Goal: Task Accomplishment & Management: Complete application form

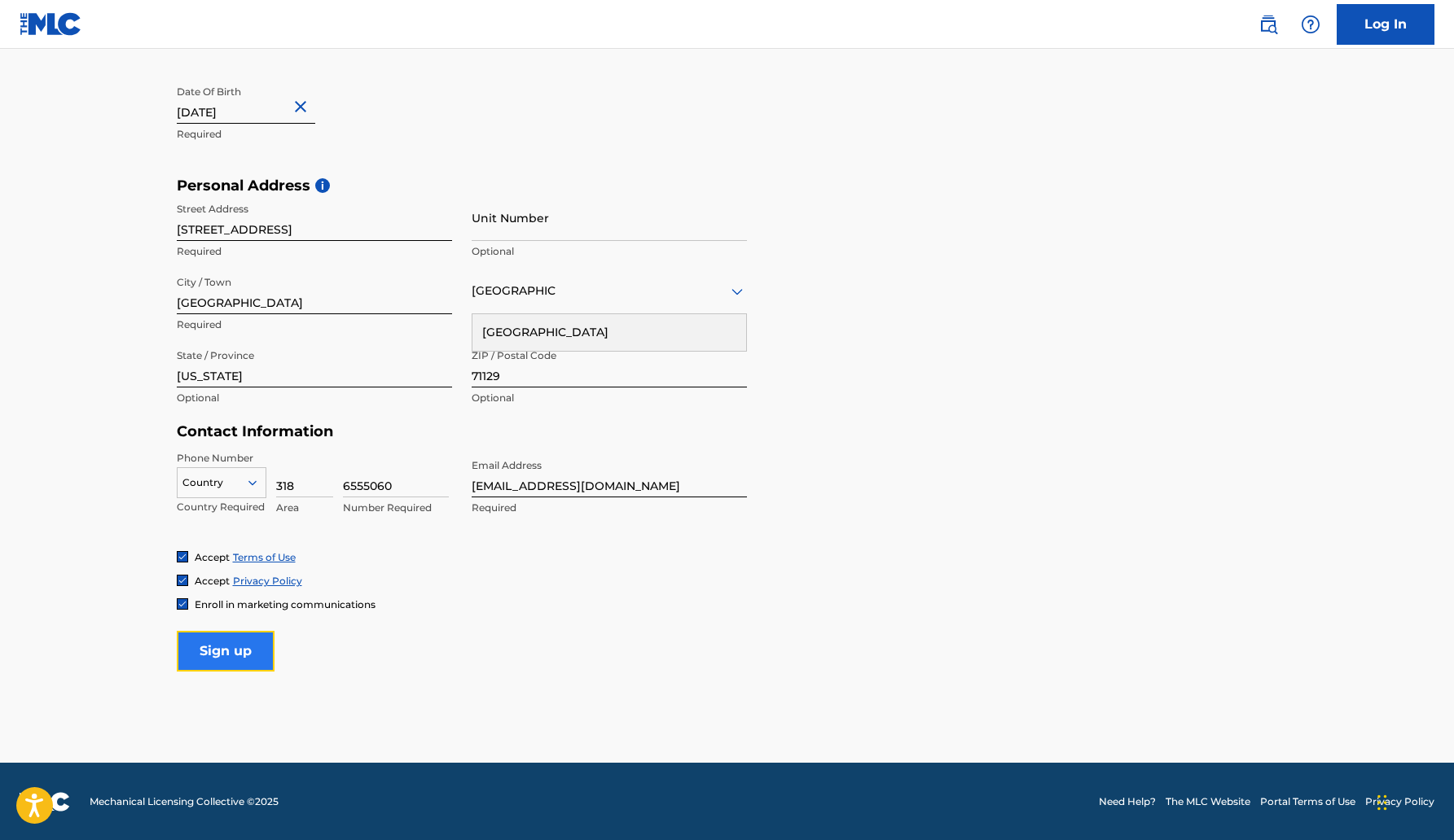
click at [268, 647] on input "Sign up" at bounding box center [225, 651] width 98 height 40
click at [253, 485] on icon at bounding box center [253, 483] width 14 height 14
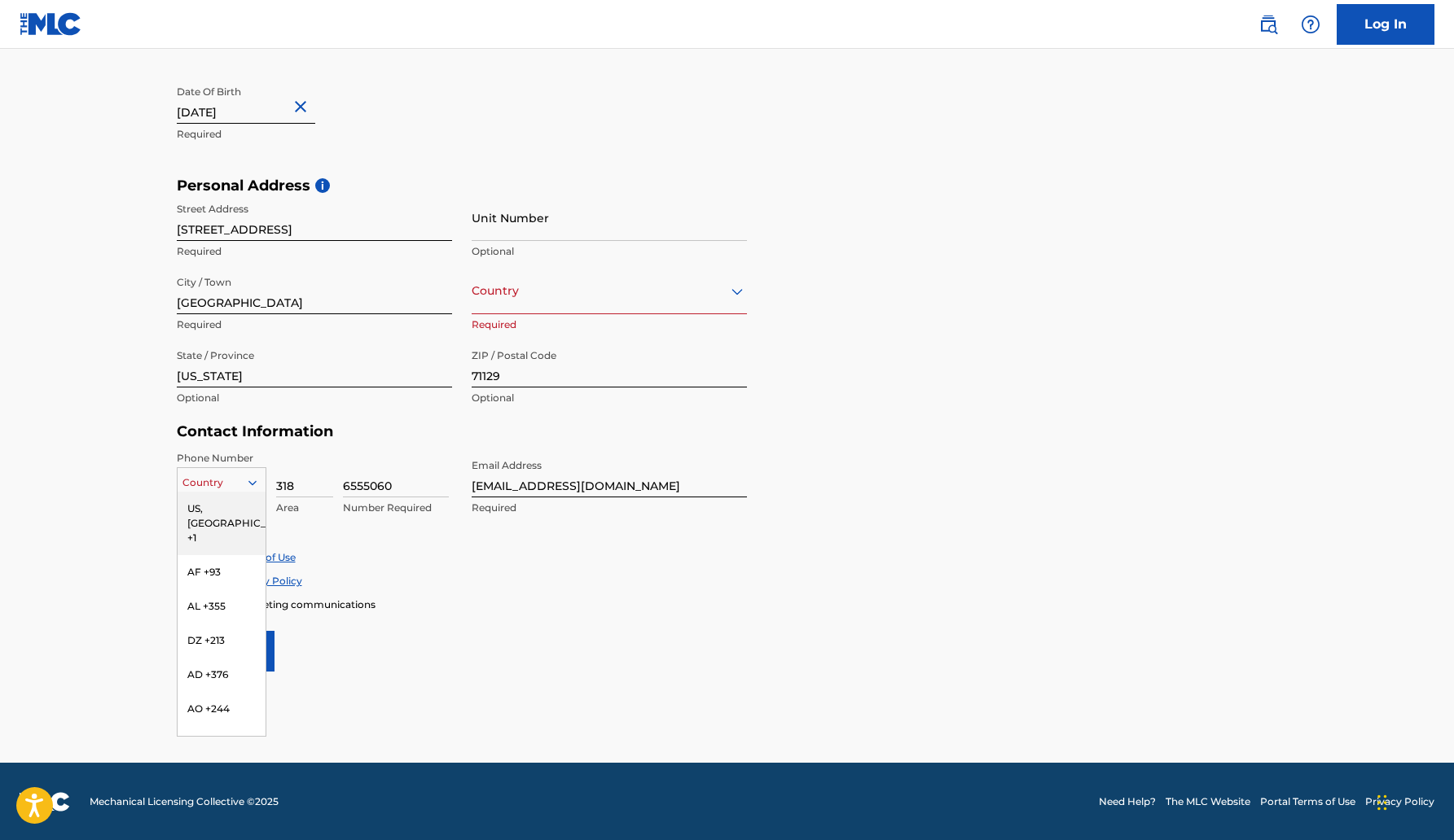
click at [238, 508] on div "US, [GEOGRAPHIC_DATA] +1" at bounding box center [221, 523] width 88 height 64
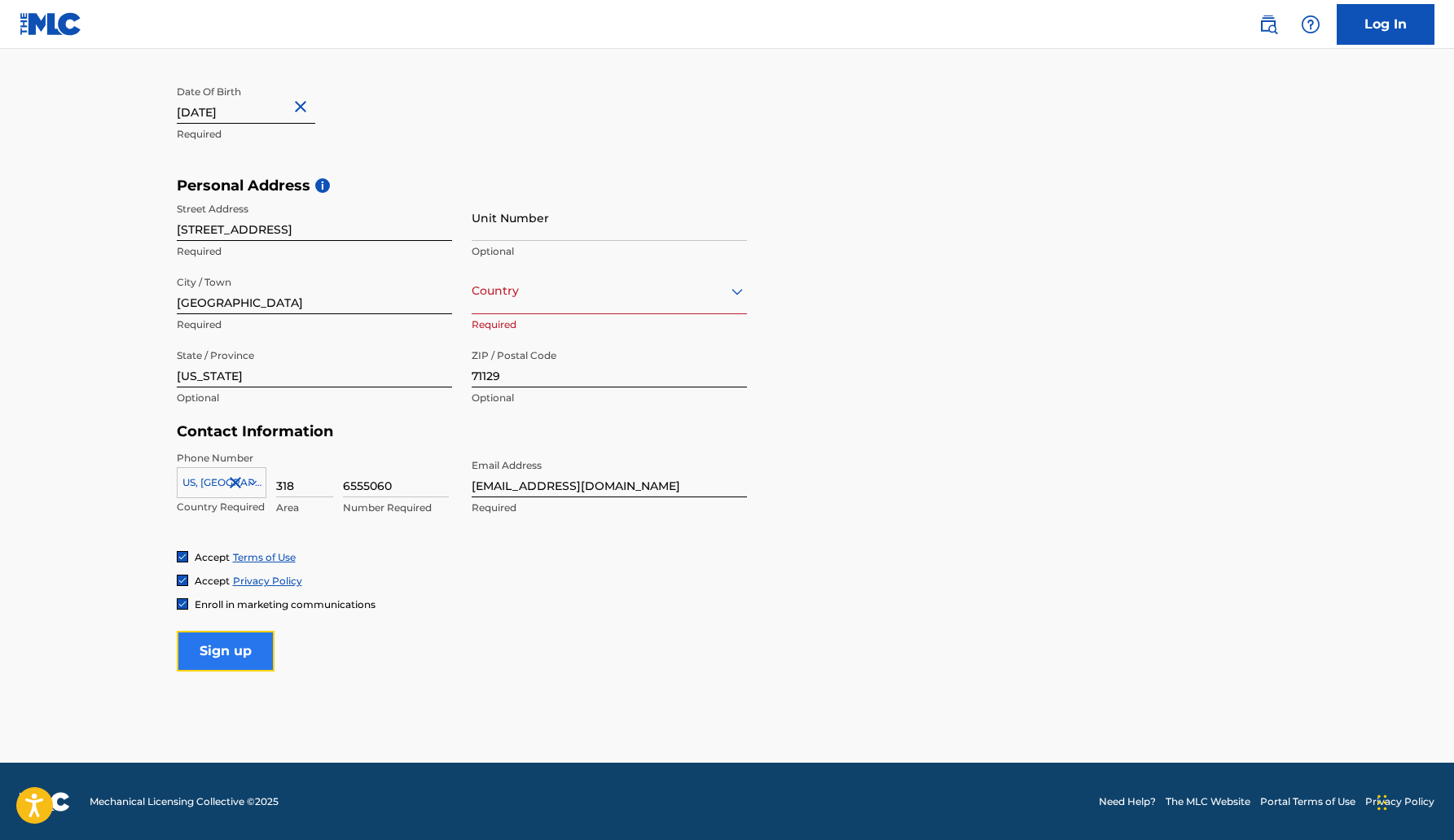
click at [237, 642] on input "Sign up" at bounding box center [225, 651] width 98 height 40
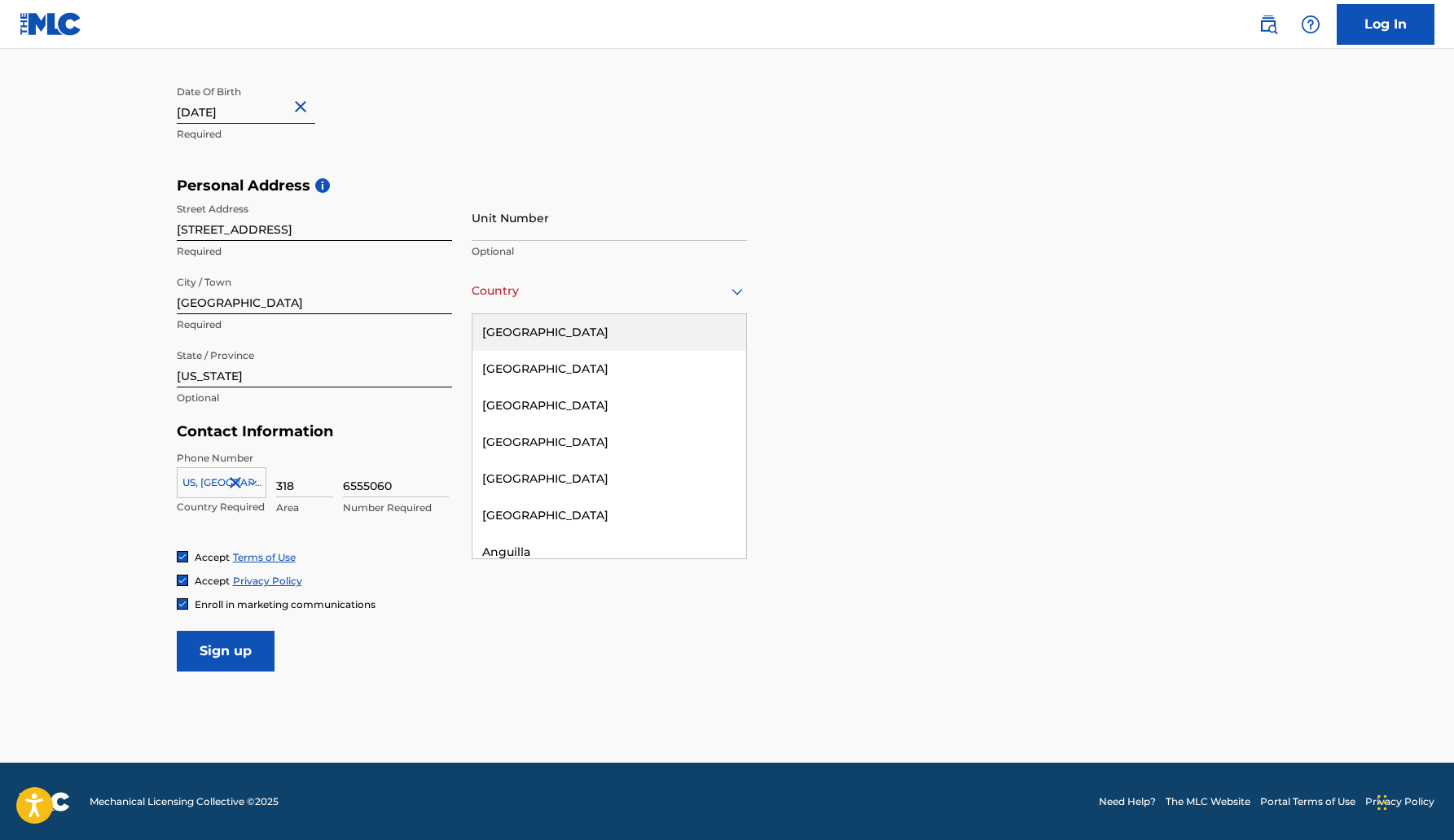
click at [721, 290] on div "[GEOGRAPHIC_DATA]" at bounding box center [609, 291] width 275 height 21
click at [683, 328] on div "[GEOGRAPHIC_DATA]" at bounding box center [609, 332] width 274 height 37
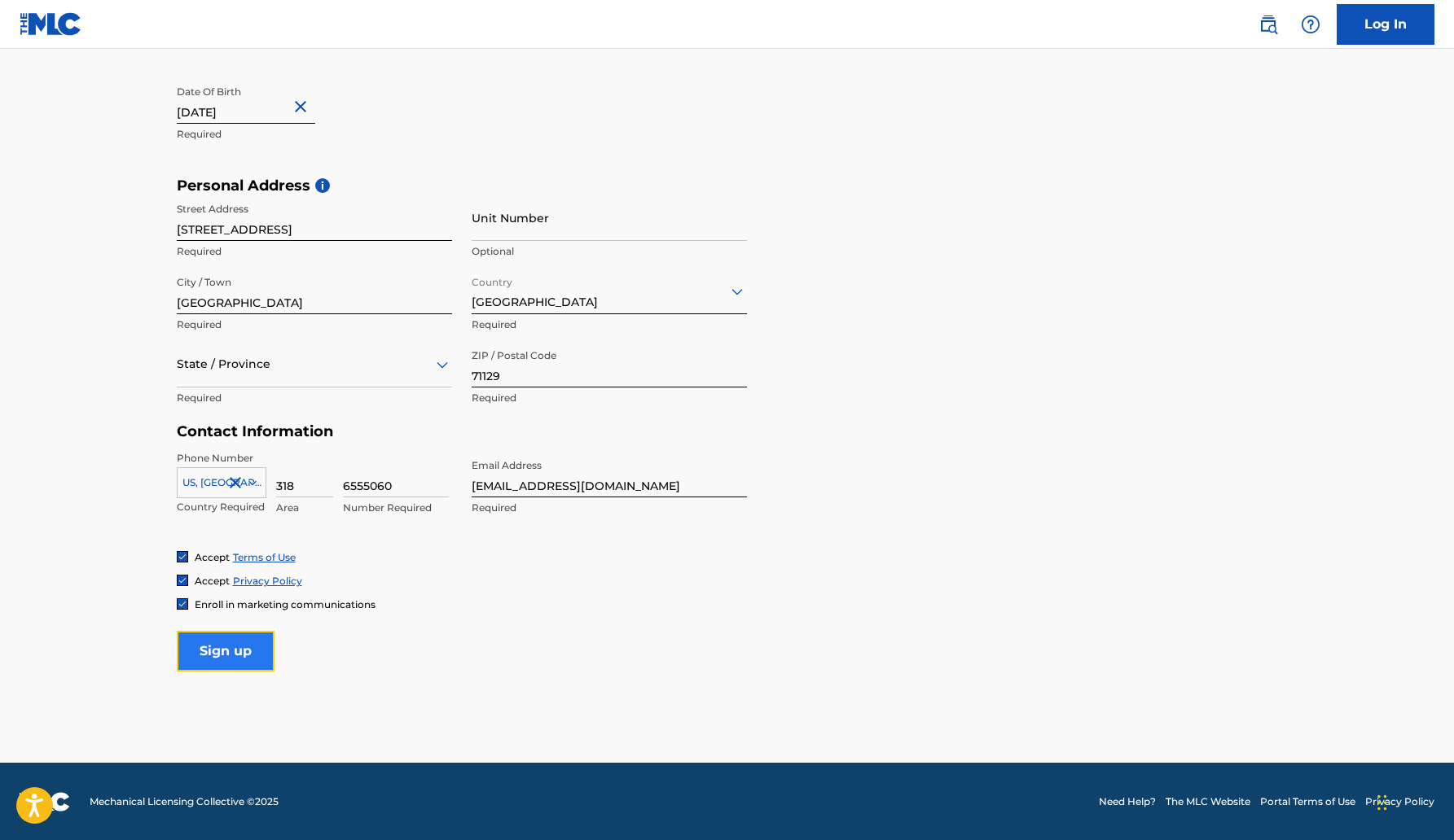
click at [254, 635] on input "Sign up" at bounding box center [225, 651] width 98 height 40
click at [424, 368] on div at bounding box center [314, 364] width 275 height 21
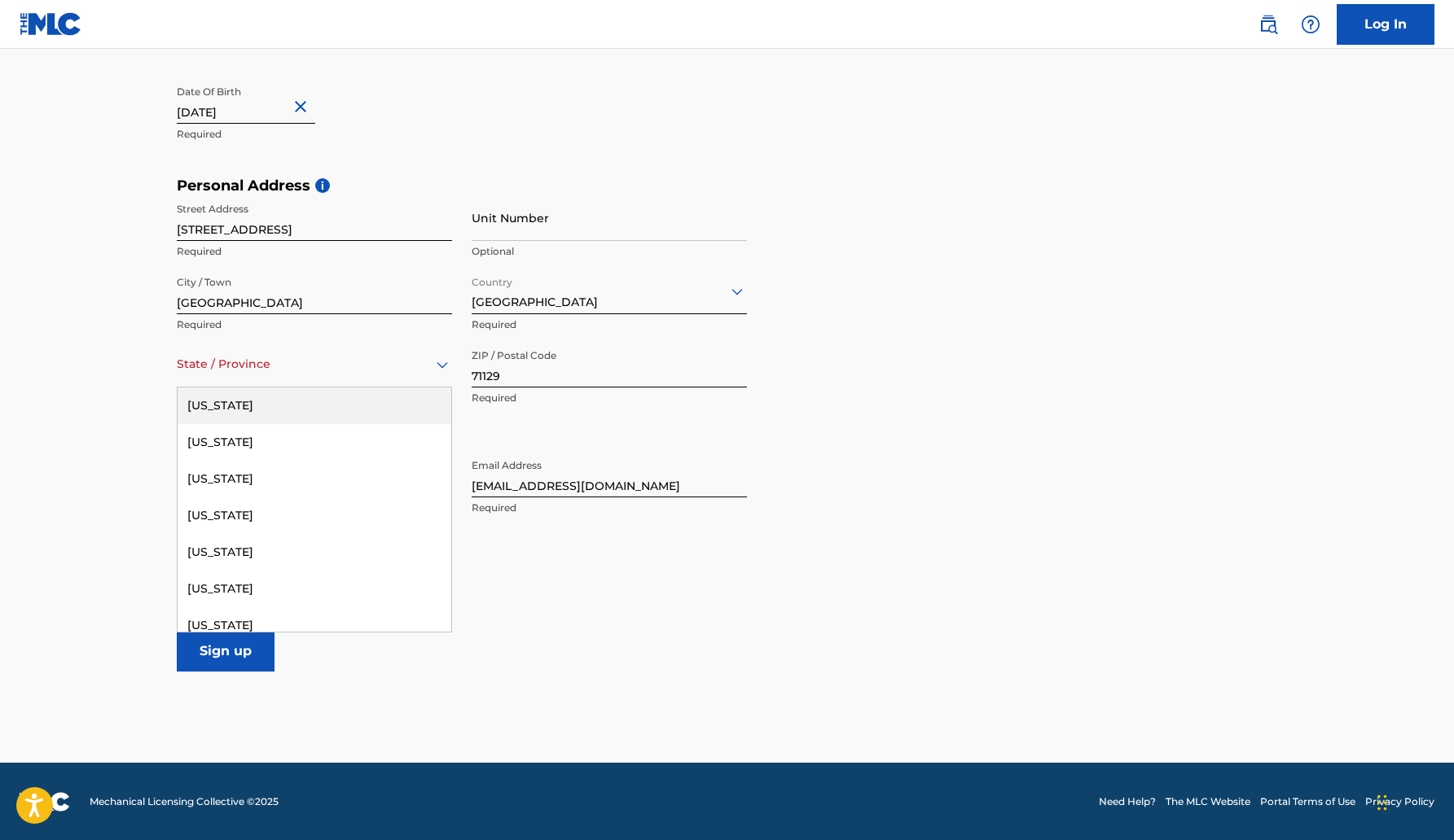
type input "l"
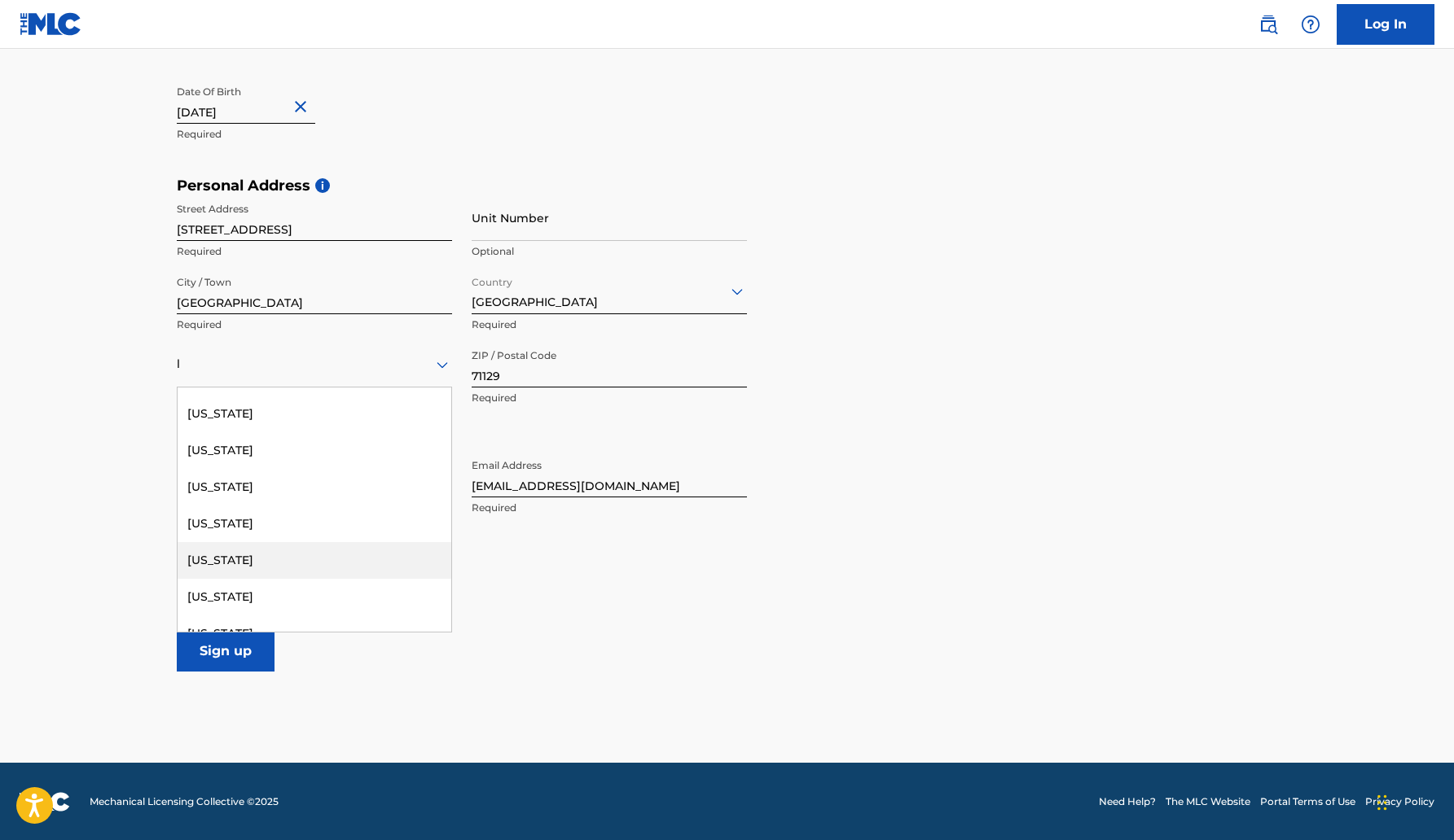
click at [233, 561] on div "[US_STATE]" at bounding box center [314, 561] width 274 height 37
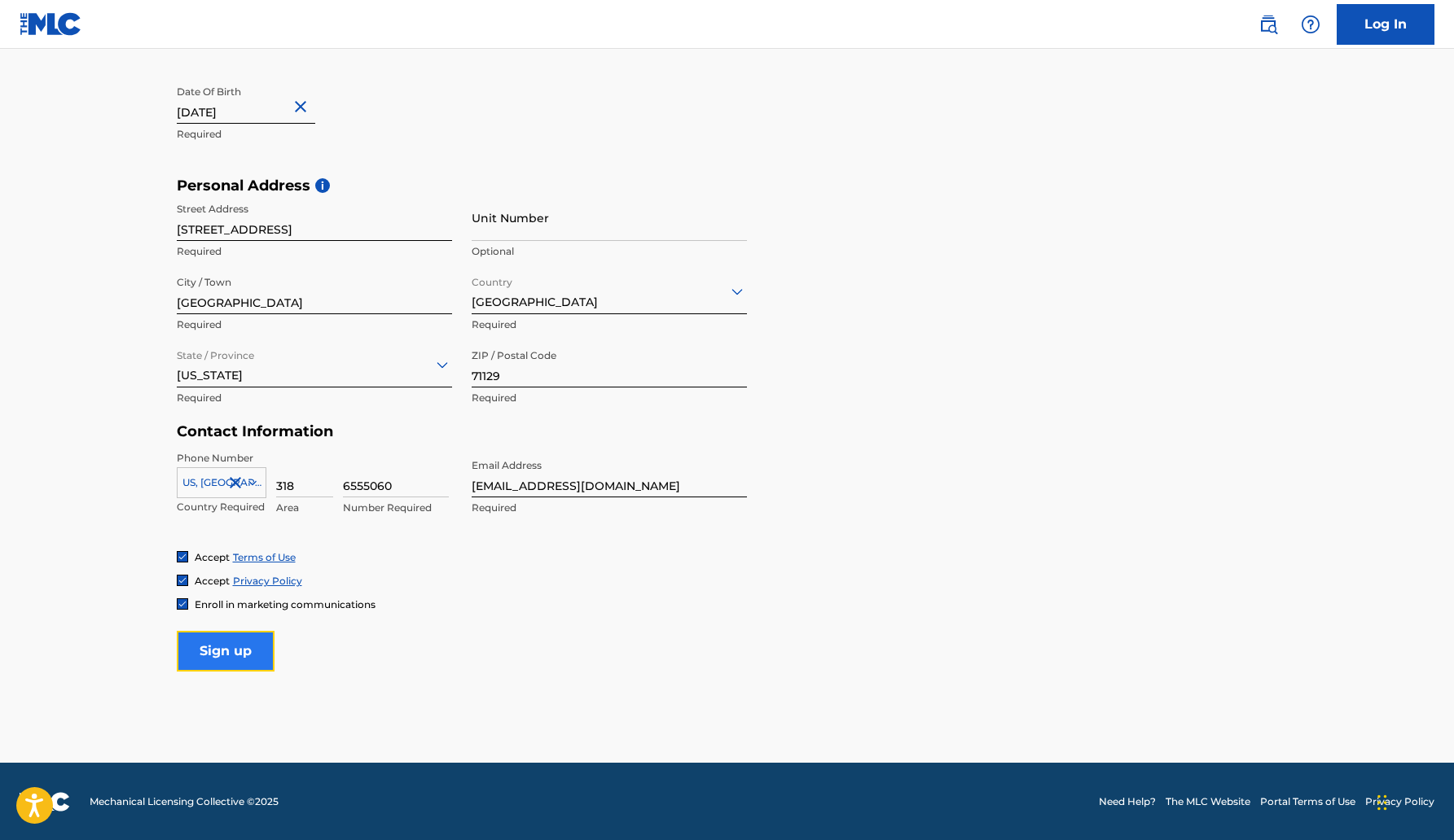
click at [234, 652] on input "Sign up" at bounding box center [225, 651] width 98 height 40
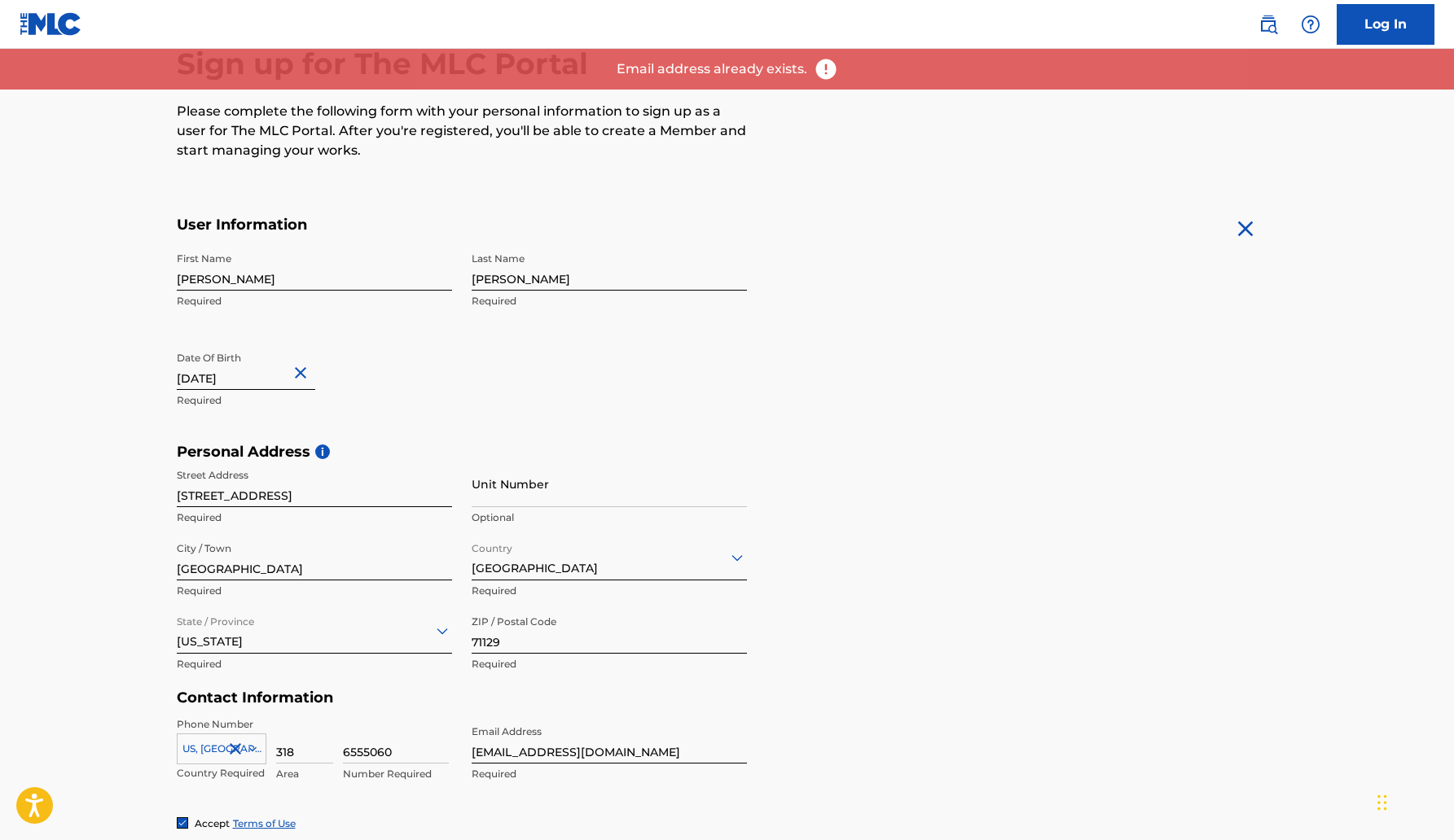
scroll to position [0, 0]
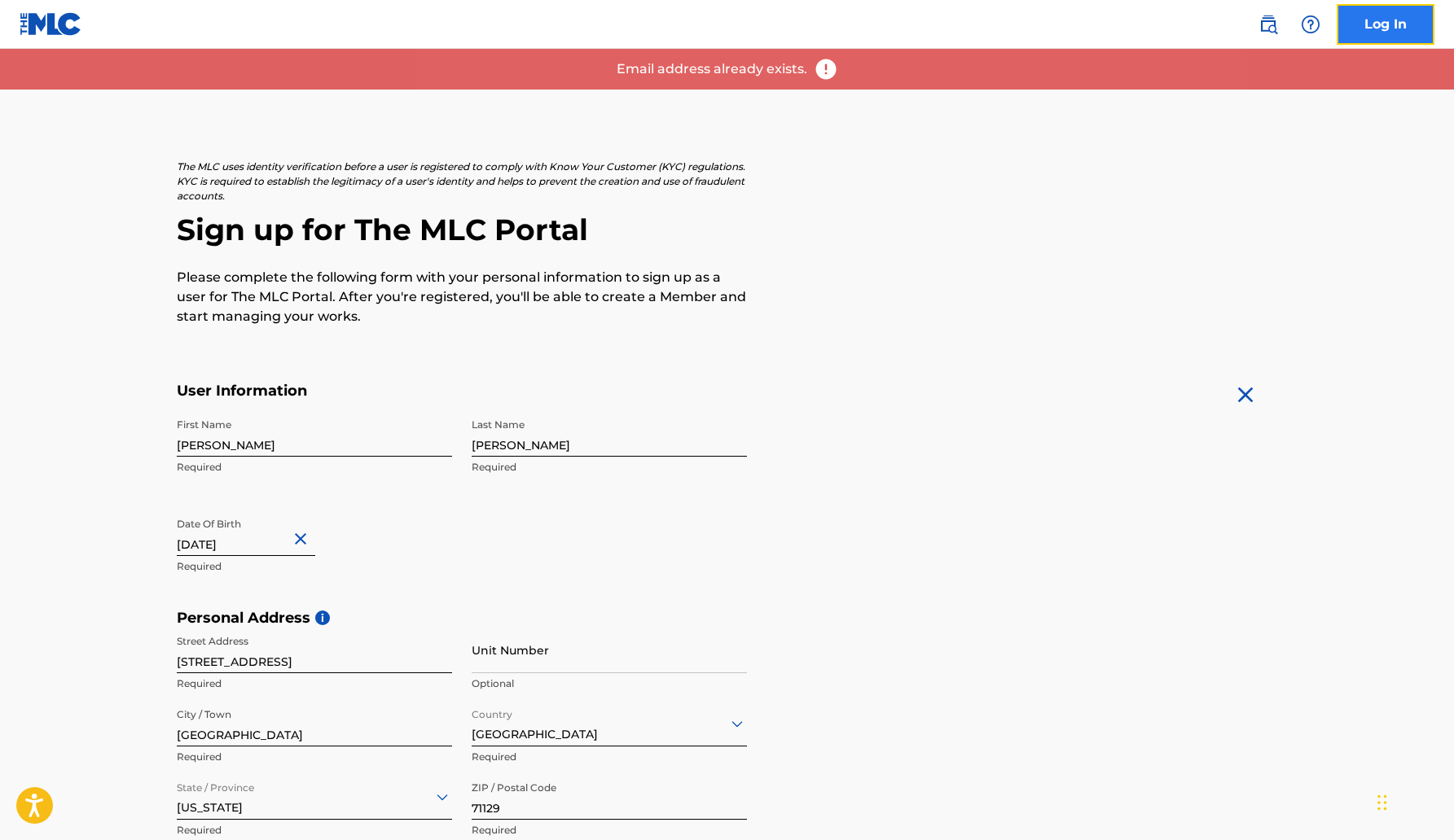
click at [1381, 22] on link "Log In" at bounding box center [1385, 24] width 98 height 40
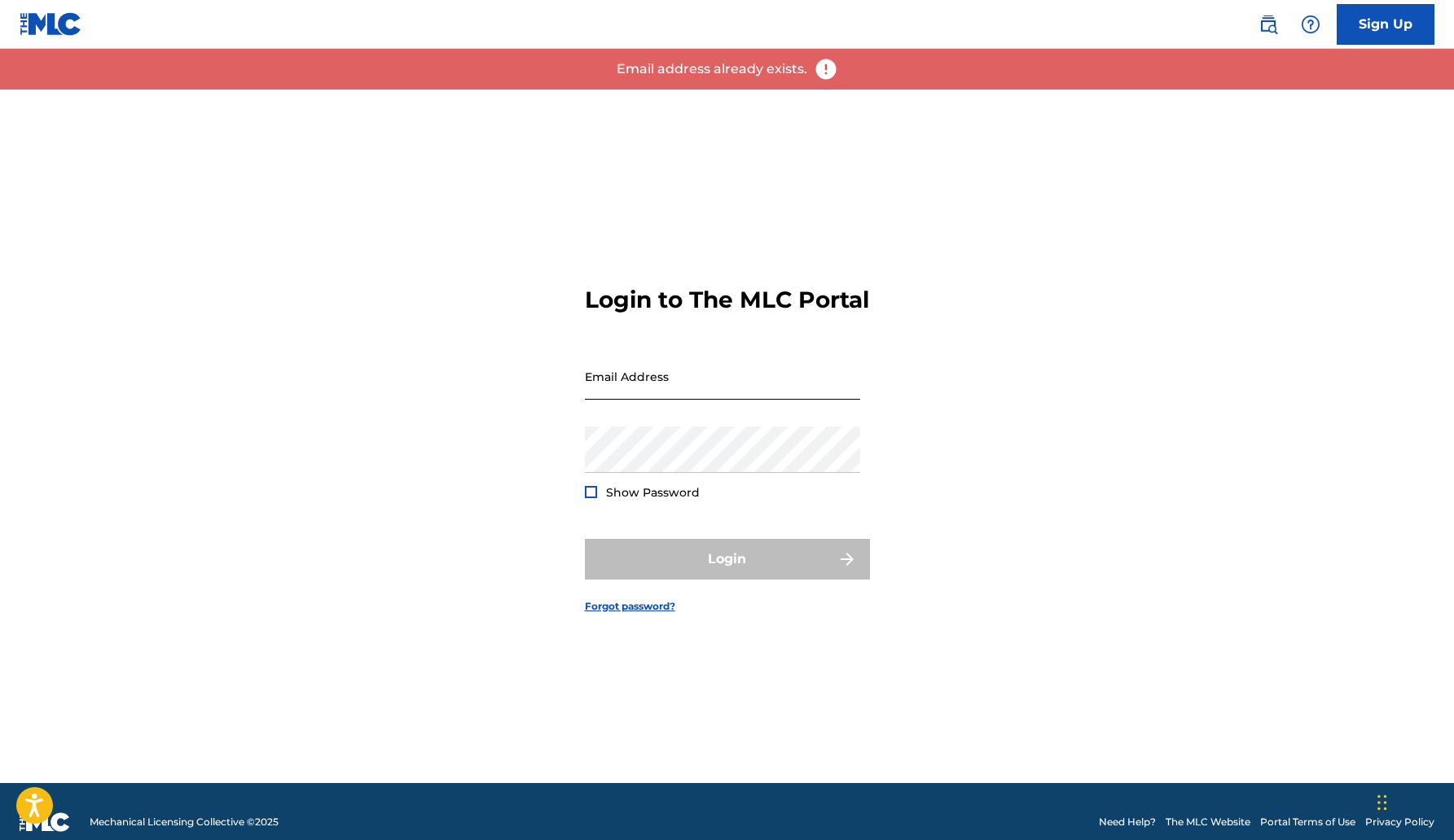
click at [726, 374] on input "Email Address" at bounding box center [722, 377] width 275 height 47
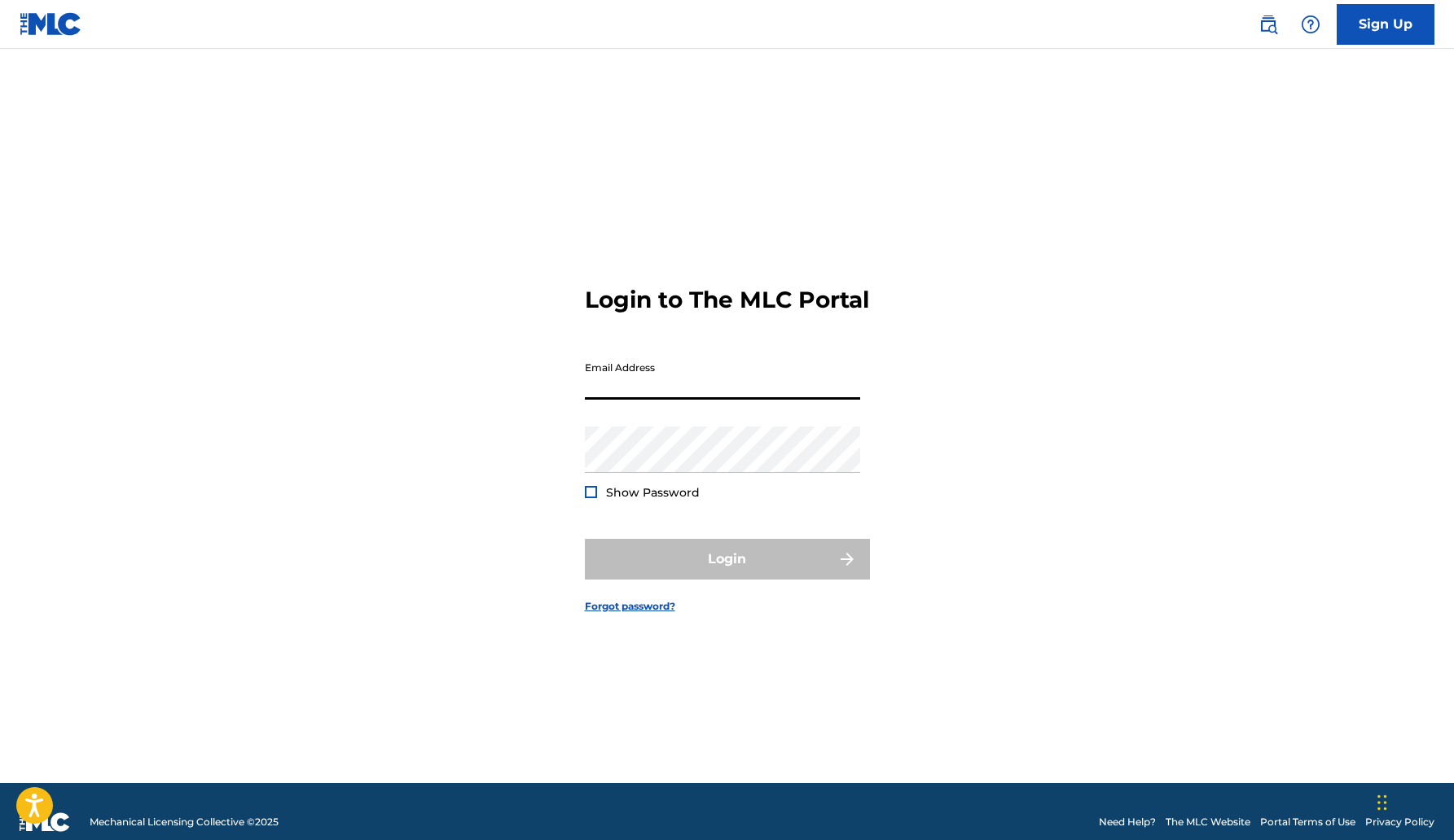
type input "[EMAIL_ADDRESS][DOMAIN_NAME]"
click at [635, 614] on link "Forgot password?" at bounding box center [630, 606] width 90 height 14
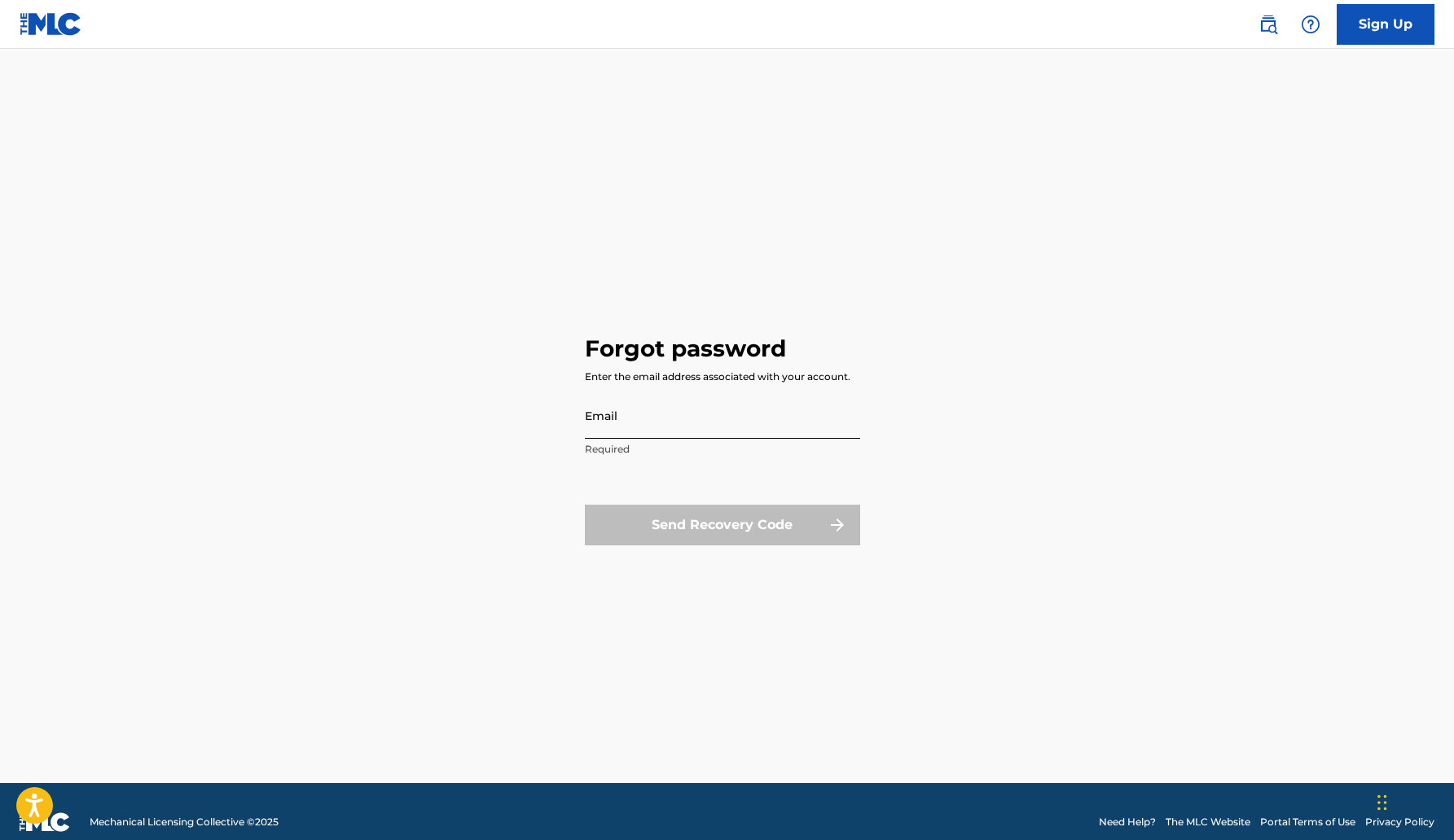
click at [658, 428] on input "Email" at bounding box center [722, 416] width 275 height 47
type input "[EMAIL_ADDRESS][DOMAIN_NAME]"
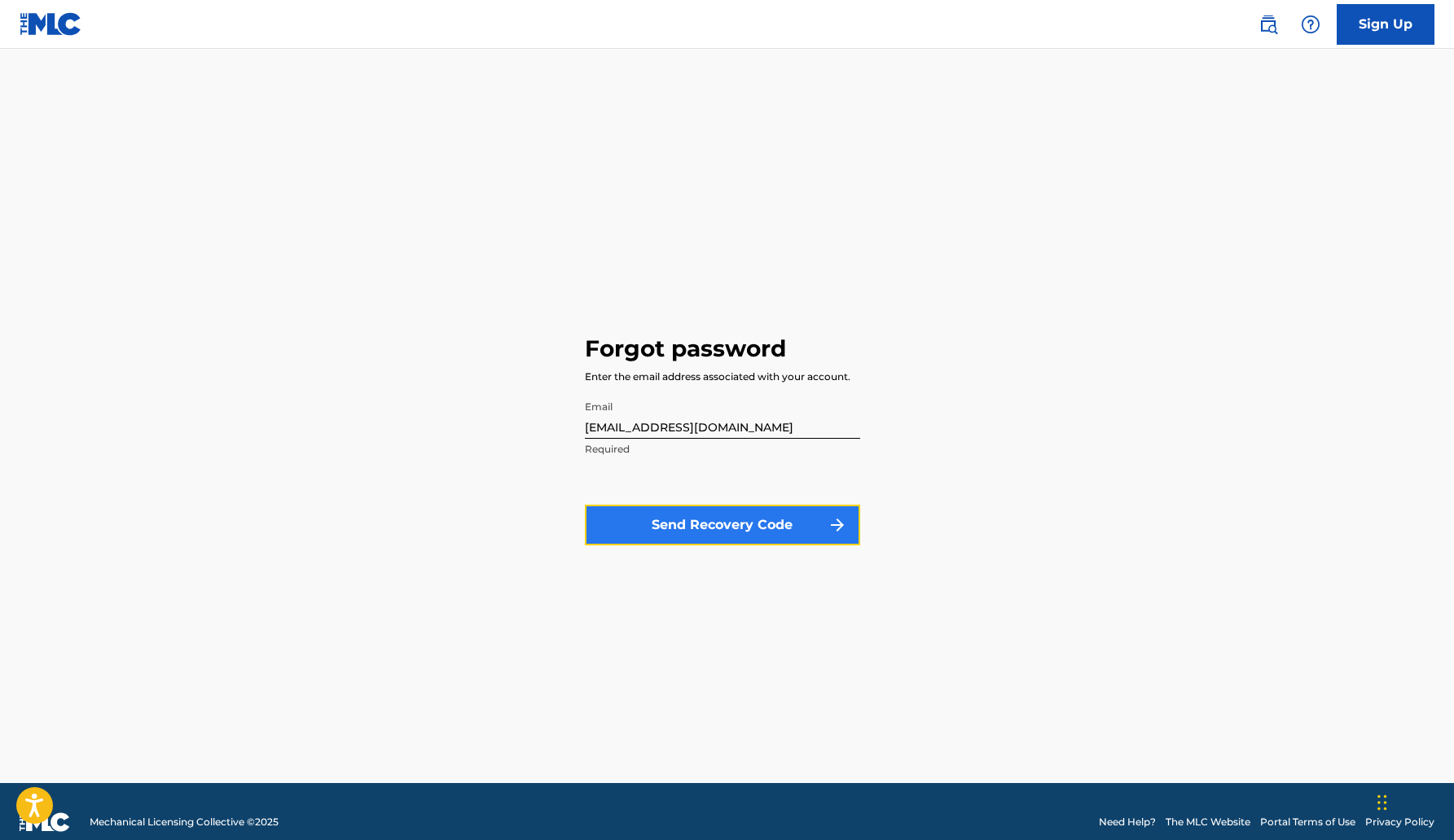
click at [724, 517] on button "Send Recovery Code" at bounding box center [722, 525] width 275 height 40
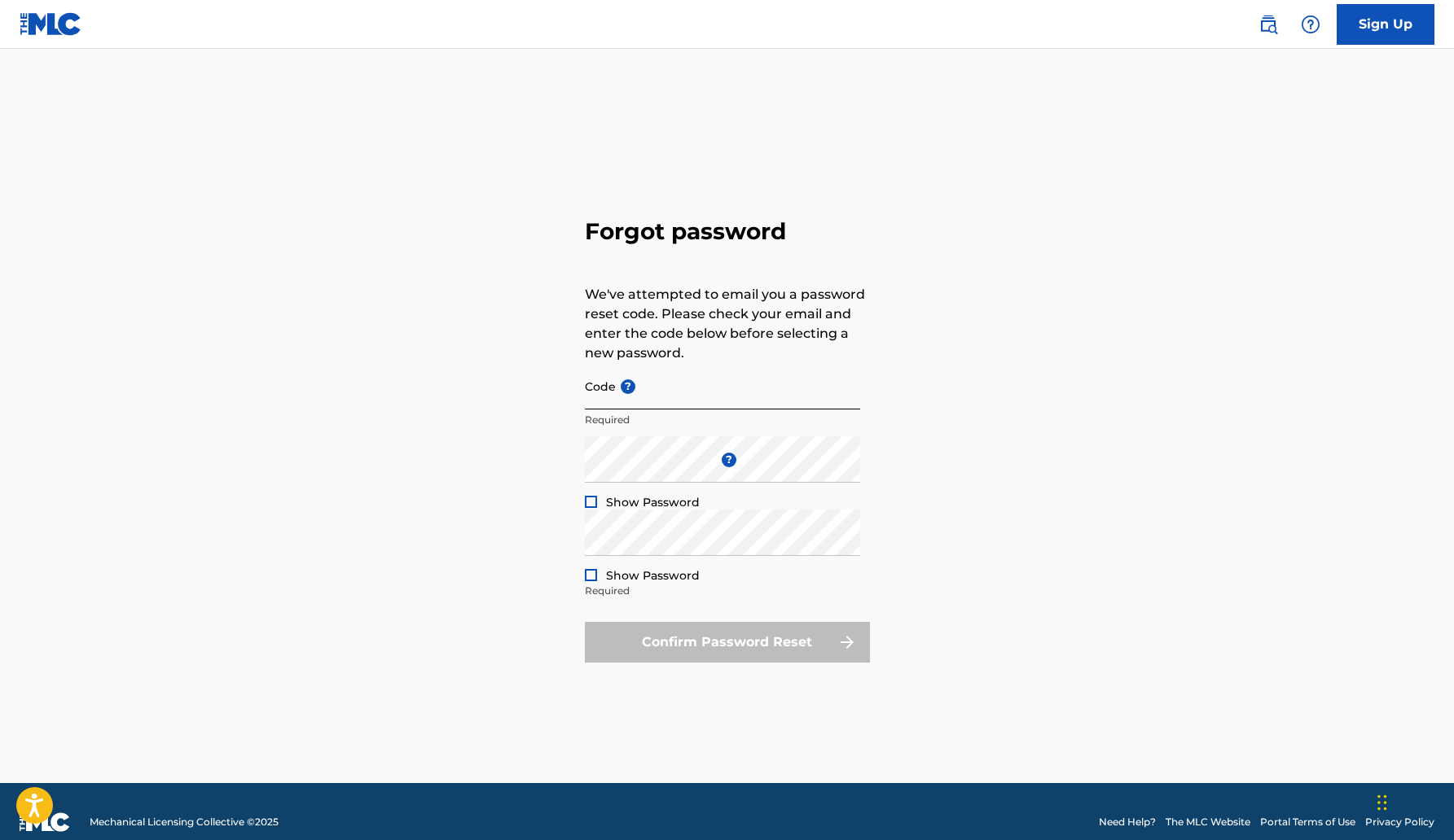
click at [665, 391] on input "Code ?" at bounding box center [722, 387] width 275 height 47
click at [589, 503] on div at bounding box center [591, 502] width 13 height 13
click at [589, 579] on div at bounding box center [591, 576] width 13 height 13
click at [877, 584] on div "Forgot password We've attempted to email you a password reset code. Please chec…" at bounding box center [727, 436] width 1140 height 694
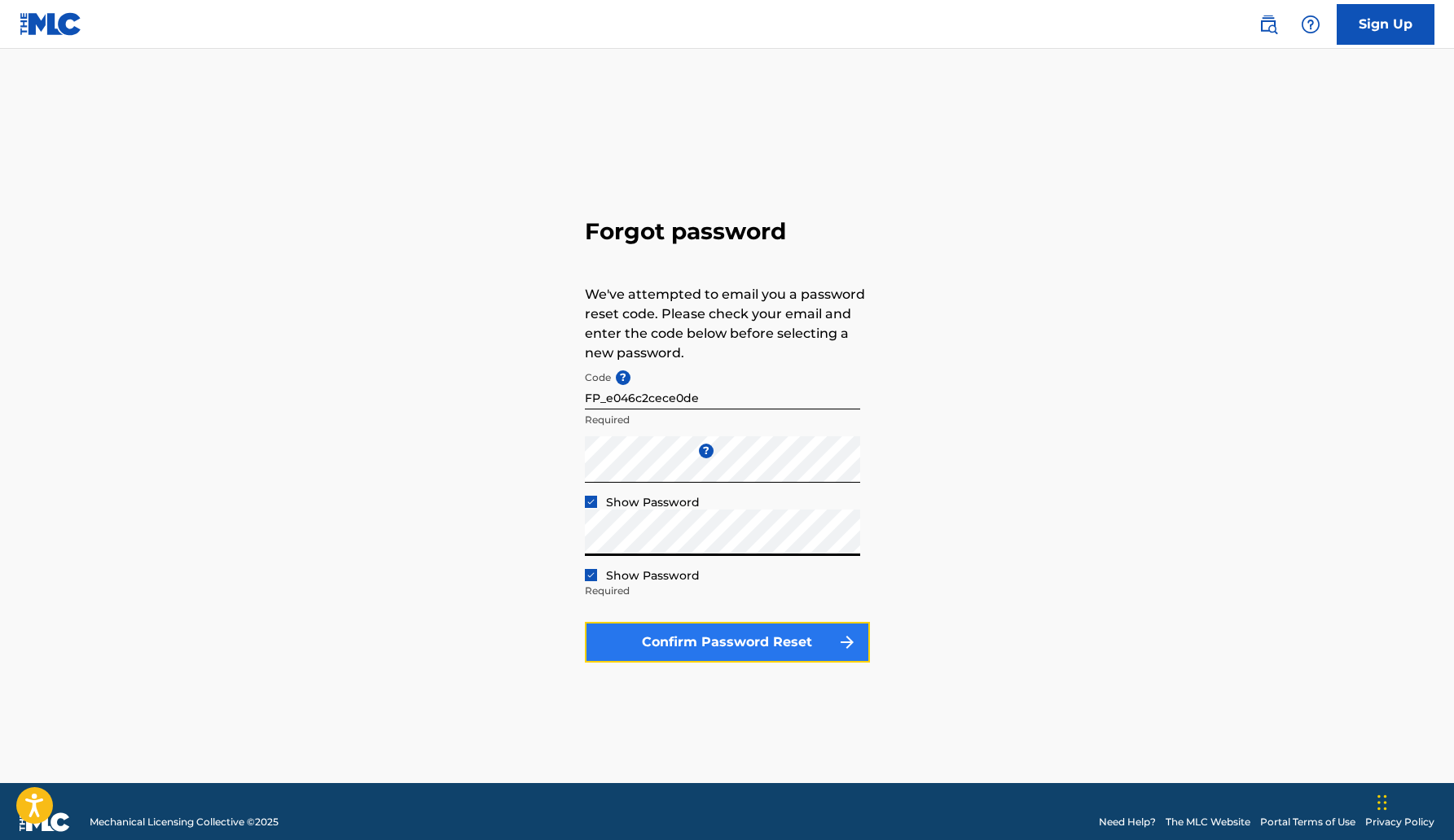
click at [679, 640] on button "Confirm Password Reset" at bounding box center [727, 642] width 285 height 40
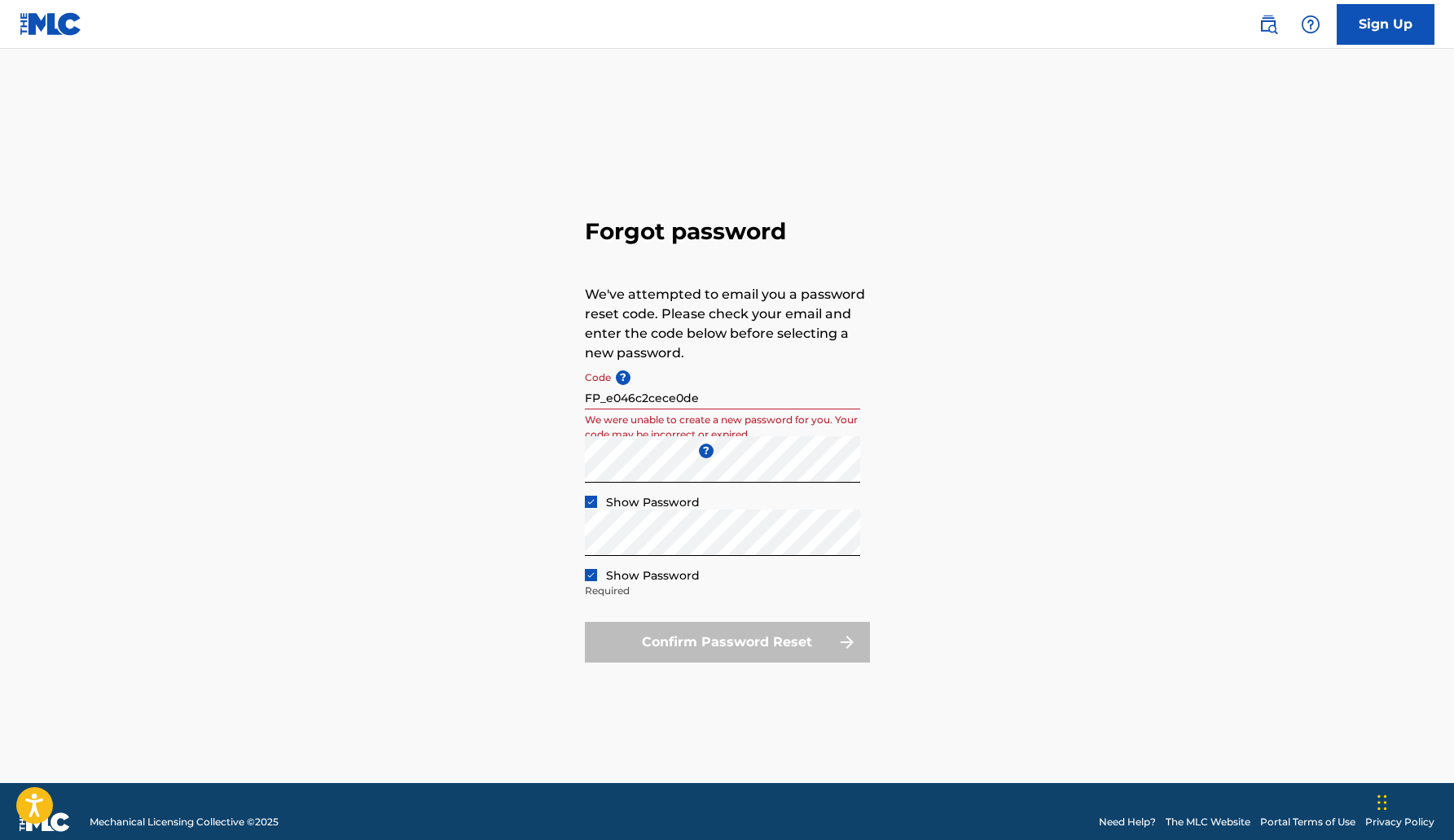
click at [710, 397] on input "FP_e046c2cece0de" at bounding box center [722, 387] width 275 height 47
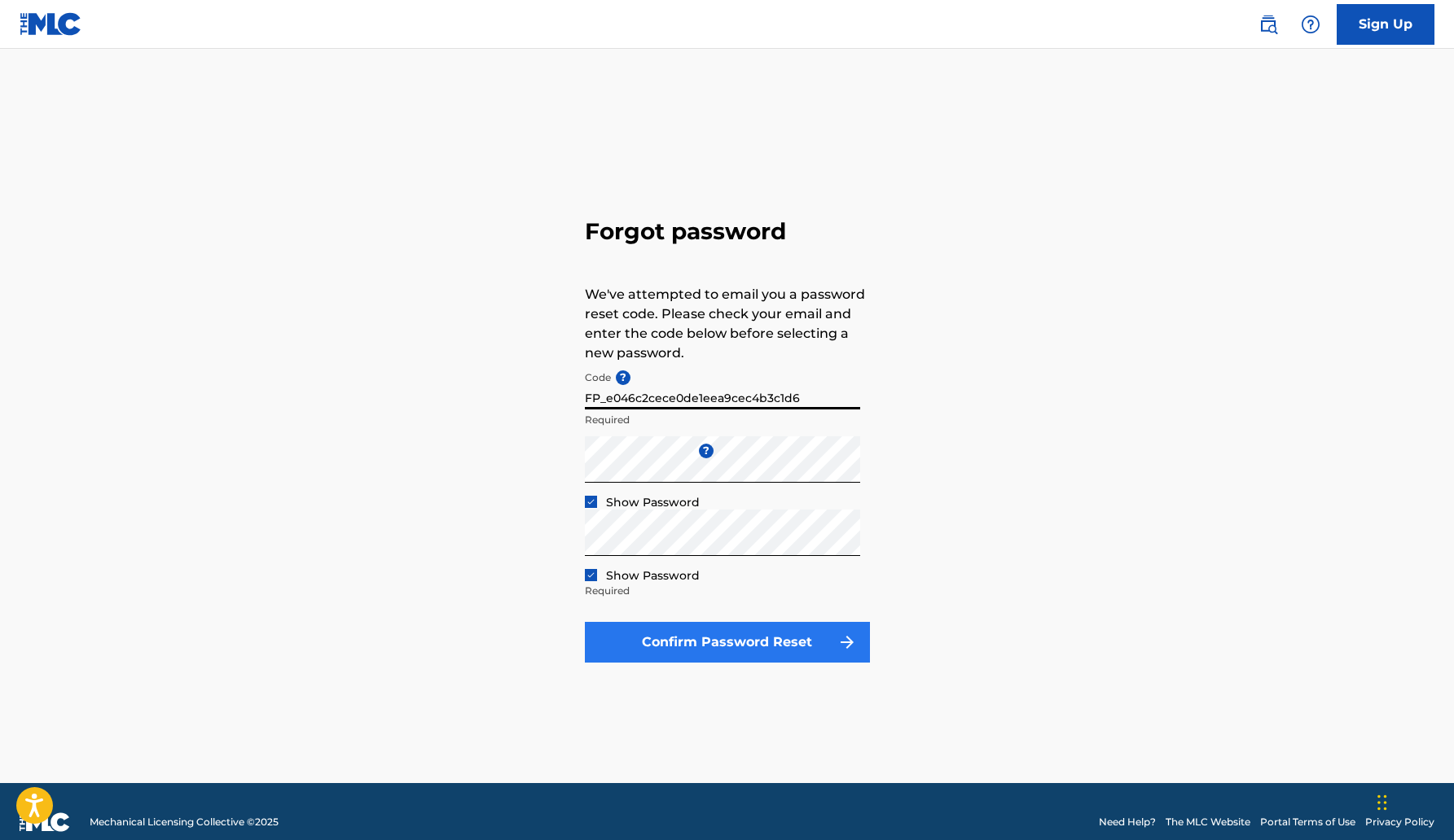
type input "FP_e046c2cece0de1eea9cec4b3c1d6"
click at [749, 636] on button "Confirm Password Reset" at bounding box center [727, 642] width 285 height 40
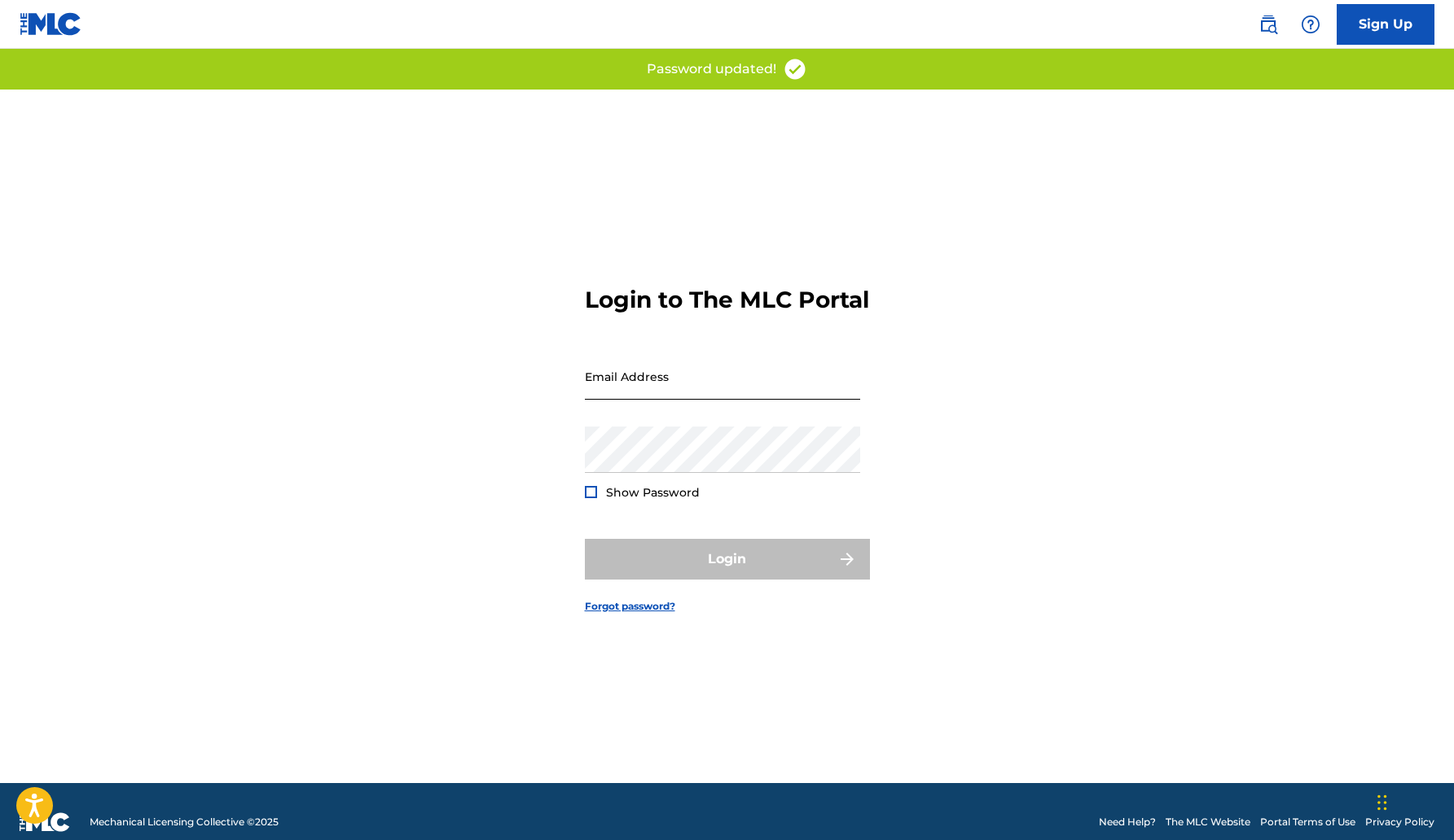
click at [662, 392] on input "Email Address" at bounding box center [722, 377] width 275 height 47
type input "[EMAIL_ADDRESS][DOMAIN_NAME]"
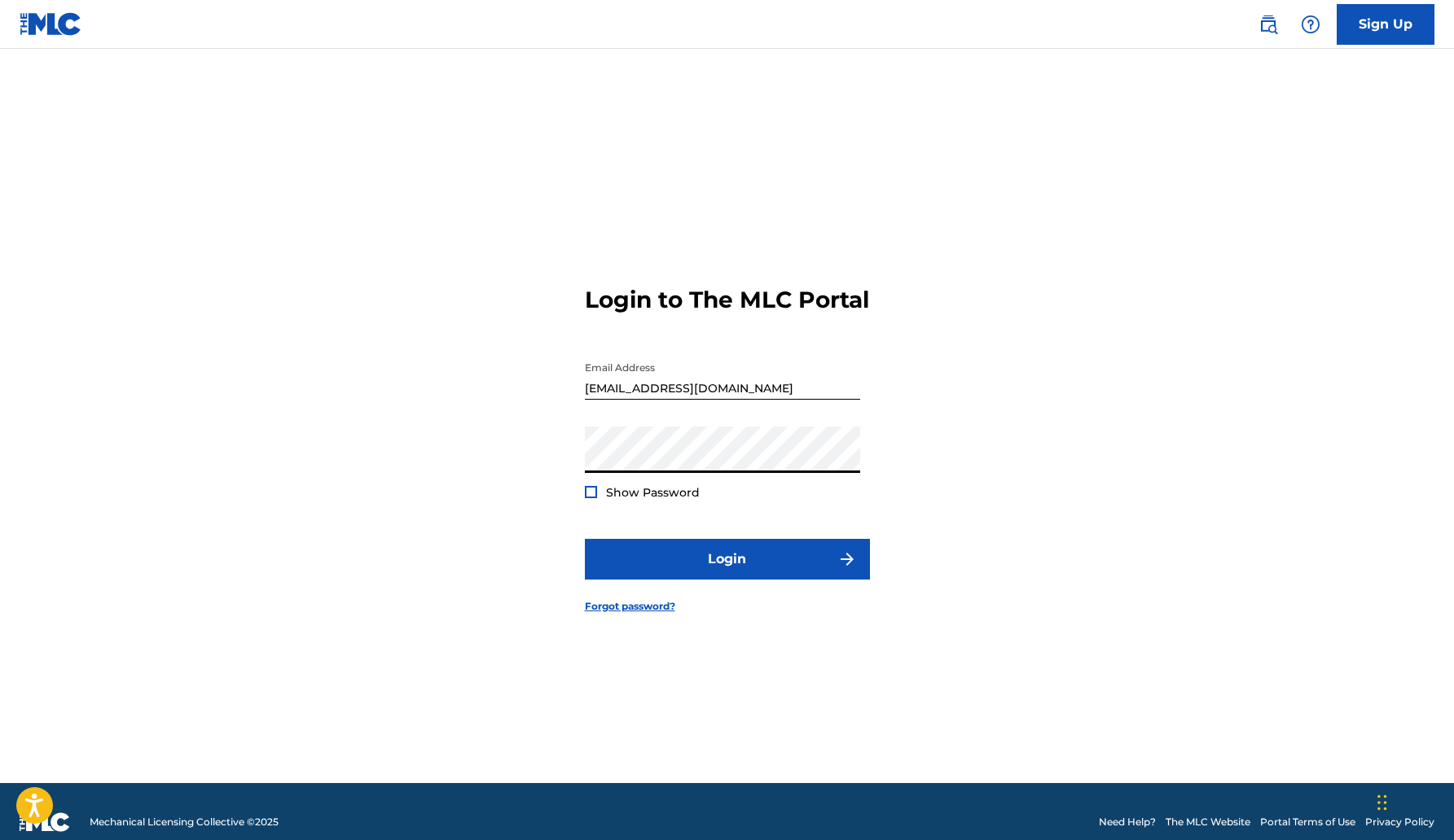
click at [596, 499] on div at bounding box center [591, 493] width 13 height 13
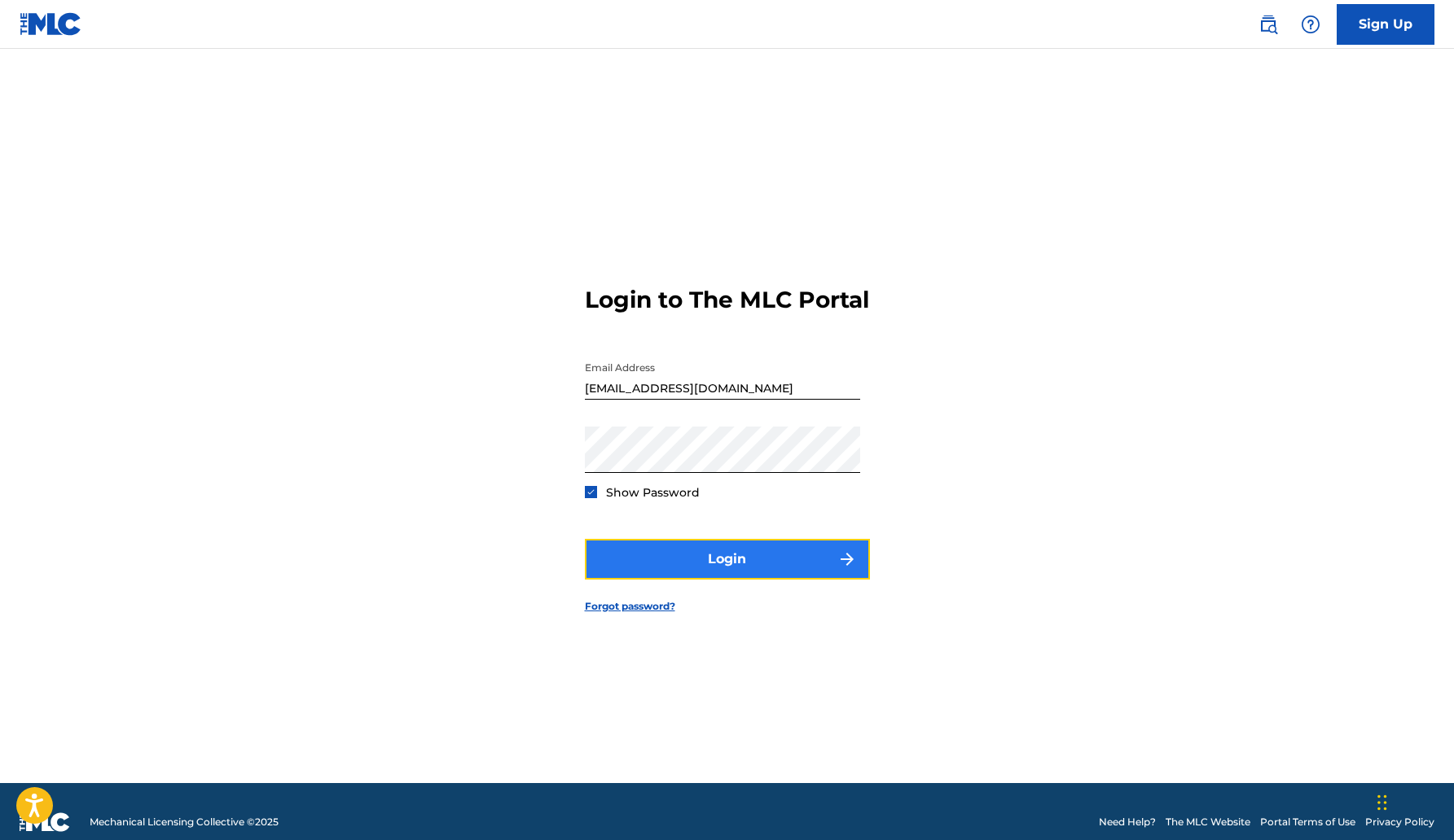
click at [729, 570] on button "Login" at bounding box center [727, 559] width 285 height 40
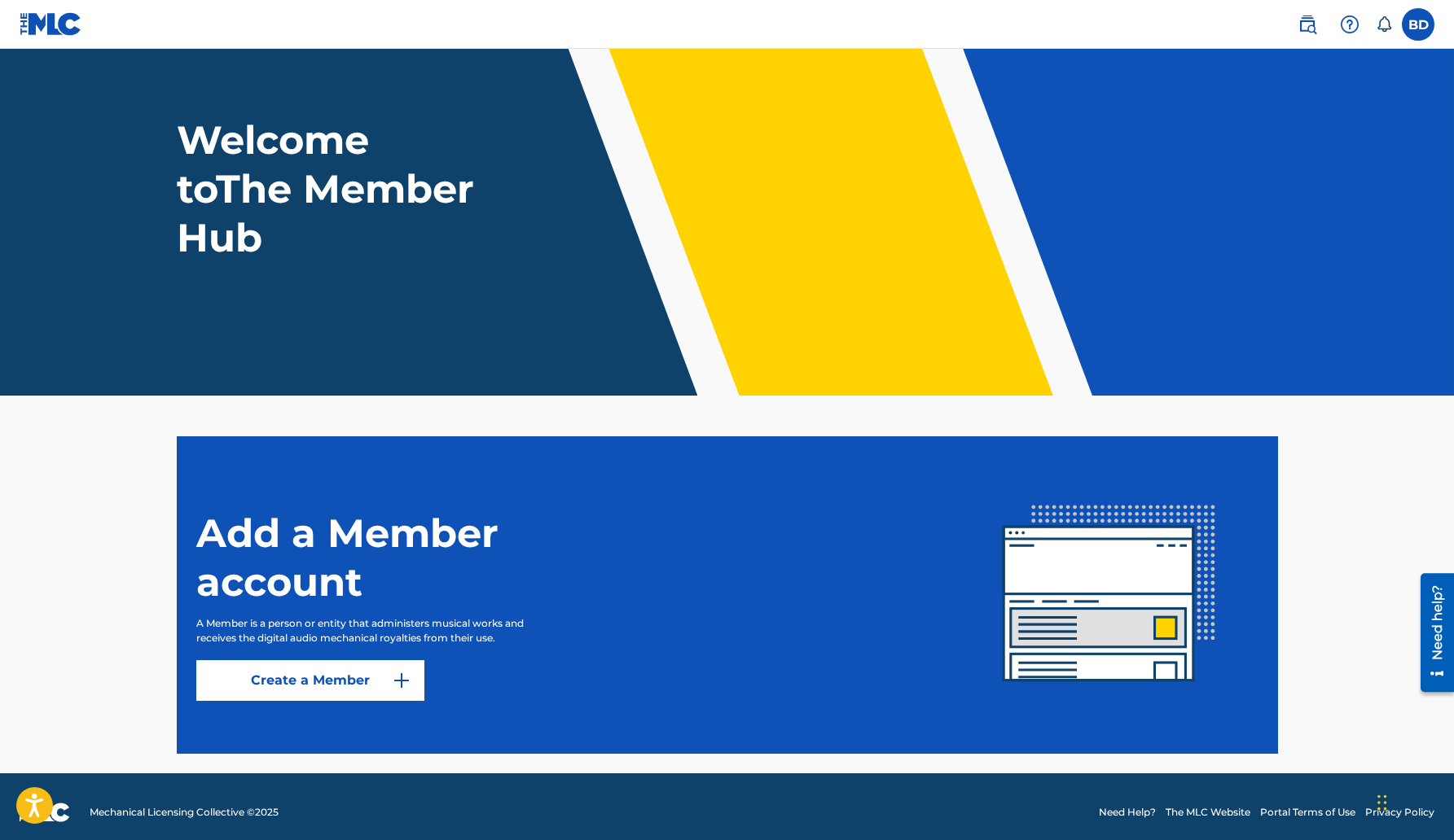
scroll to position [64, 0]
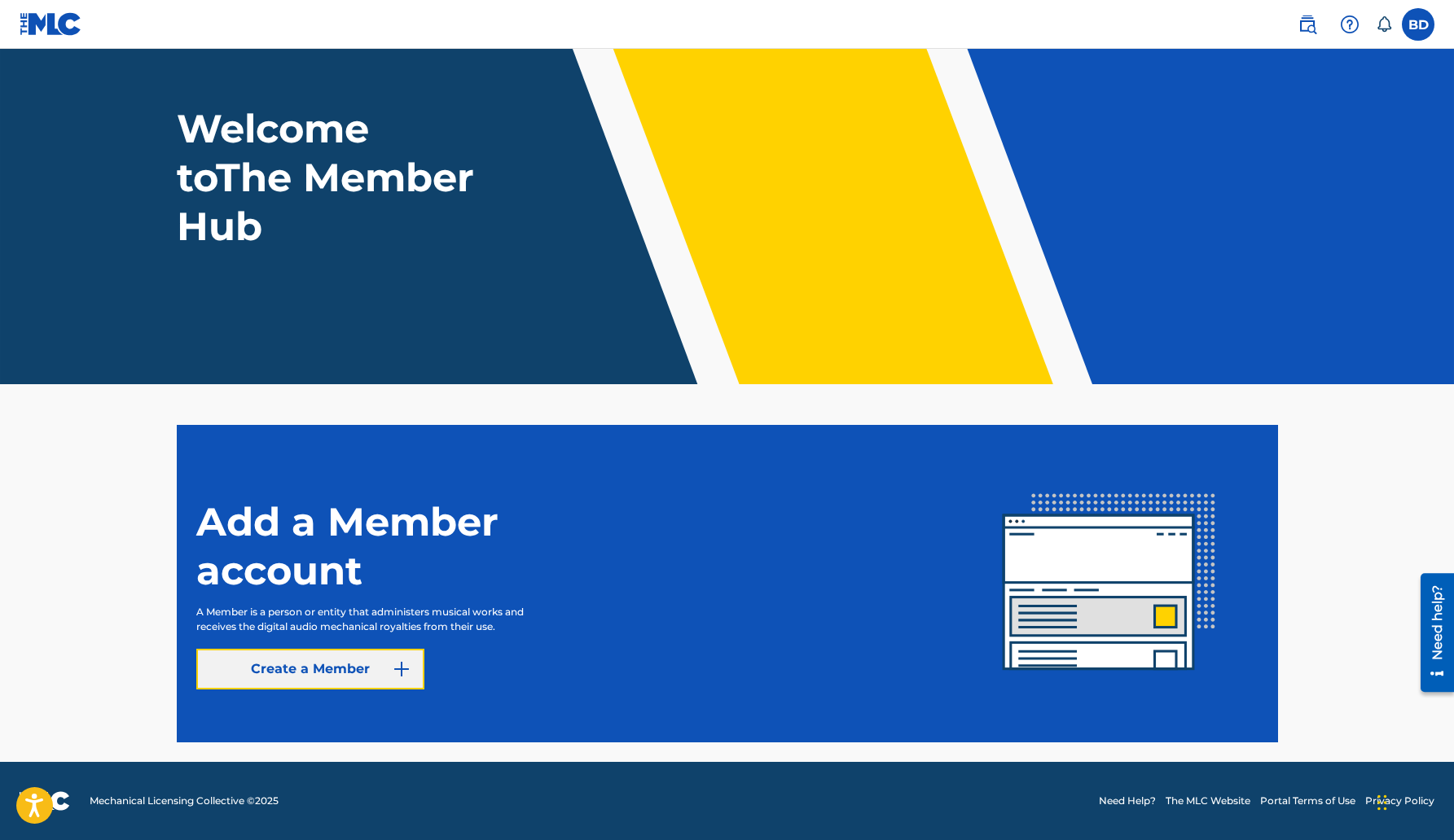
click at [340, 667] on link "Create a Member" at bounding box center [310, 669] width 228 height 40
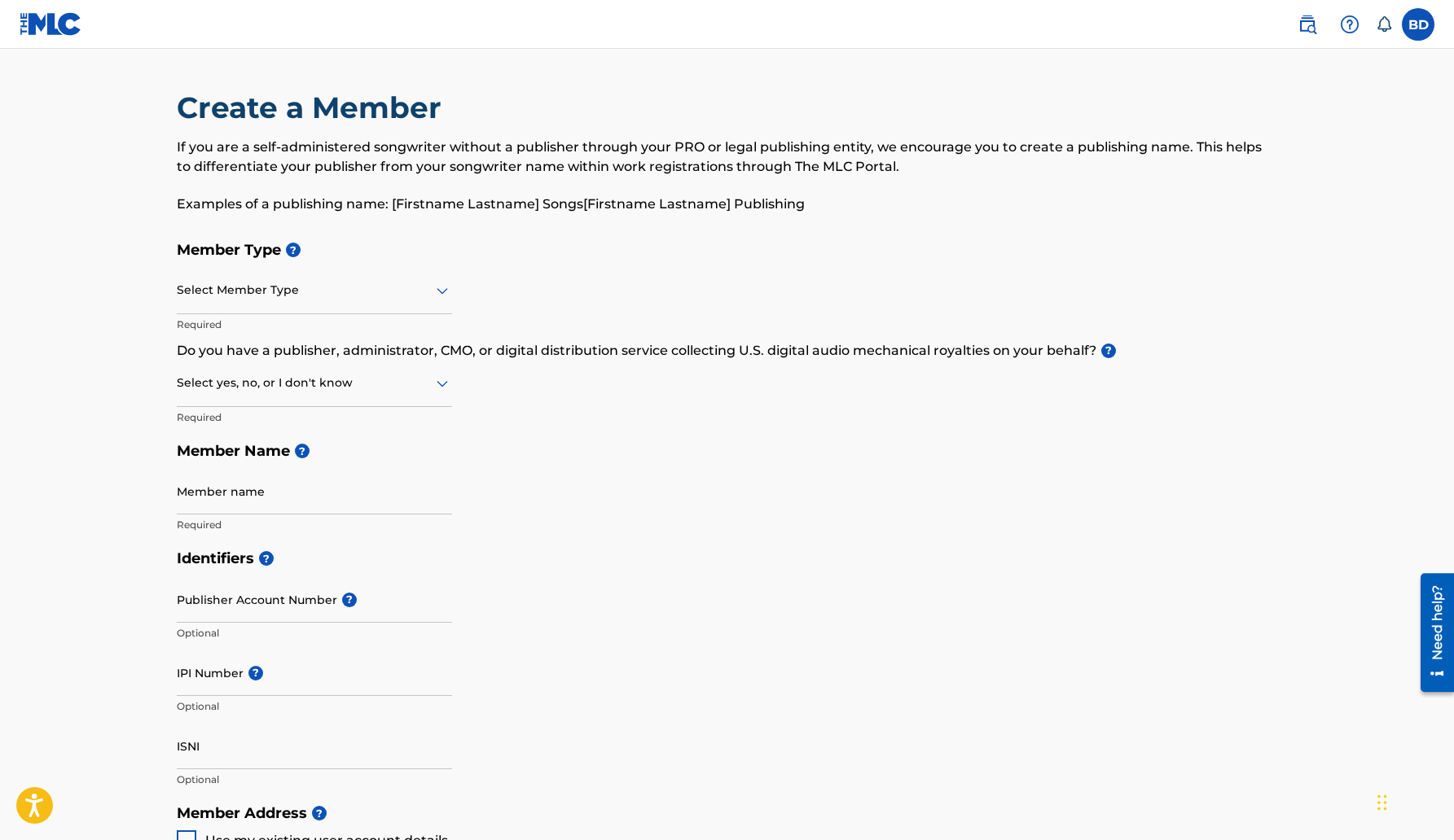
click at [297, 292] on div at bounding box center [314, 290] width 275 height 21
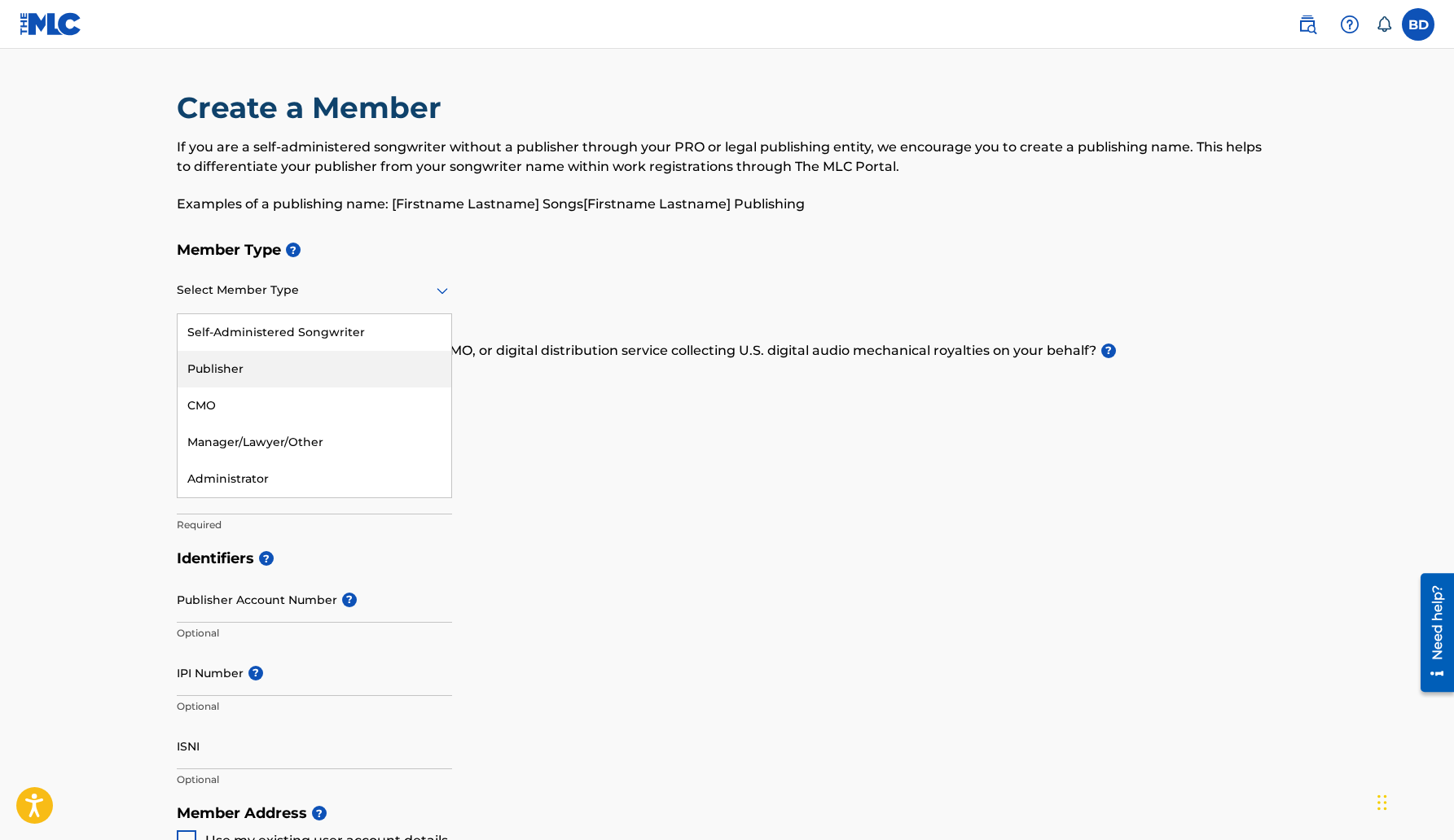
click at [274, 360] on div "Publisher" at bounding box center [314, 369] width 274 height 37
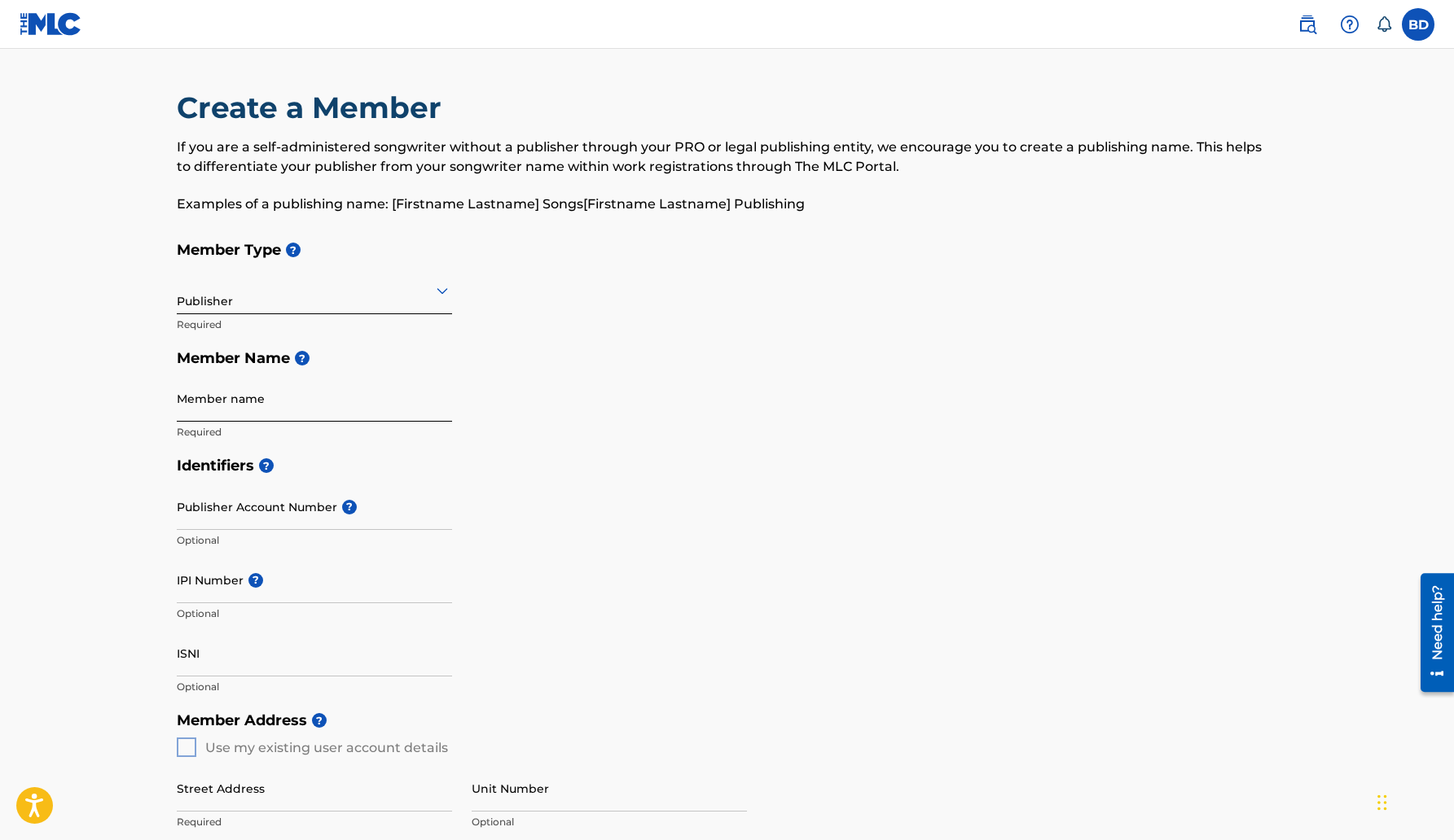
click at [280, 403] on input "Member name" at bounding box center [314, 399] width 275 height 47
type input "[PERSON_NAME]"
type input "[STREET_ADDRESS]"
click at [308, 511] on input "Publisher Account Number ?" at bounding box center [314, 507] width 275 height 47
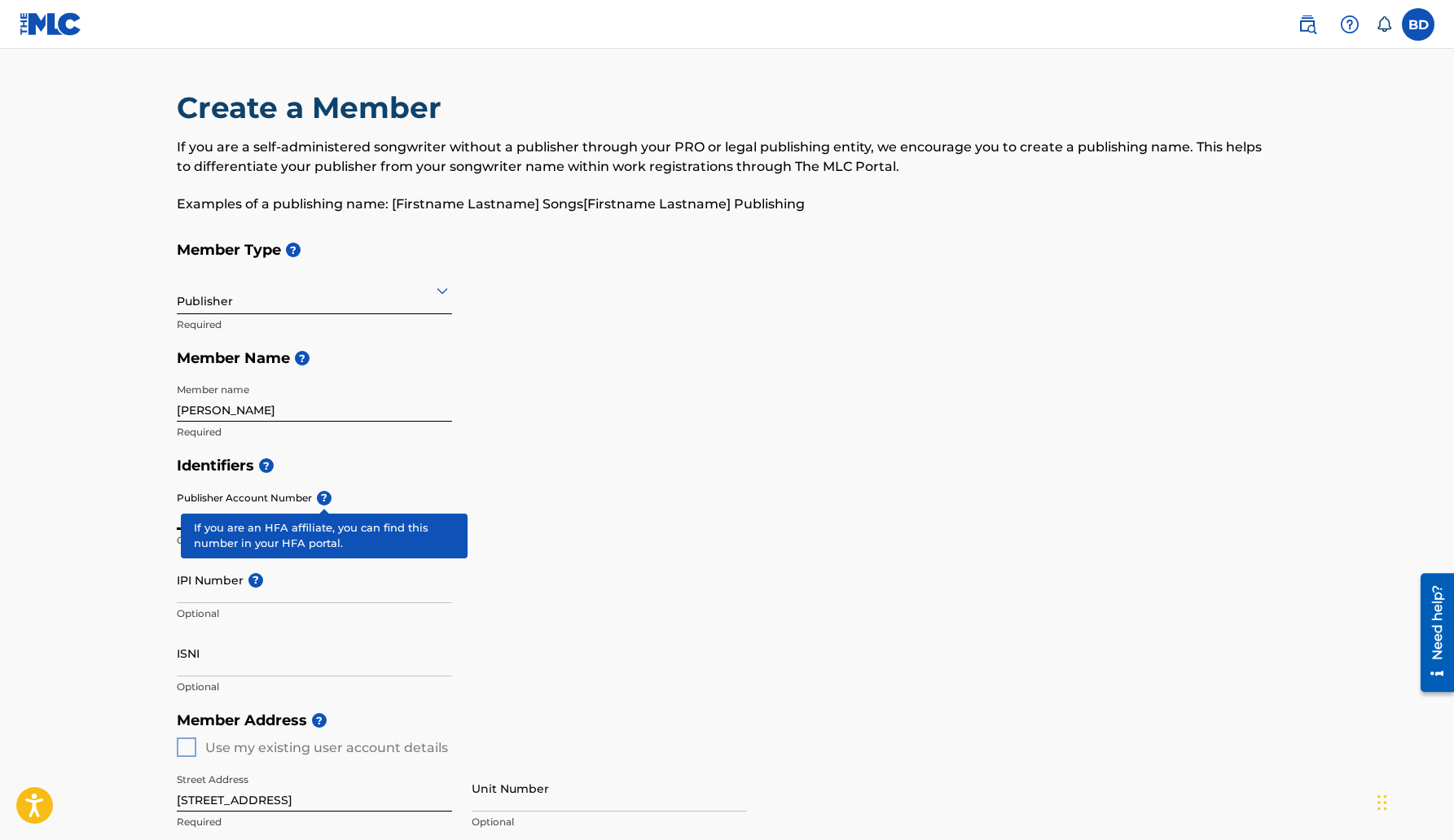
click at [324, 497] on div "Publisher Account Number ? Optional" at bounding box center [314, 520] width 275 height 73
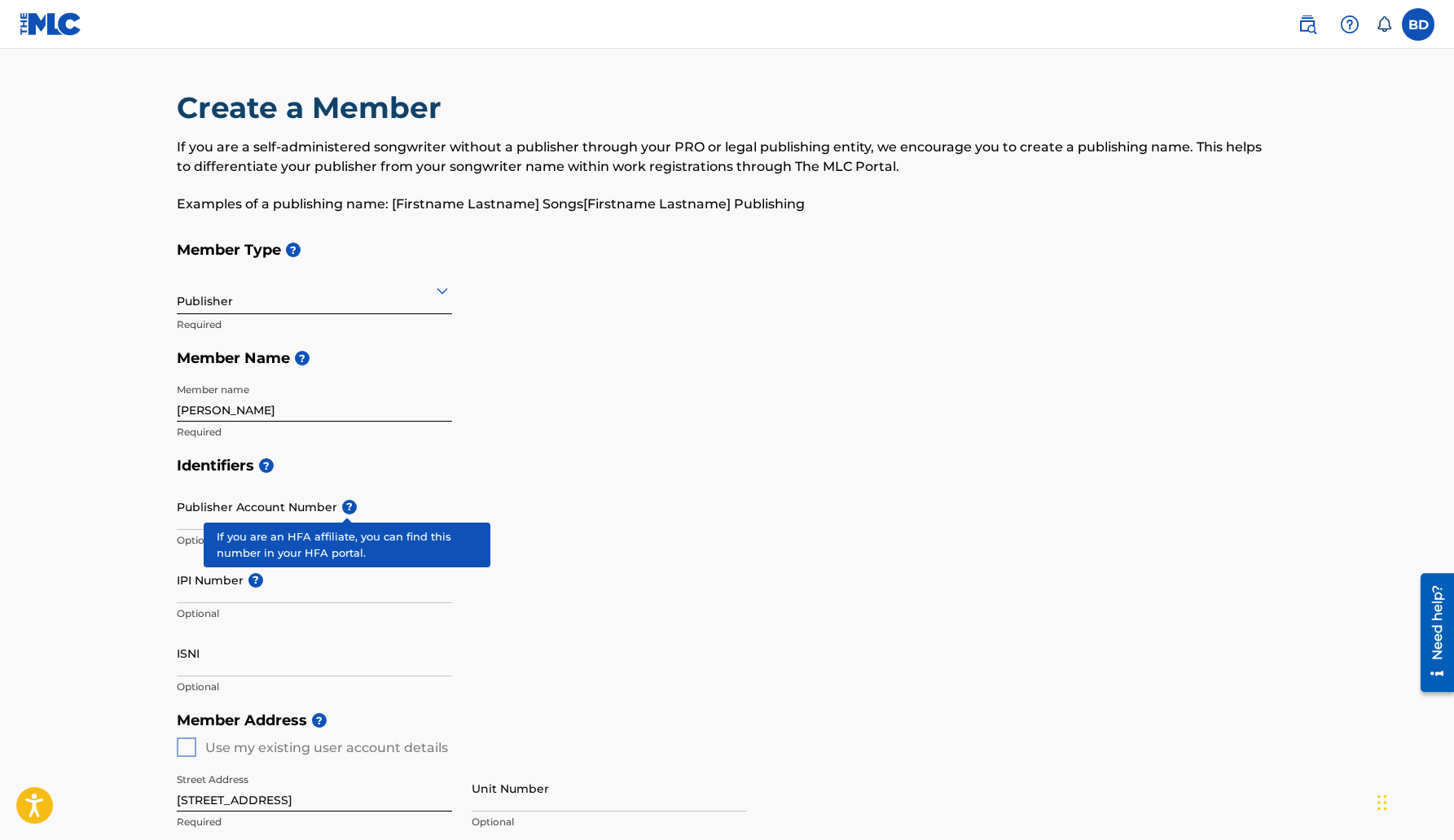
click at [342, 507] on span "?" at bounding box center [349, 507] width 14 height 14
click at [340, 507] on input "Publisher Account Number ?" at bounding box center [314, 507] width 275 height 47
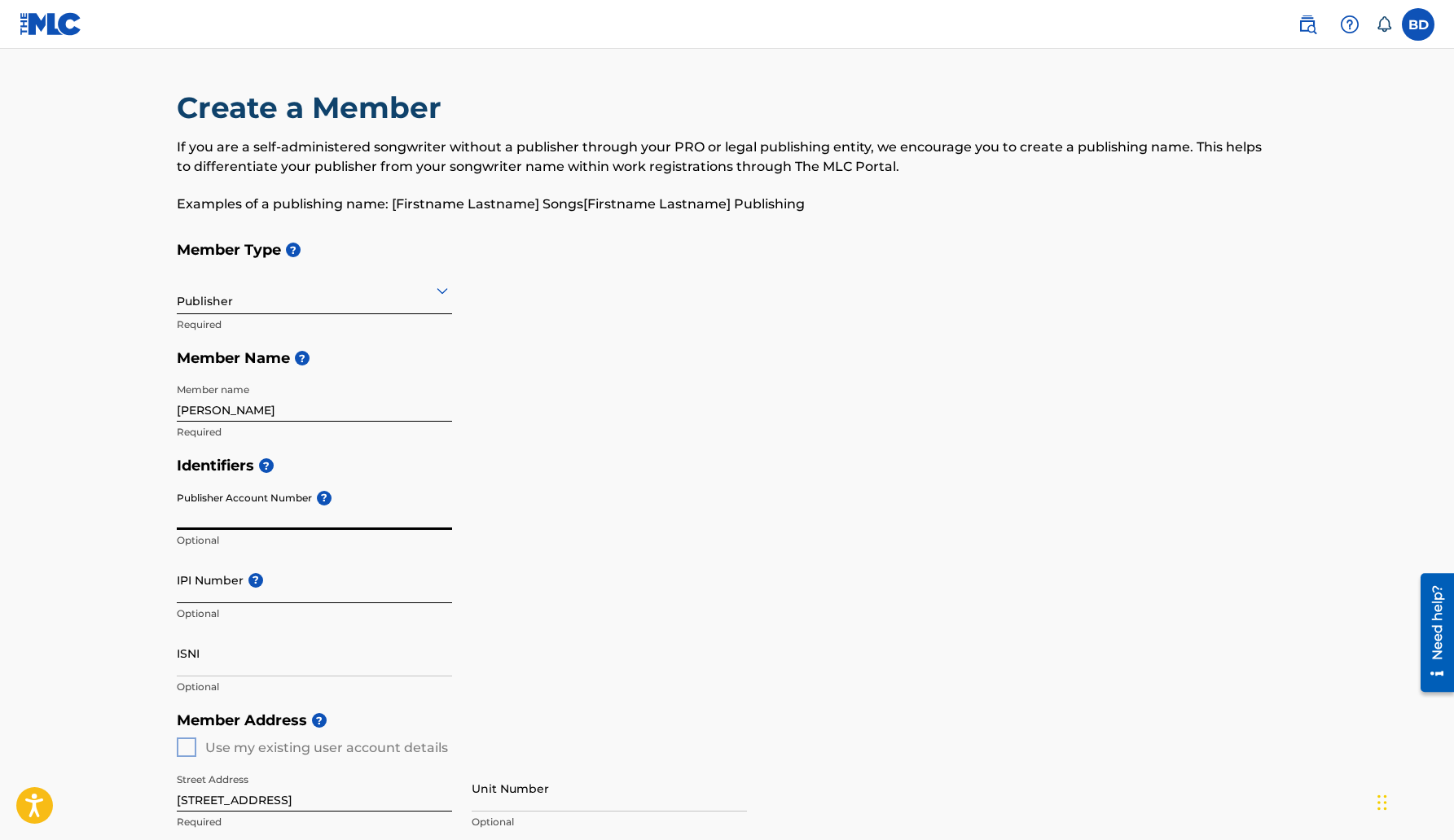
click at [307, 572] on input "IPI Number ?" at bounding box center [314, 580] width 275 height 47
type input "01311073606"
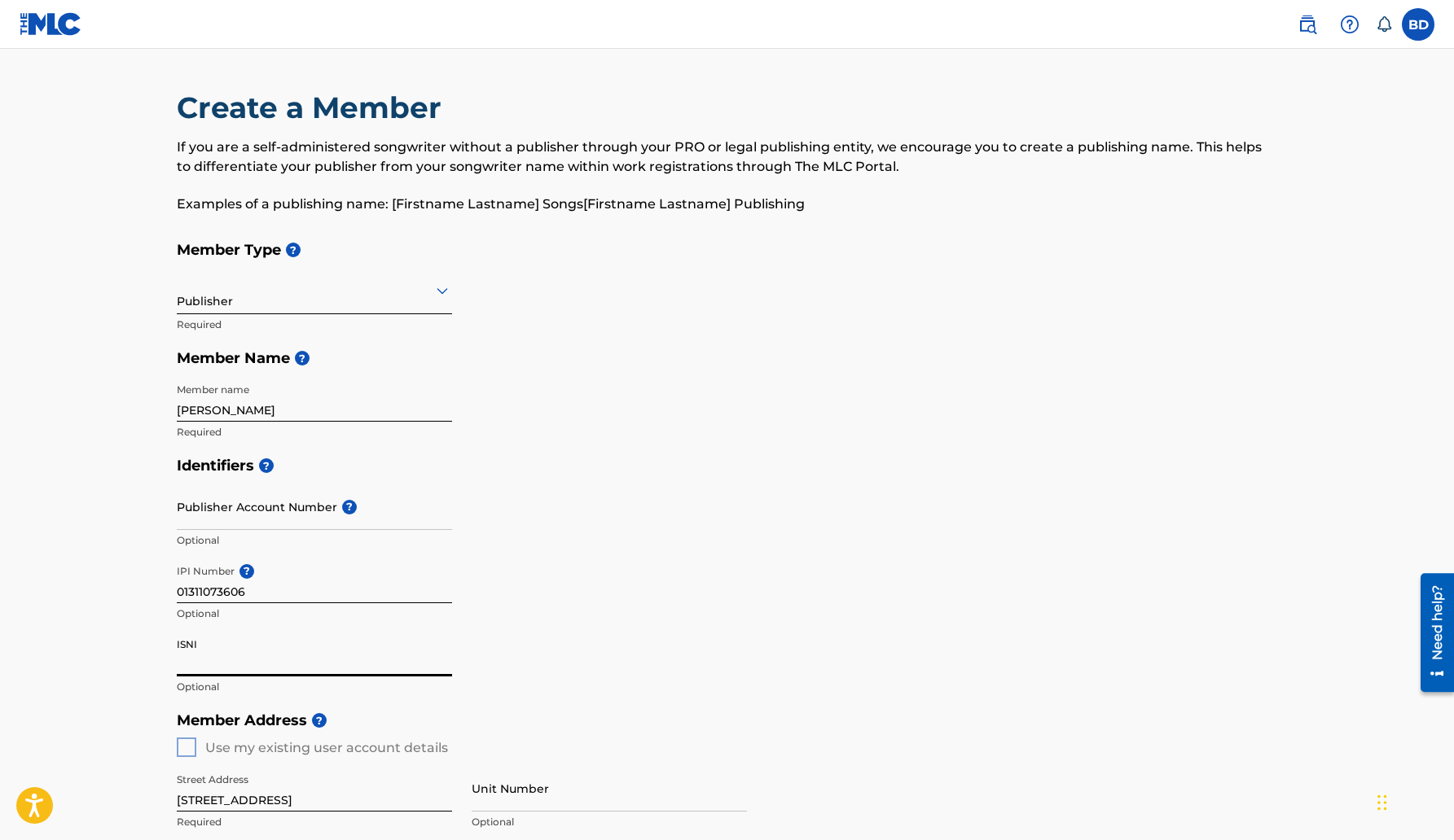
click at [297, 654] on input "ISNI" at bounding box center [314, 654] width 275 height 47
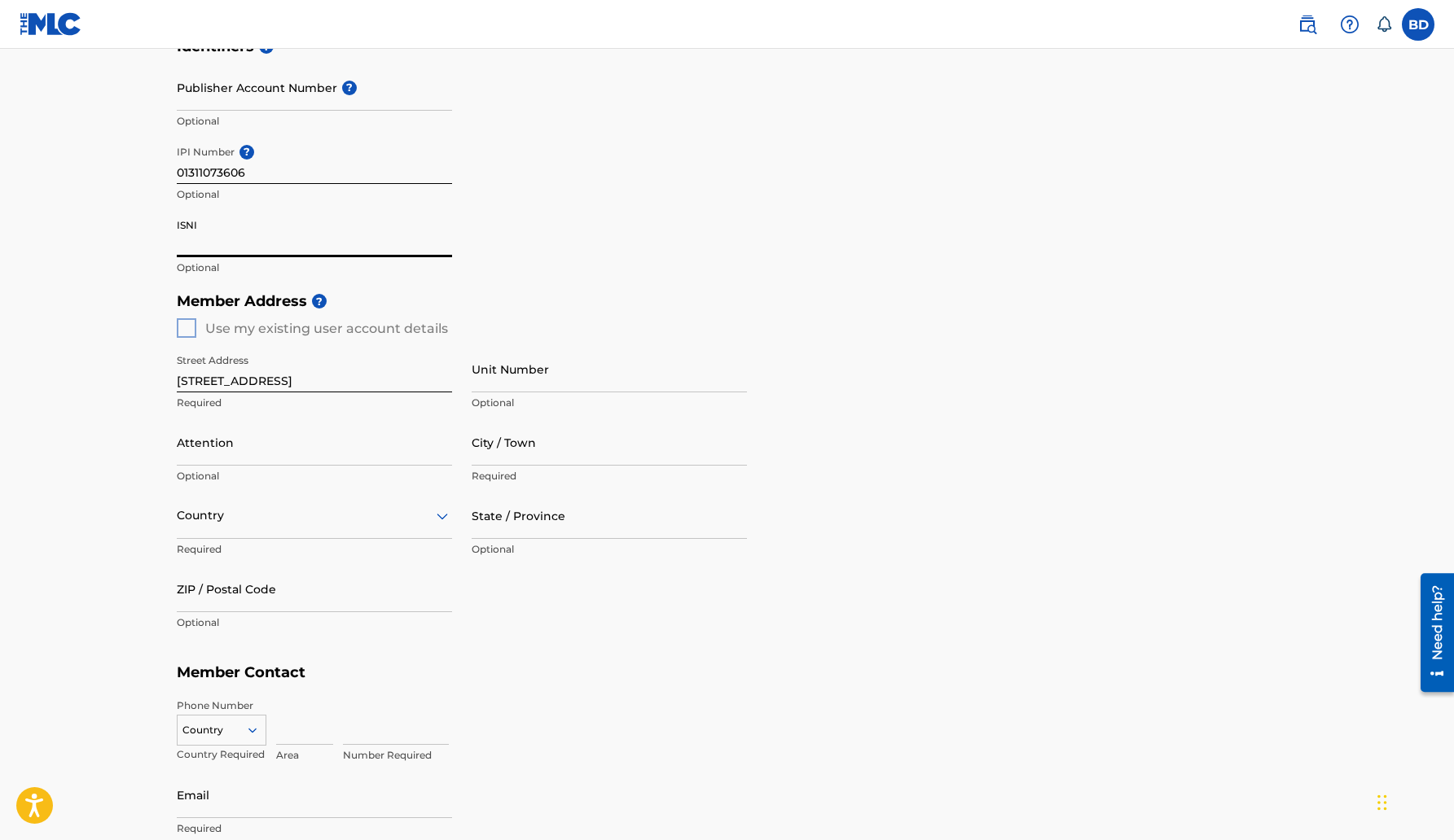
scroll to position [621, 0]
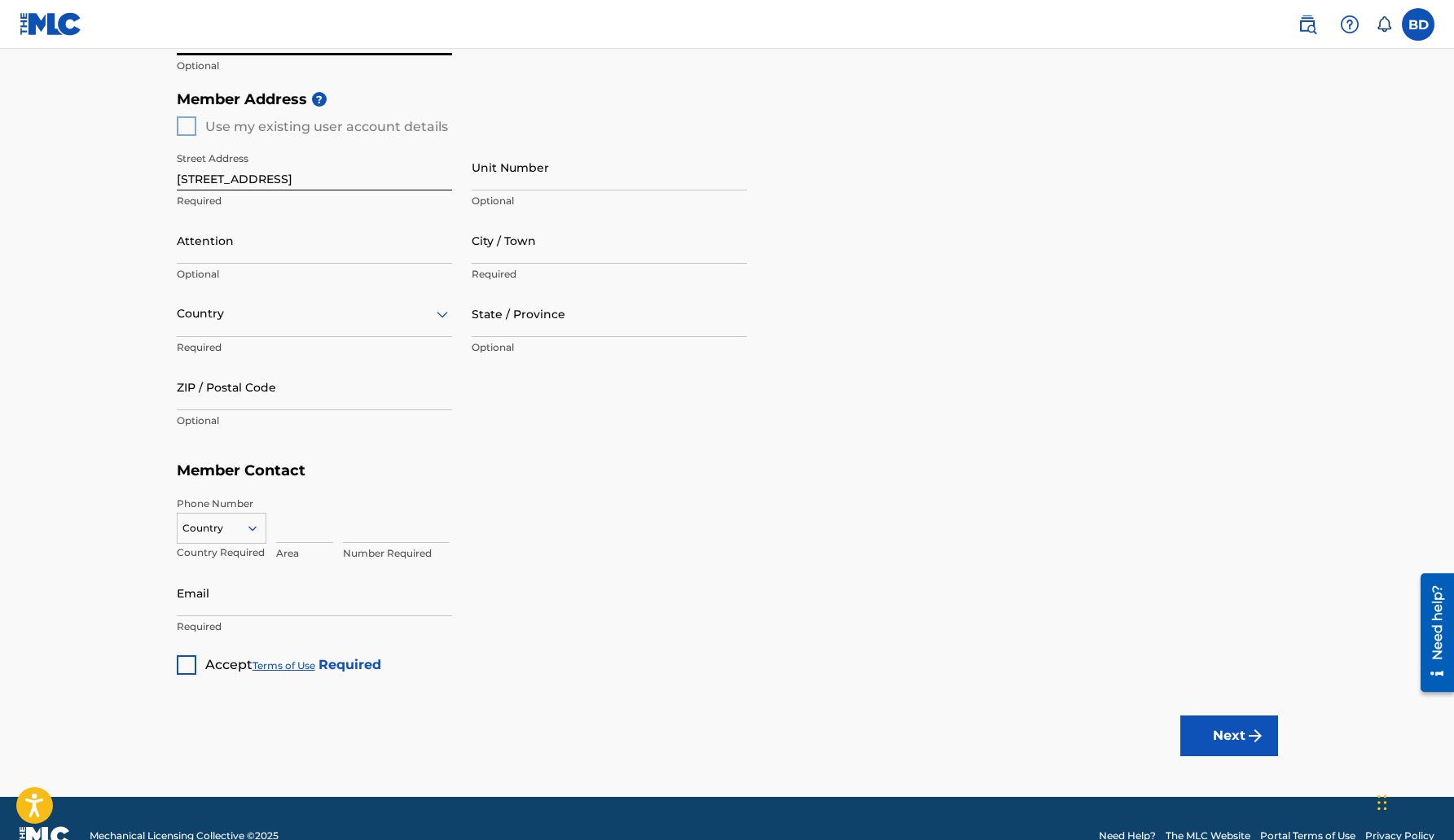
click at [293, 181] on input "[STREET_ADDRESS]" at bounding box center [314, 167] width 275 height 47
click at [299, 167] on input "[STREET_ADDRESS]" at bounding box center [314, 167] width 275 height 47
click at [668, 156] on input "Unit Number" at bounding box center [609, 167] width 275 height 47
drag, startPoint x: 367, startPoint y: 184, endPoint x: 161, endPoint y: 194, distance: 206.2
click at [161, 194] on div "Create a Member If you are a self-administered songwriter without a publisher t…" at bounding box center [727, 72] width 1140 height 1207
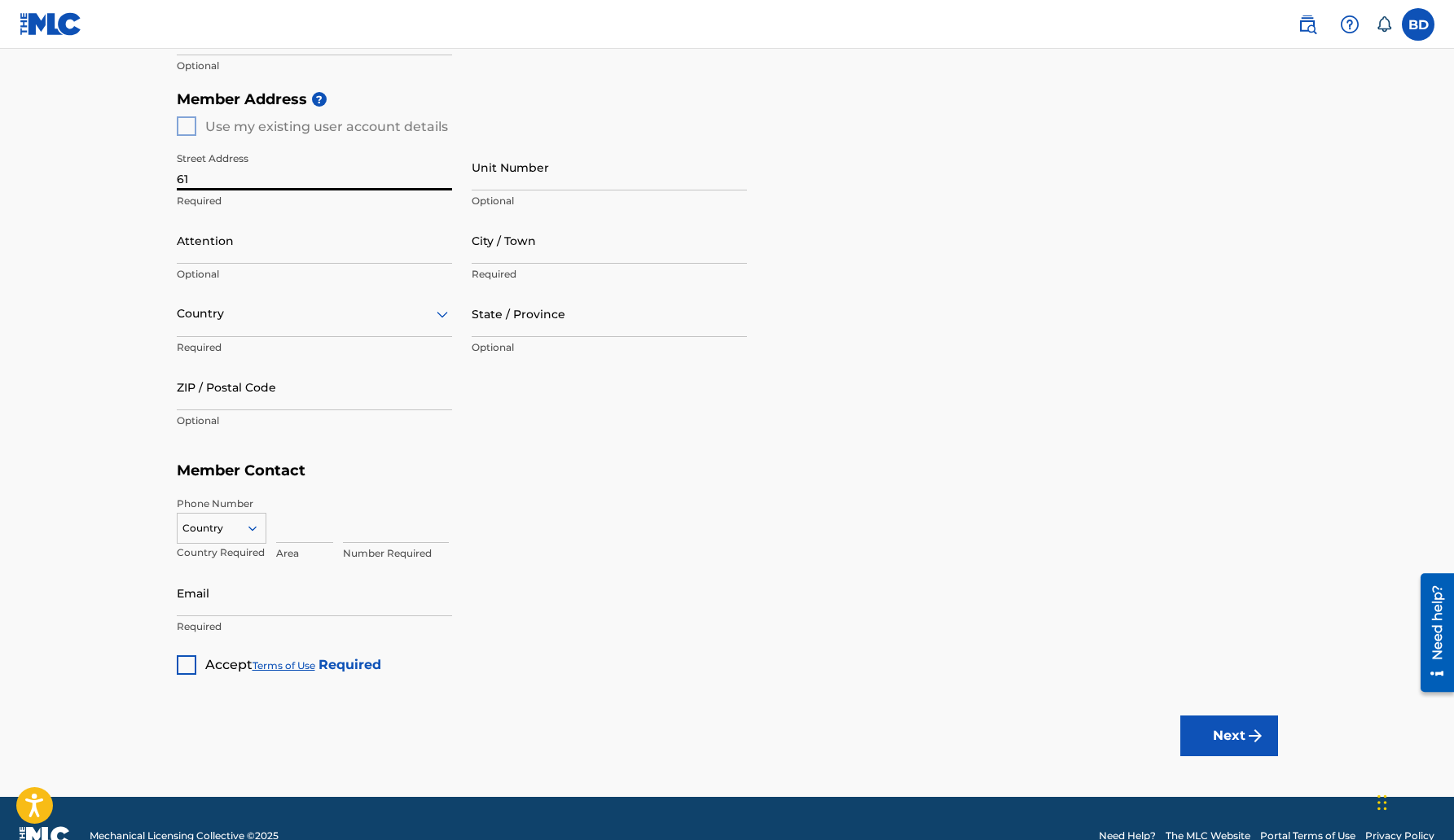
type input "6"
type input "[STREET_ADDRESS][PERSON_NAME]"
click at [508, 248] on input "City / Town" at bounding box center [609, 241] width 275 height 47
type input "[GEOGRAPHIC_DATA]"
type input "[PERSON_NAME]"
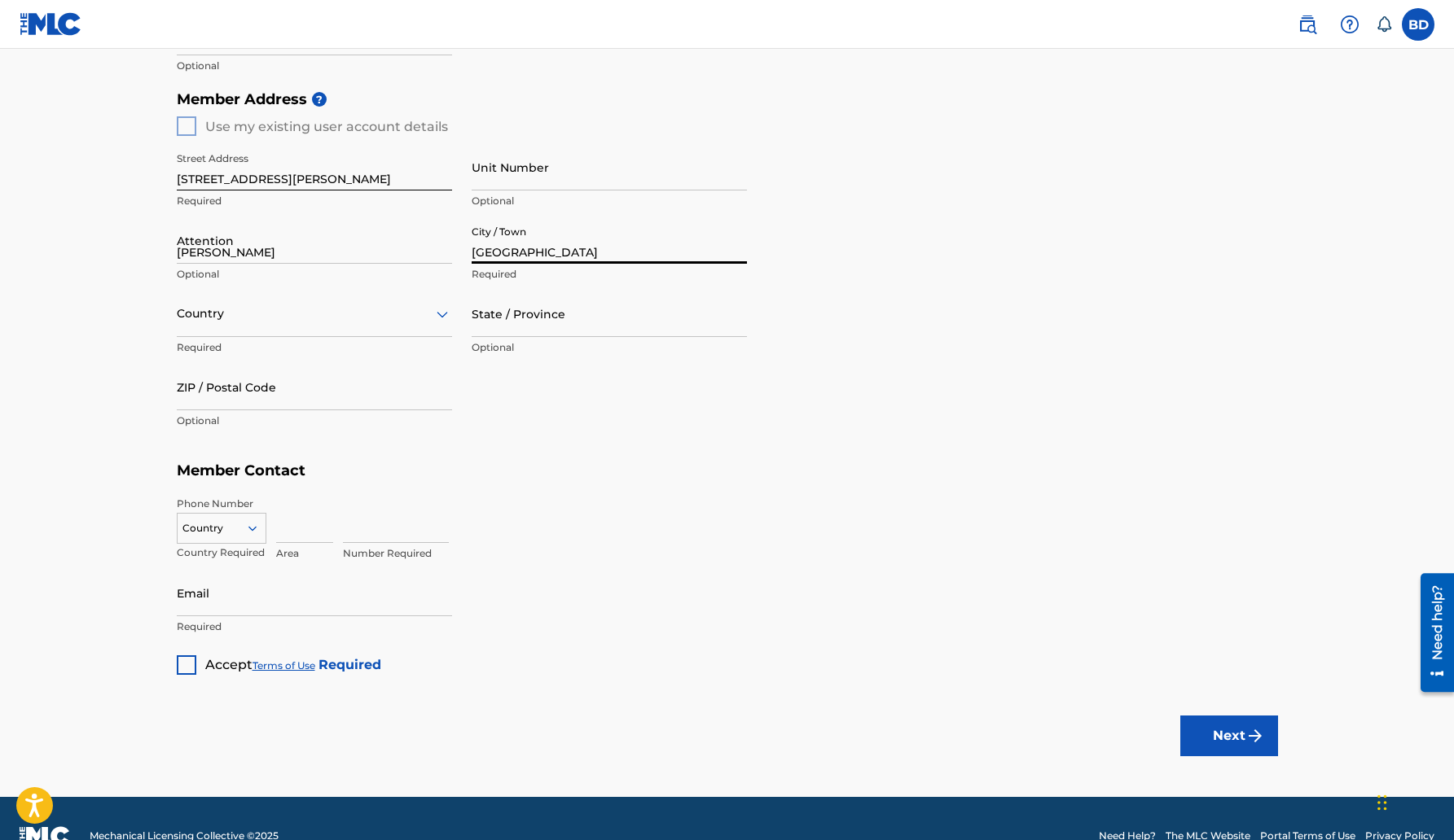
type input "[GEOGRAPHIC_DATA]"
type input "[US_STATE]"
type input "71129"
type input "318"
type input "6555060"
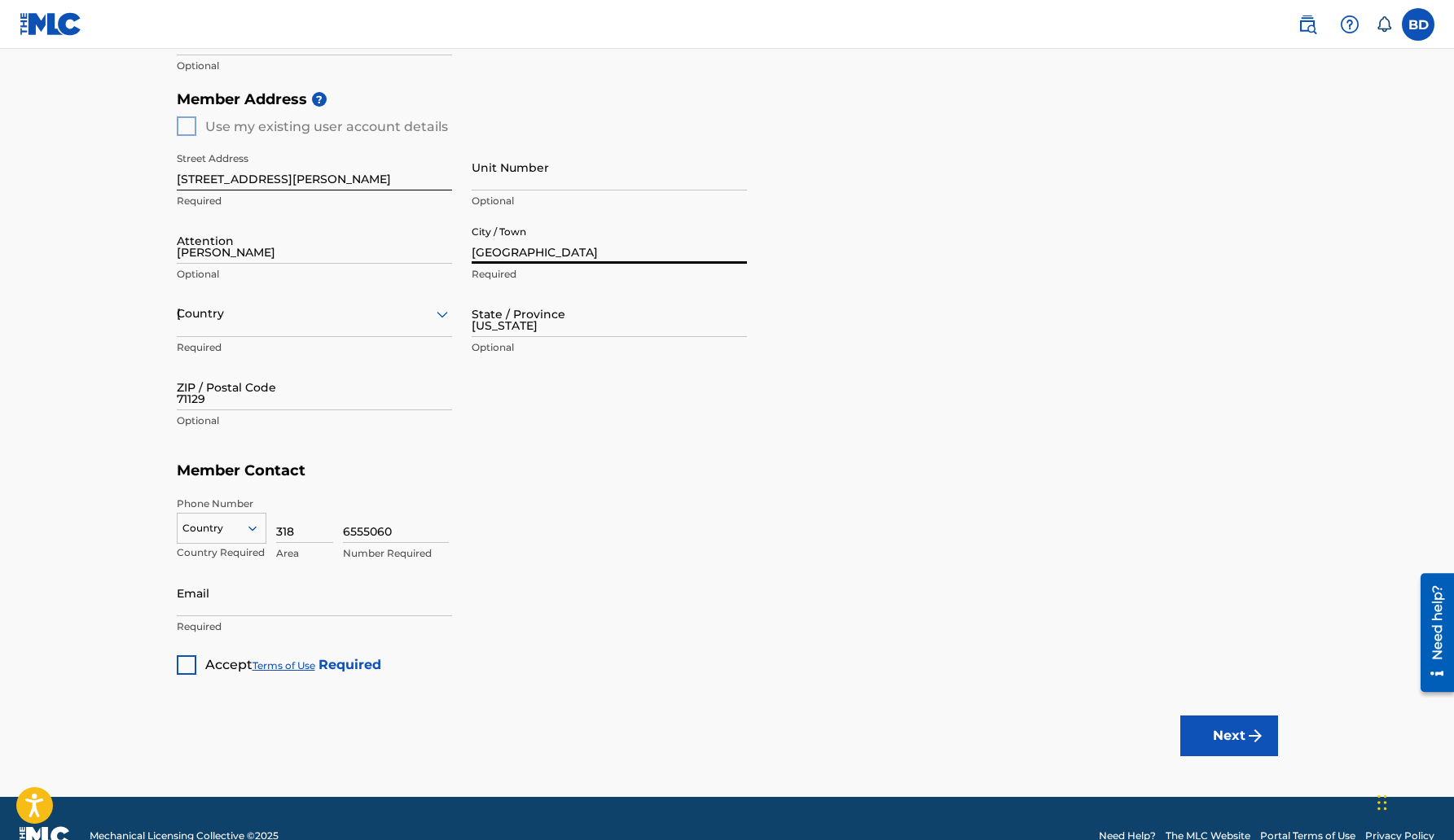
type input "[EMAIL_ADDRESS][DOMAIN_NAME]"
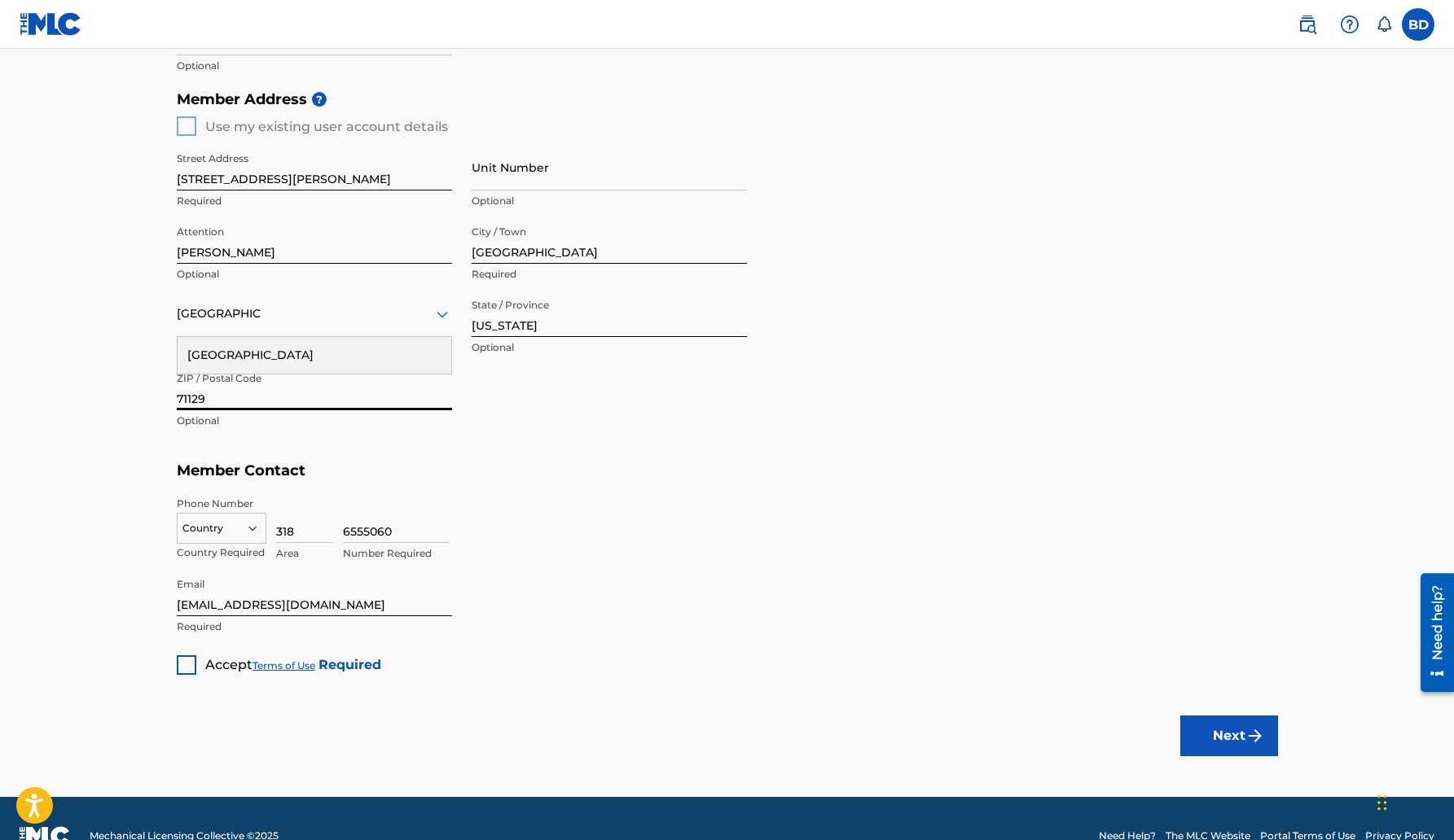
click at [228, 406] on input "71129" at bounding box center [314, 387] width 275 height 47
type input "71118"
click at [536, 424] on div "Street Address [STREET_ADDRESS][PERSON_NAME] Required Unit Number Optional Atte…" at bounding box center [461, 291] width 571 height 310
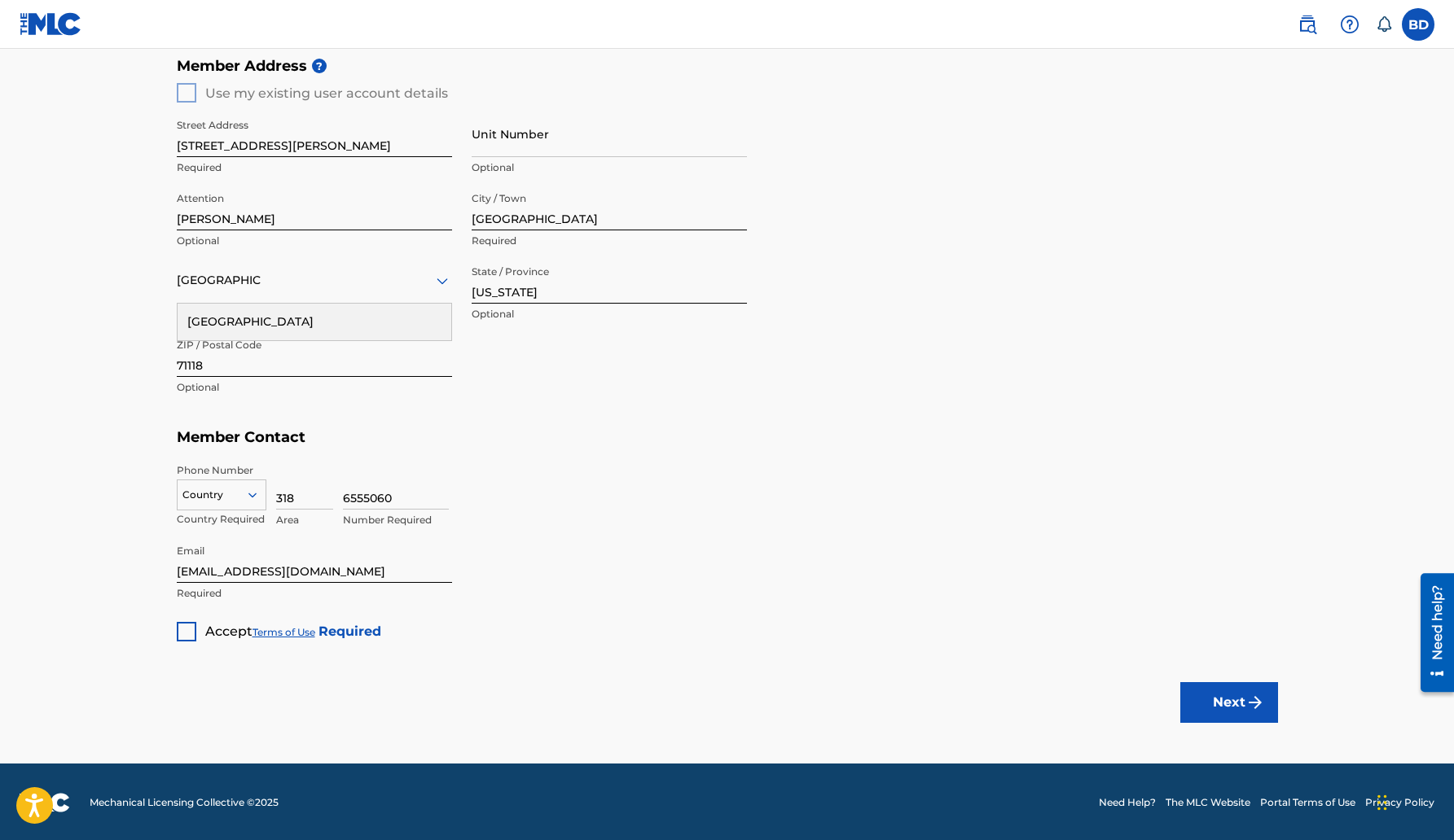
scroll to position [656, 0]
click at [193, 632] on div at bounding box center [186, 631] width 20 height 20
click at [1218, 698] on button "Next" at bounding box center [1229, 701] width 98 height 40
click at [253, 498] on icon at bounding box center [253, 494] width 14 height 14
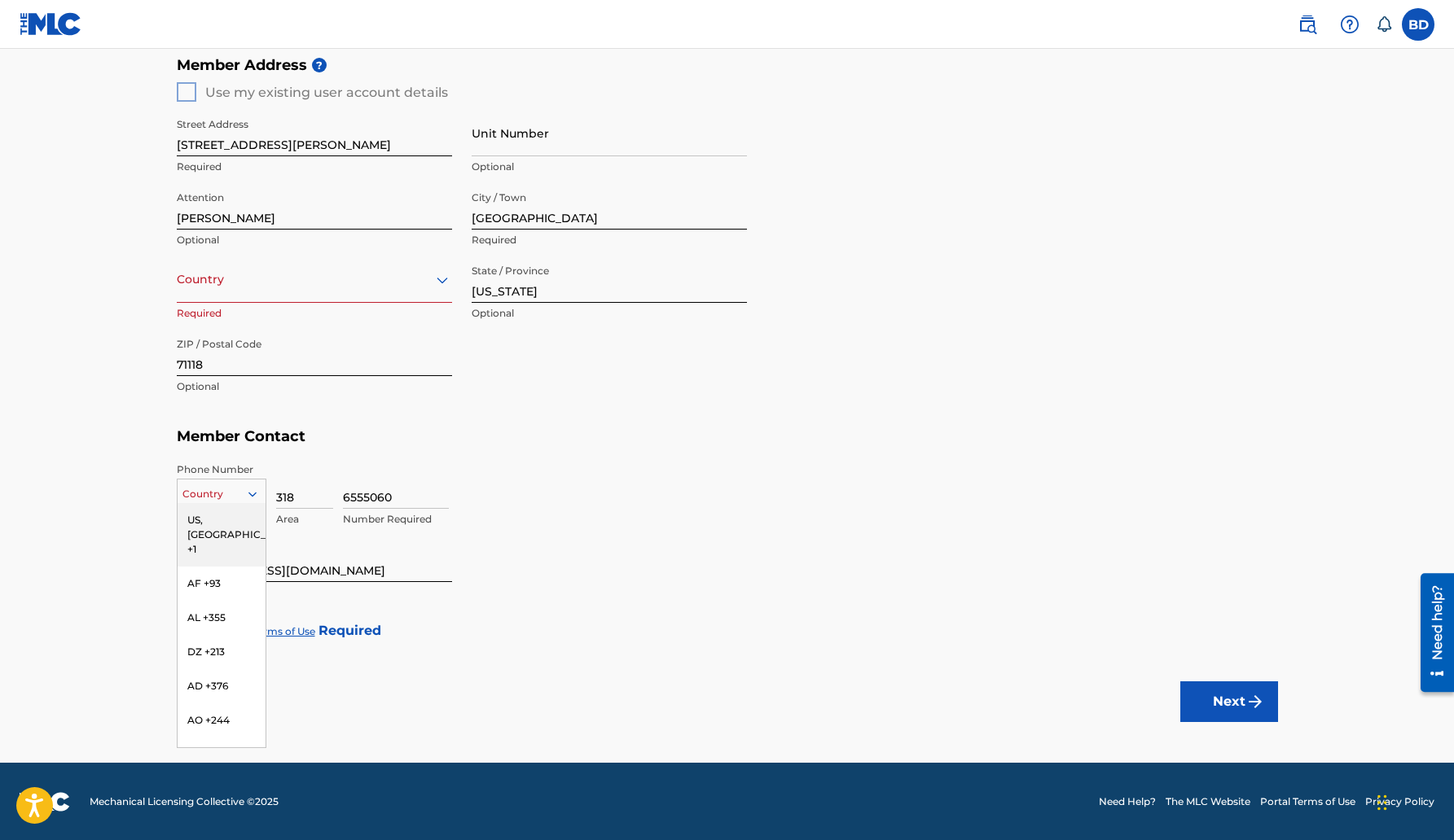
click at [230, 525] on div "US, [GEOGRAPHIC_DATA] +1" at bounding box center [221, 535] width 88 height 64
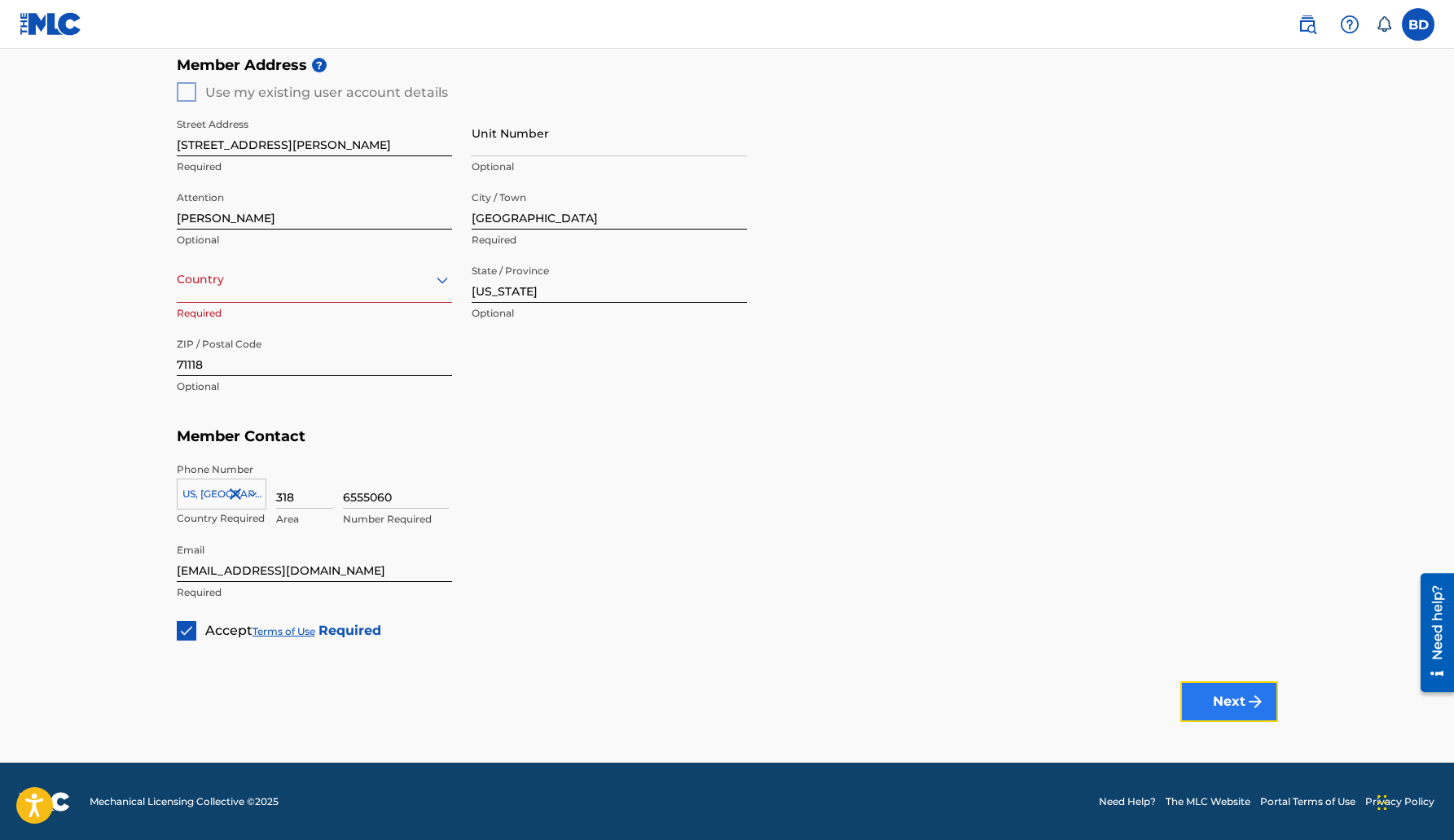
click at [1234, 715] on button "Next" at bounding box center [1229, 701] width 98 height 40
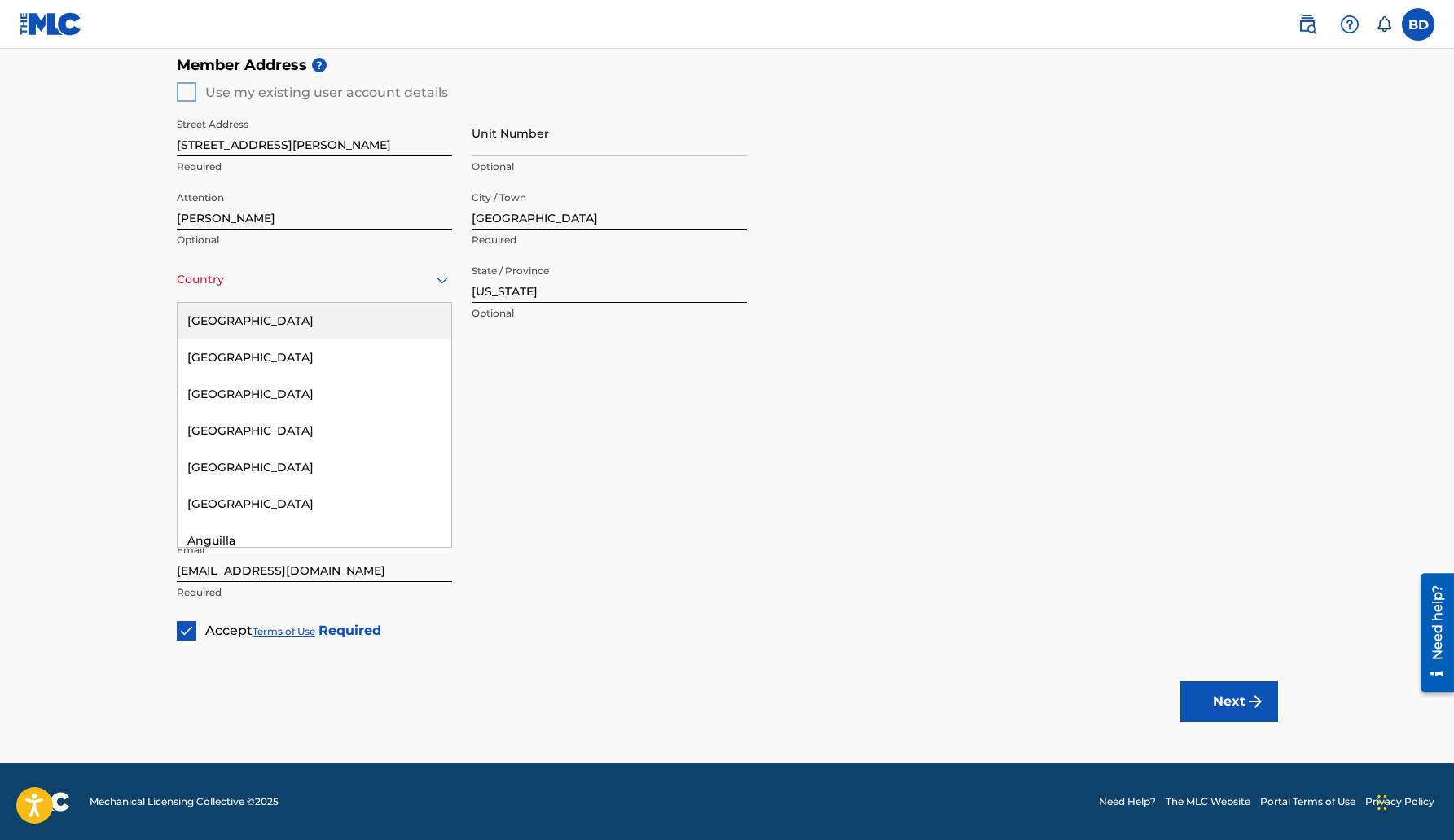
click at [443, 277] on icon at bounding box center [443, 280] width 20 height 20
click at [400, 317] on div "[GEOGRAPHIC_DATA]" at bounding box center [314, 321] width 274 height 37
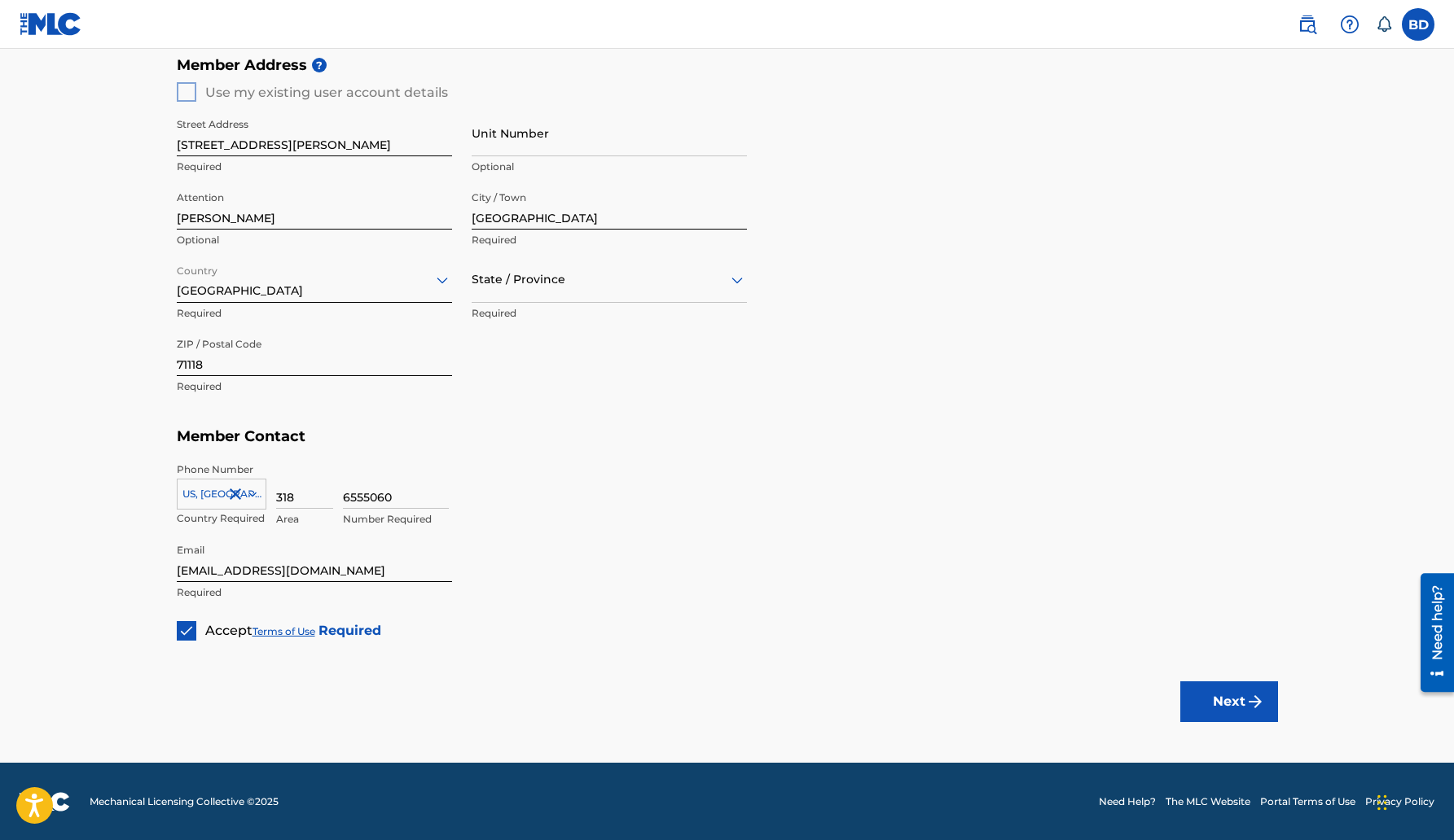
click at [656, 401] on div "Street Address [STREET_ADDRESS][PERSON_NAME] Required Unit Number Optional Atte…" at bounding box center [461, 257] width 571 height 310
click at [632, 283] on div at bounding box center [609, 279] width 275 height 21
type input "[US_STATE]"
type input "[GEOGRAPHIC_DATA]"
click at [614, 452] on h5 "Member Contact" at bounding box center [727, 436] width 1102 height 35
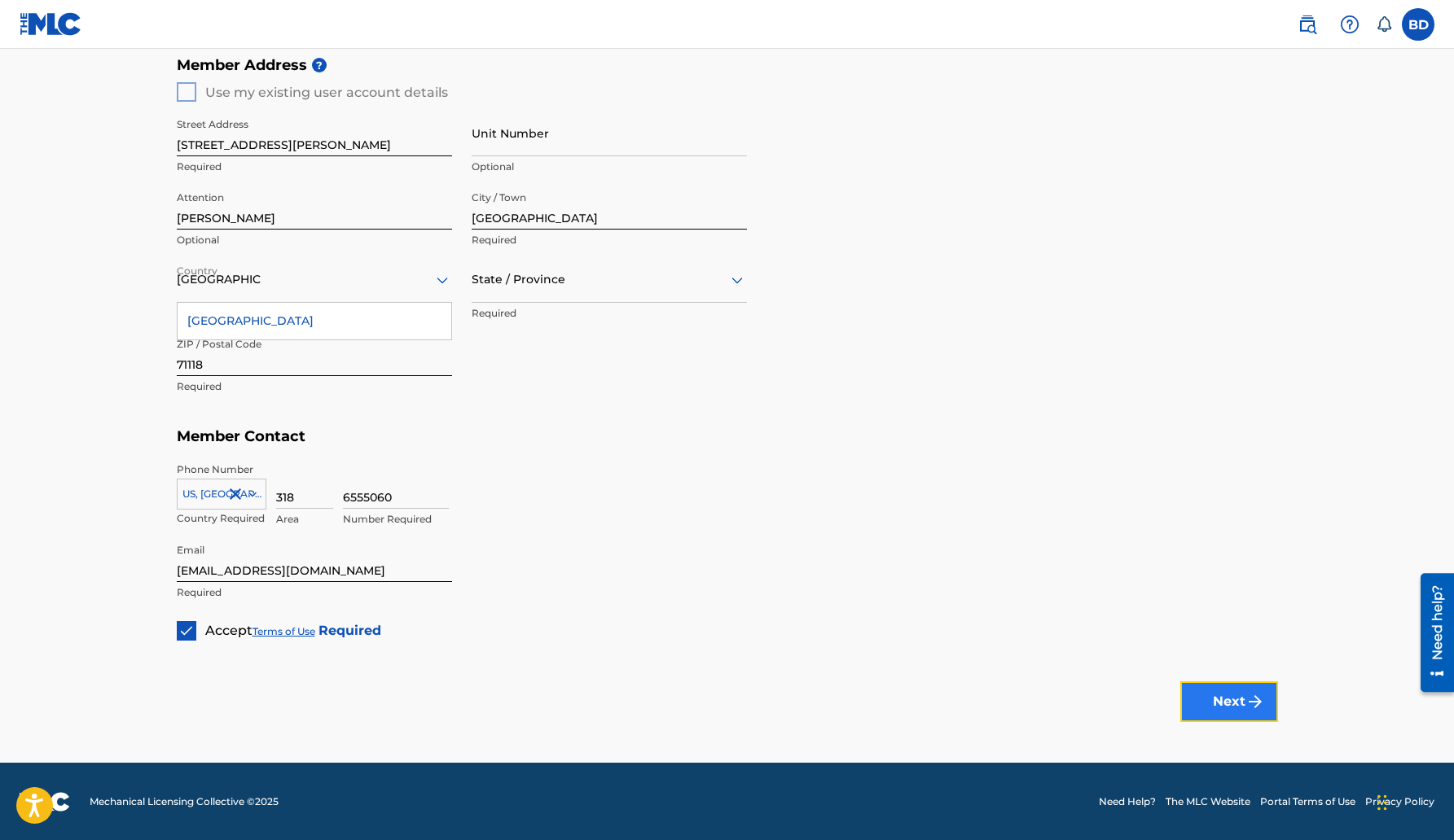
click at [1250, 698] on img "submit" at bounding box center [1255, 702] width 20 height 20
click at [652, 300] on div "State / Province" at bounding box center [609, 279] width 275 height 47
type input "lll"
click at [607, 328] on div "No options" at bounding box center [609, 319] width 274 height 32
click at [608, 315] on div "No options" at bounding box center [609, 319] width 274 height 32
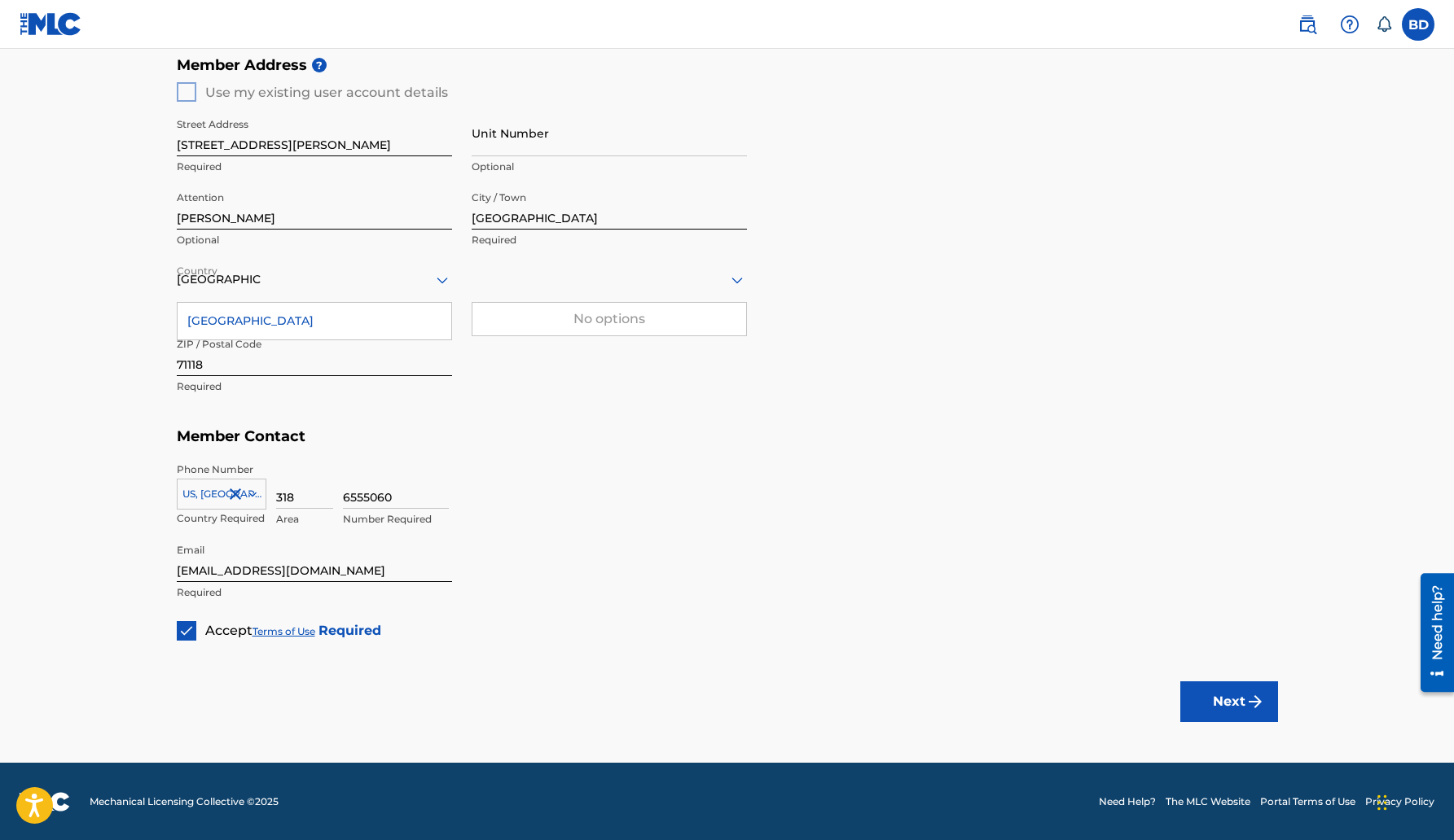
click at [729, 278] on icon at bounding box center [737, 280] width 20 height 20
click at [658, 286] on div at bounding box center [609, 279] width 275 height 21
type input "l"
click at [553, 457] on div "[US_STATE]" at bounding box center [609, 462] width 274 height 37
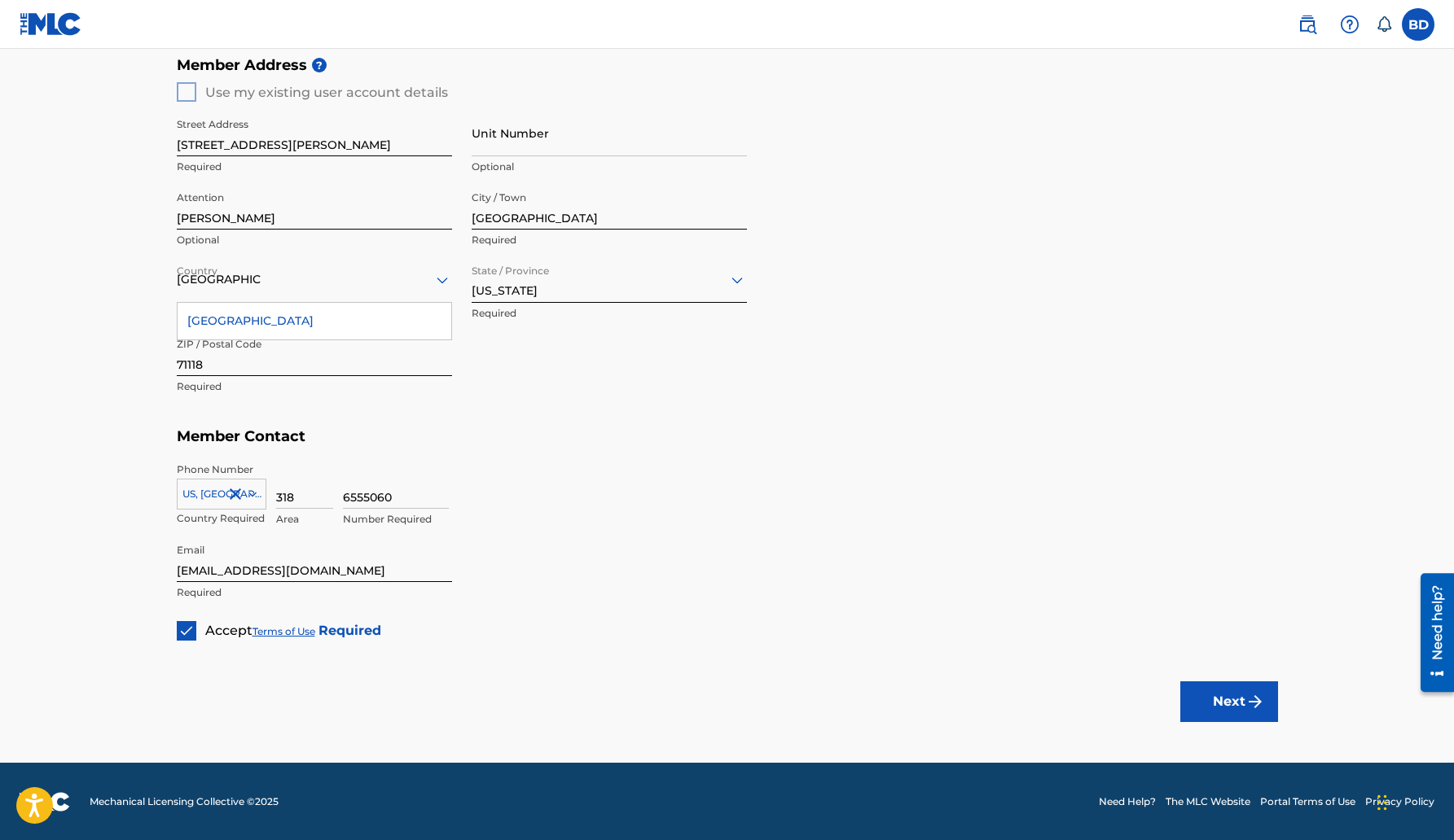
click at [616, 450] on h5 "Member Contact" at bounding box center [727, 436] width 1102 height 35
click at [1227, 689] on button "Next" at bounding box center [1229, 701] width 98 height 40
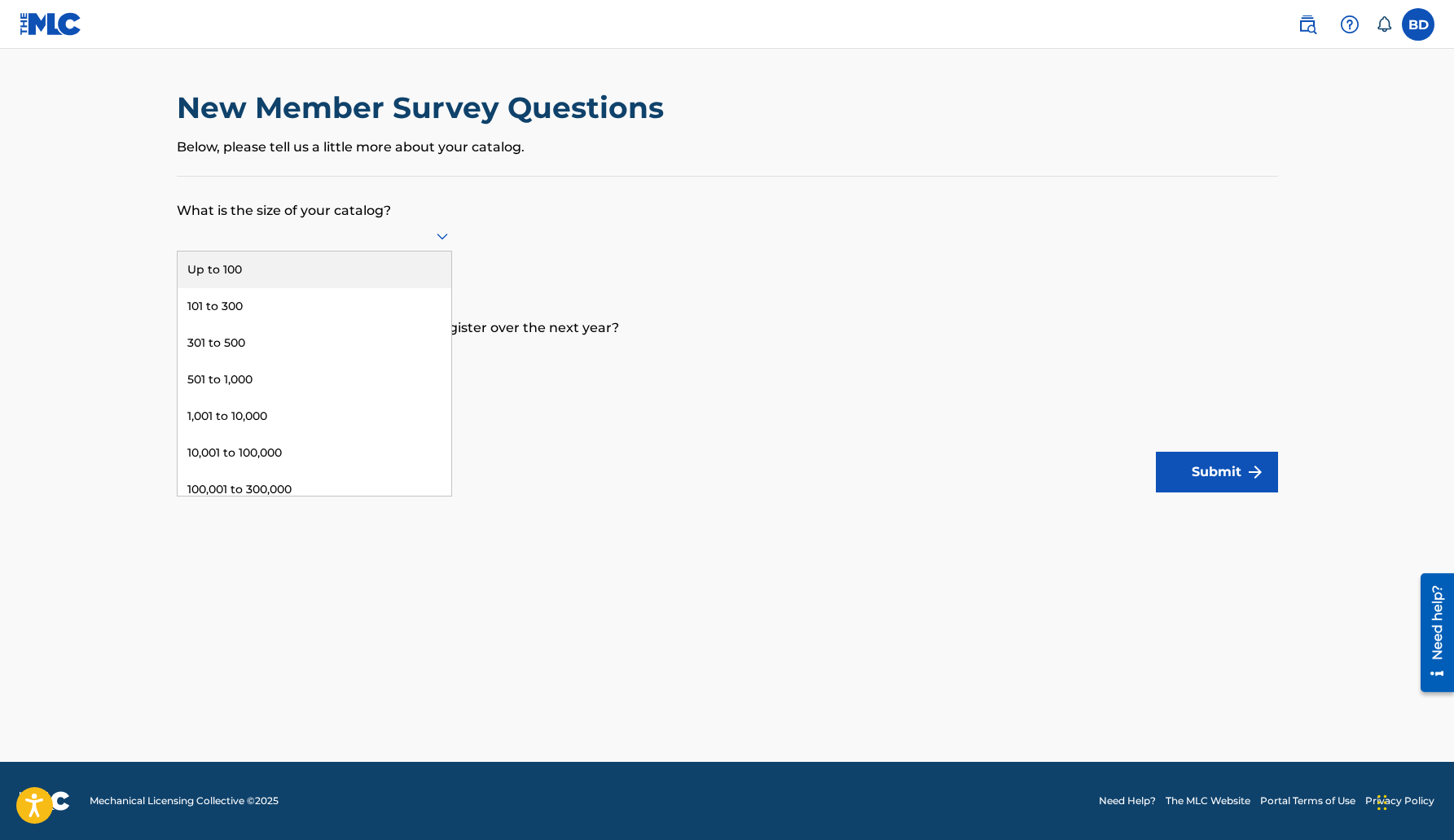
click at [447, 240] on icon at bounding box center [443, 236] width 20 height 20
click at [258, 262] on div "Up to 100" at bounding box center [314, 270] width 274 height 37
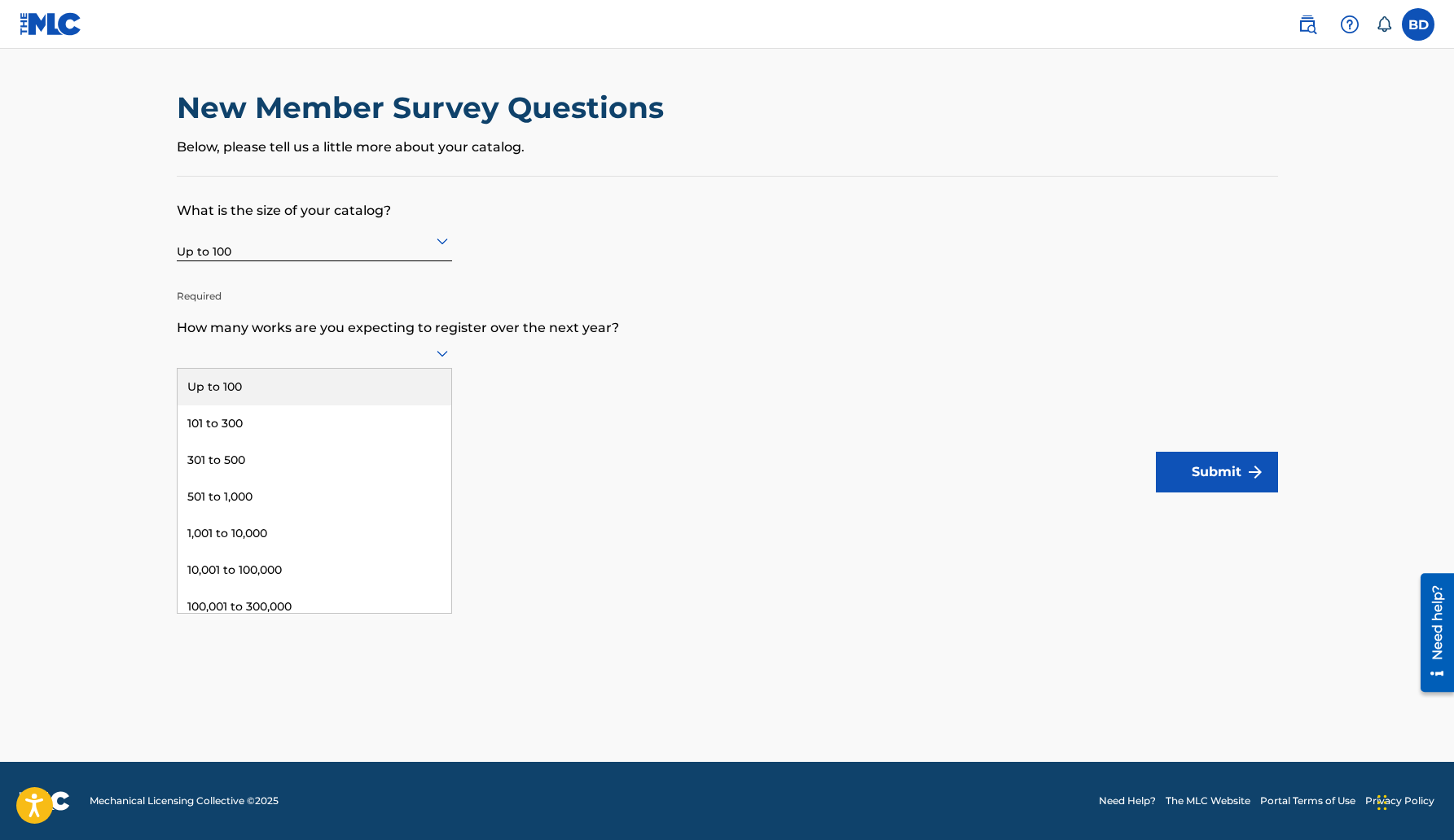
click at [440, 359] on icon at bounding box center [443, 354] width 20 height 20
click at [412, 381] on div "Up to 100" at bounding box center [314, 387] width 274 height 37
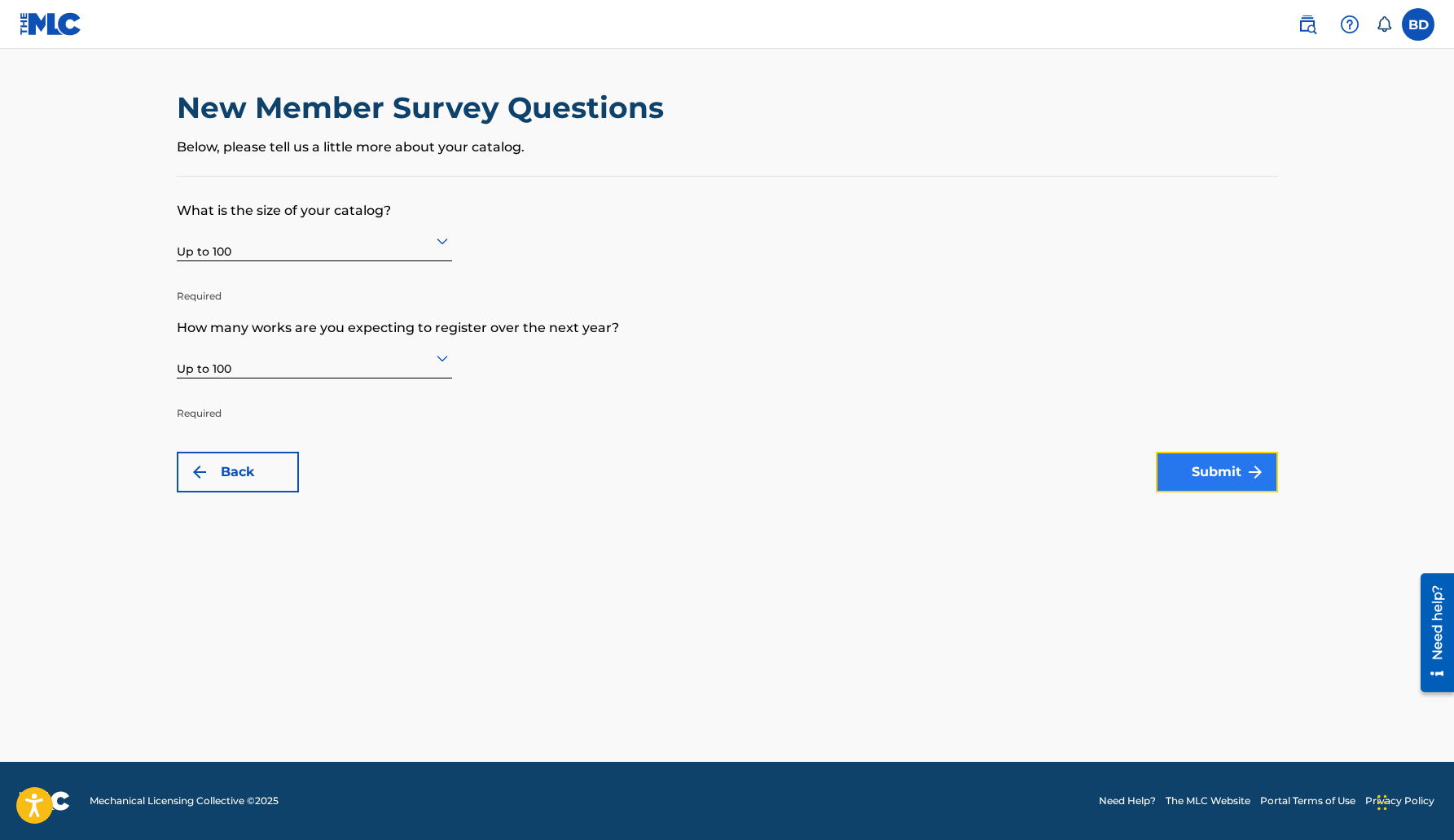
click at [1222, 469] on button "Submit" at bounding box center [1217, 472] width 122 height 40
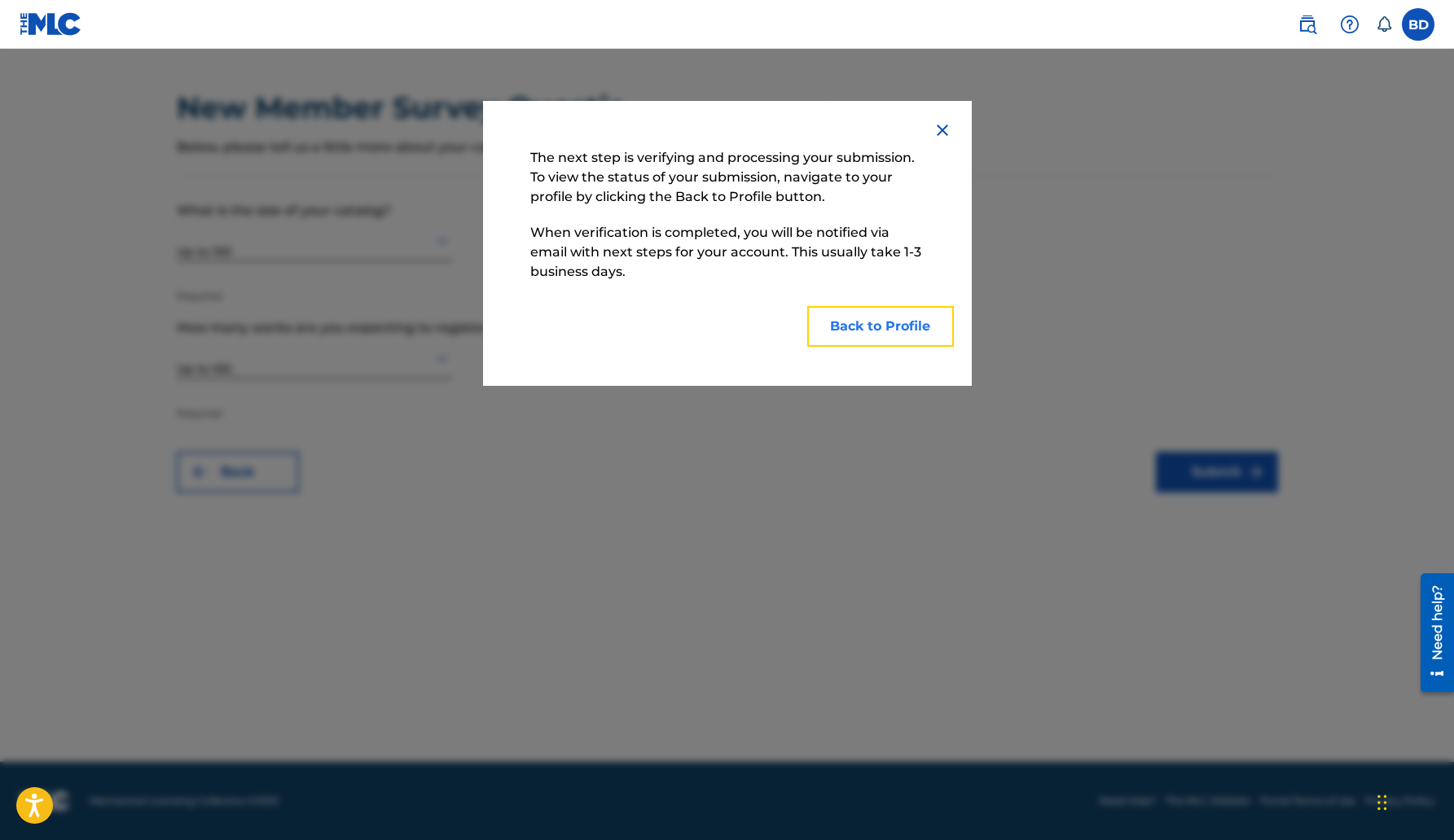
click at [880, 316] on button "Back to Profile" at bounding box center [881, 326] width 147 height 40
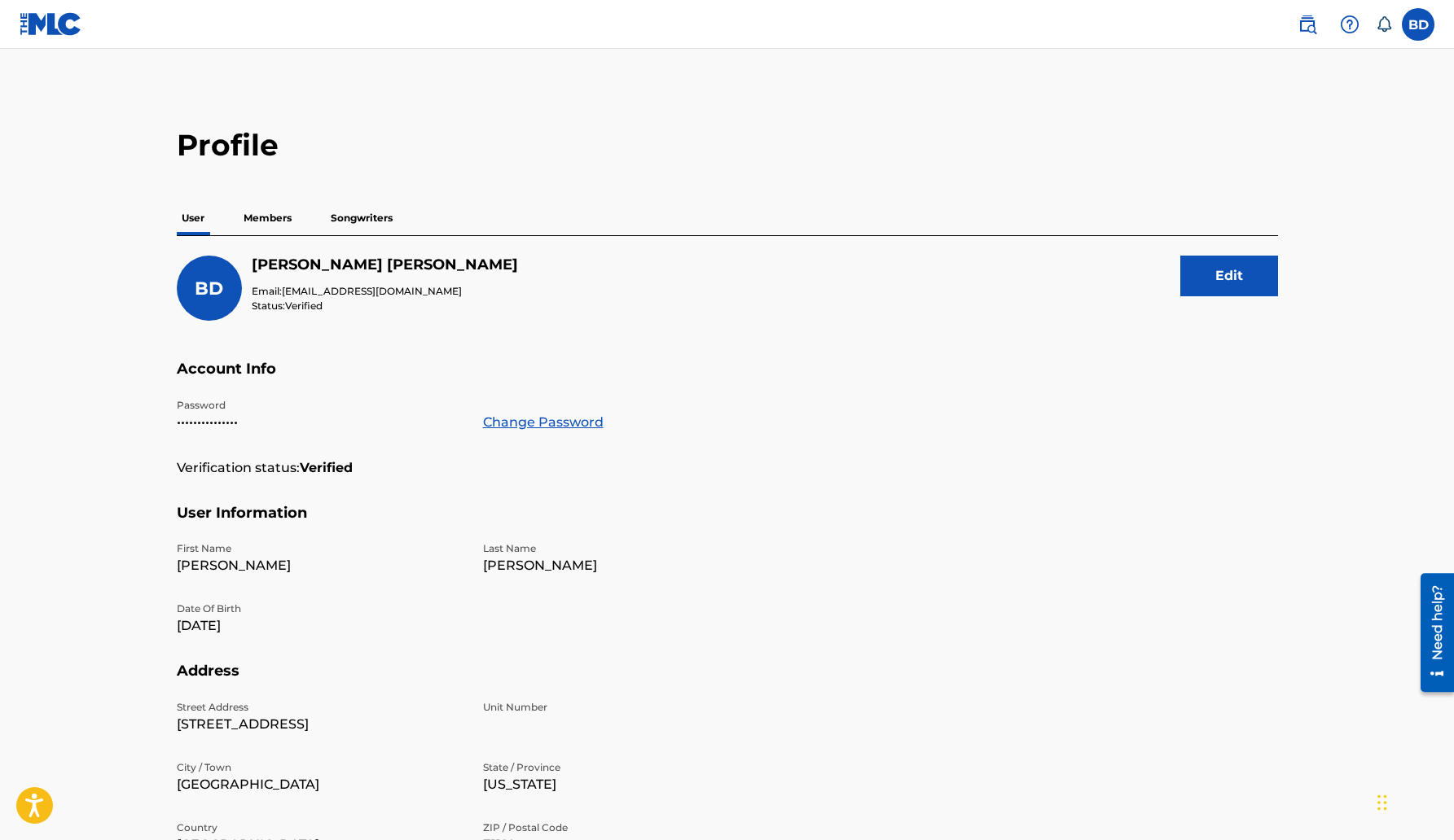
click at [262, 212] on p "Members" at bounding box center [267, 219] width 58 height 34
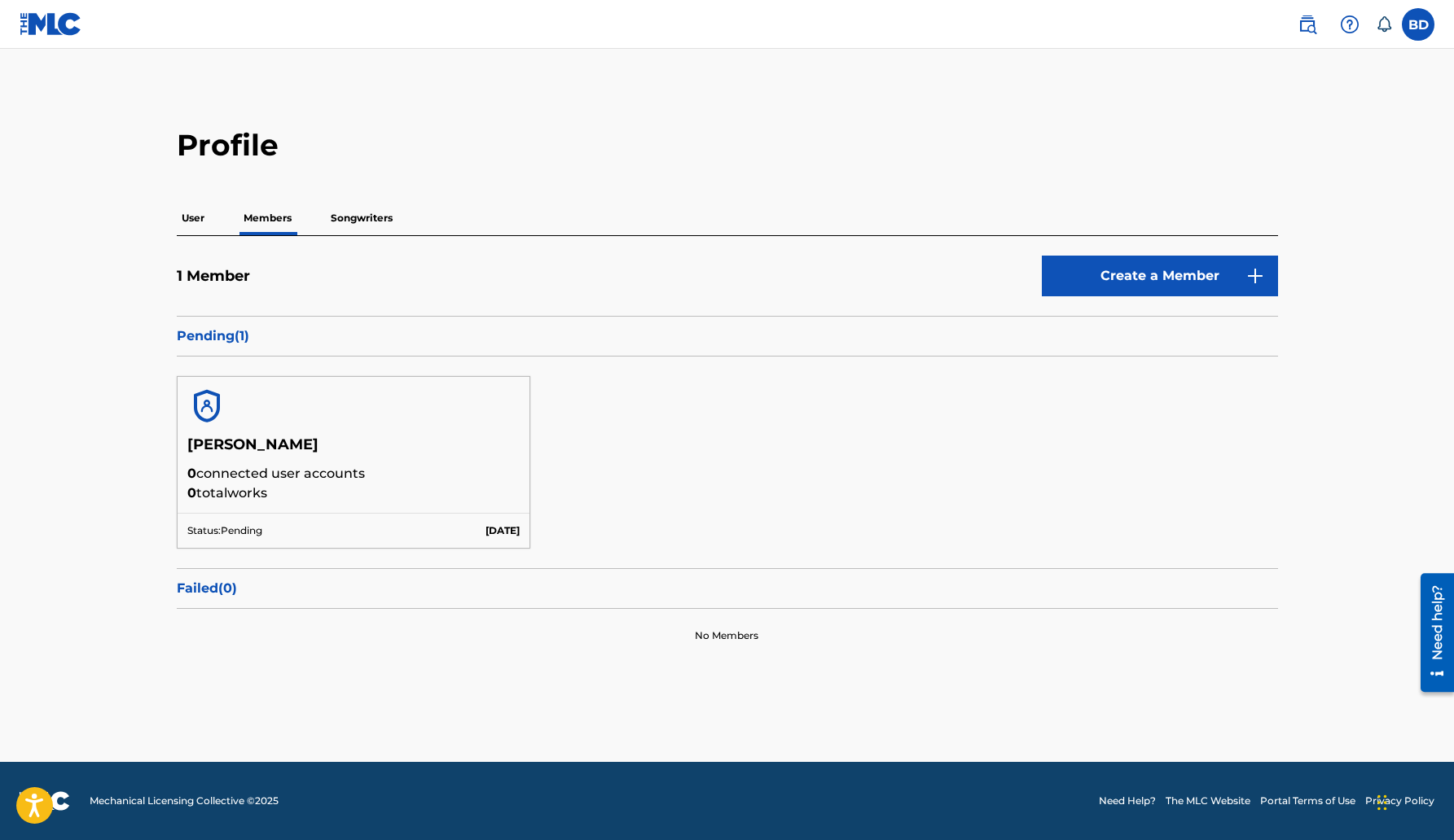
click at [367, 211] on p "Songwriters" at bounding box center [362, 219] width 72 height 34
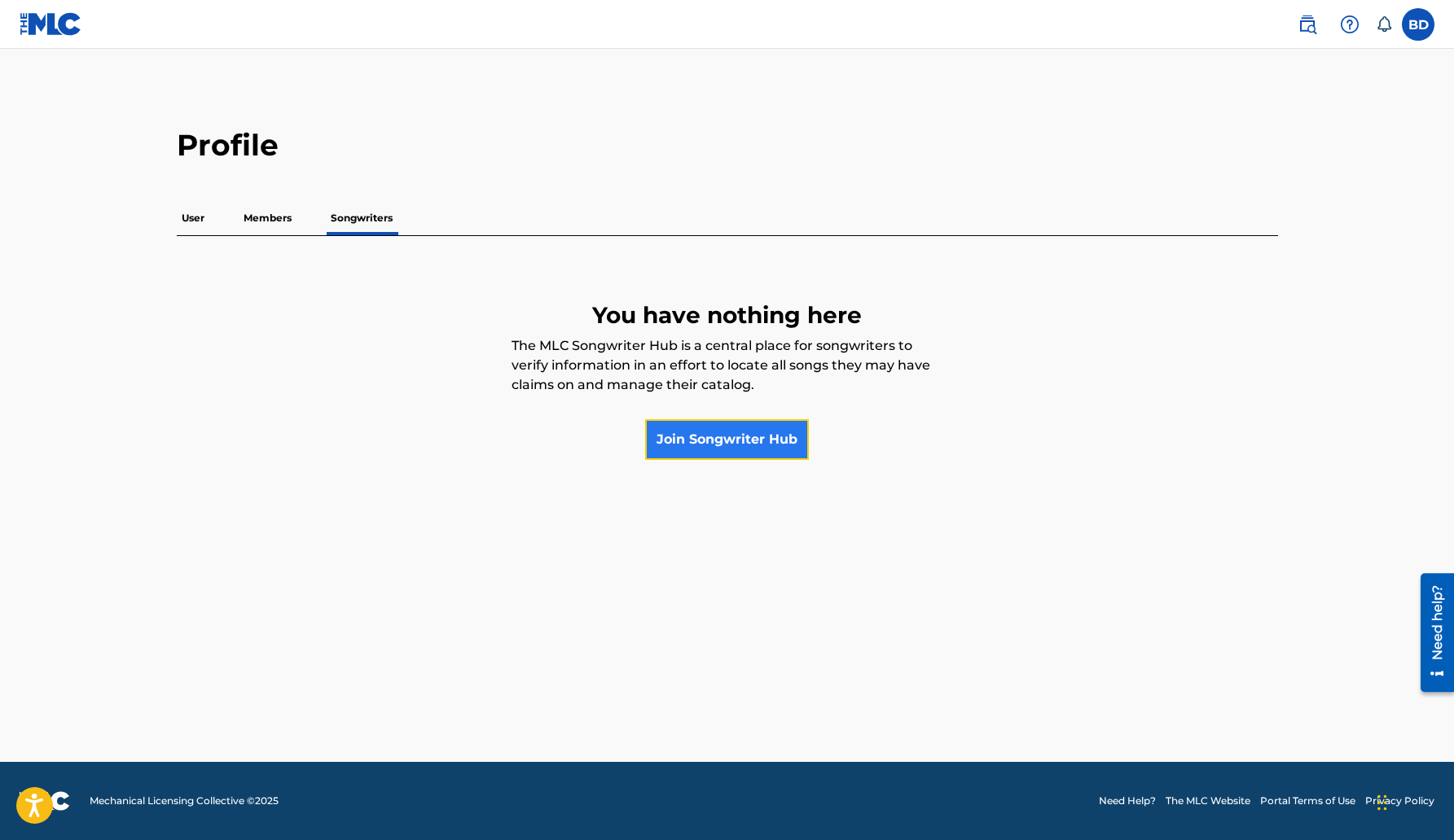
click at [721, 441] on link "Join Songwriter Hub" at bounding box center [727, 439] width 164 height 40
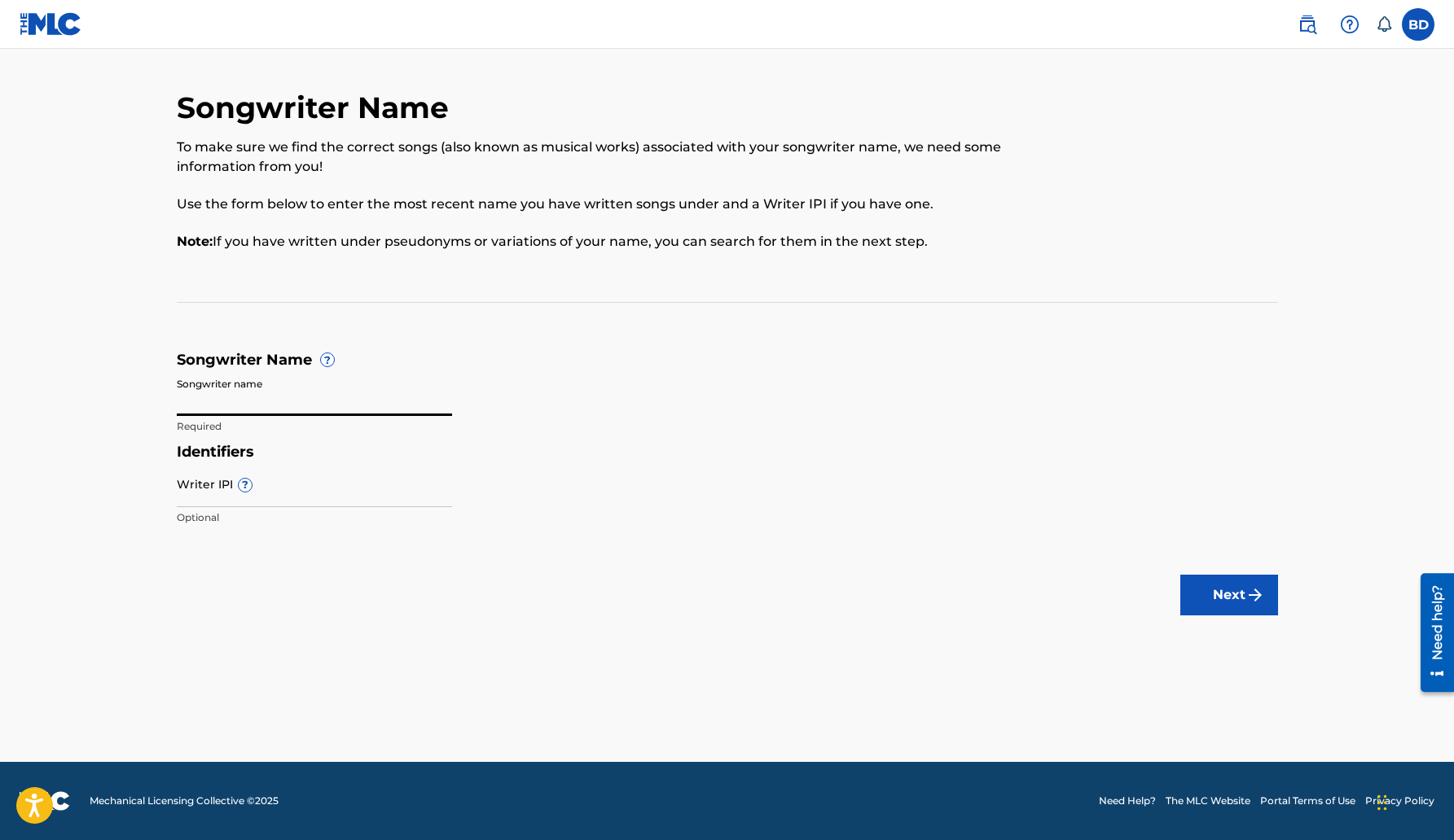
click at [269, 408] on input "Songwriter name" at bounding box center [314, 393] width 275 height 47
type input "[PERSON_NAME]"
click at [1214, 594] on button "Next" at bounding box center [1229, 595] width 98 height 40
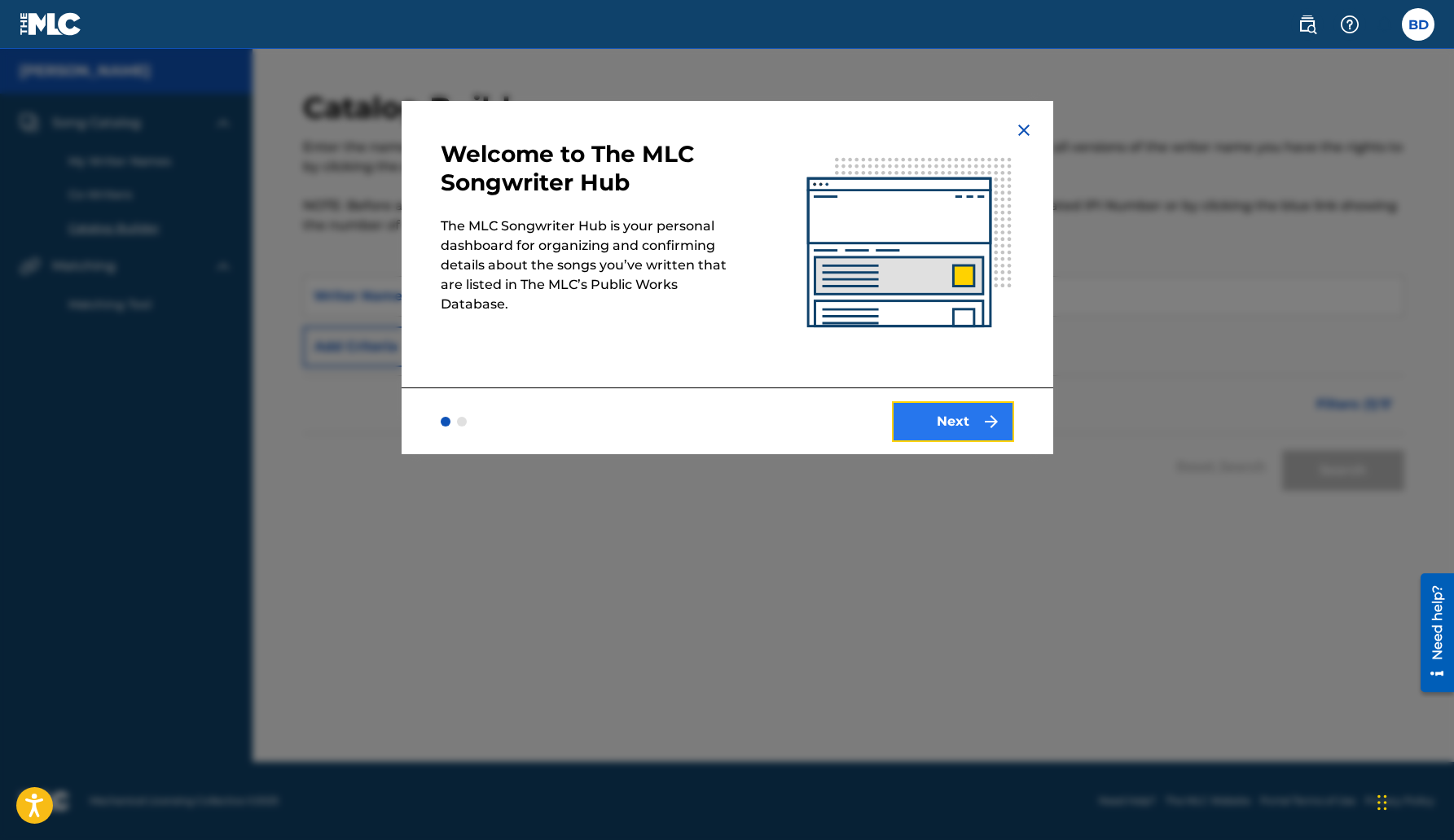
click at [965, 412] on button "Next" at bounding box center [953, 421] width 122 height 40
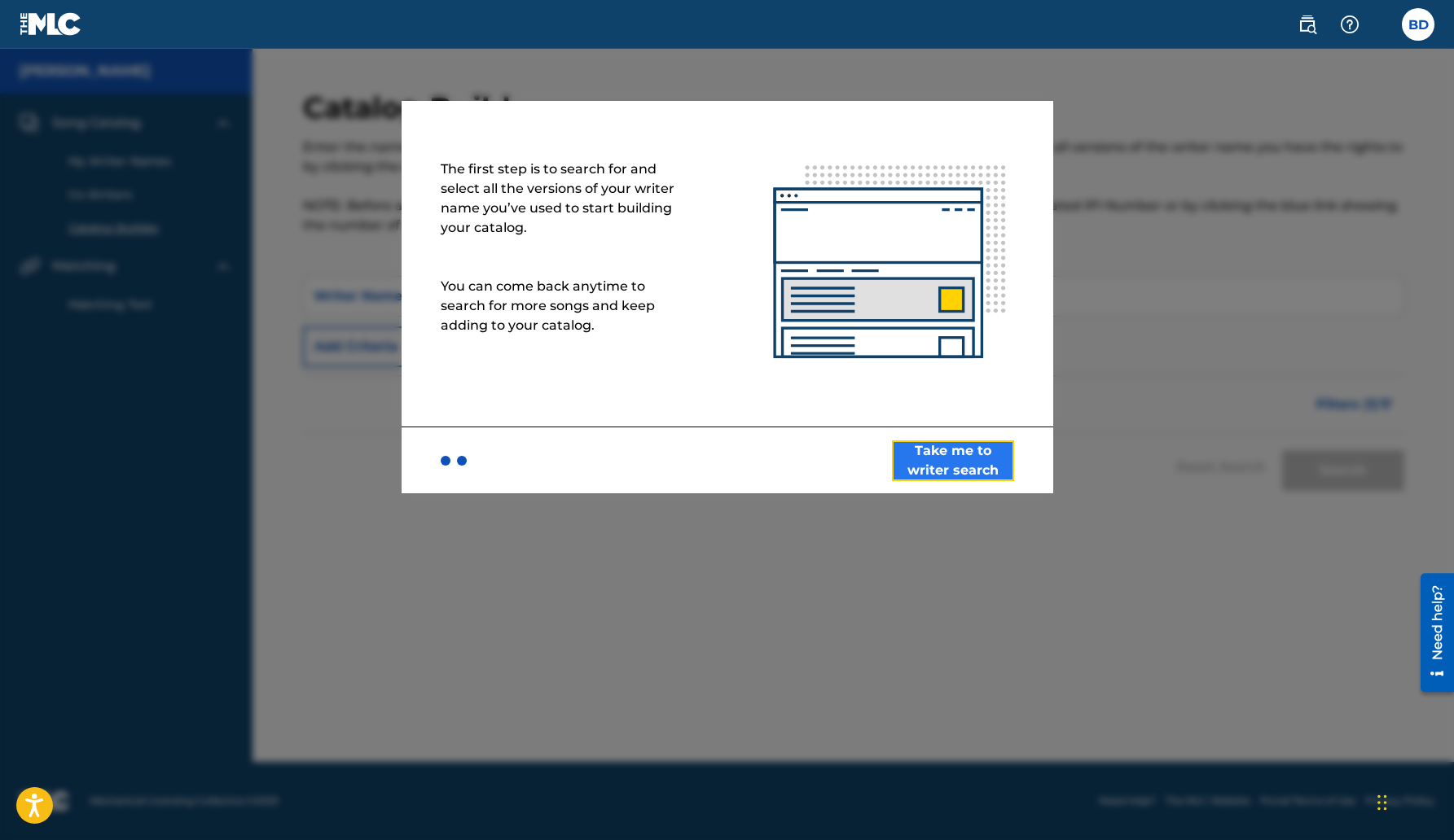
click at [973, 465] on button "Take me to writer search" at bounding box center [953, 460] width 122 height 40
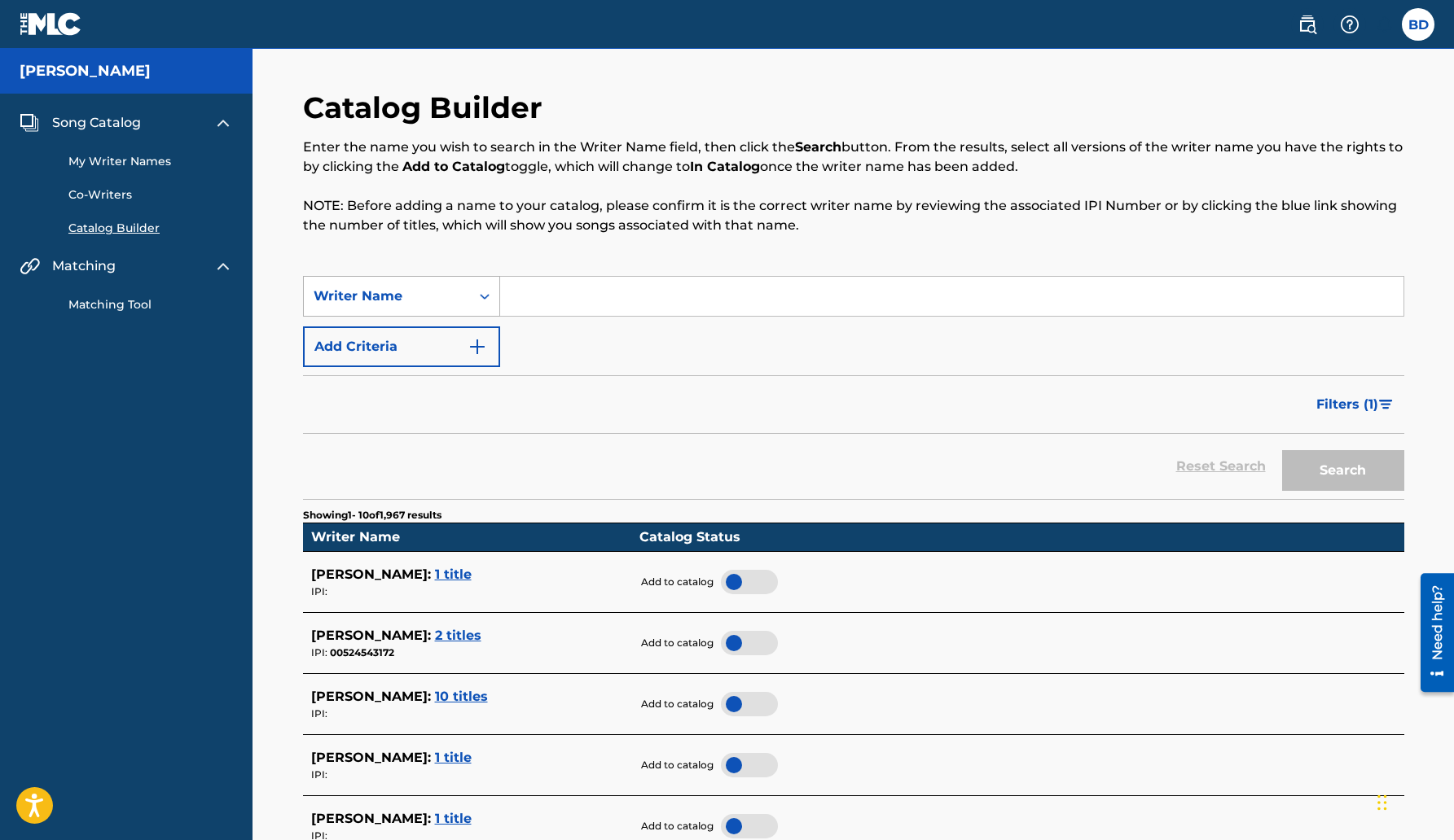
click at [493, 303] on div "Search Form" at bounding box center [485, 296] width 30 height 30
click at [479, 373] on div "Writer Name" at bounding box center [401, 377] width 195 height 40
click at [546, 288] on input "Search Form" at bounding box center [951, 296] width 904 height 39
click at [1282, 450] on button "Search" at bounding box center [1343, 470] width 122 height 40
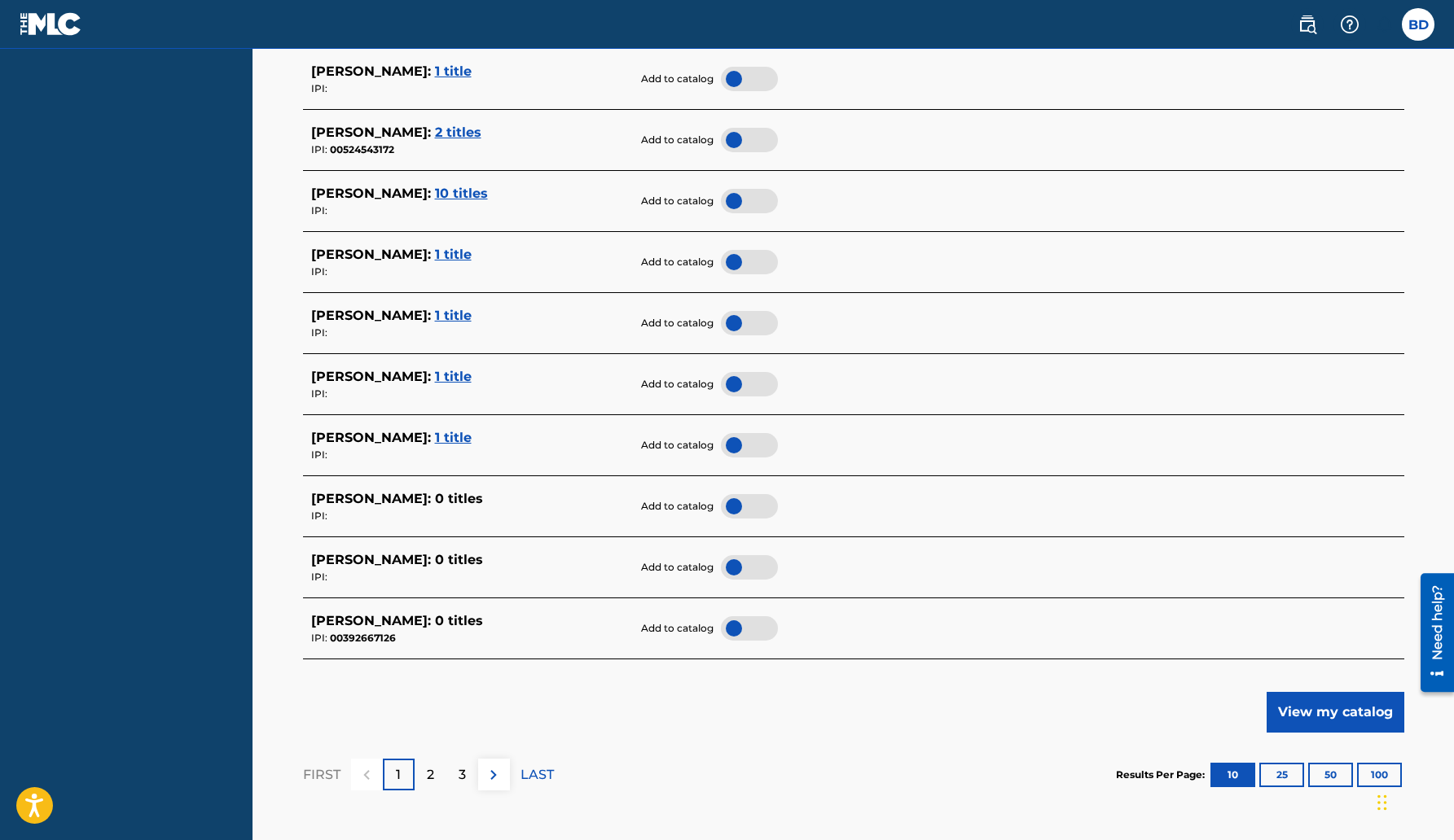
scroll to position [506, 0]
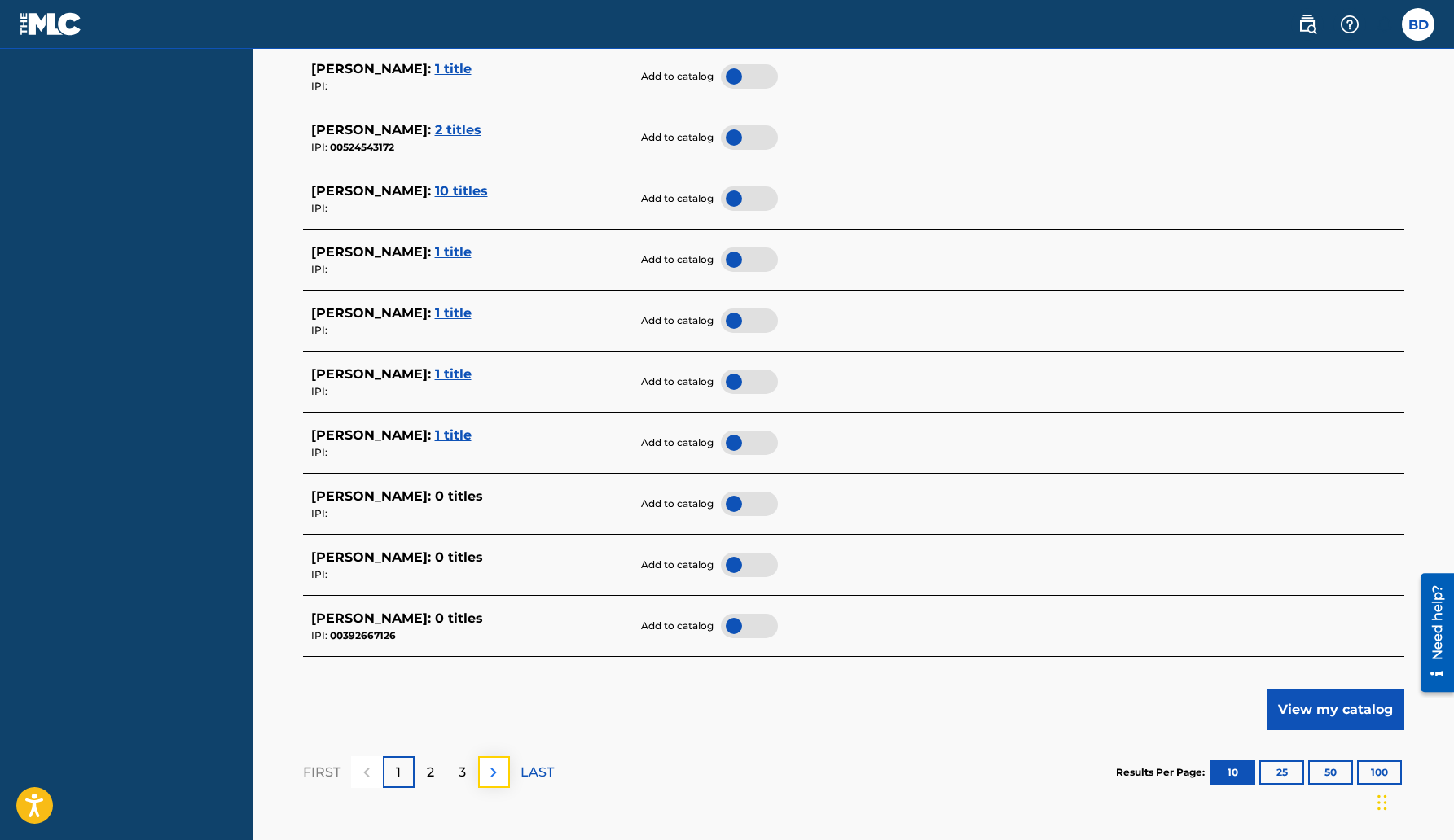
click at [496, 777] on img at bounding box center [494, 773] width 20 height 20
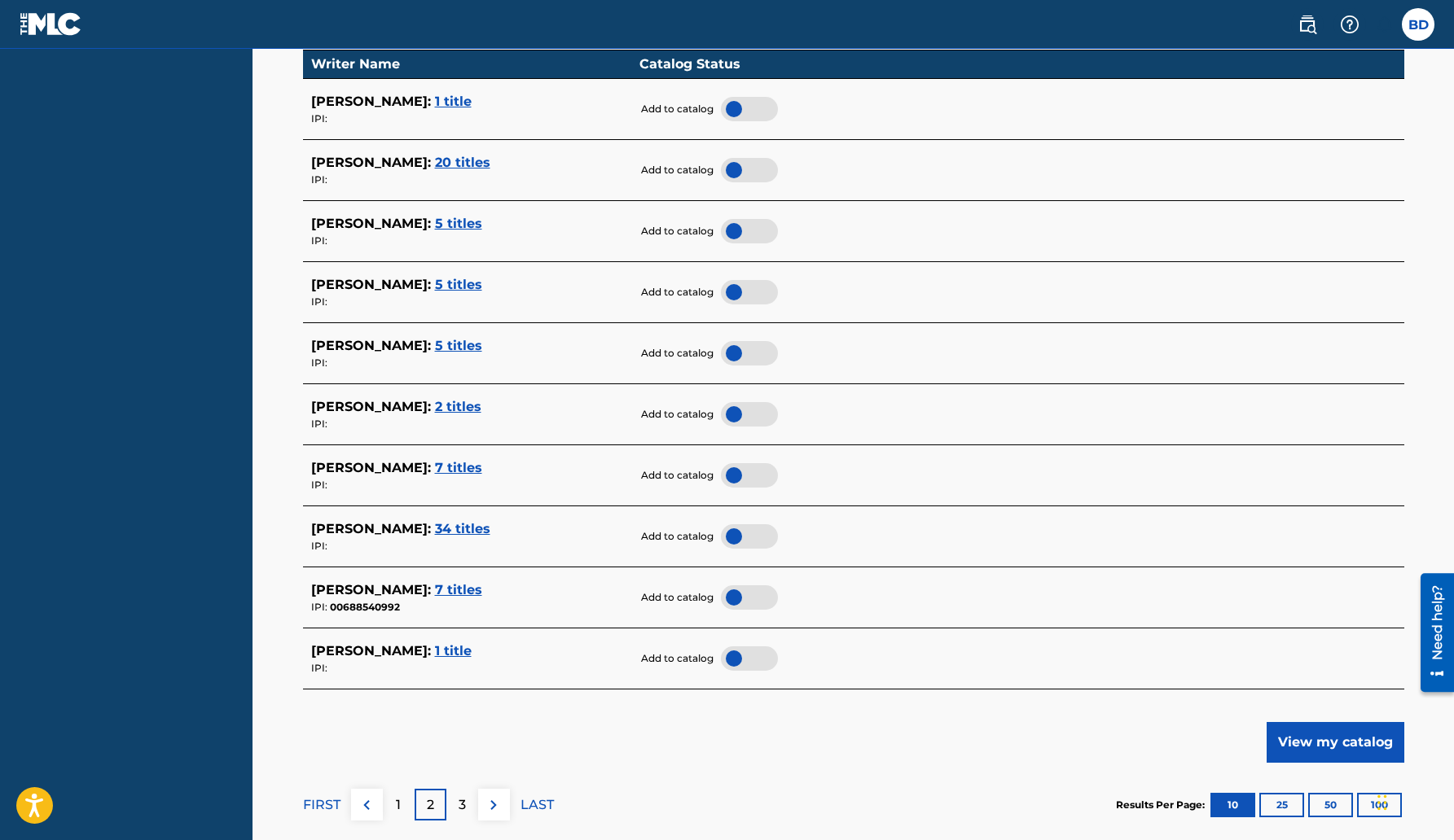
scroll to position [512, 0]
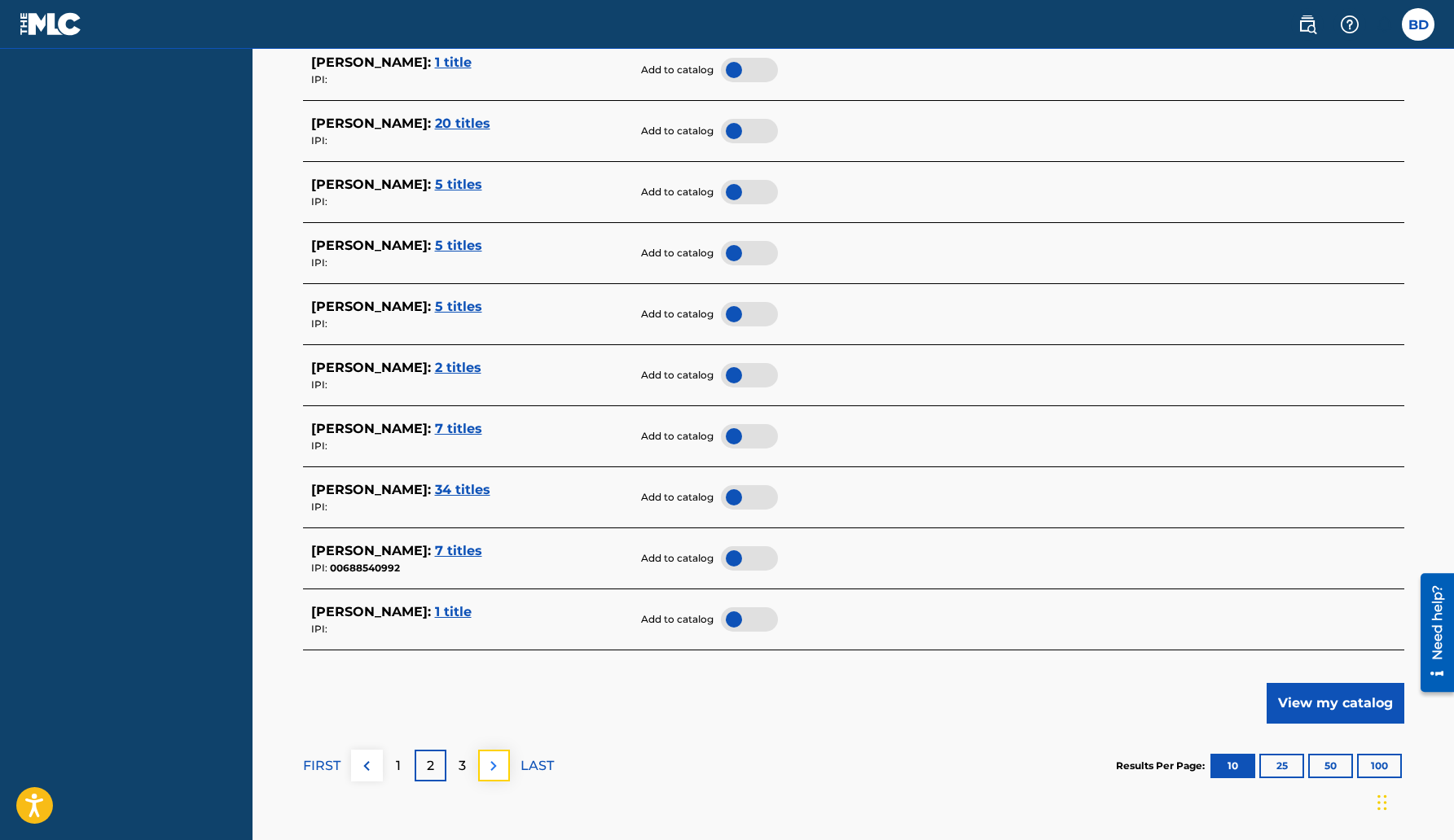
click at [503, 769] on button at bounding box center [494, 766] width 31 height 31
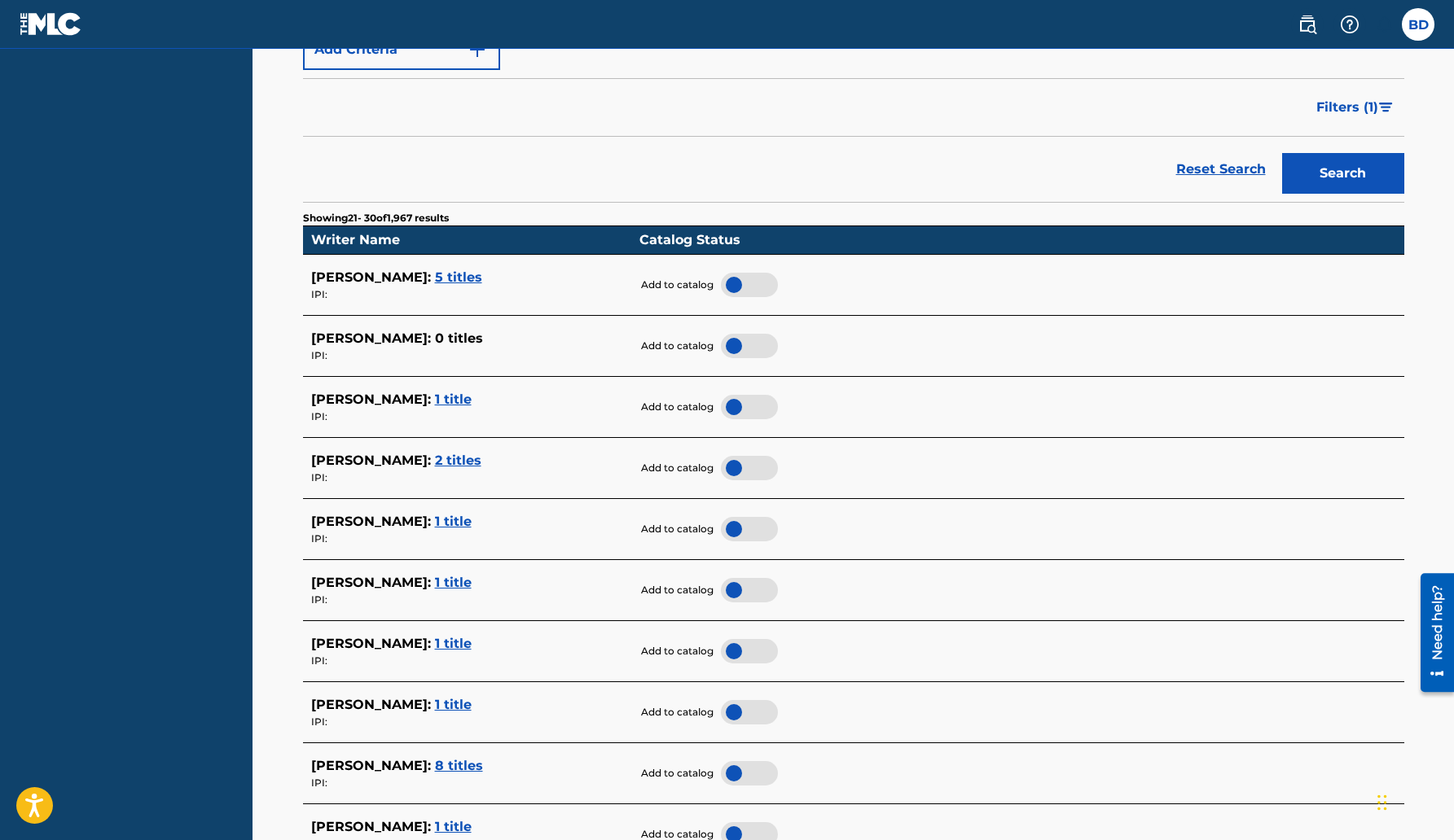
scroll to position [550, 0]
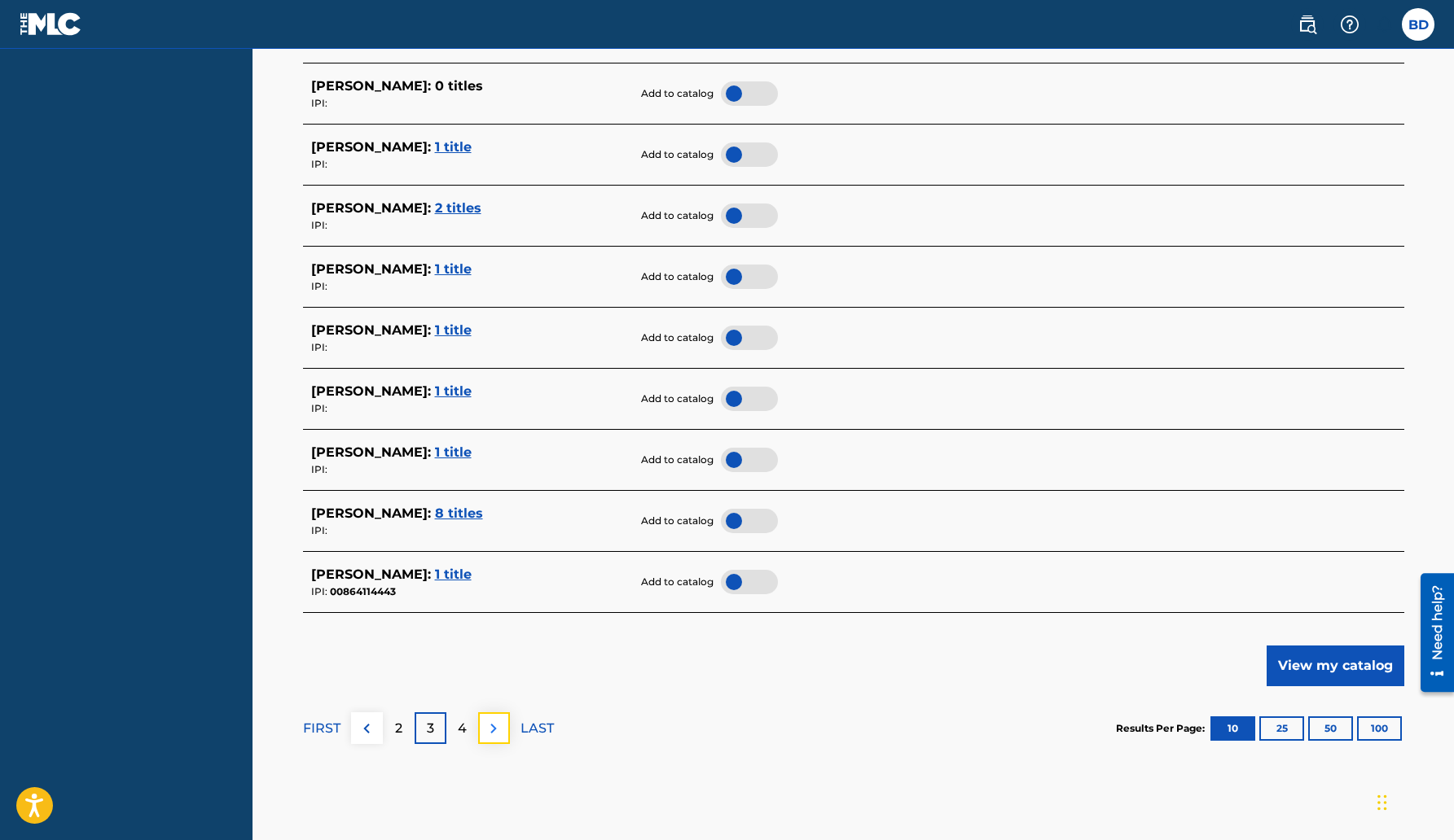
click at [490, 733] on img at bounding box center [494, 729] width 20 height 20
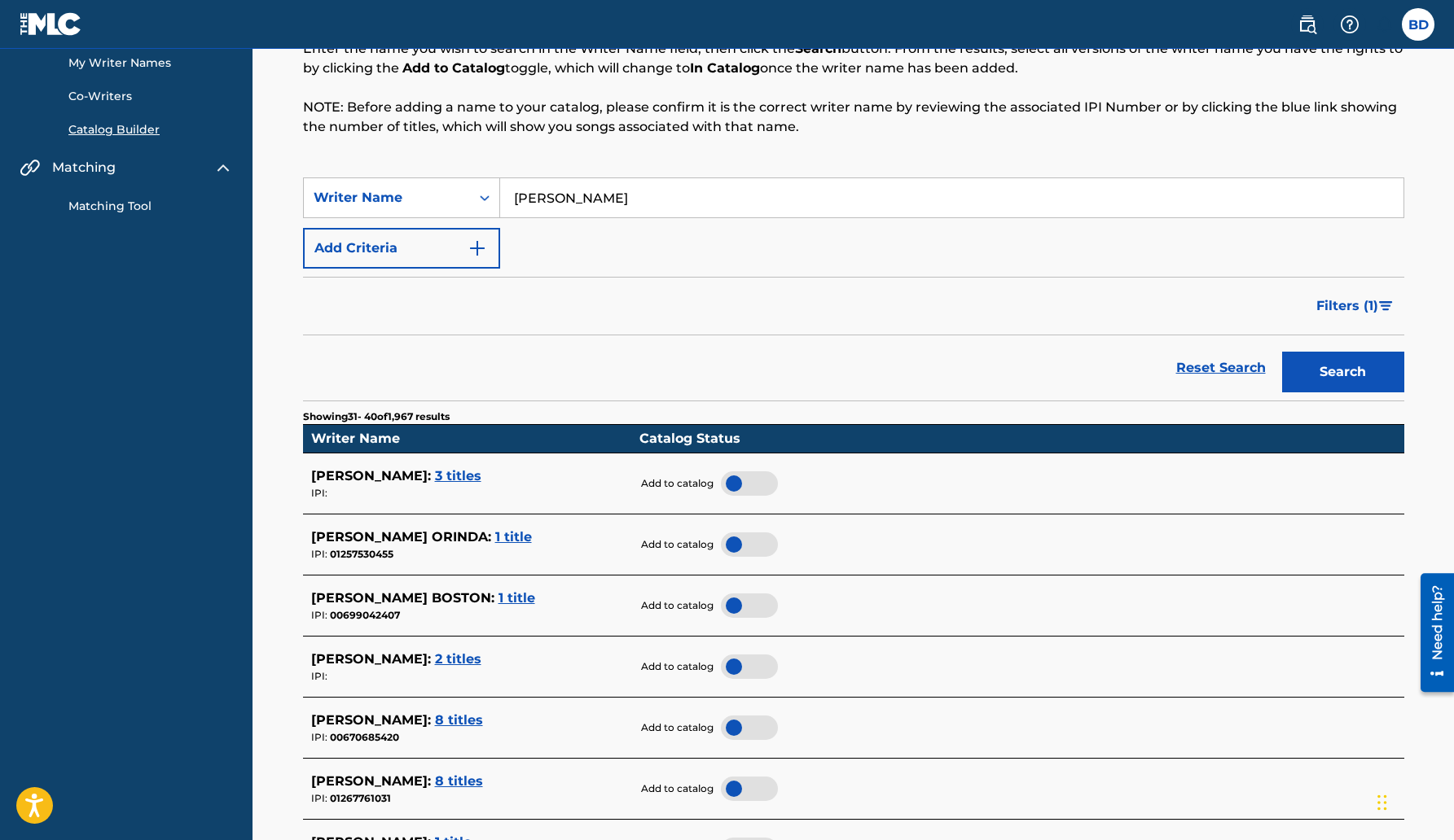
scroll to position [0, 0]
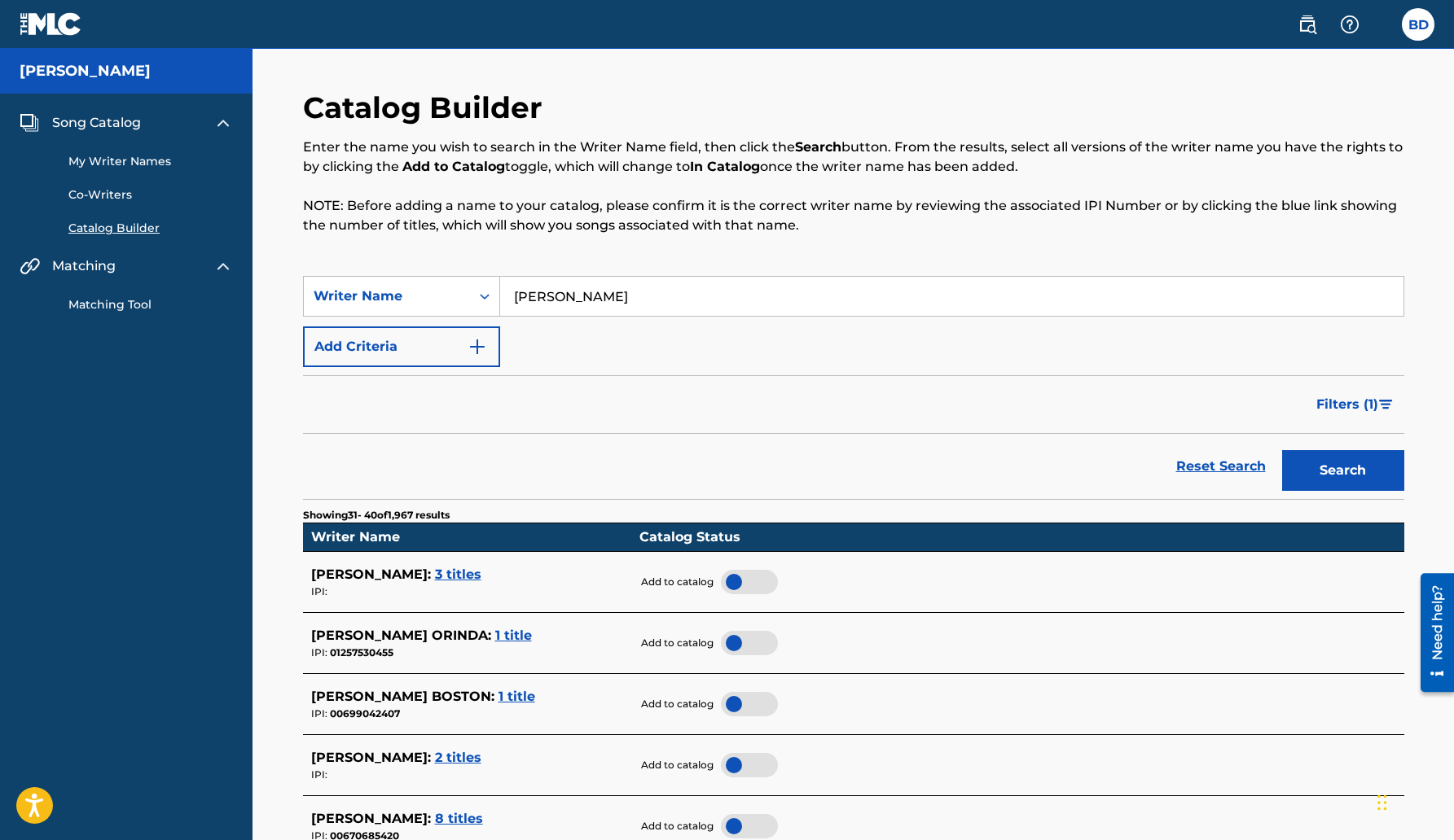
click at [629, 294] on input "[PERSON_NAME]" at bounding box center [951, 296] width 904 height 39
click at [1282, 450] on button "Search" at bounding box center [1343, 470] width 122 height 40
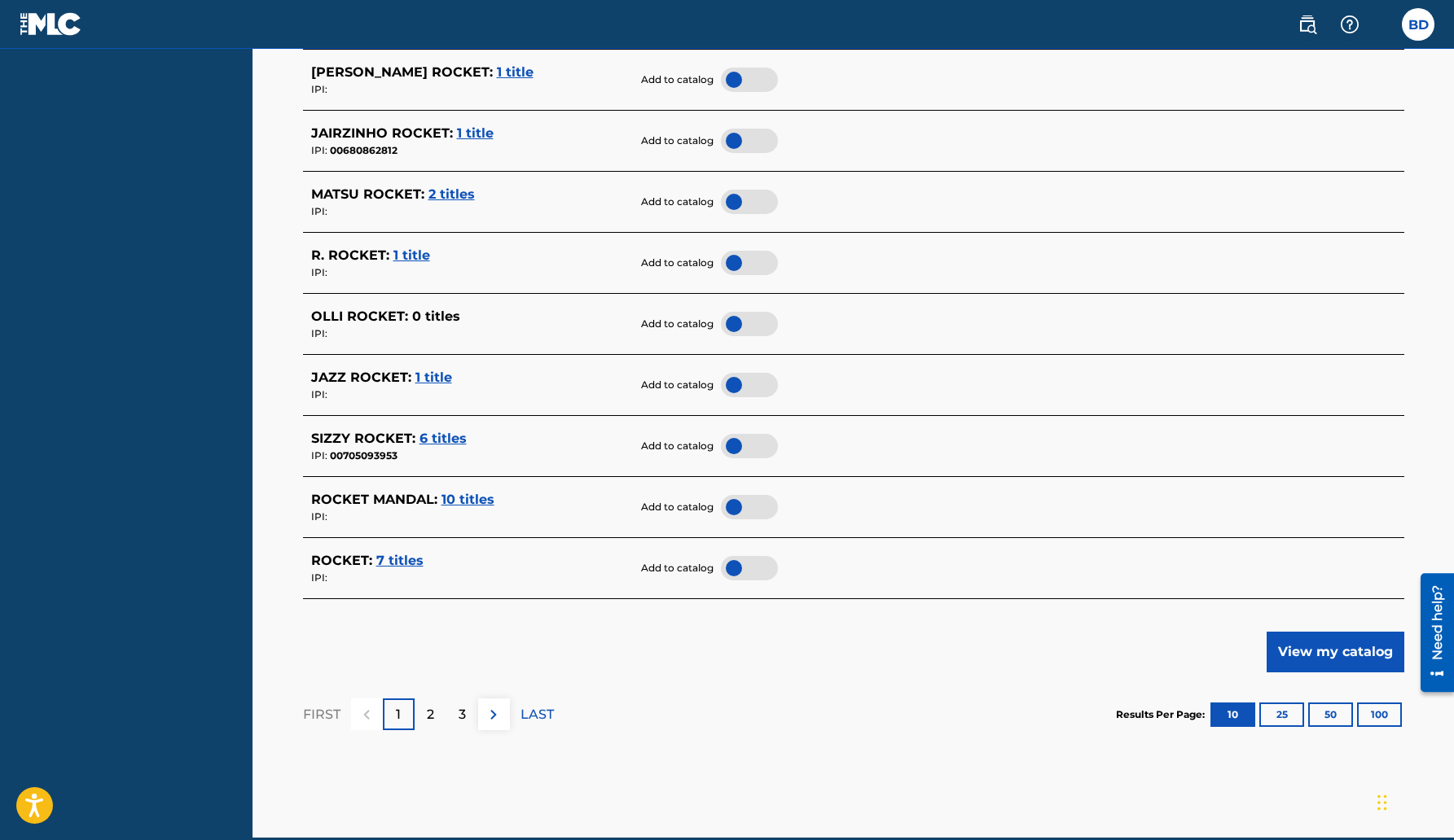
scroll to position [564, 0]
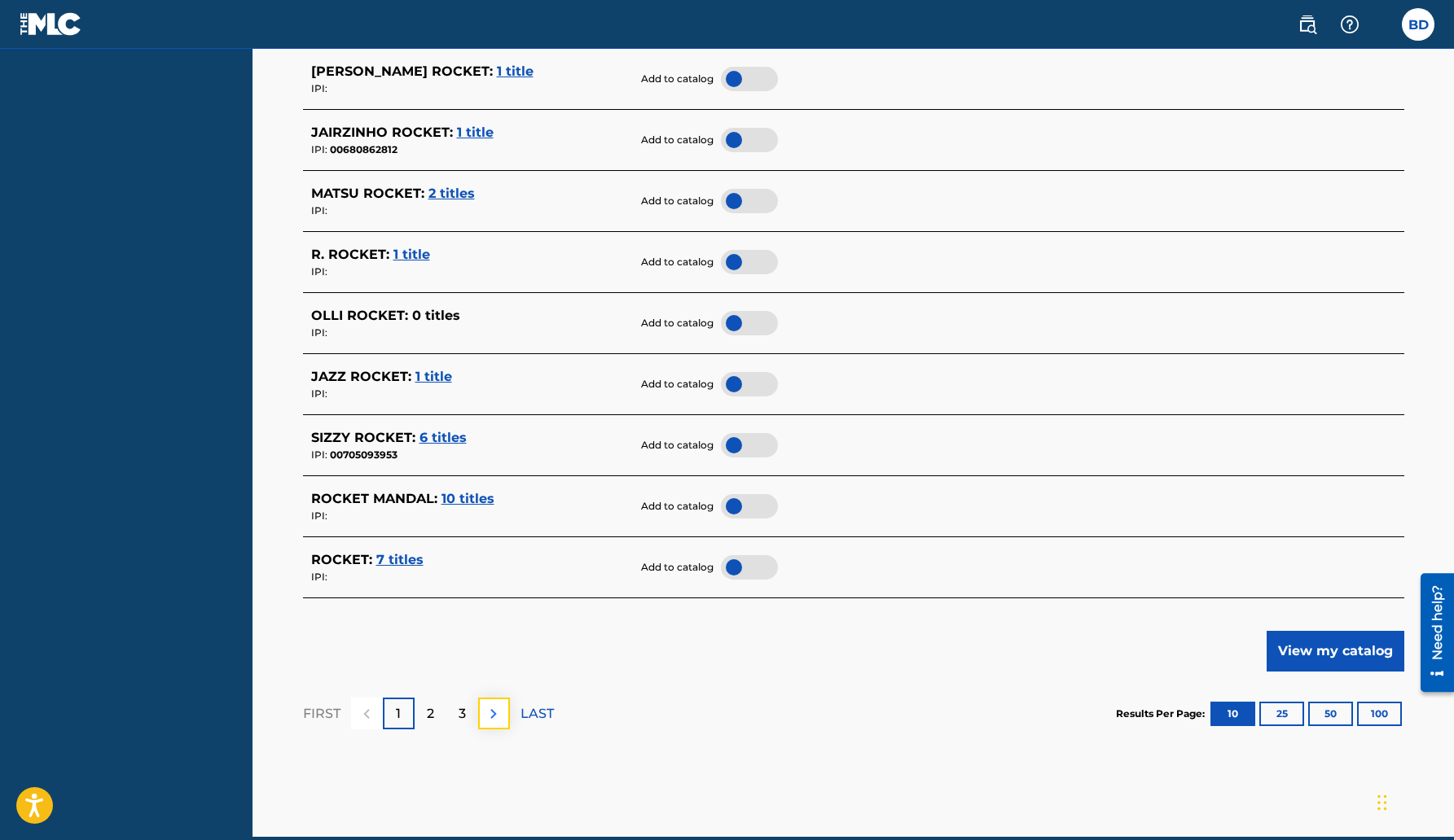
click at [495, 715] on img at bounding box center [494, 715] width 20 height 20
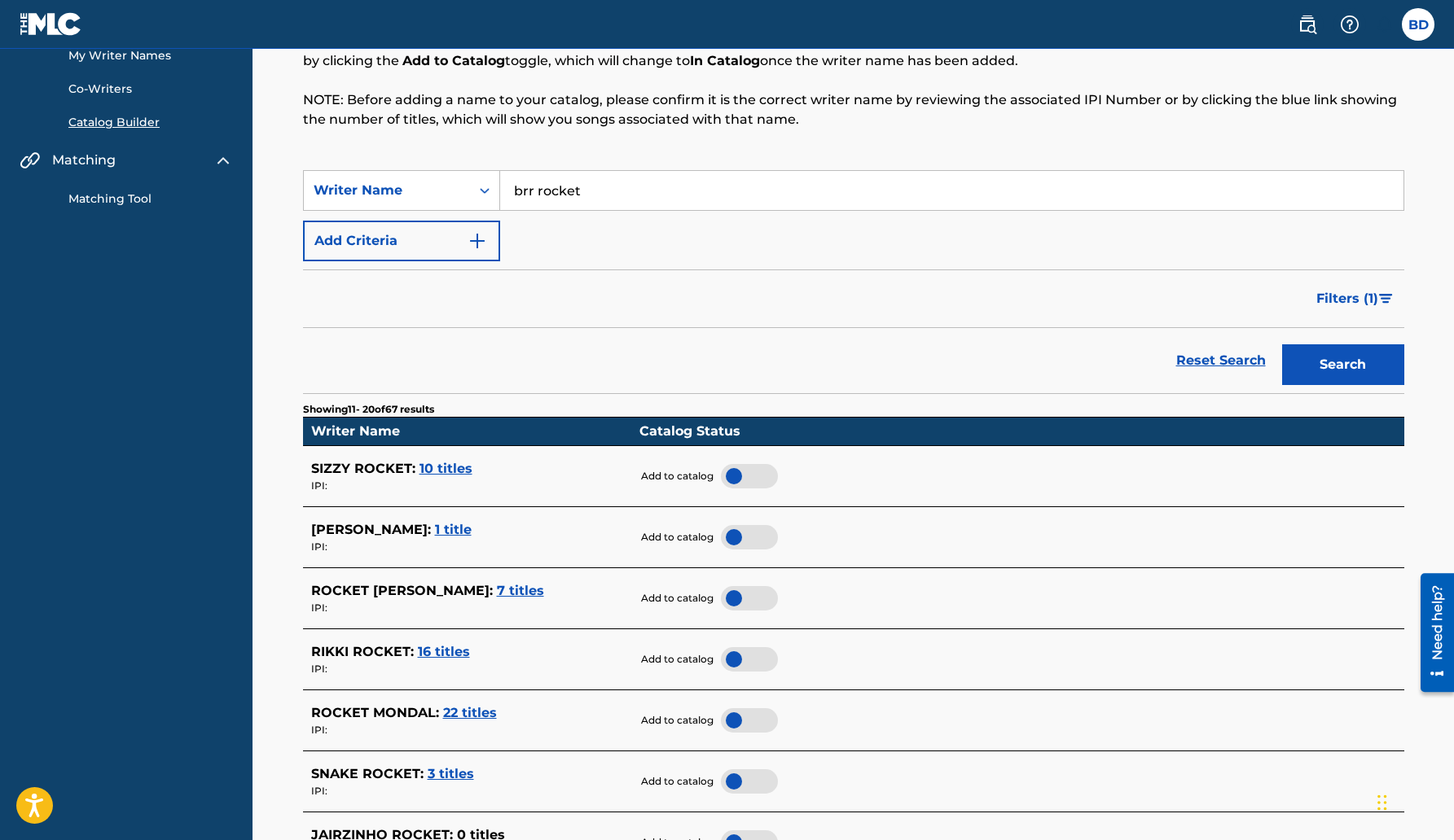
scroll to position [84, 0]
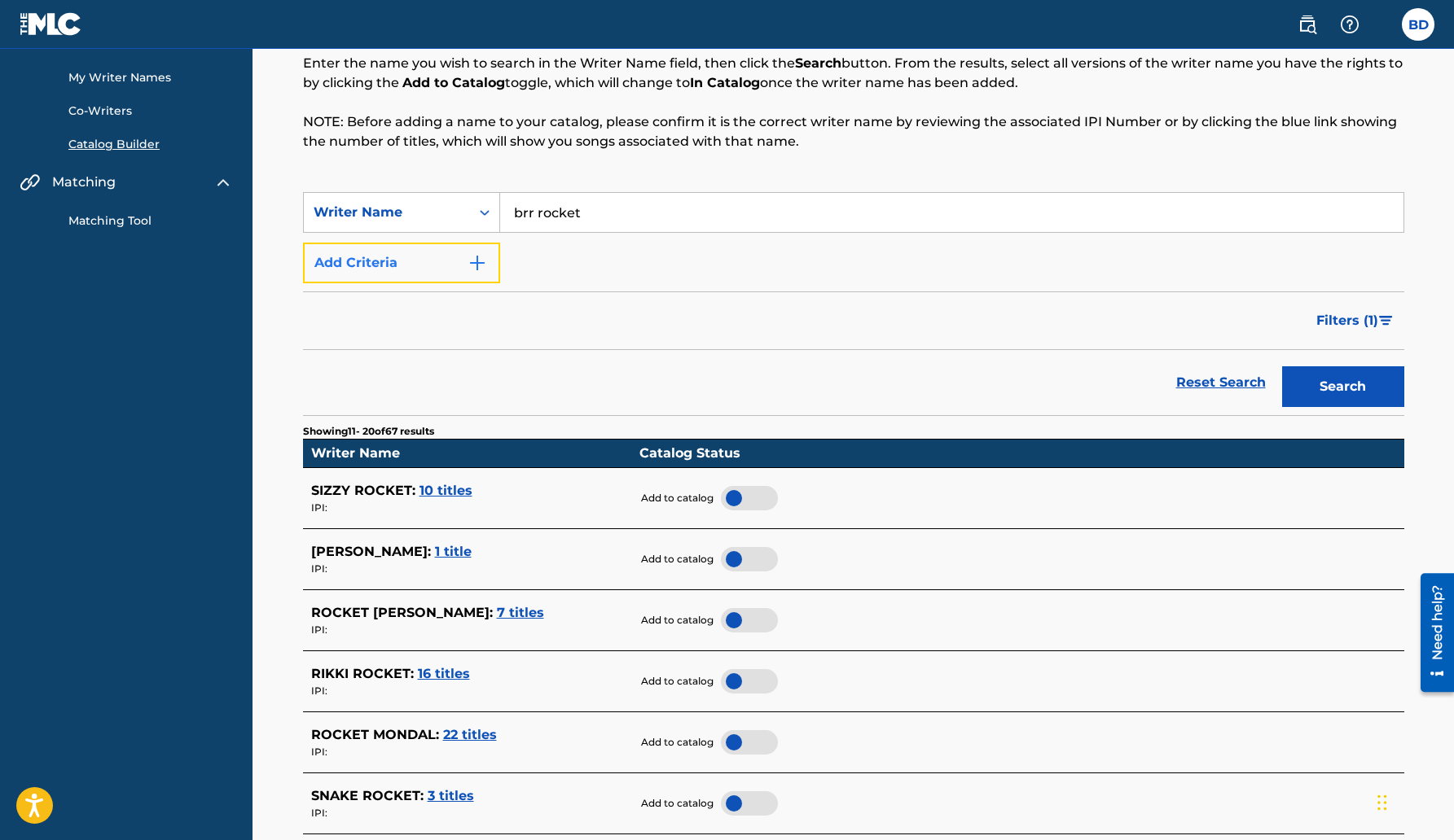
click at [477, 266] on img "Search Form" at bounding box center [477, 263] width 20 height 20
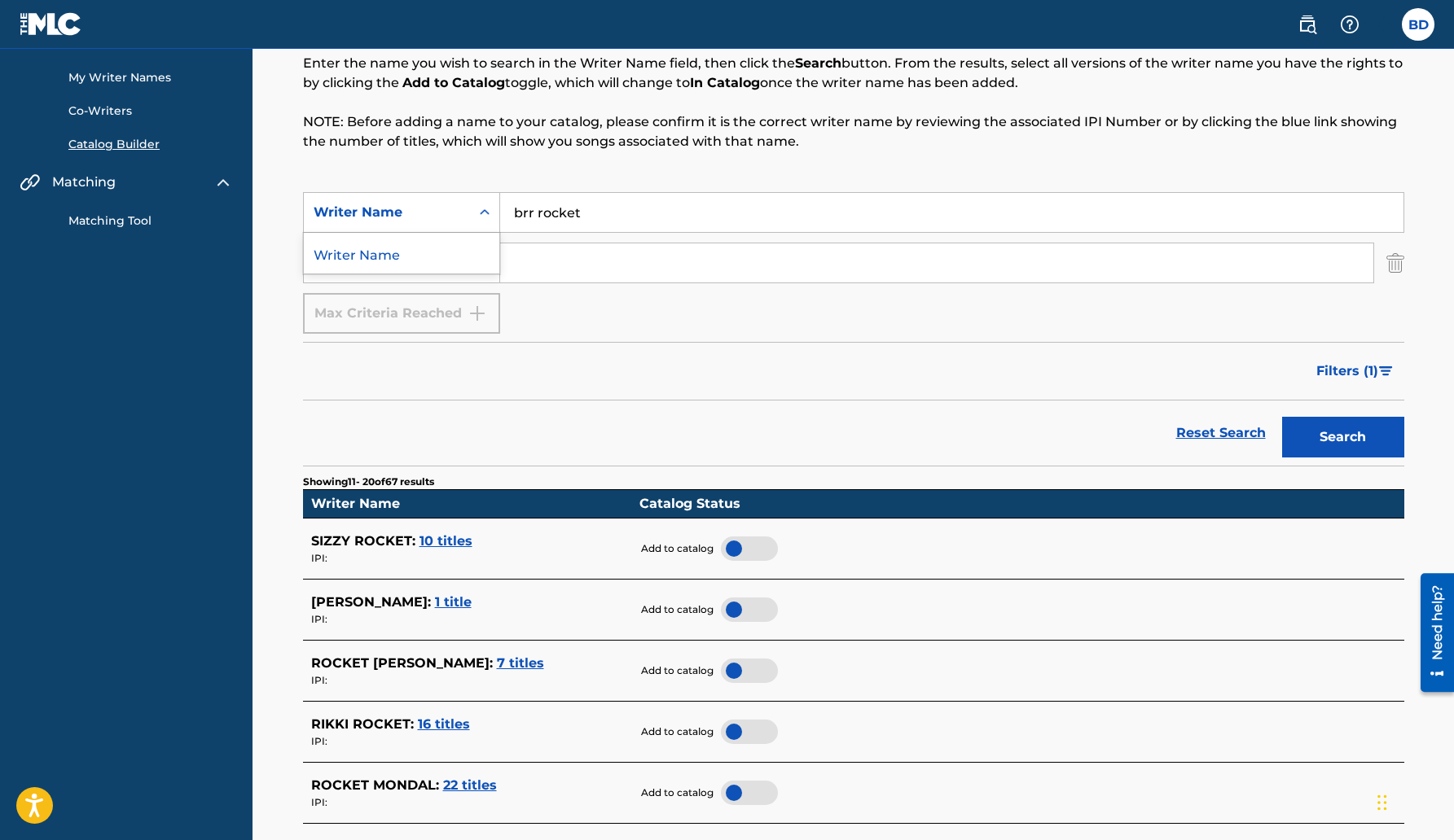
click at [483, 214] on icon "Search Form" at bounding box center [485, 212] width 16 height 16
click at [487, 204] on icon "Search Form" at bounding box center [485, 212] width 16 height 16
click at [460, 263] on div "Writer IPI" at bounding box center [387, 262] width 167 height 31
click at [409, 297] on div "Writer IPI" at bounding box center [401, 303] width 195 height 40
click at [536, 211] on input "brr rocket" at bounding box center [951, 213] width 904 height 39
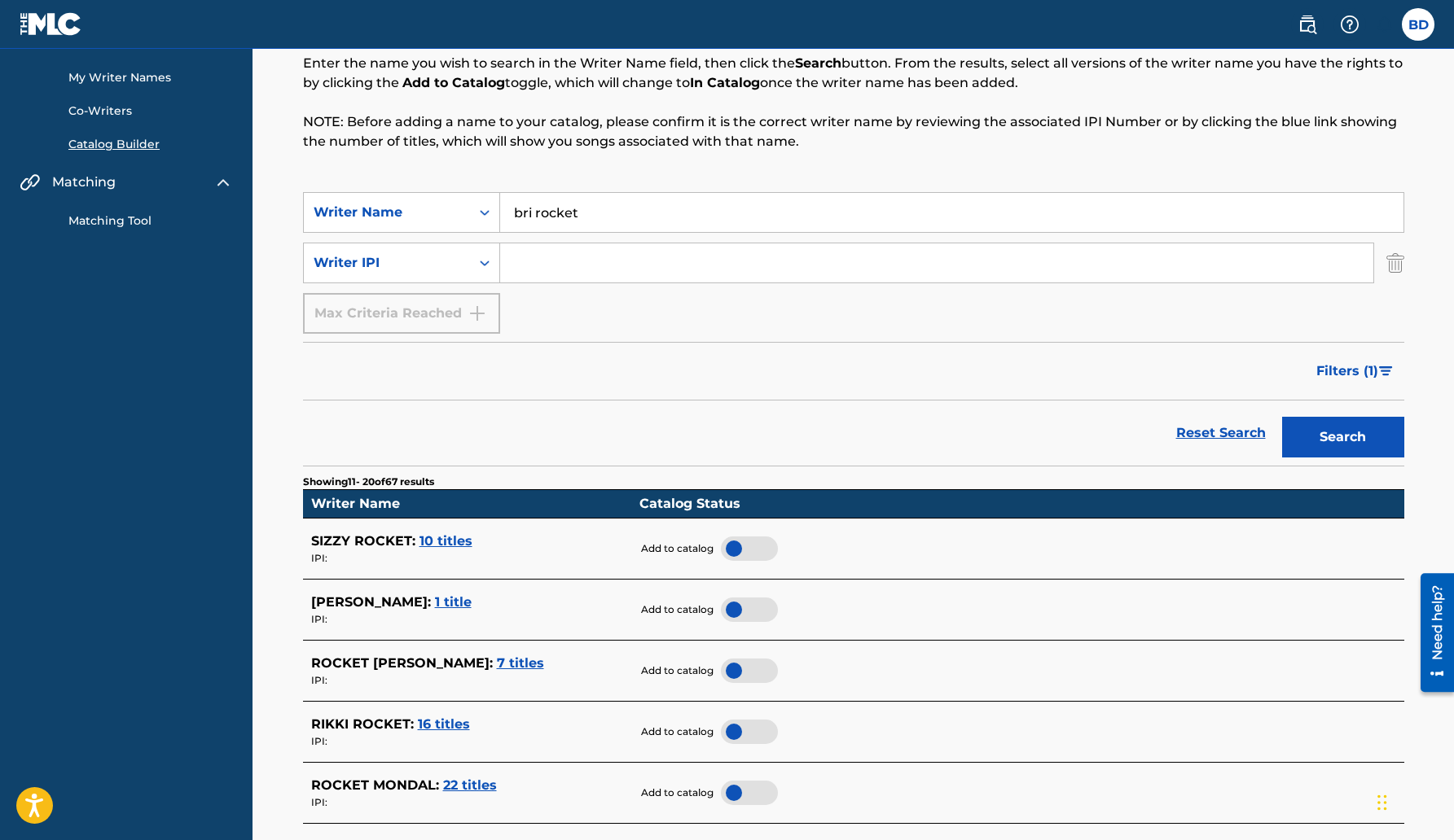
type input "bri rocket"
click at [1282, 417] on button "Search" at bounding box center [1343, 437] width 122 height 40
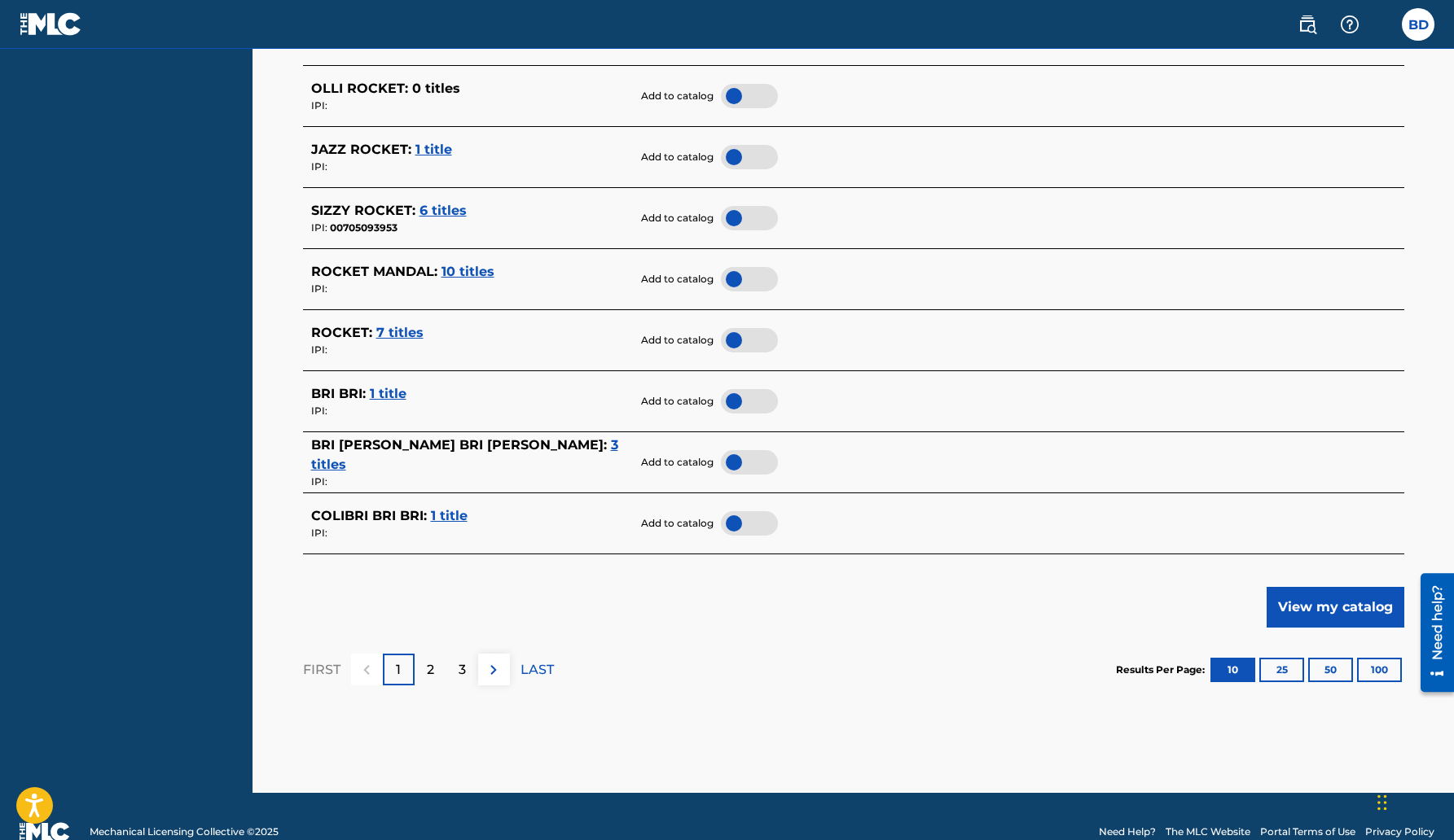
scroll to position [690, 0]
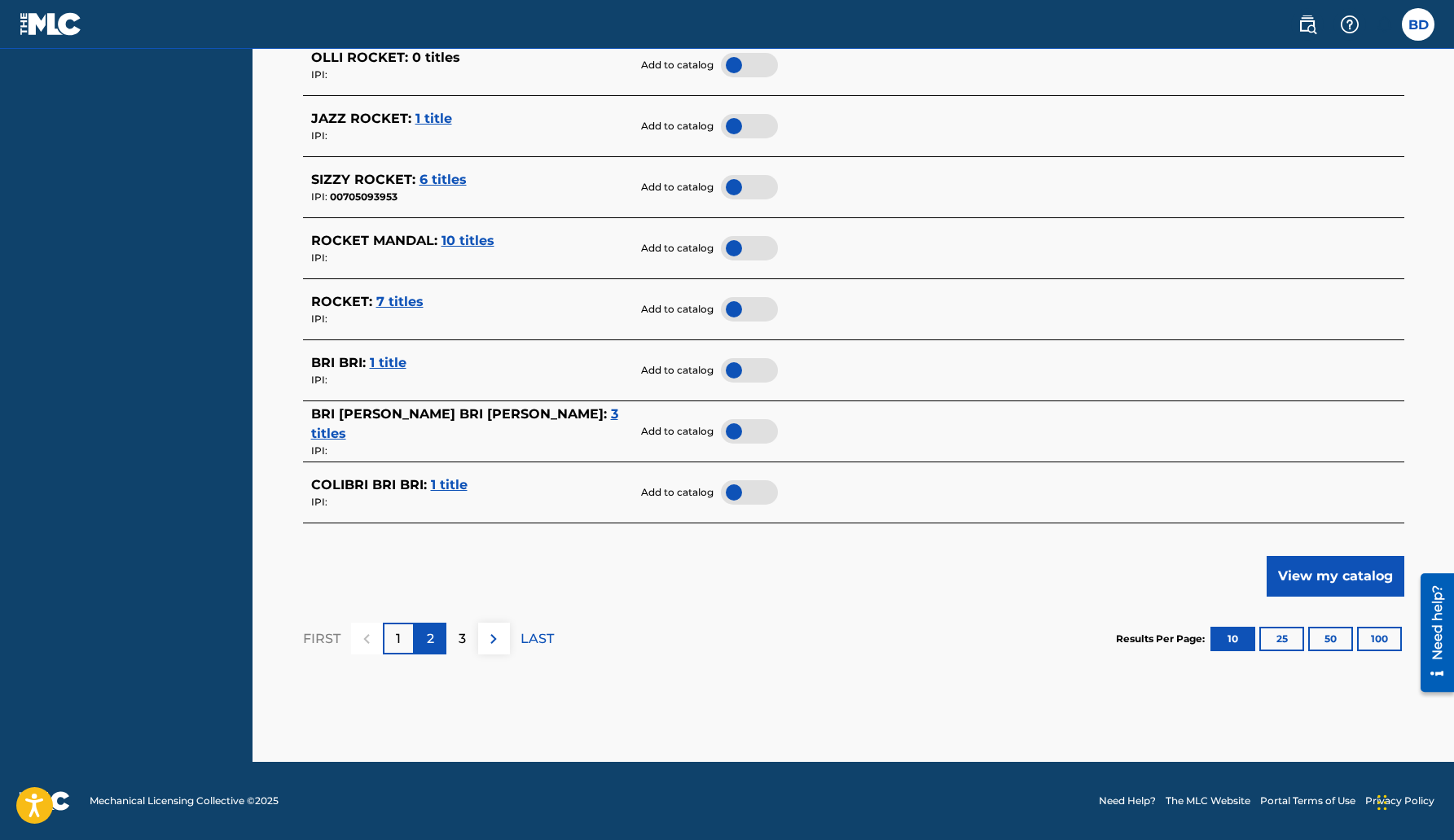
click at [426, 647] on div "2" at bounding box center [430, 639] width 31 height 31
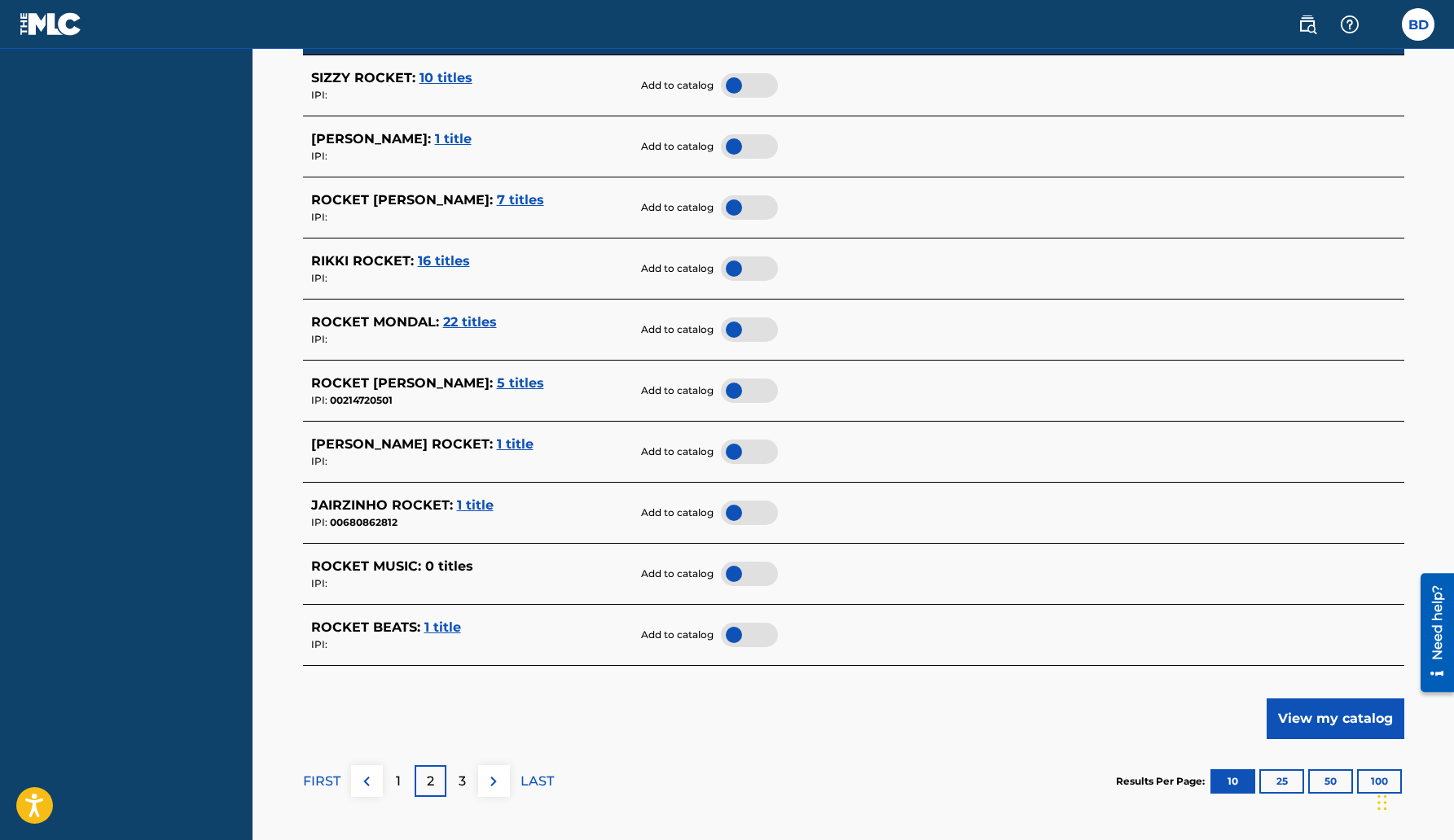
scroll to position [552, 0]
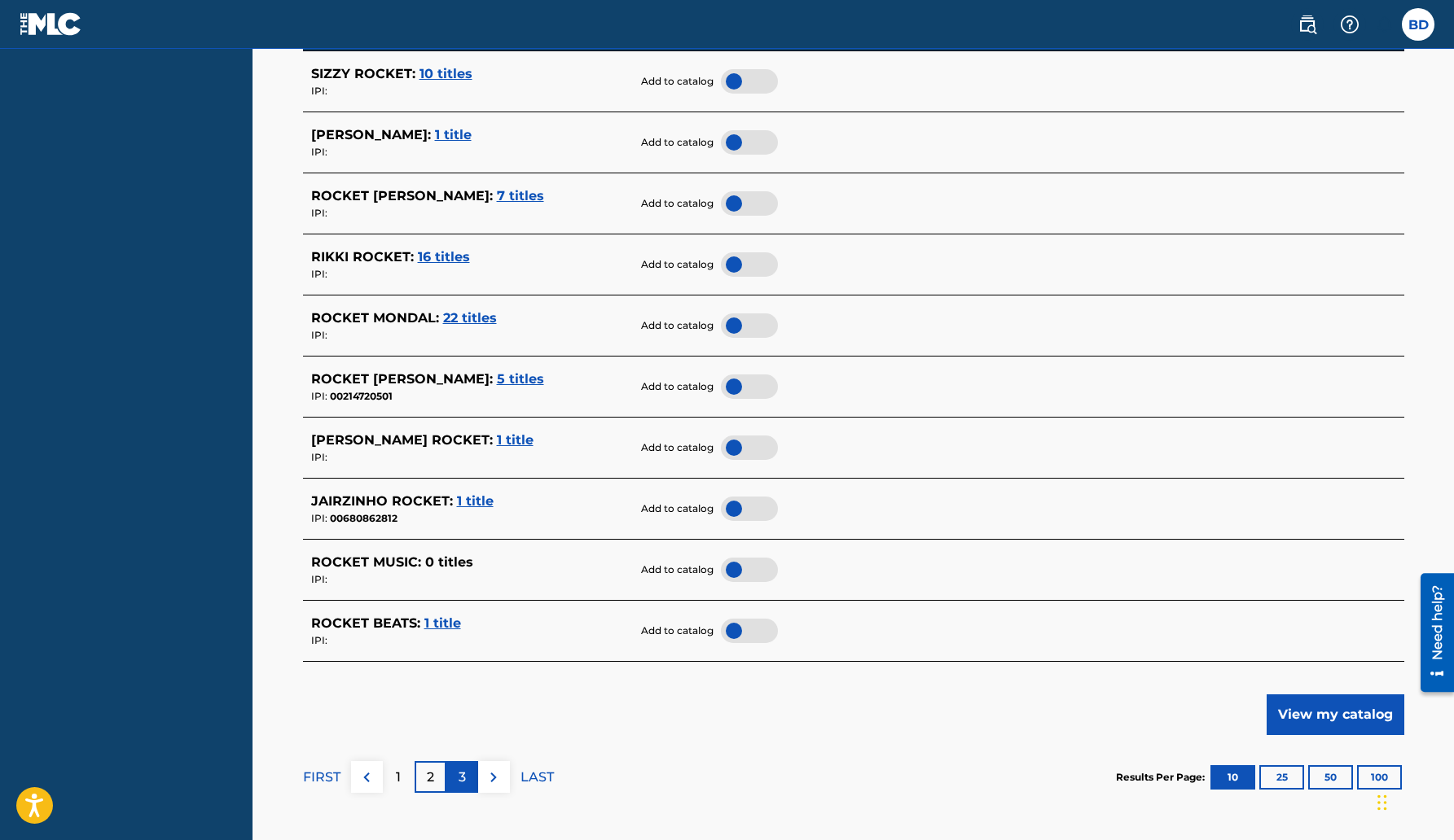
click at [466, 778] on div "3" at bounding box center [461, 776] width 31 height 31
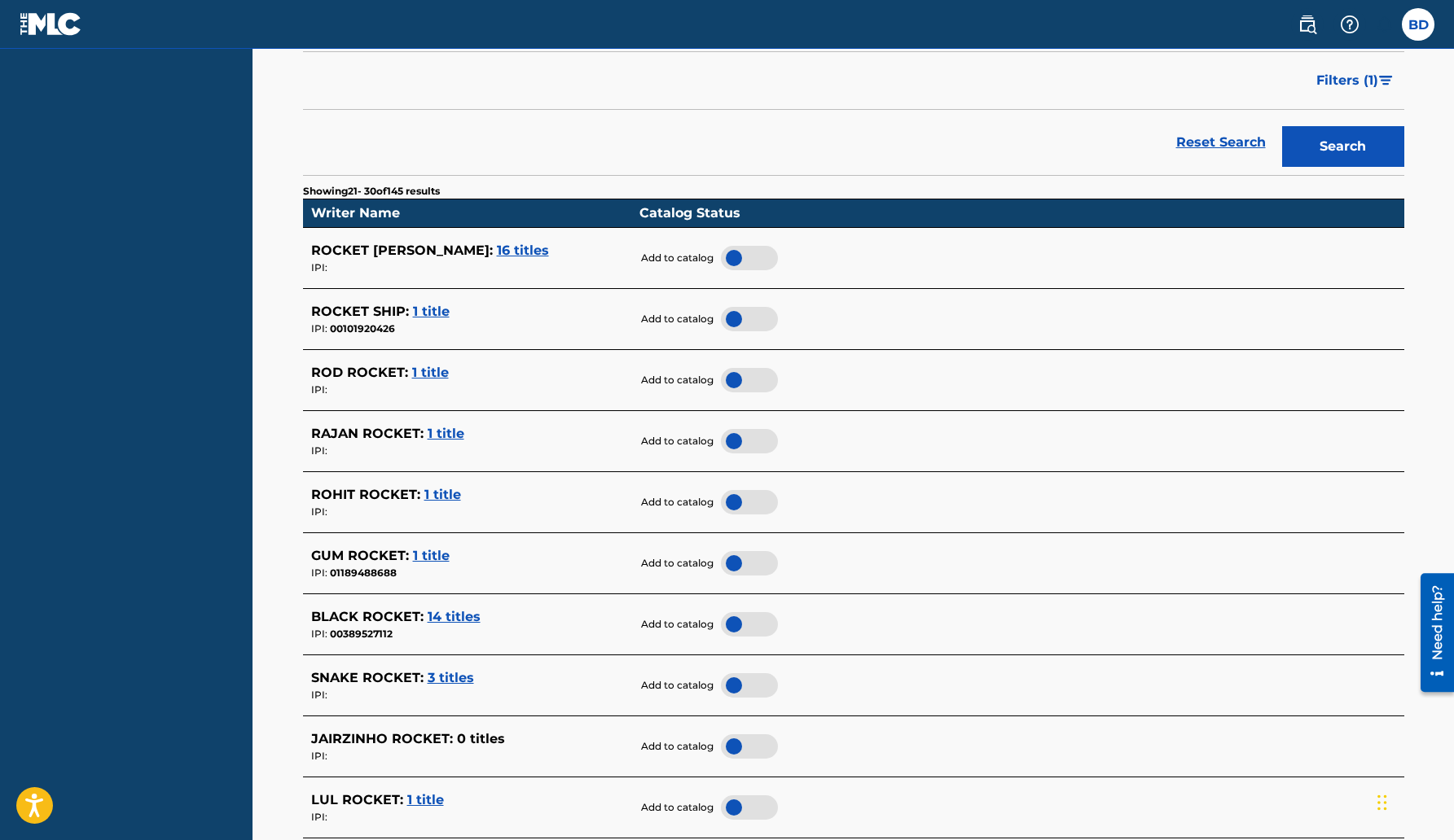
scroll to position [690, 0]
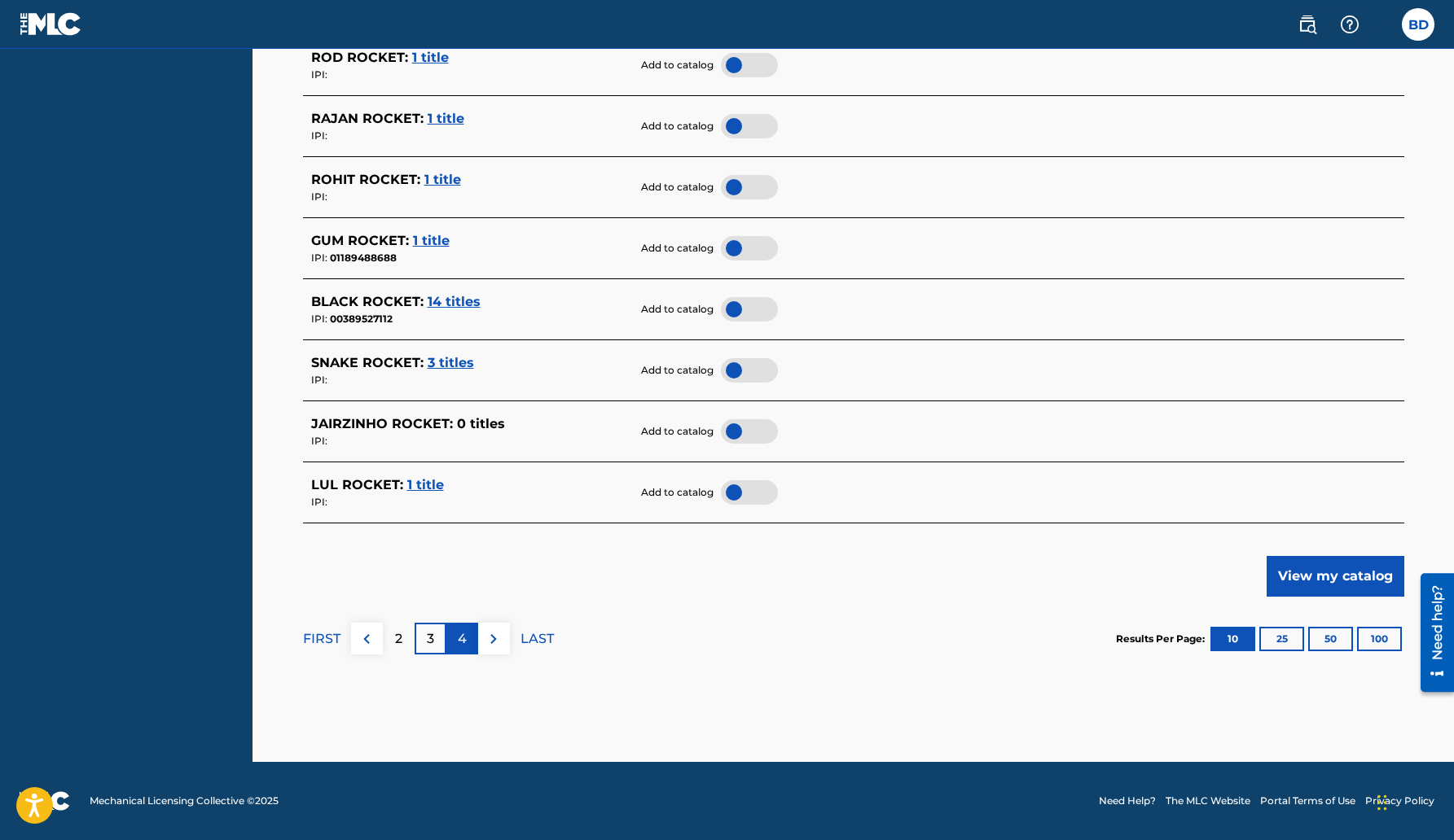
click at [469, 644] on div "4" at bounding box center [461, 639] width 31 height 31
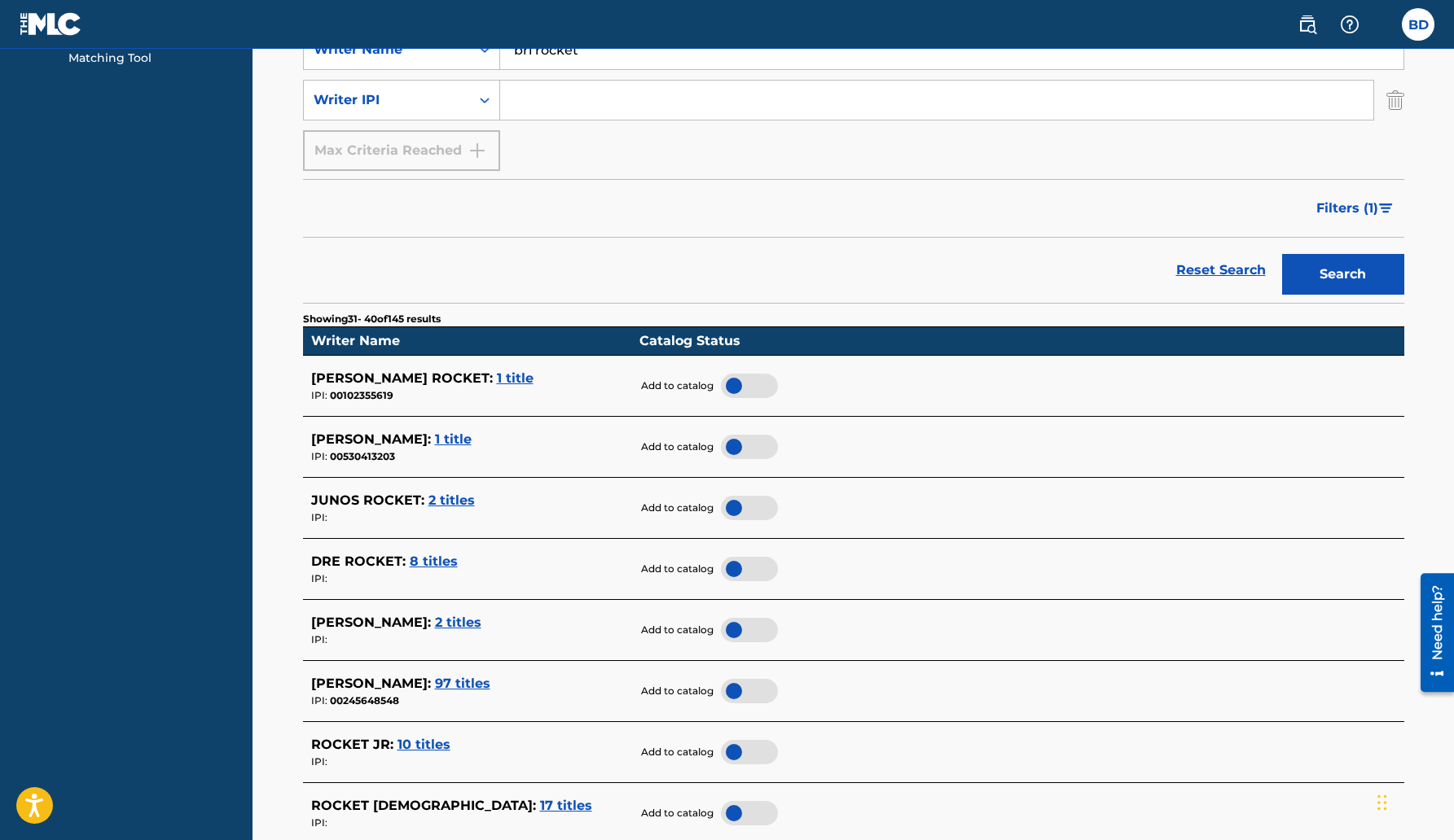
scroll to position [0, 0]
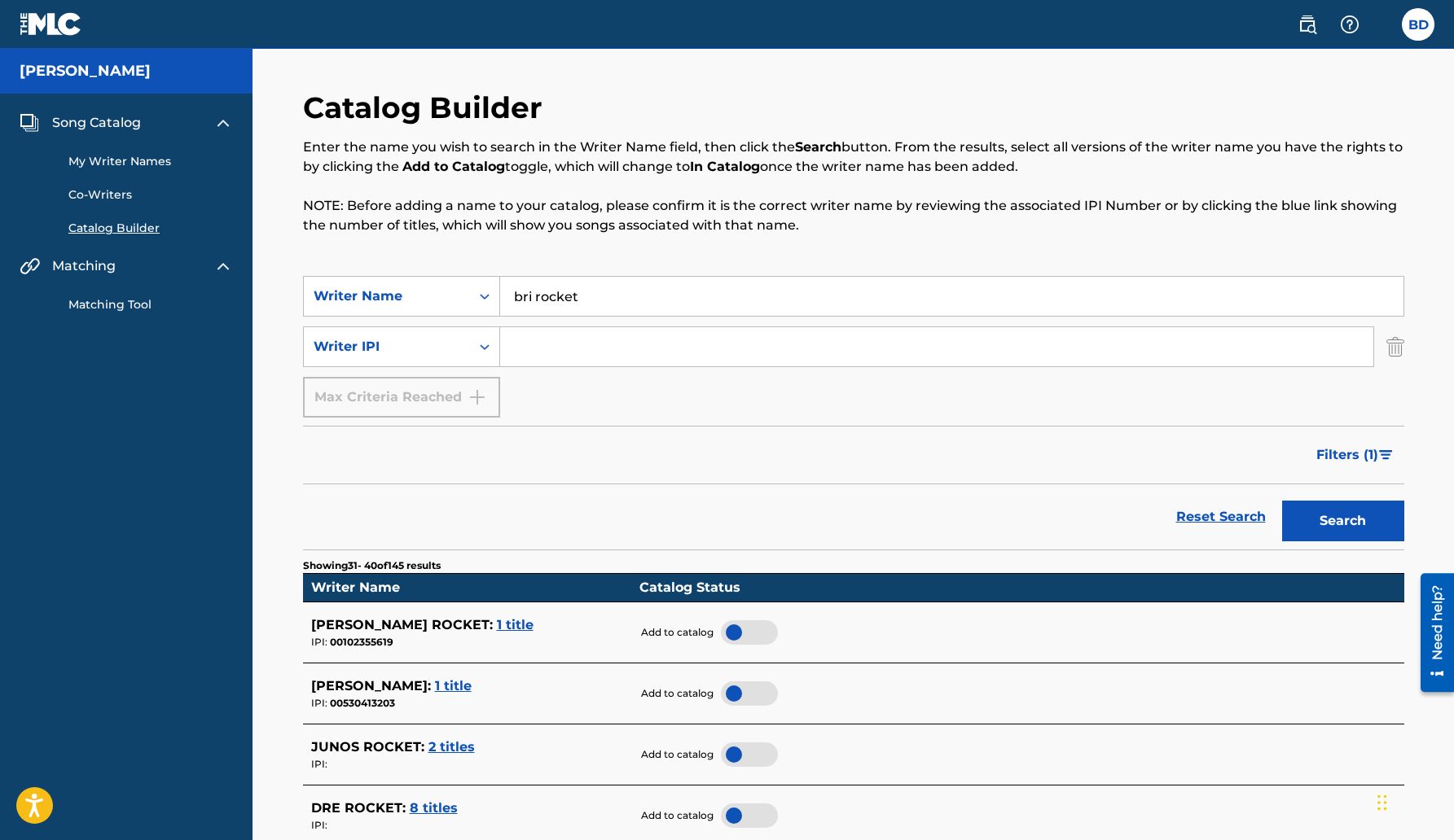
click at [524, 348] on input "Search Form" at bounding box center [936, 347] width 873 height 39
type input "01311073606"
click at [1282, 501] on button "Search" at bounding box center [1343, 520] width 122 height 40
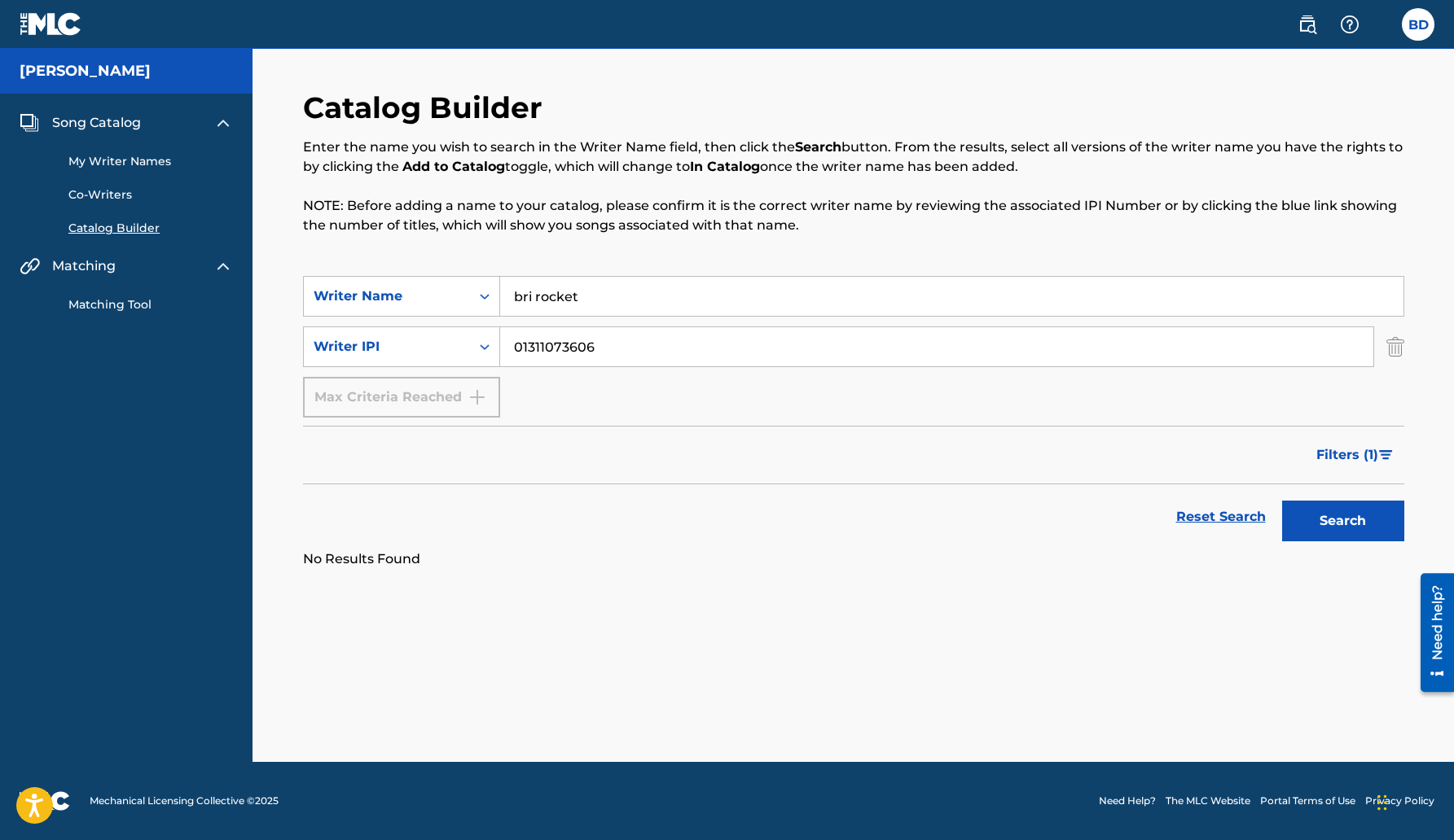
click at [748, 287] on input "bri rocket" at bounding box center [951, 296] width 904 height 39
click at [108, 124] on span "Song Catalog" at bounding box center [96, 123] width 89 height 20
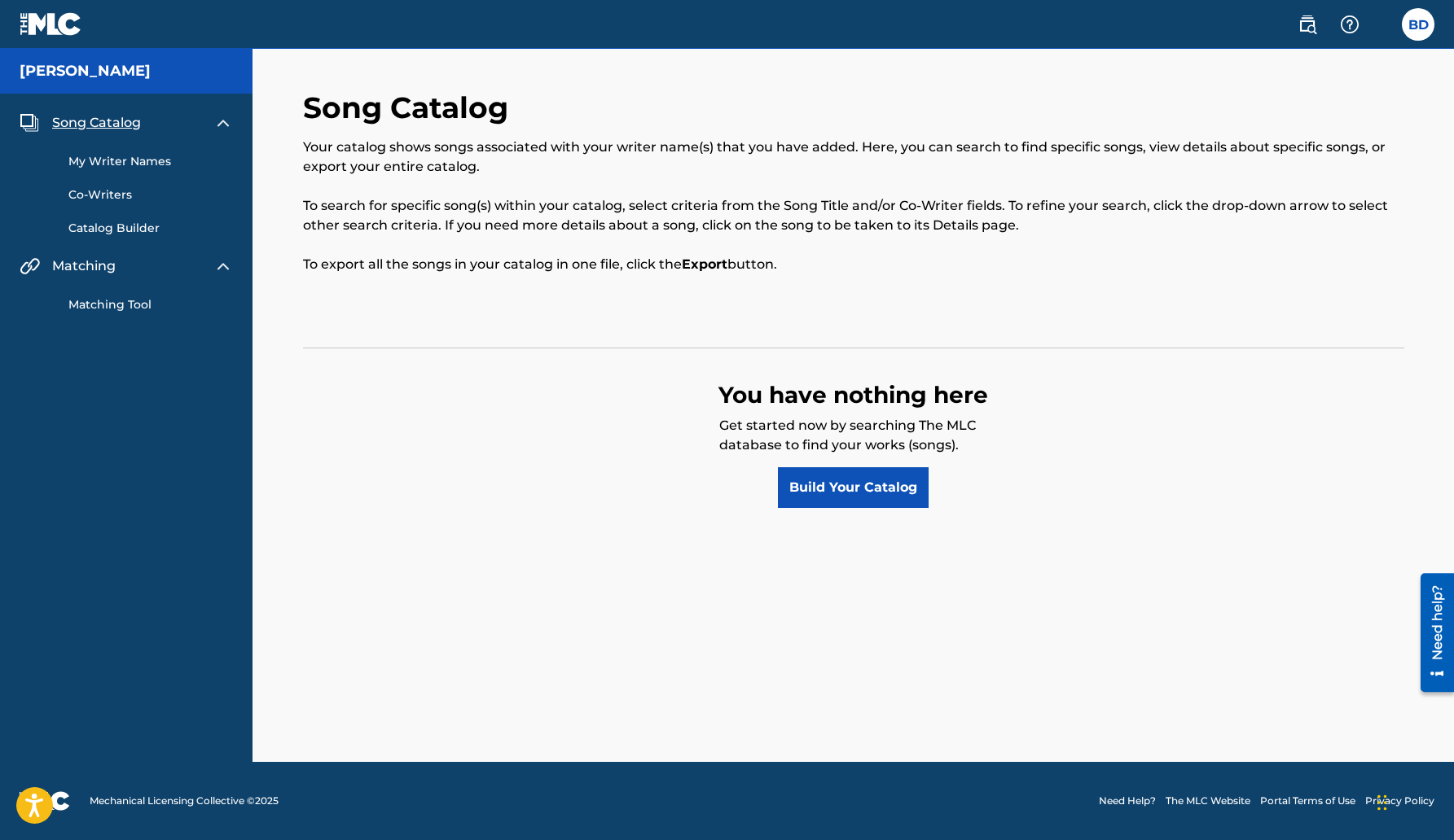
click at [119, 293] on div "Matching Tool" at bounding box center [126, 295] width 213 height 38
click at [115, 306] on link "Matching Tool" at bounding box center [151, 304] width 165 height 17
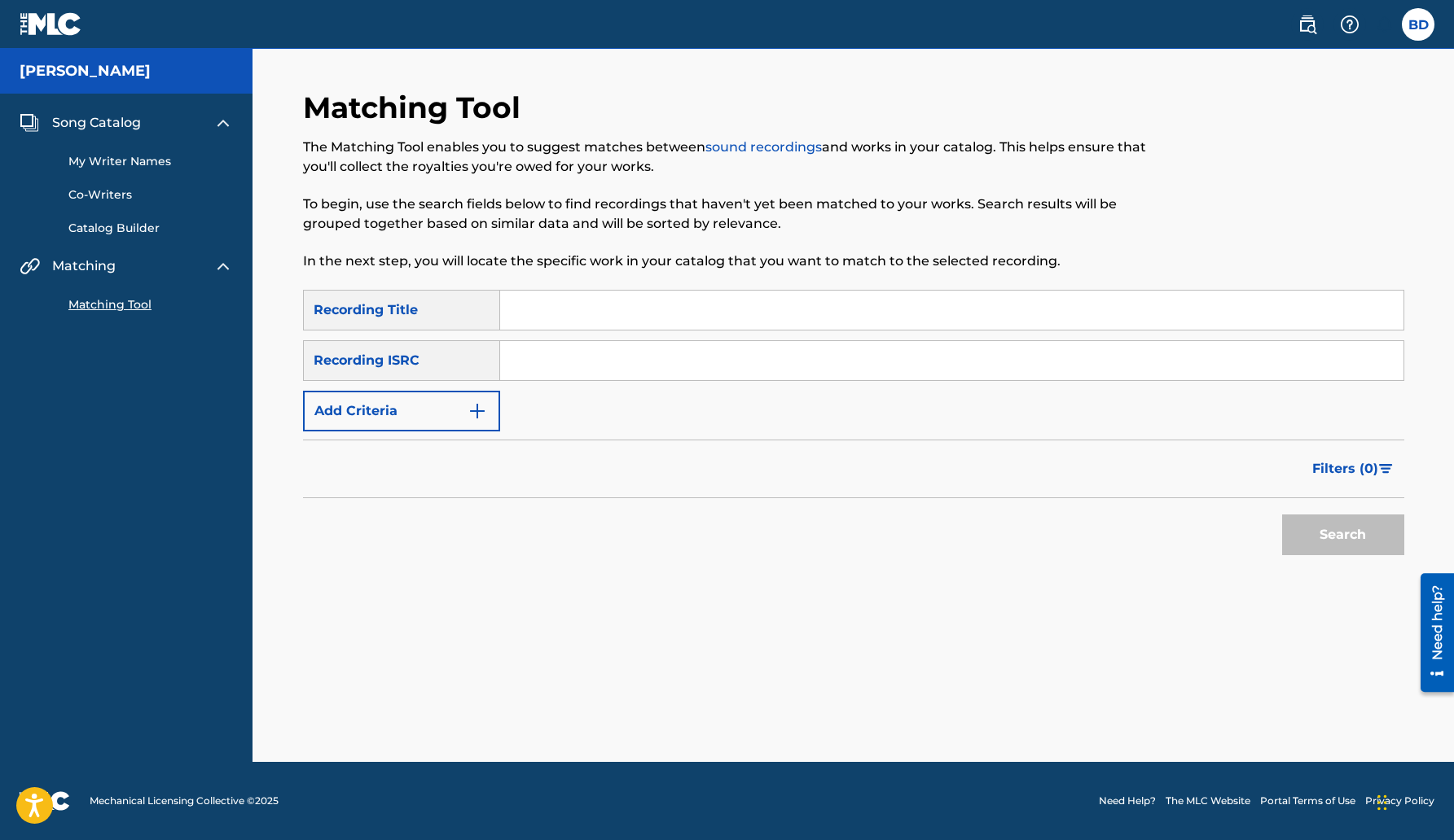
click at [555, 304] on input "Search Form" at bounding box center [951, 311] width 904 height 39
type input "lost files"
click at [1282, 515] on button "Search" at bounding box center [1343, 535] width 122 height 40
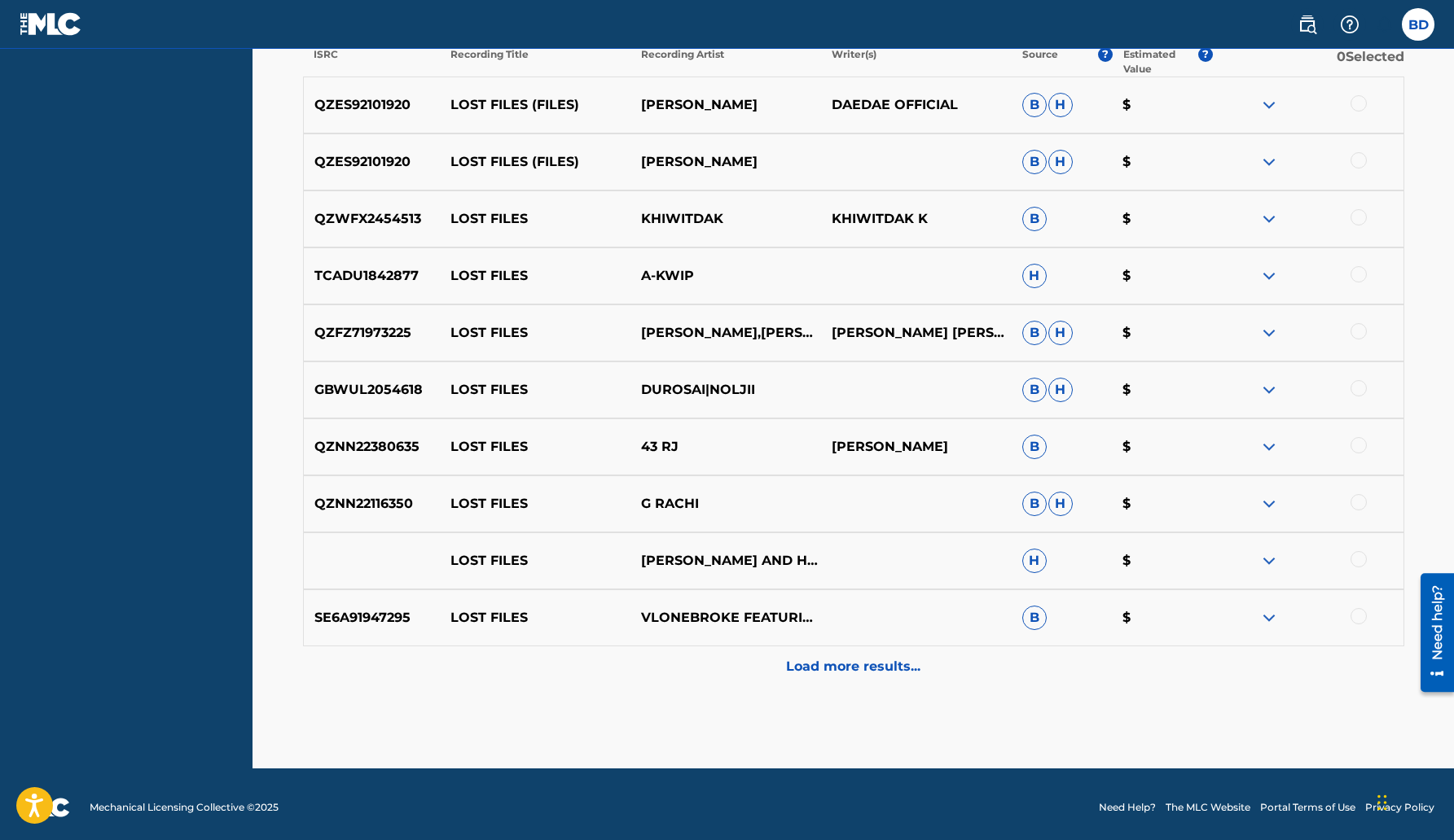
scroll to position [557, 0]
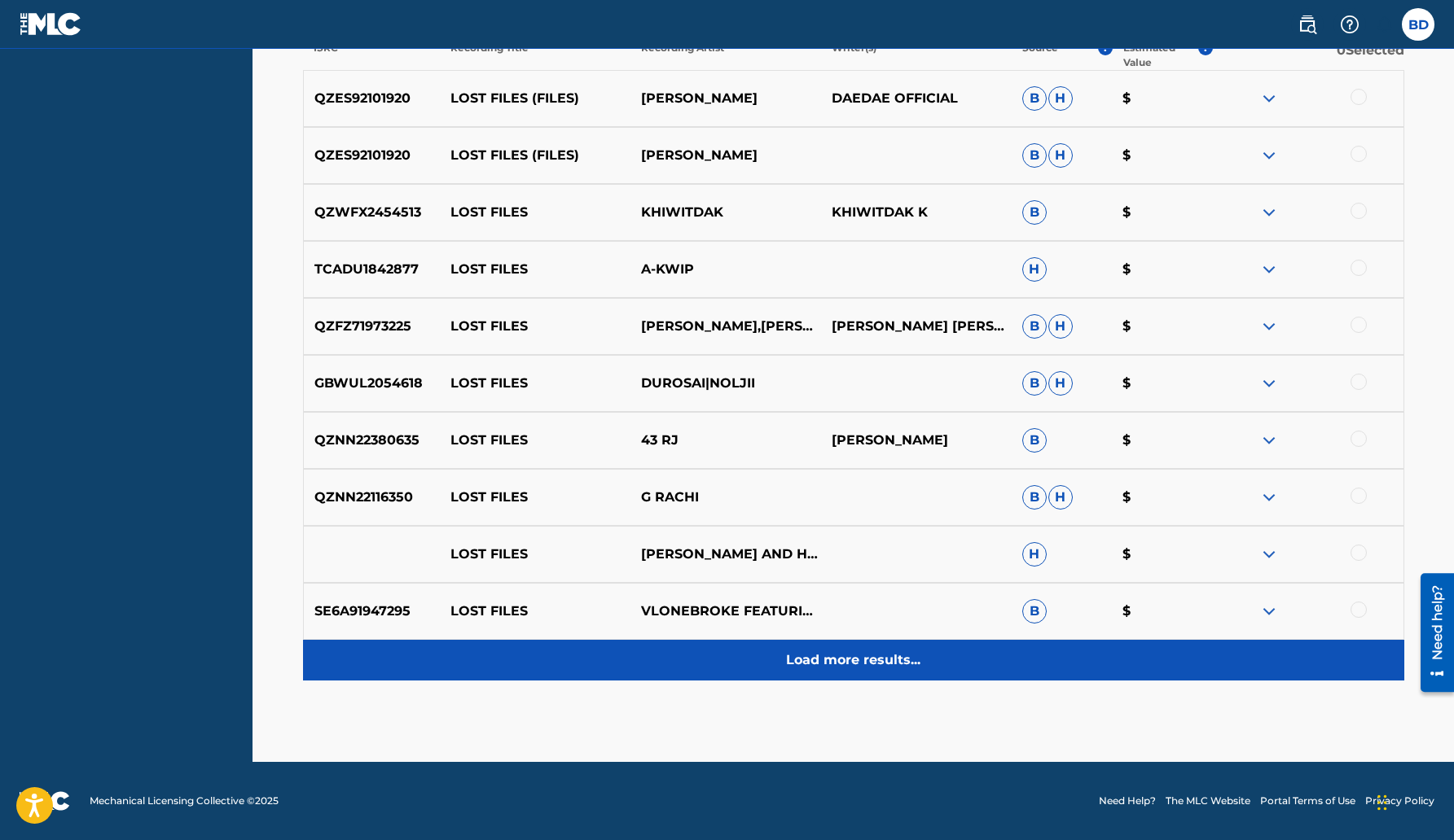
click at [855, 664] on p "Load more results..." at bounding box center [854, 661] width 134 height 20
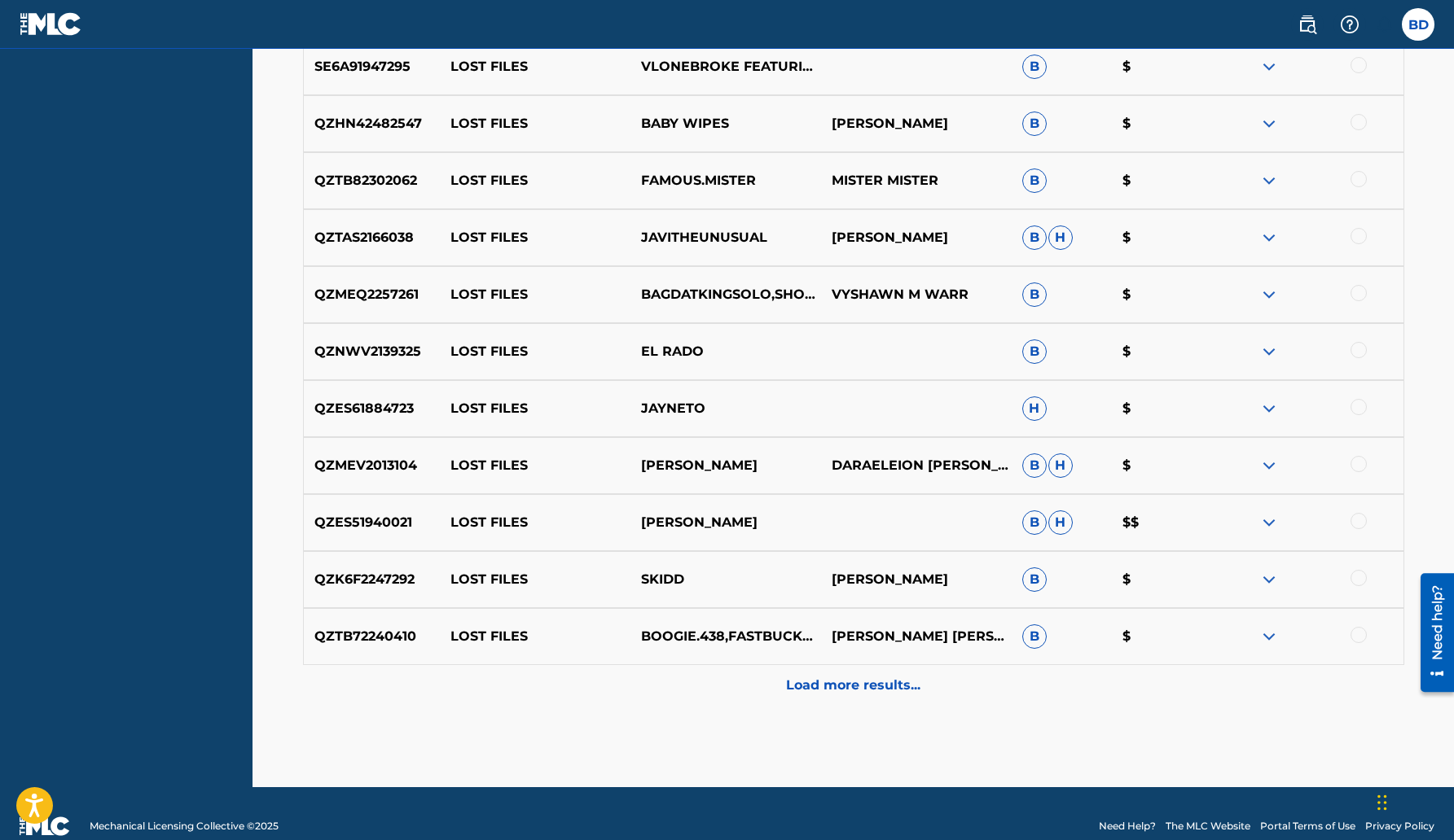
scroll to position [1127, 0]
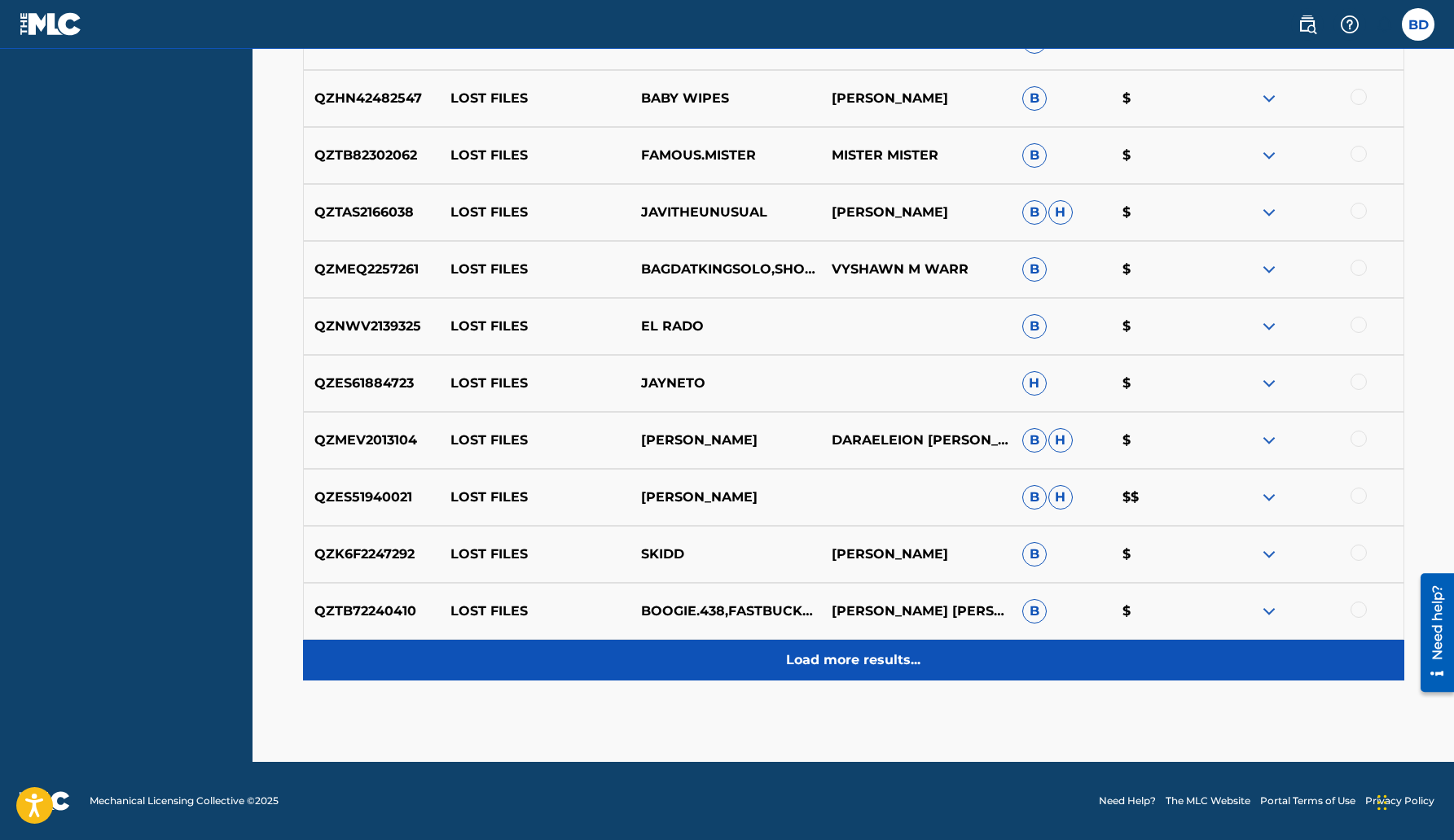
click at [865, 666] on p "Load more results..." at bounding box center [854, 661] width 134 height 20
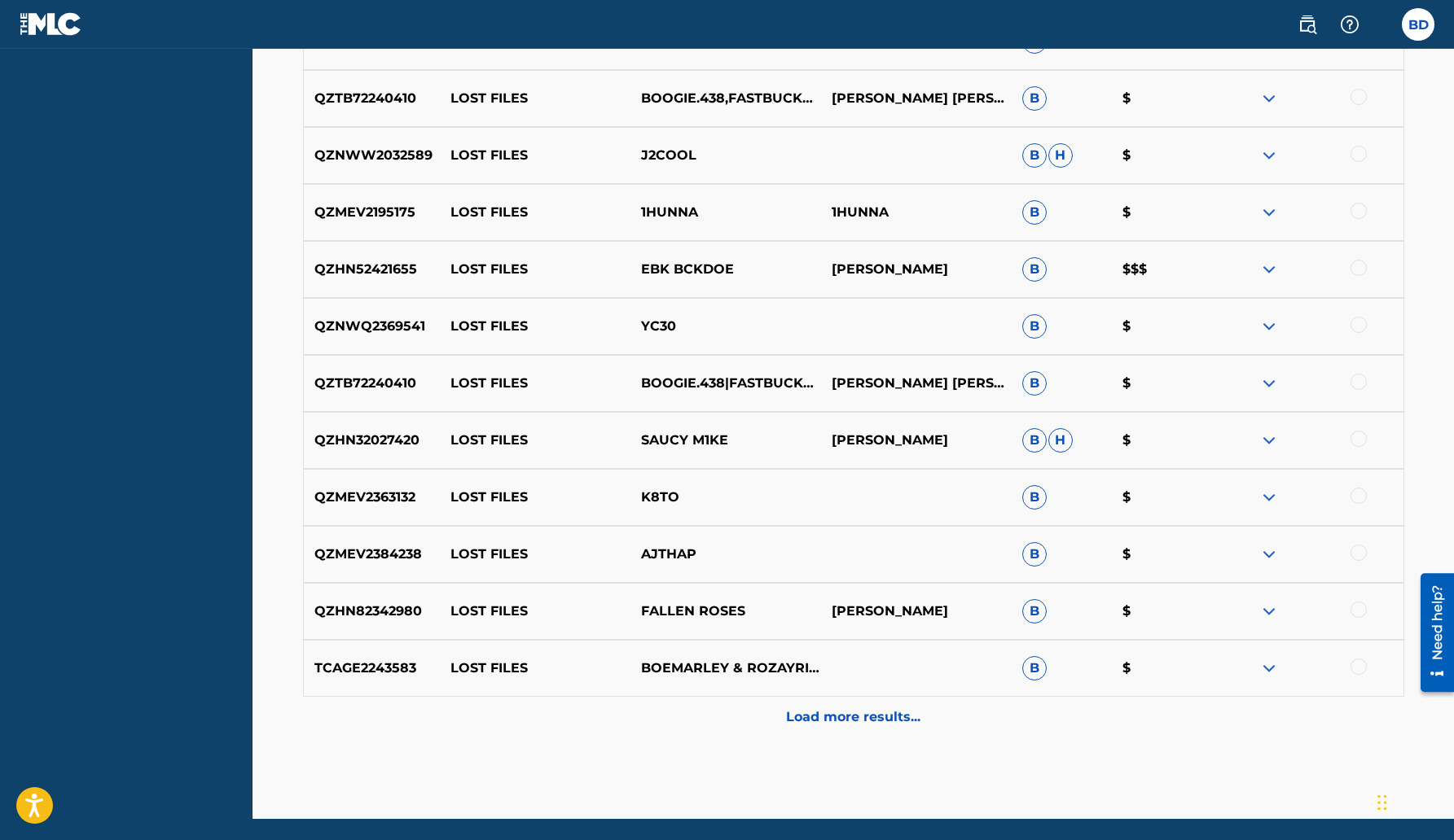
scroll to position [1697, 0]
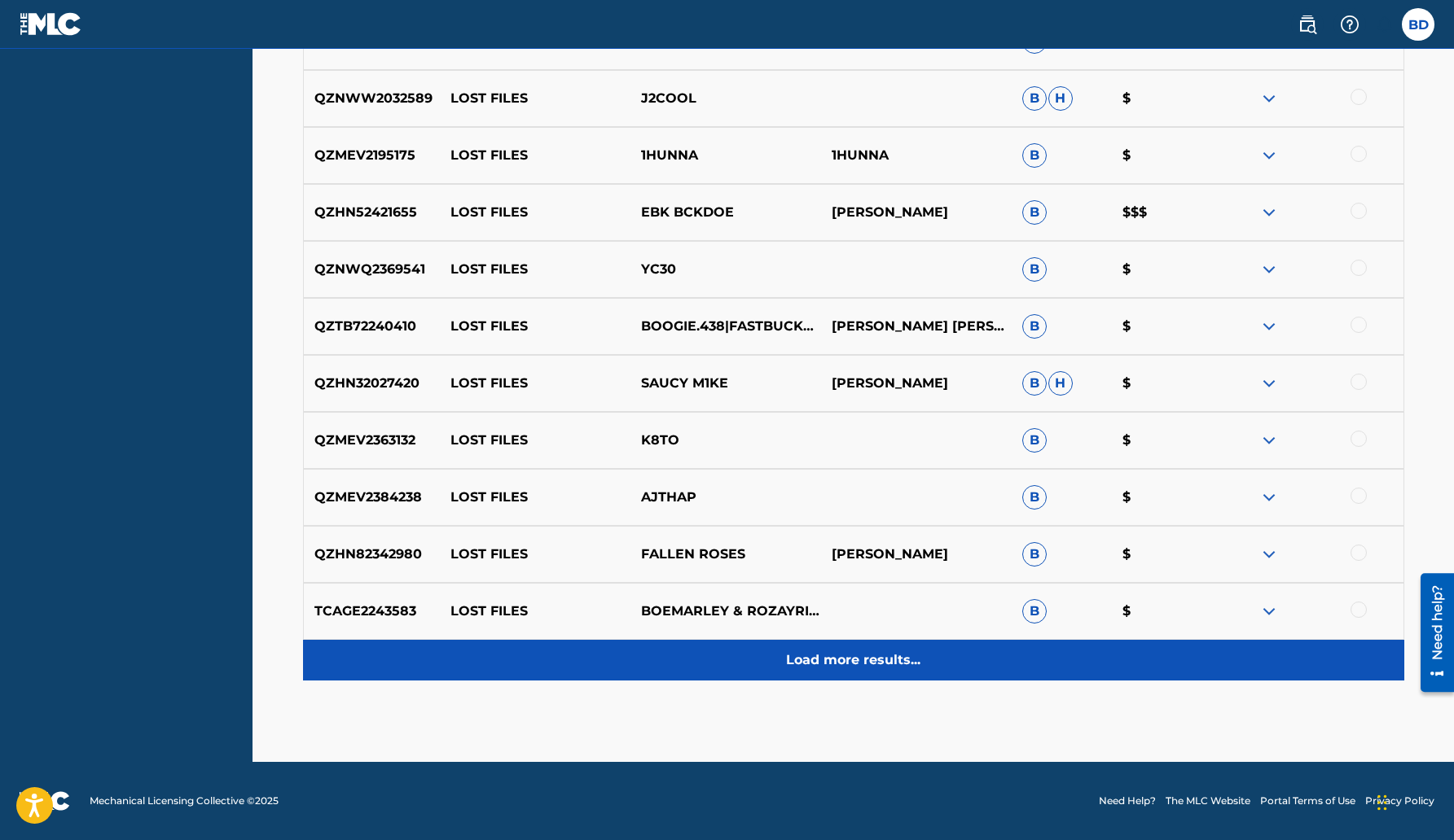
click at [860, 673] on div "Load more results..." at bounding box center [854, 660] width 1102 height 40
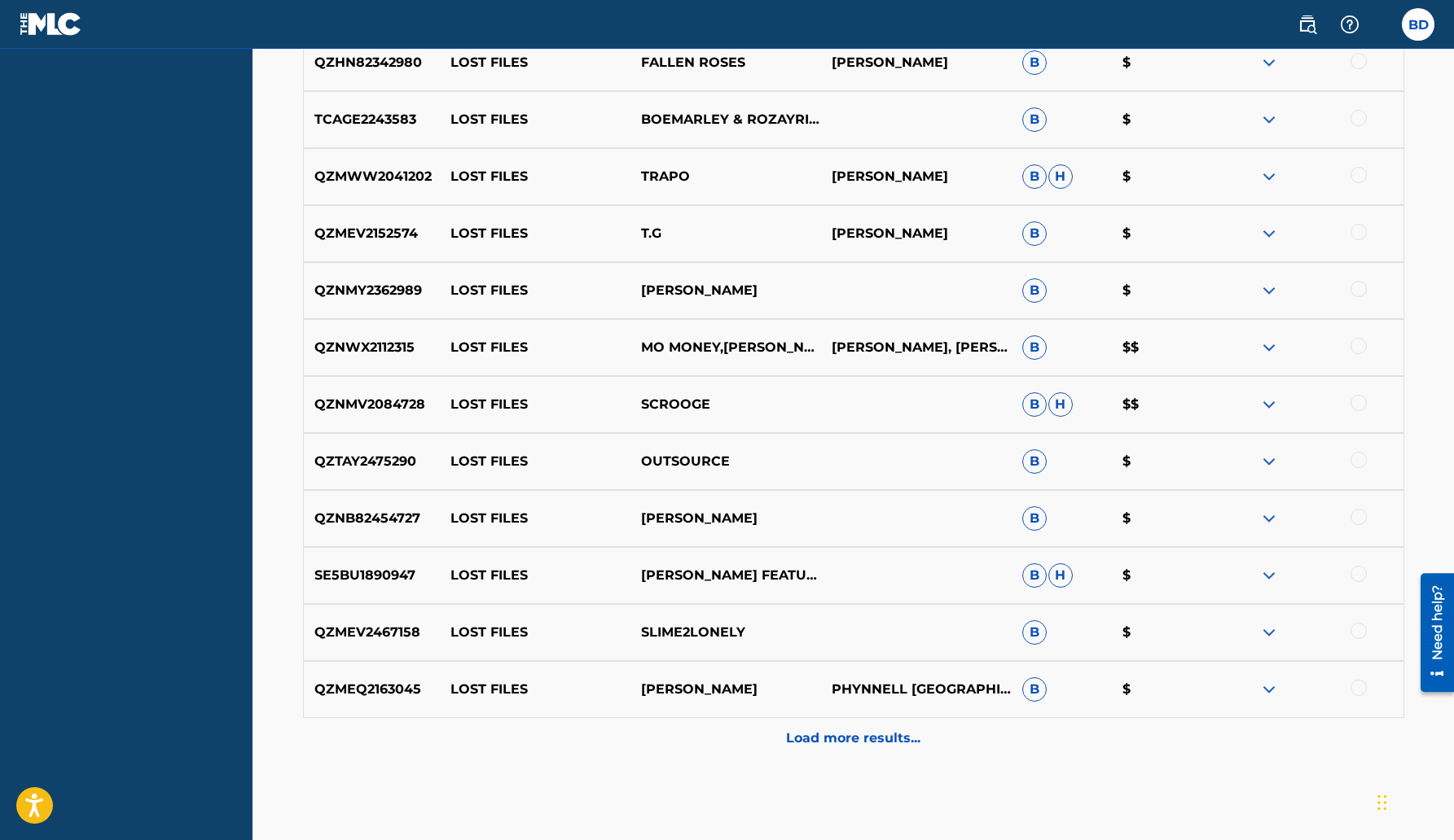
scroll to position [2267, 0]
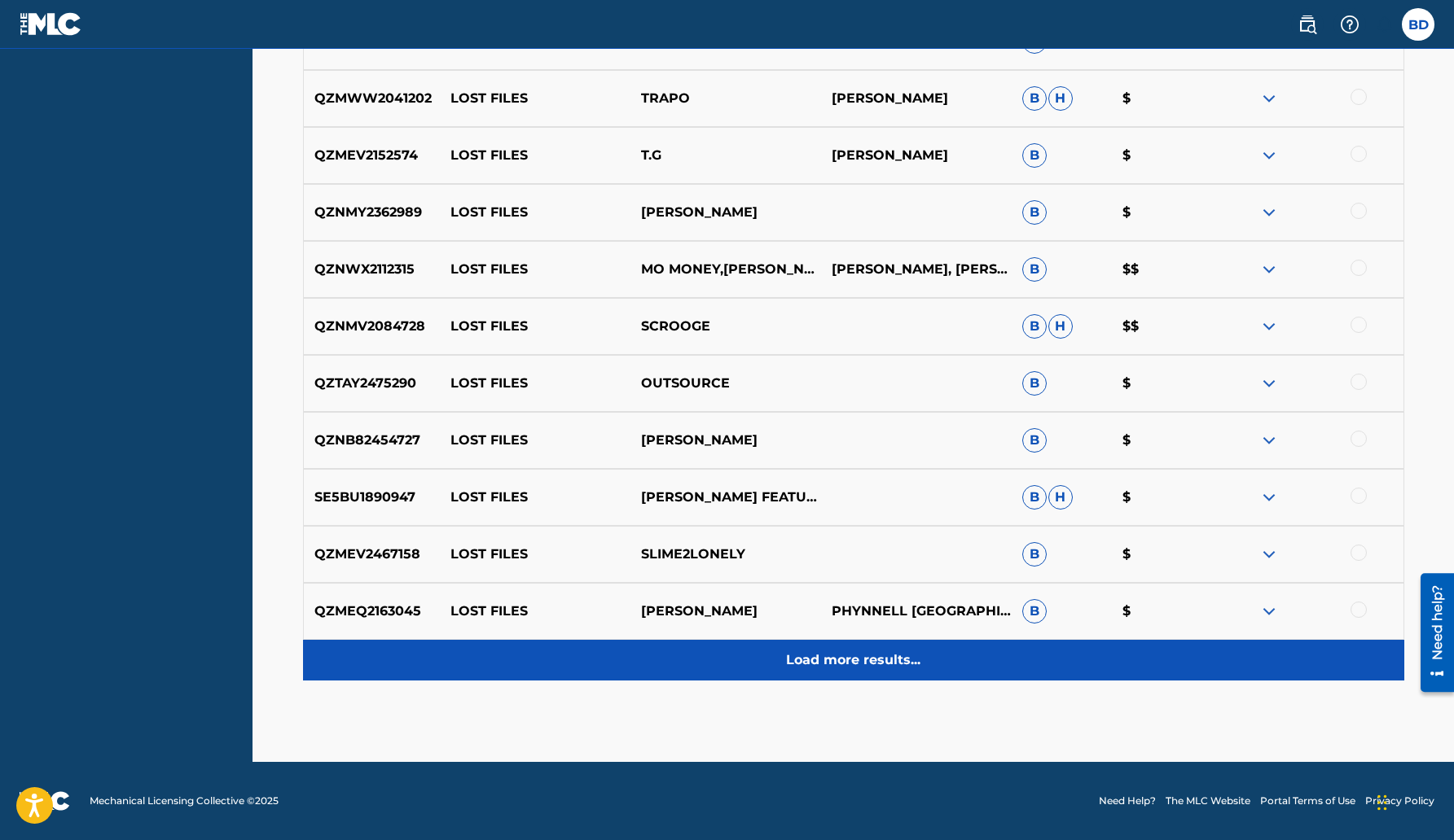
click at [859, 665] on p "Load more results..." at bounding box center [854, 661] width 134 height 20
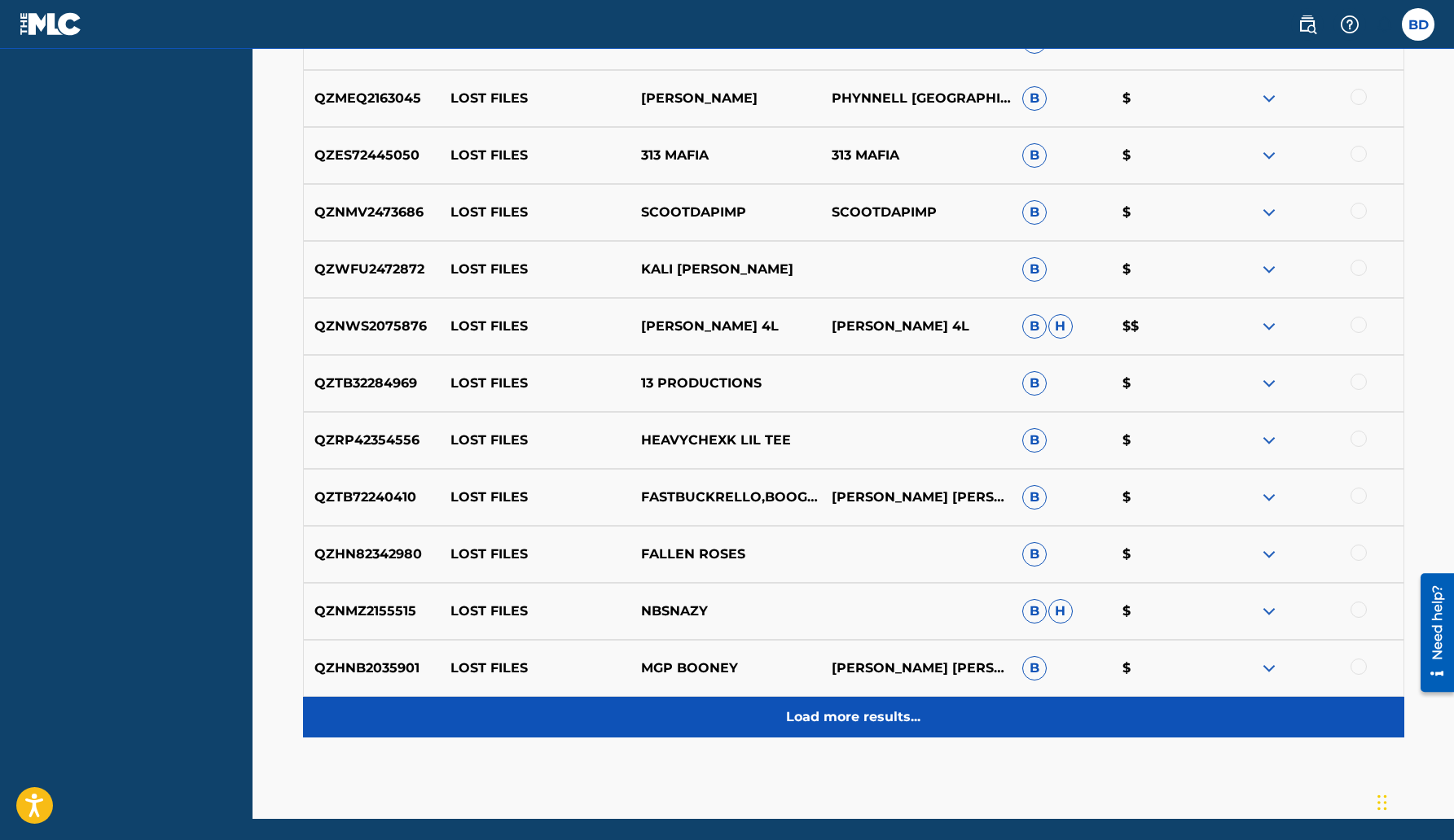
click at [890, 734] on div "Load more results..." at bounding box center [854, 716] width 1102 height 40
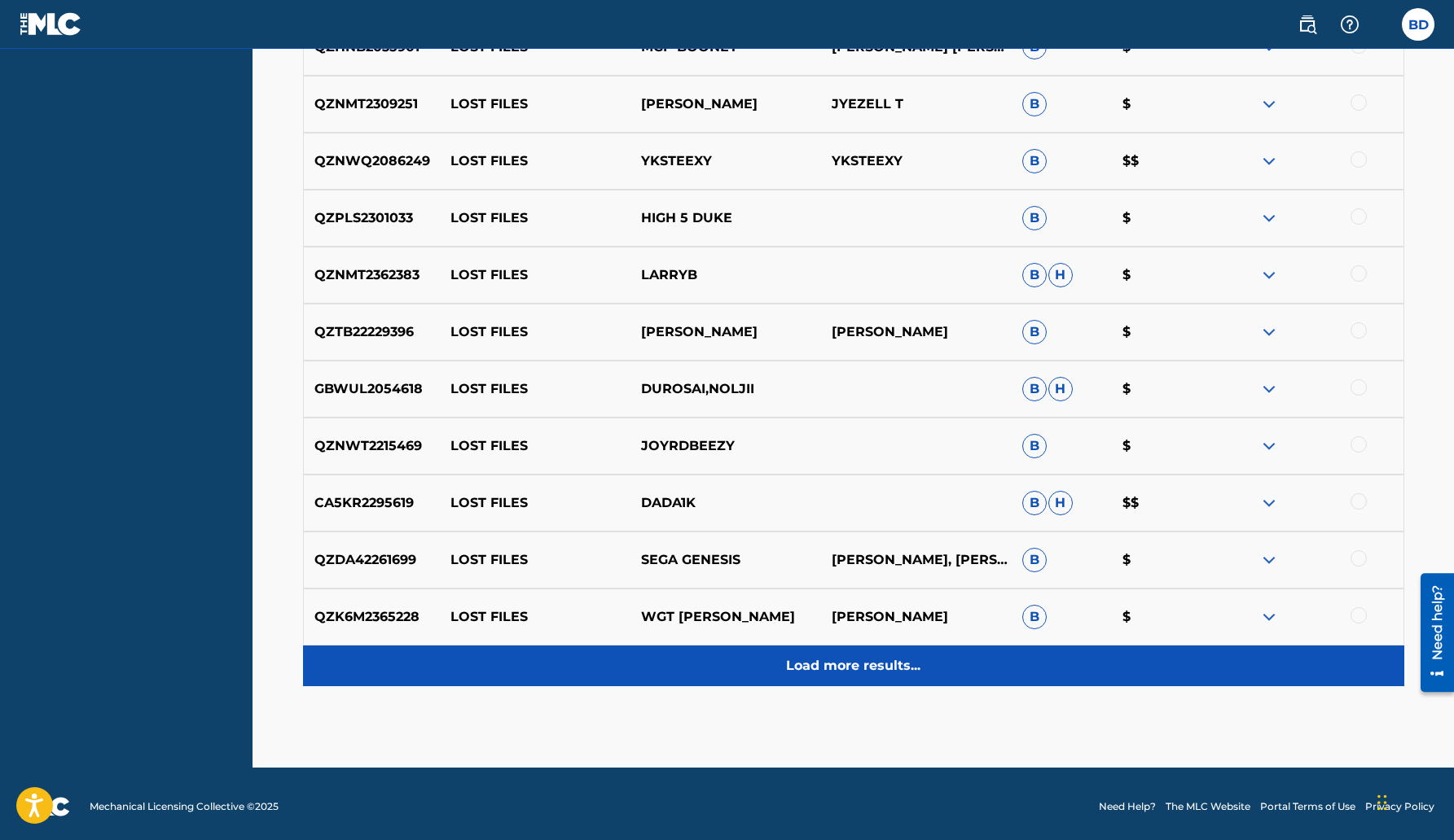
click at [865, 669] on p "Load more results..." at bounding box center [854, 666] width 134 height 20
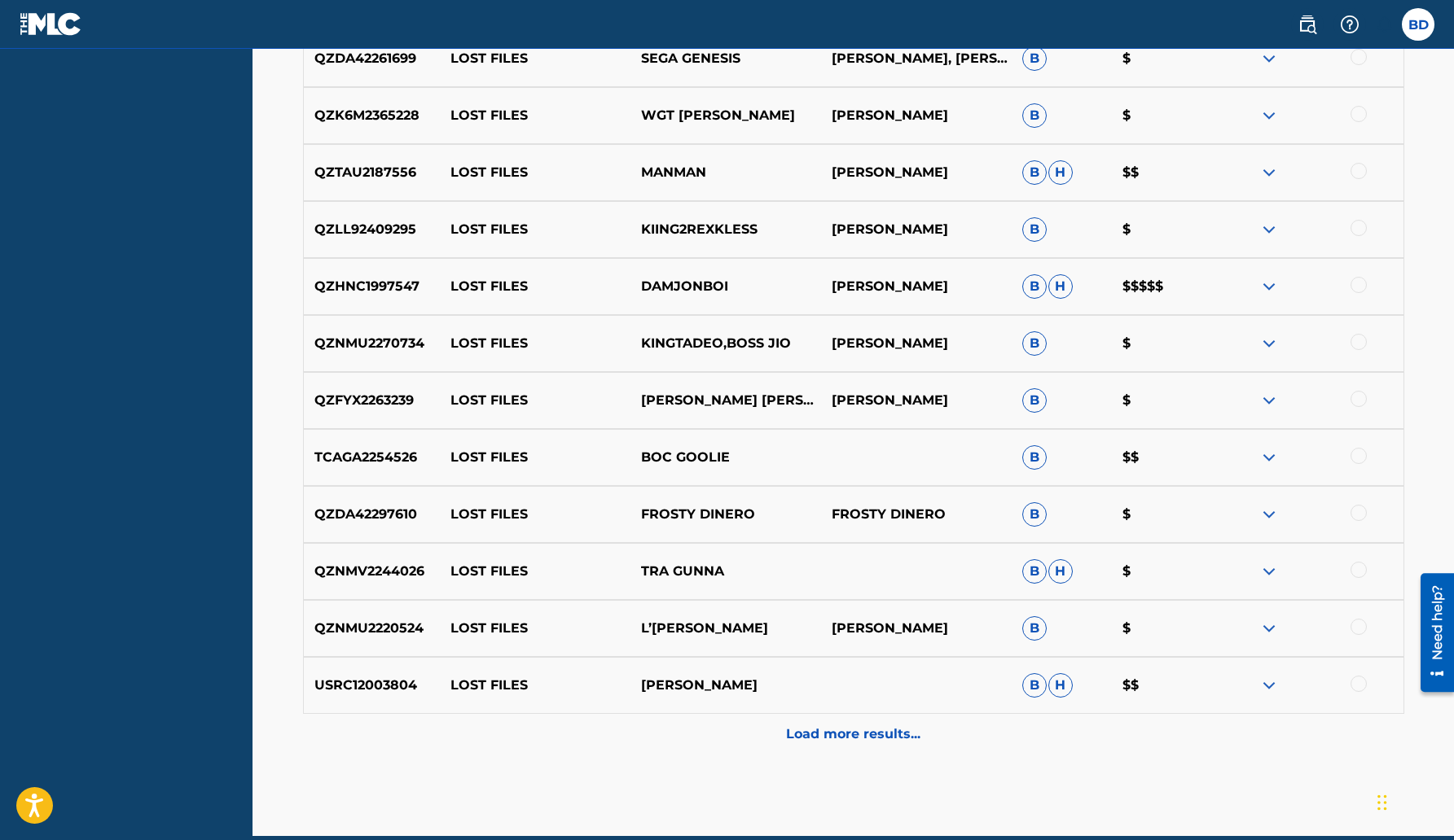
scroll to position [3977, 0]
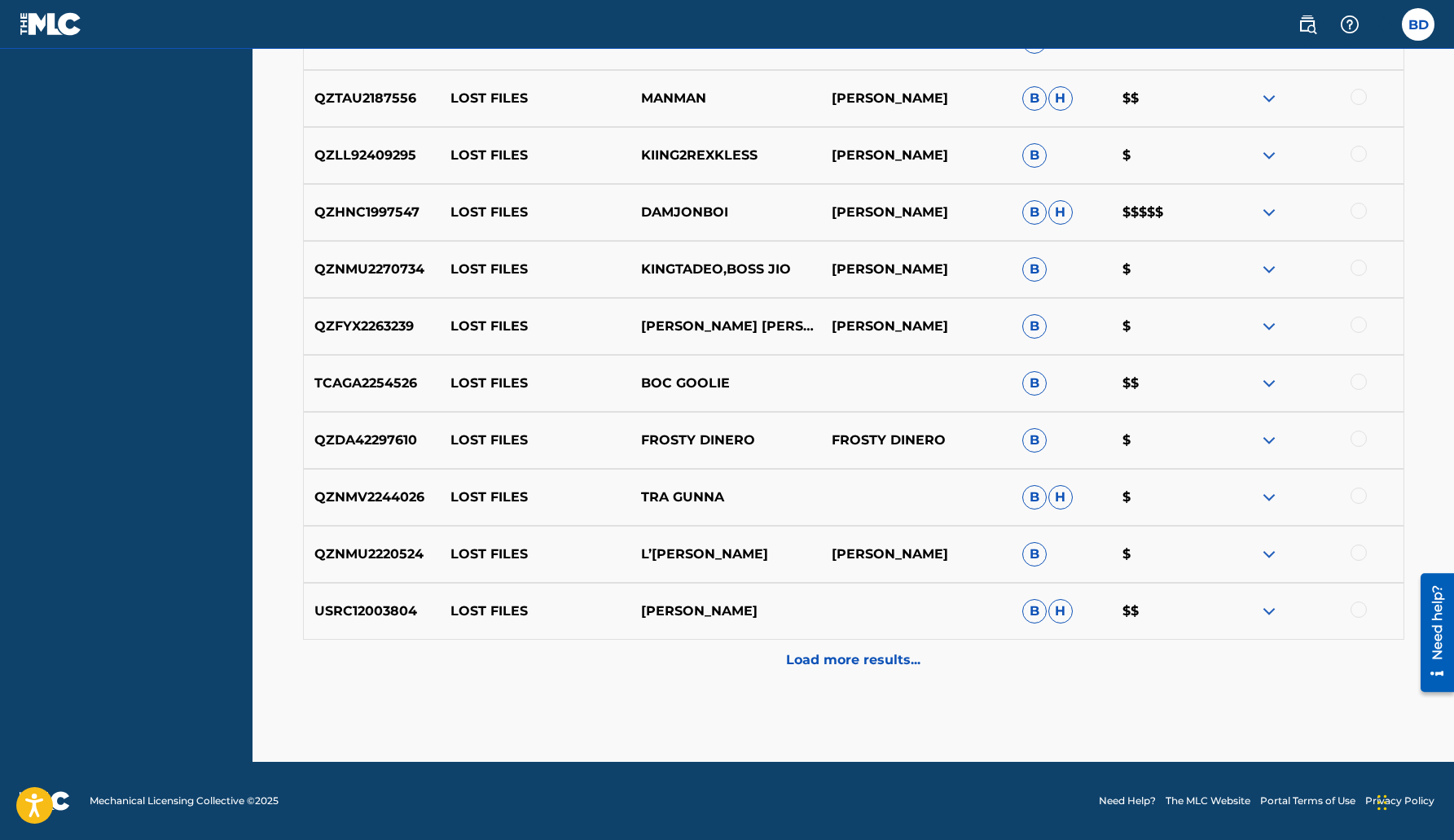
click at [865, 669] on p "Load more results..." at bounding box center [854, 661] width 134 height 20
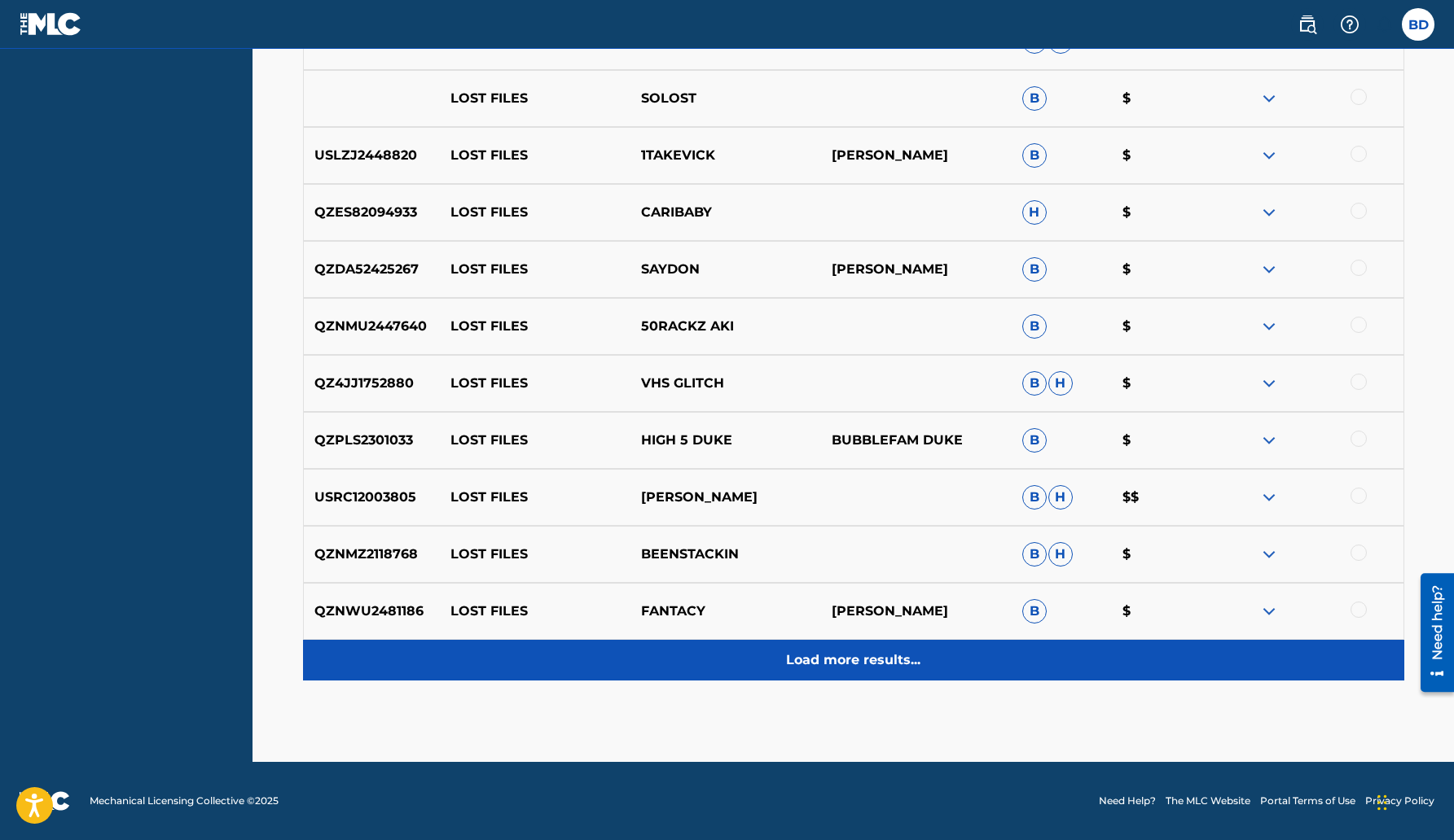
click at [864, 661] on p "Load more results..." at bounding box center [854, 661] width 134 height 20
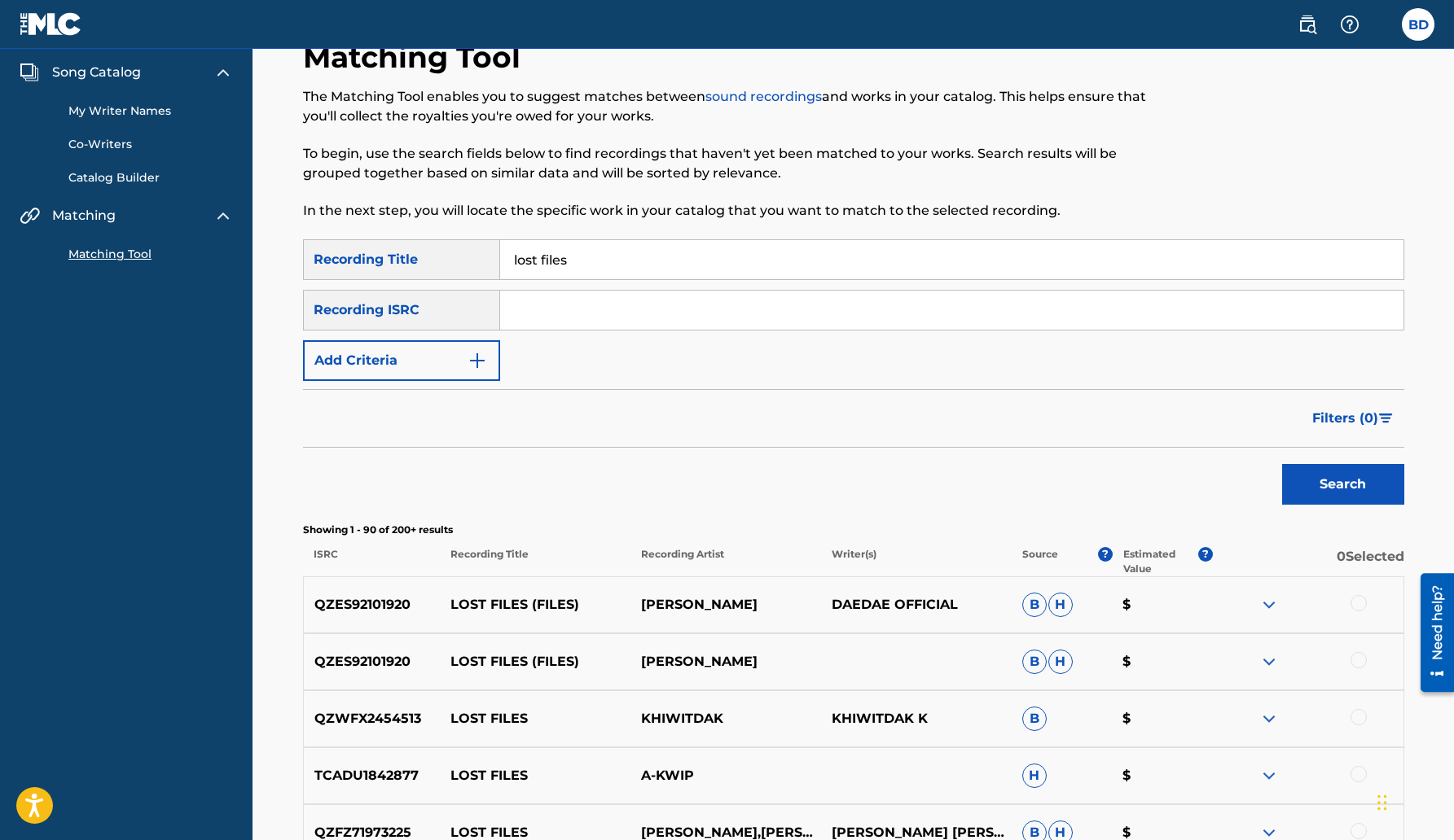
scroll to position [4547, 0]
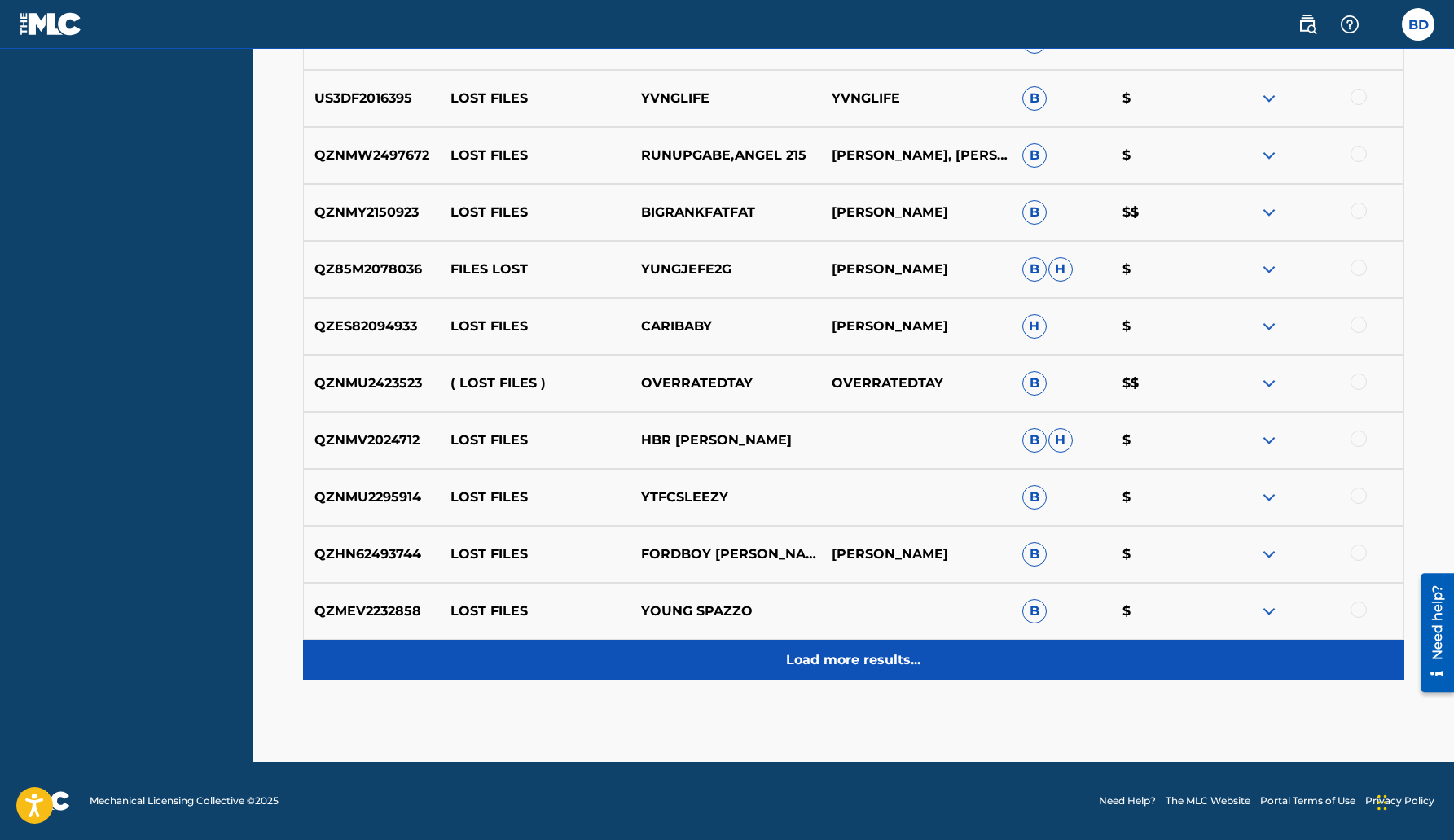
click at [864, 661] on p "Load more results..." at bounding box center [854, 661] width 134 height 20
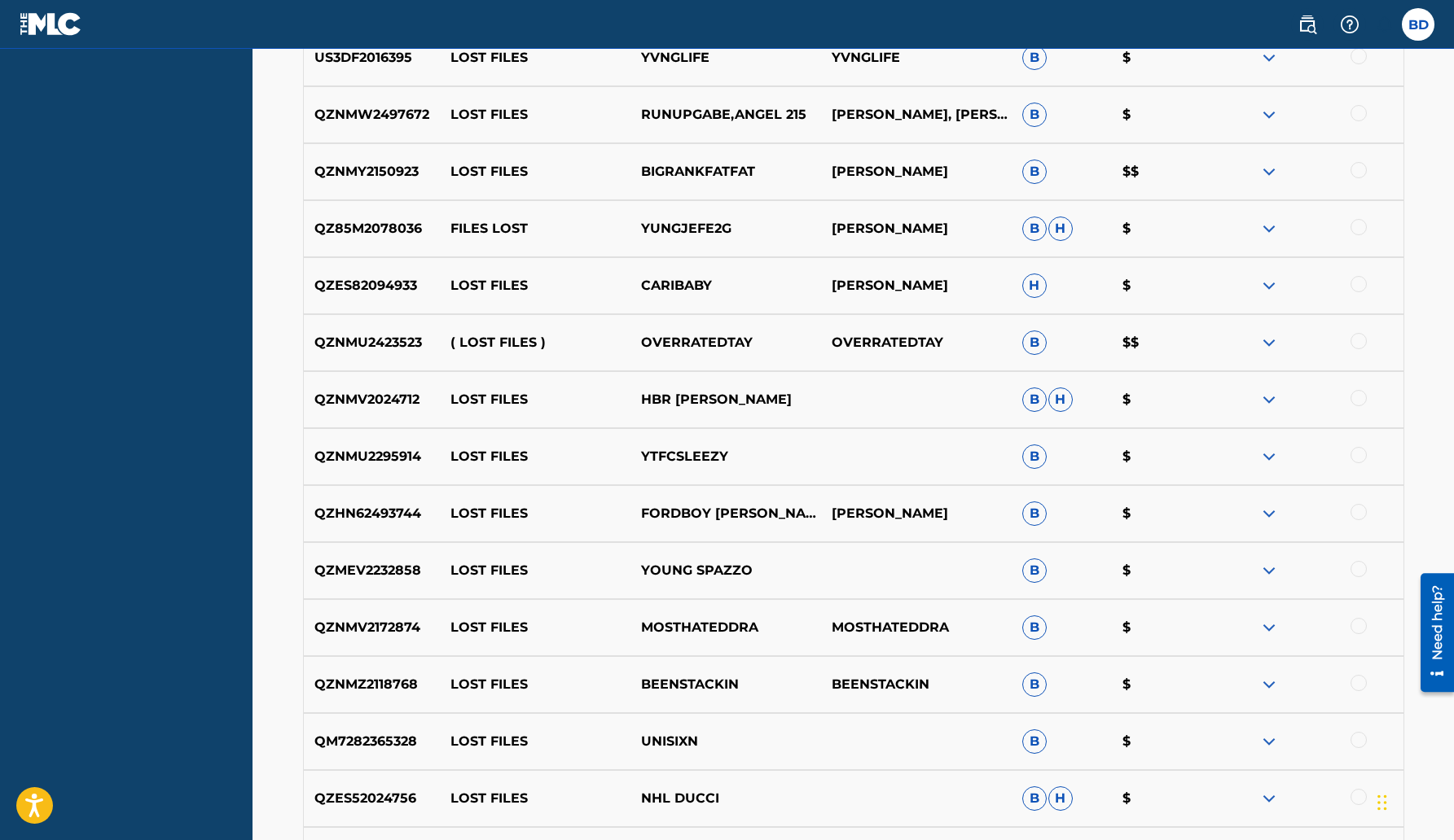
scroll to position [5159, 0]
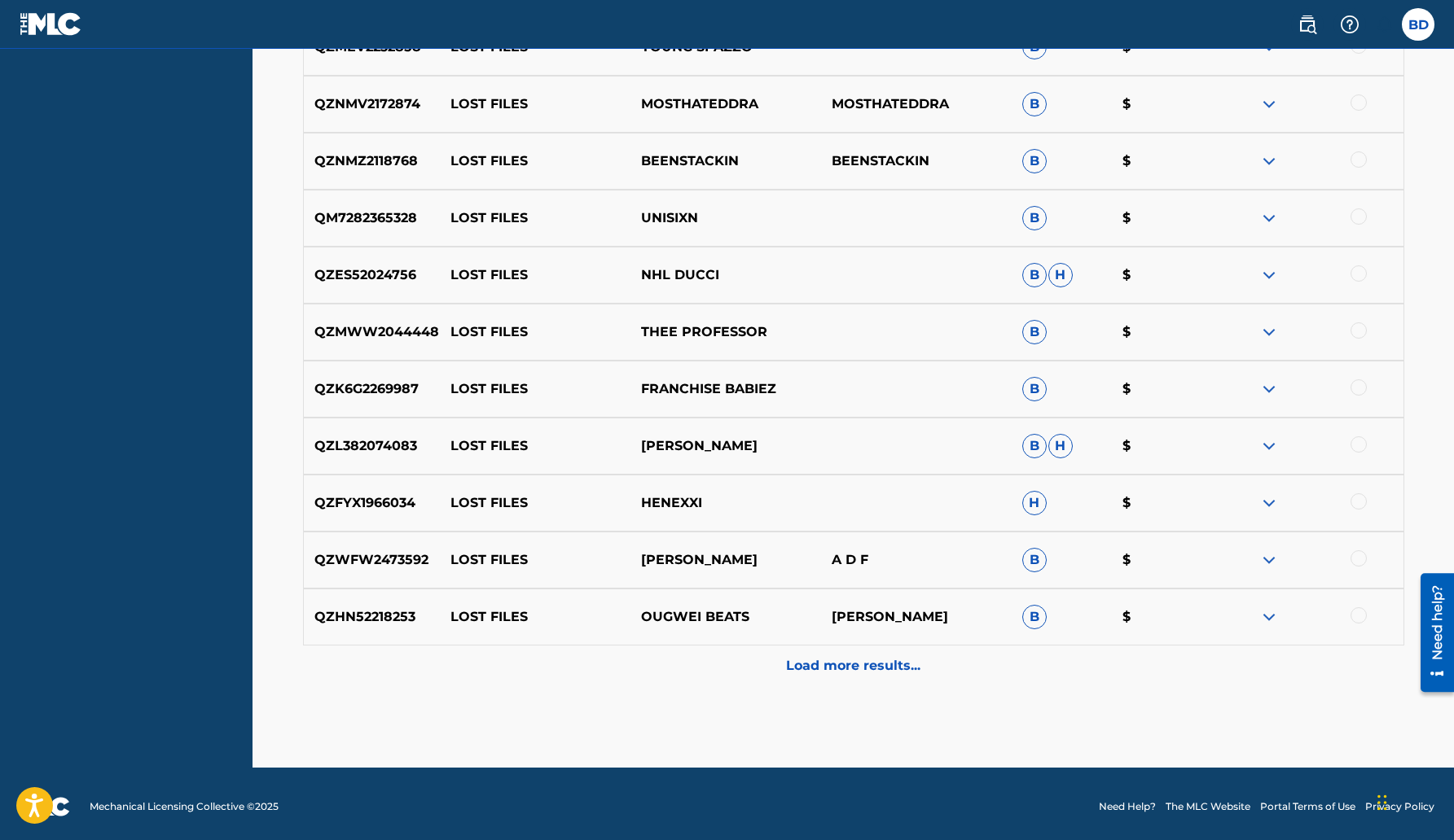
click at [864, 661] on p "Load more results..." at bounding box center [854, 666] width 134 height 20
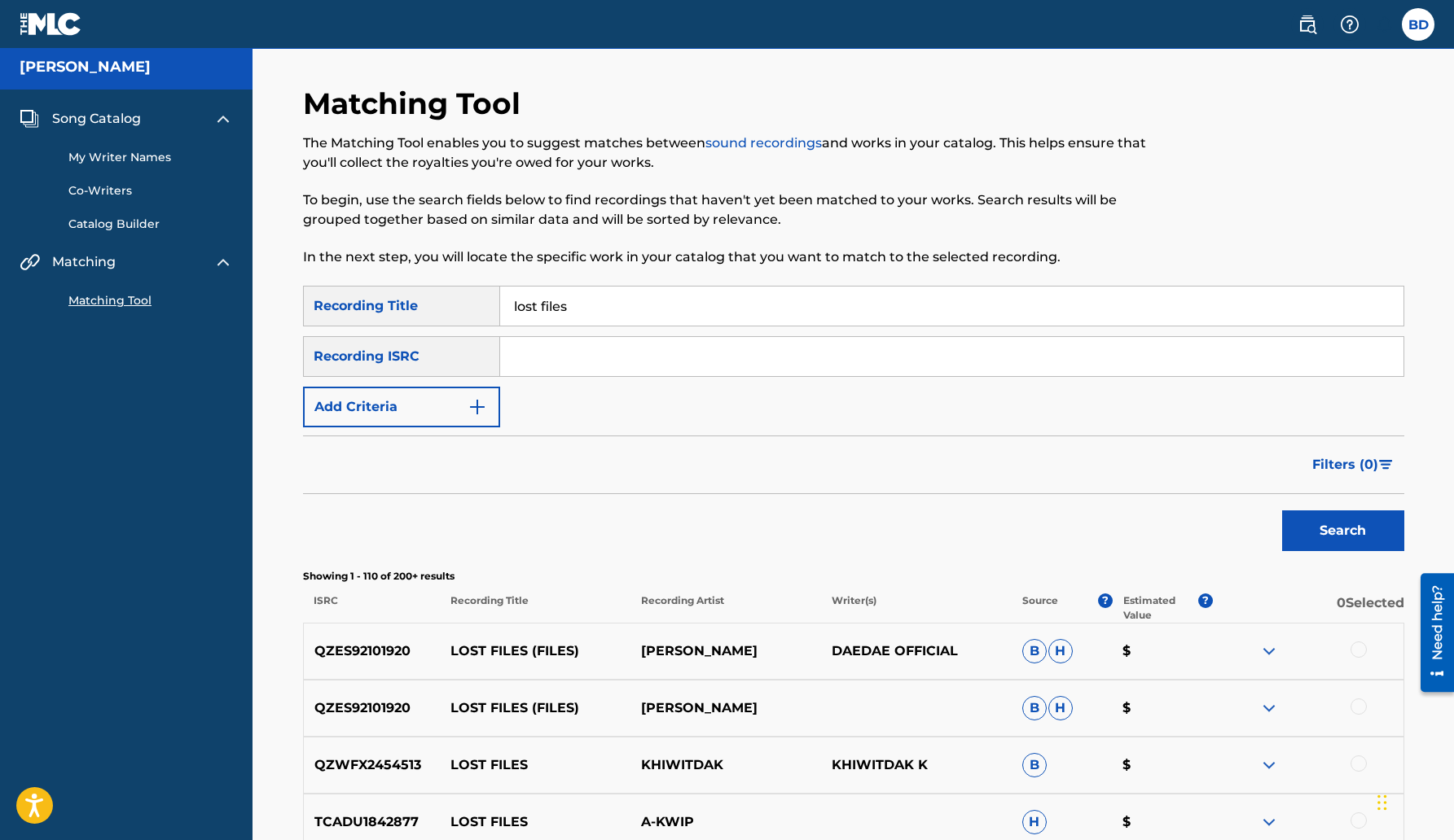
scroll to position [0, 0]
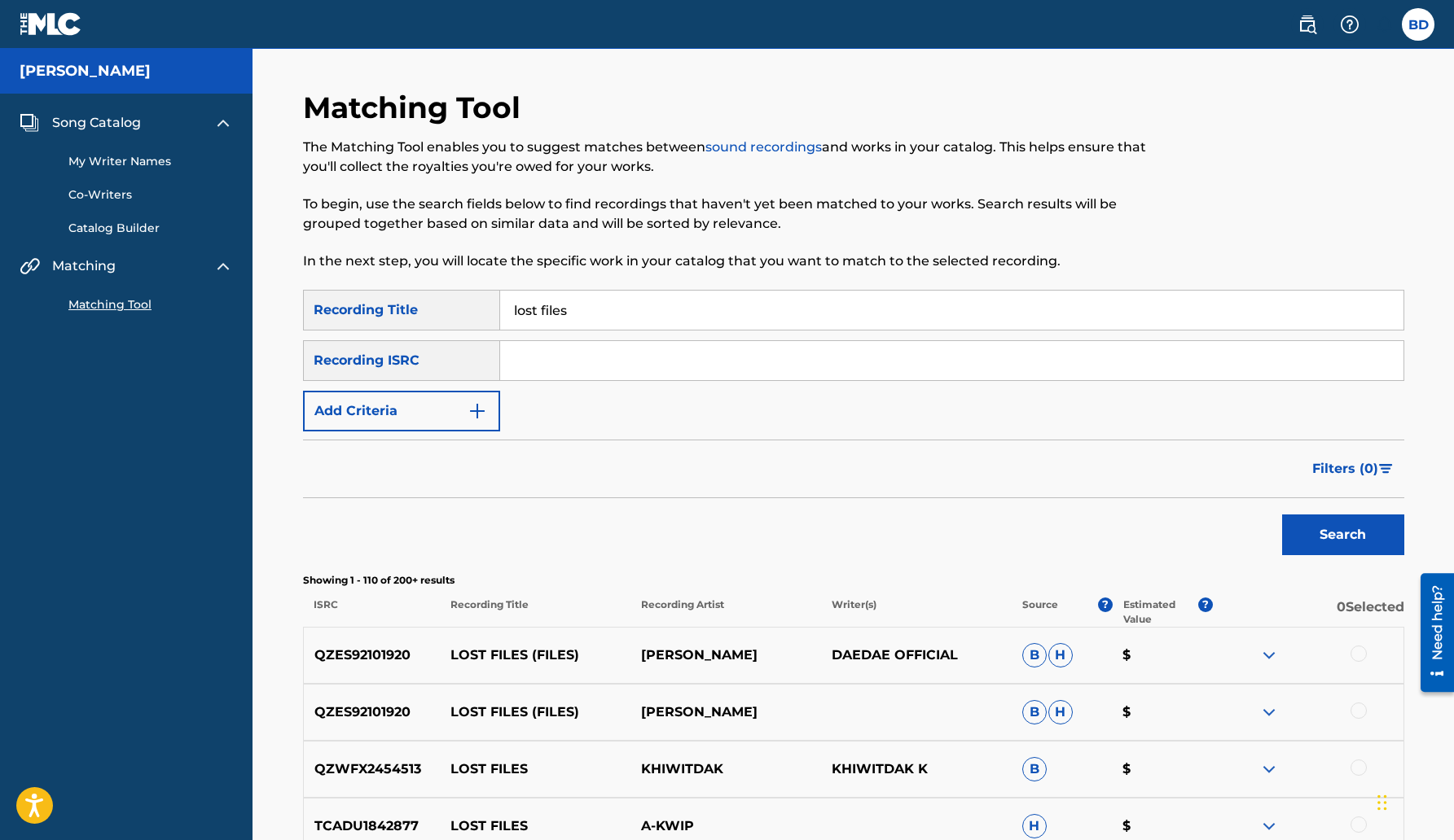
click at [555, 357] on input "Search Form" at bounding box center [951, 361] width 904 height 39
click at [481, 408] on img "Search Form" at bounding box center [477, 411] width 20 height 20
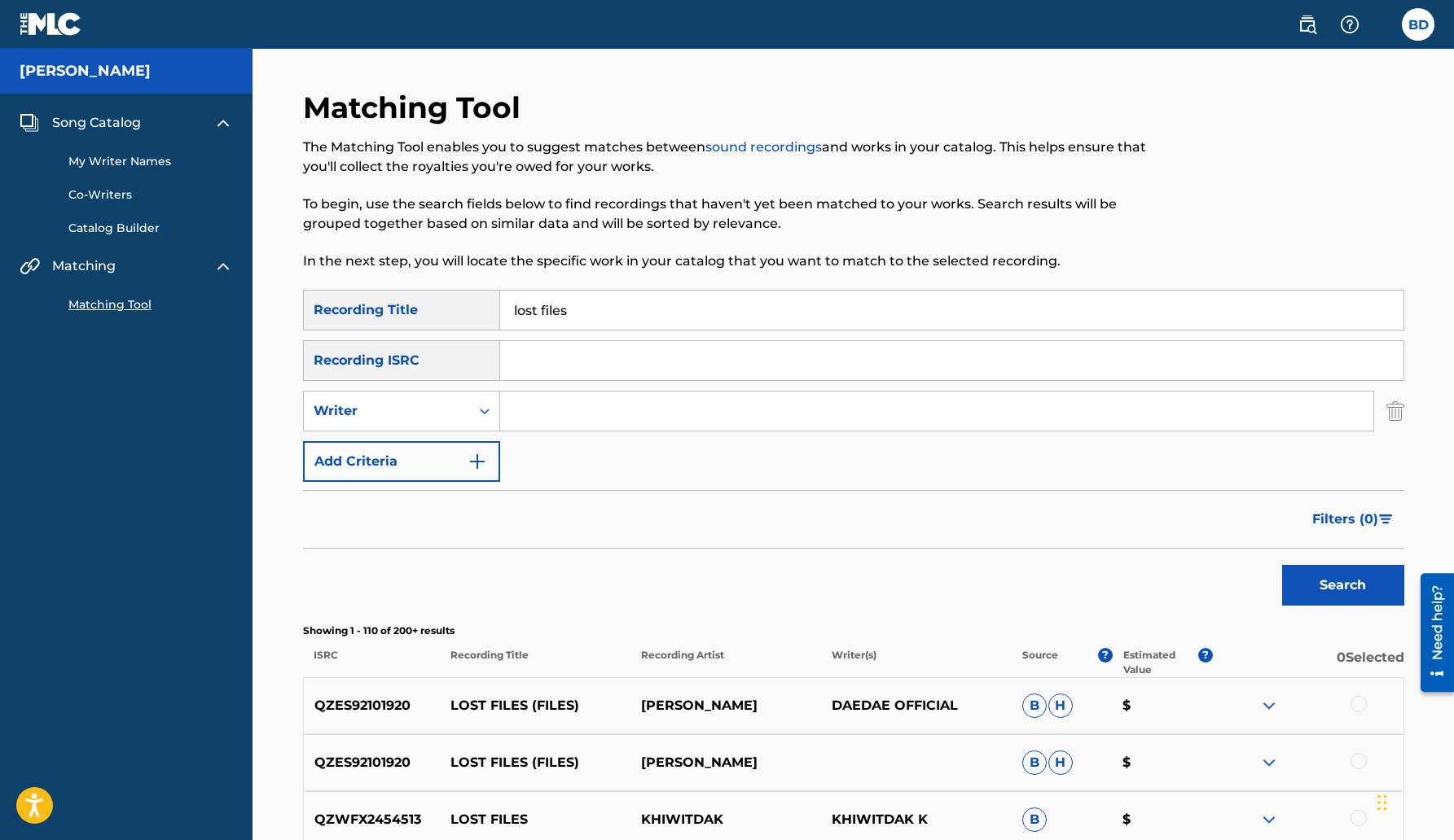
click at [557, 407] on input "Search Form" at bounding box center [936, 411] width 873 height 39
type input "b"
type input "Bri Rocket"
click at [1282, 565] on button "Search" at bounding box center [1343, 585] width 122 height 40
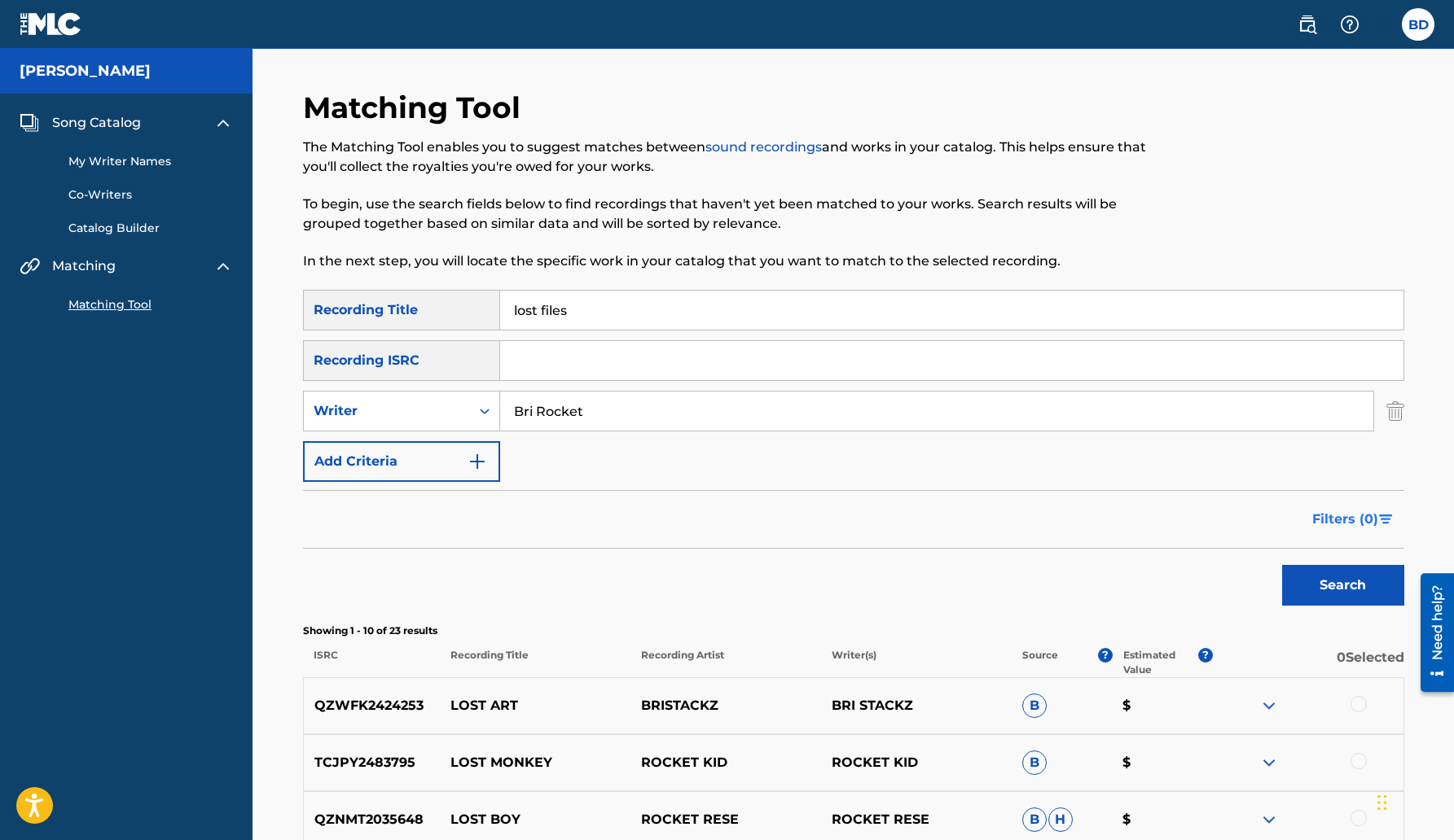
click at [1391, 518] on img "Search Form" at bounding box center [1386, 519] width 13 height 10
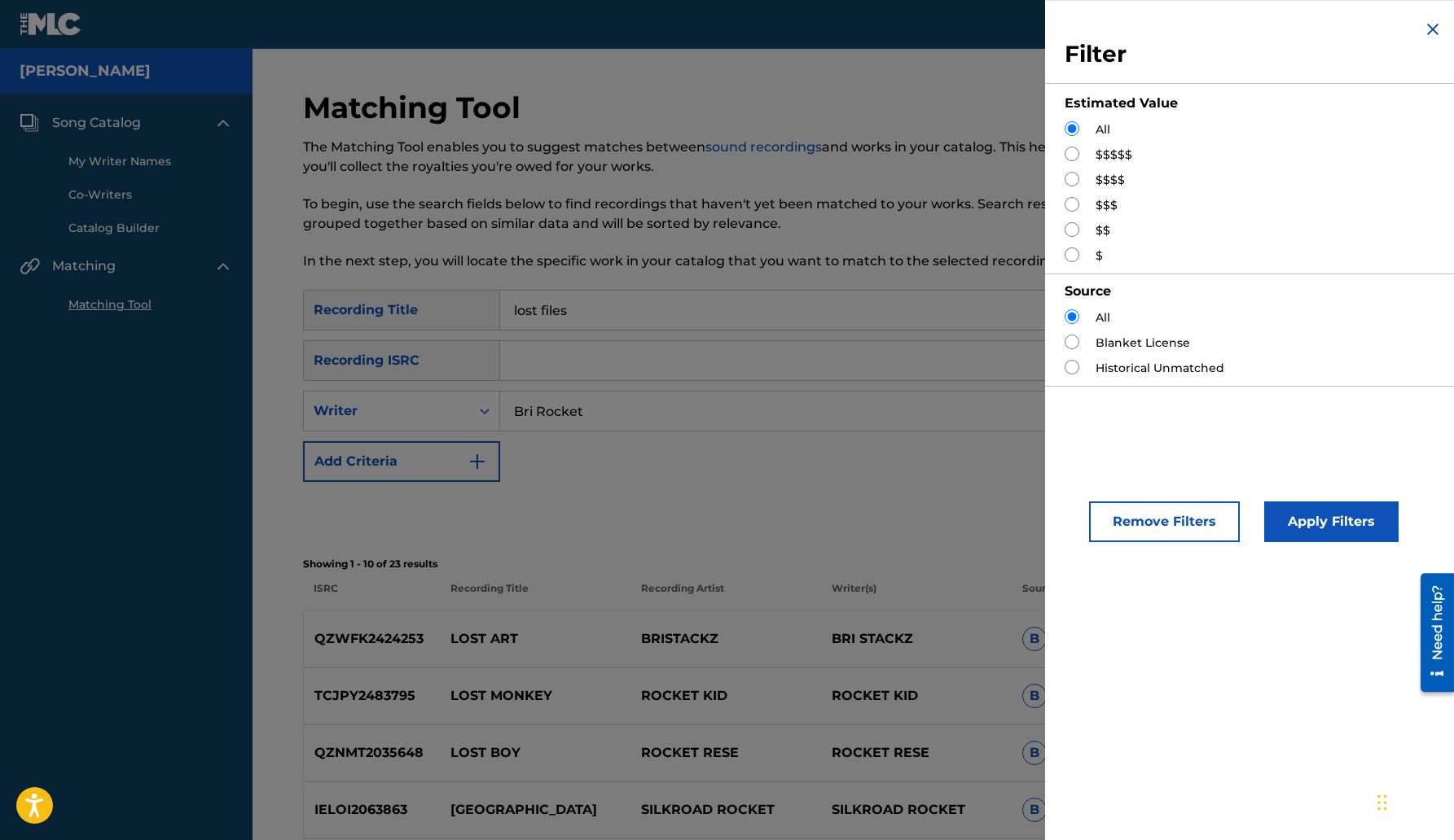
click at [992, 474] on div "SearchWithCriteria5dfe7e19-fe3c-42dc-b53f-363f085b21b1 Recording Title lost fil…" at bounding box center [854, 386] width 1102 height 193
click at [1432, 26] on img "Search Form" at bounding box center [1433, 30] width 20 height 20
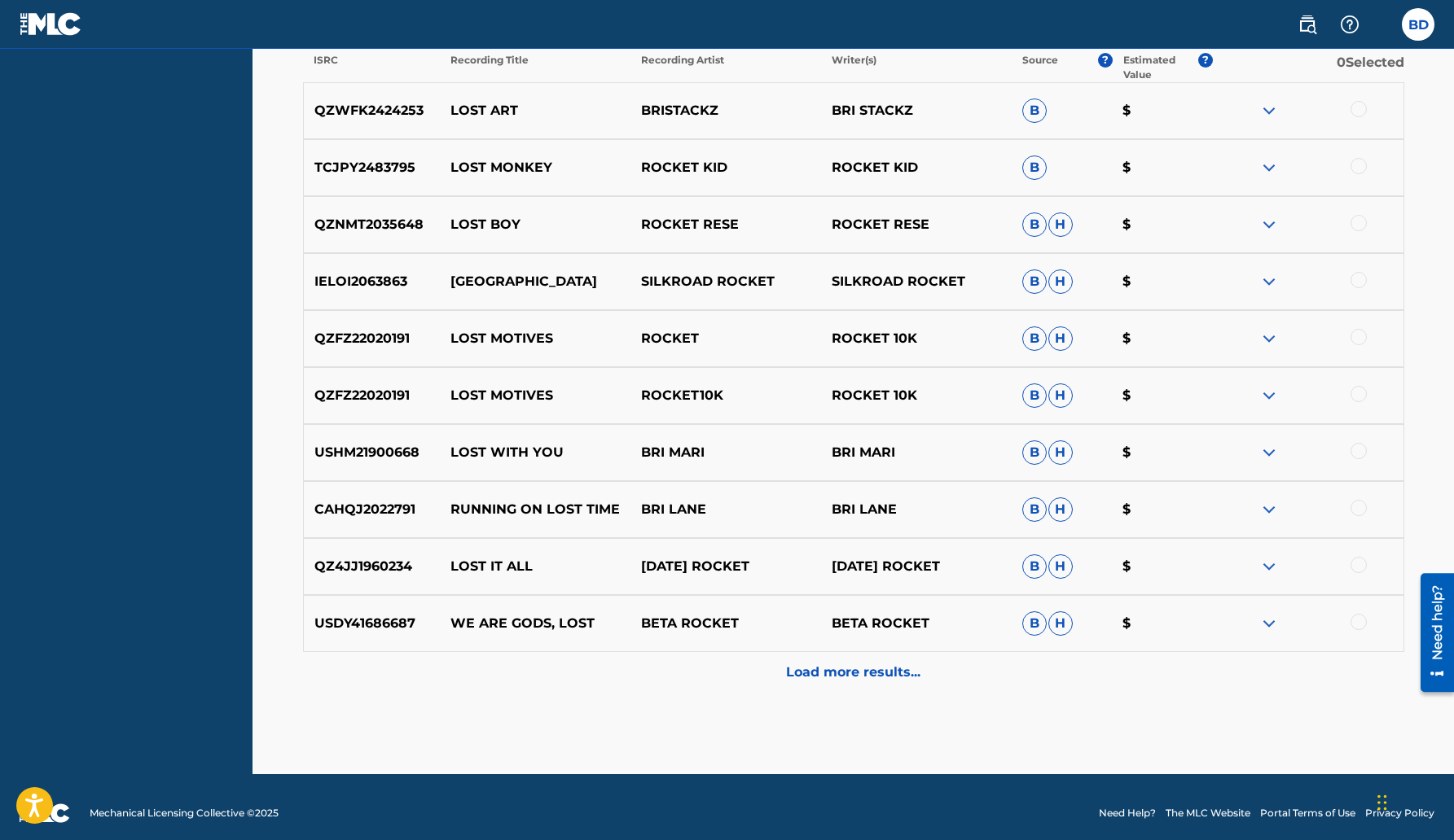
scroll to position [607, 0]
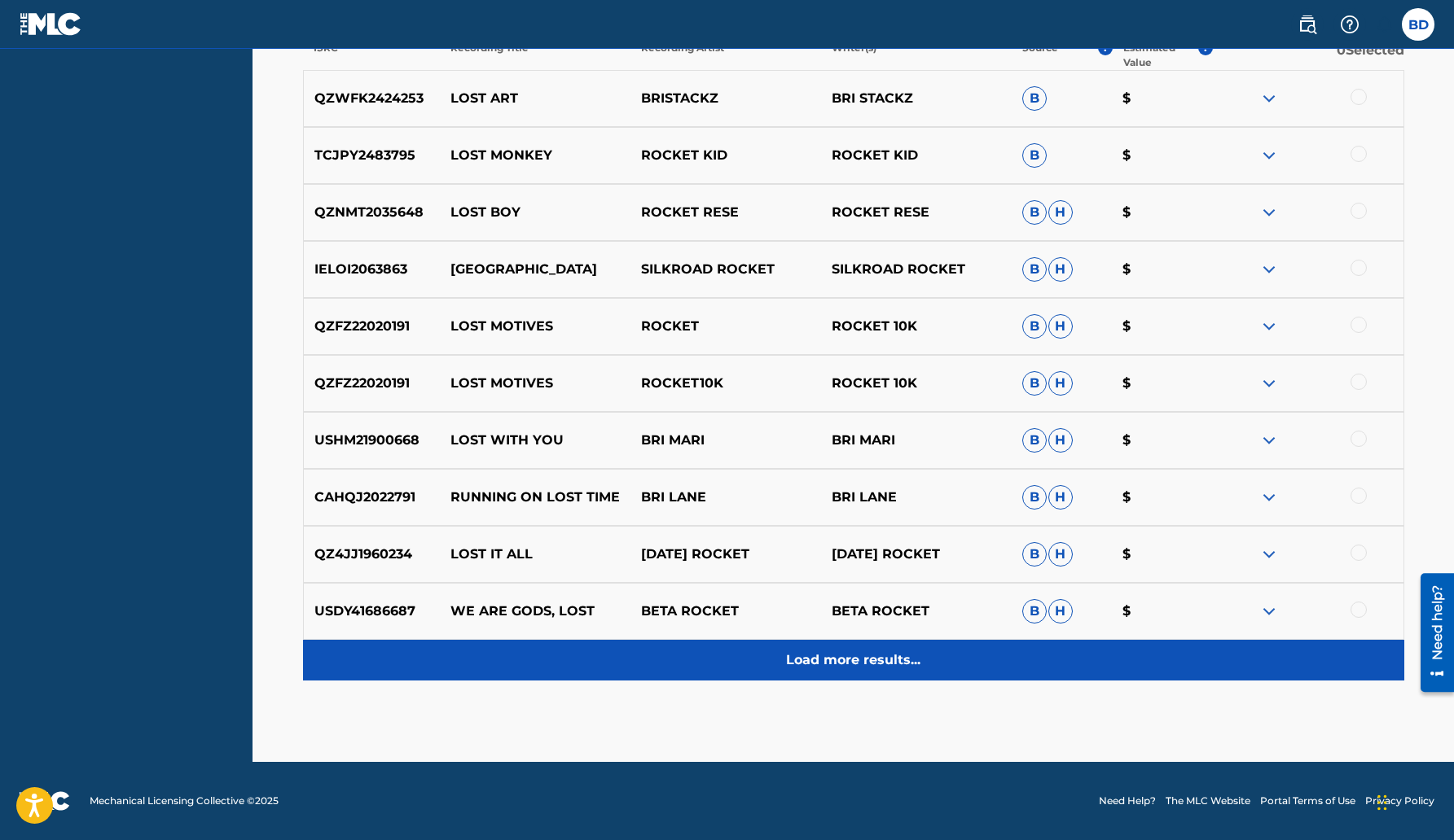
click at [868, 661] on p "Load more results..." at bounding box center [854, 661] width 134 height 20
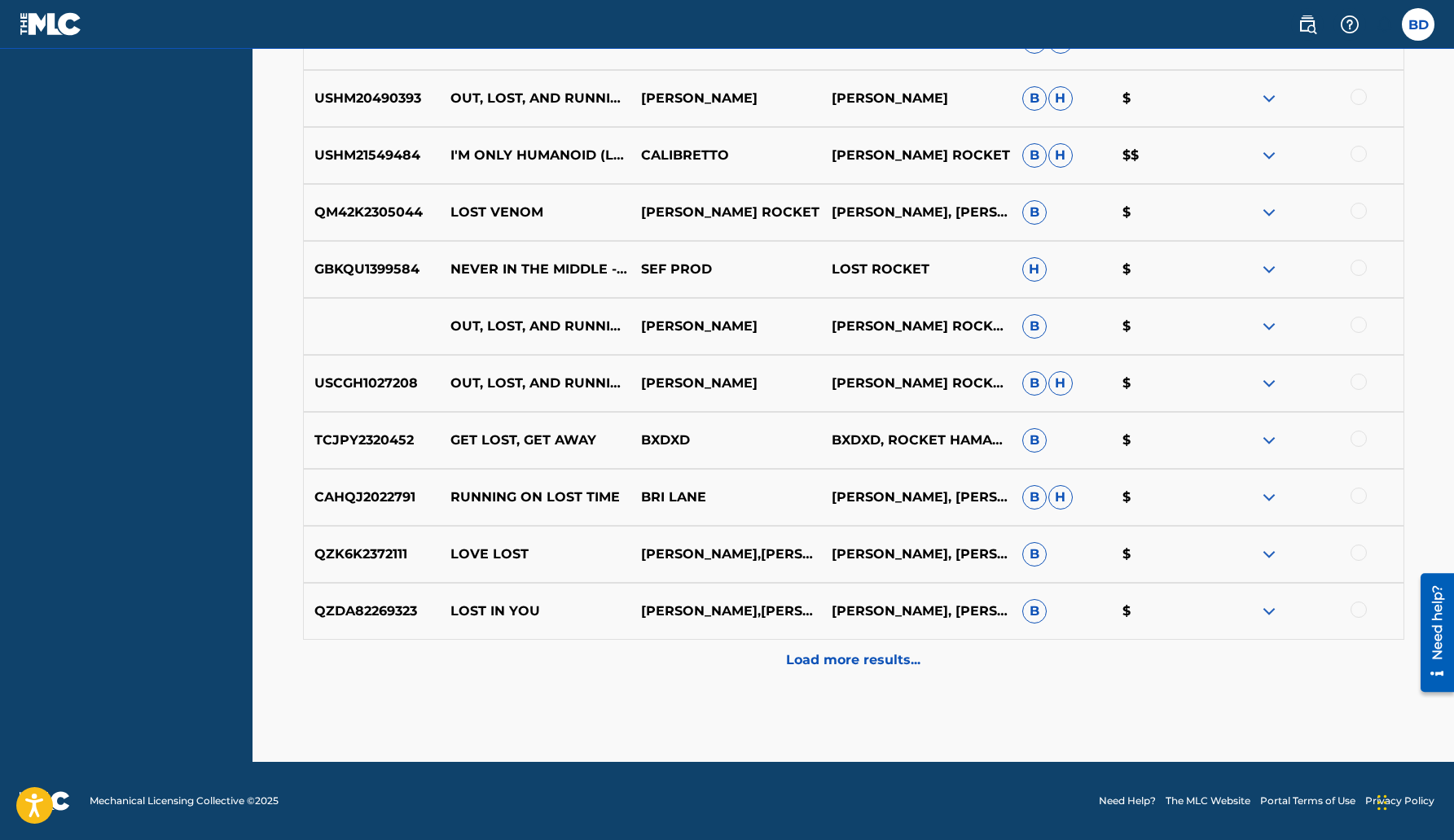
click at [835, 658] on p "Load more results..." at bounding box center [854, 661] width 134 height 20
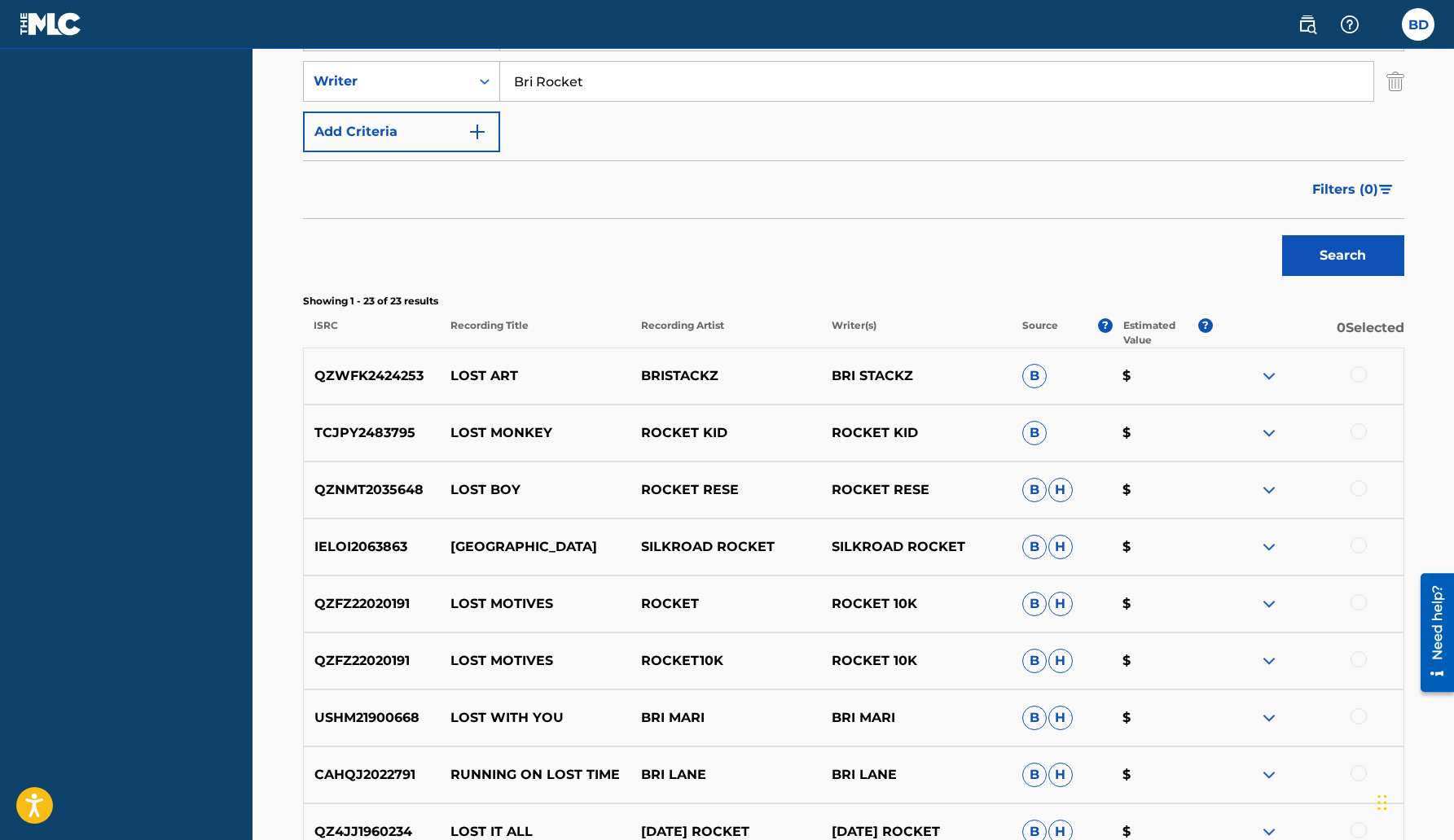
scroll to position [140, 0]
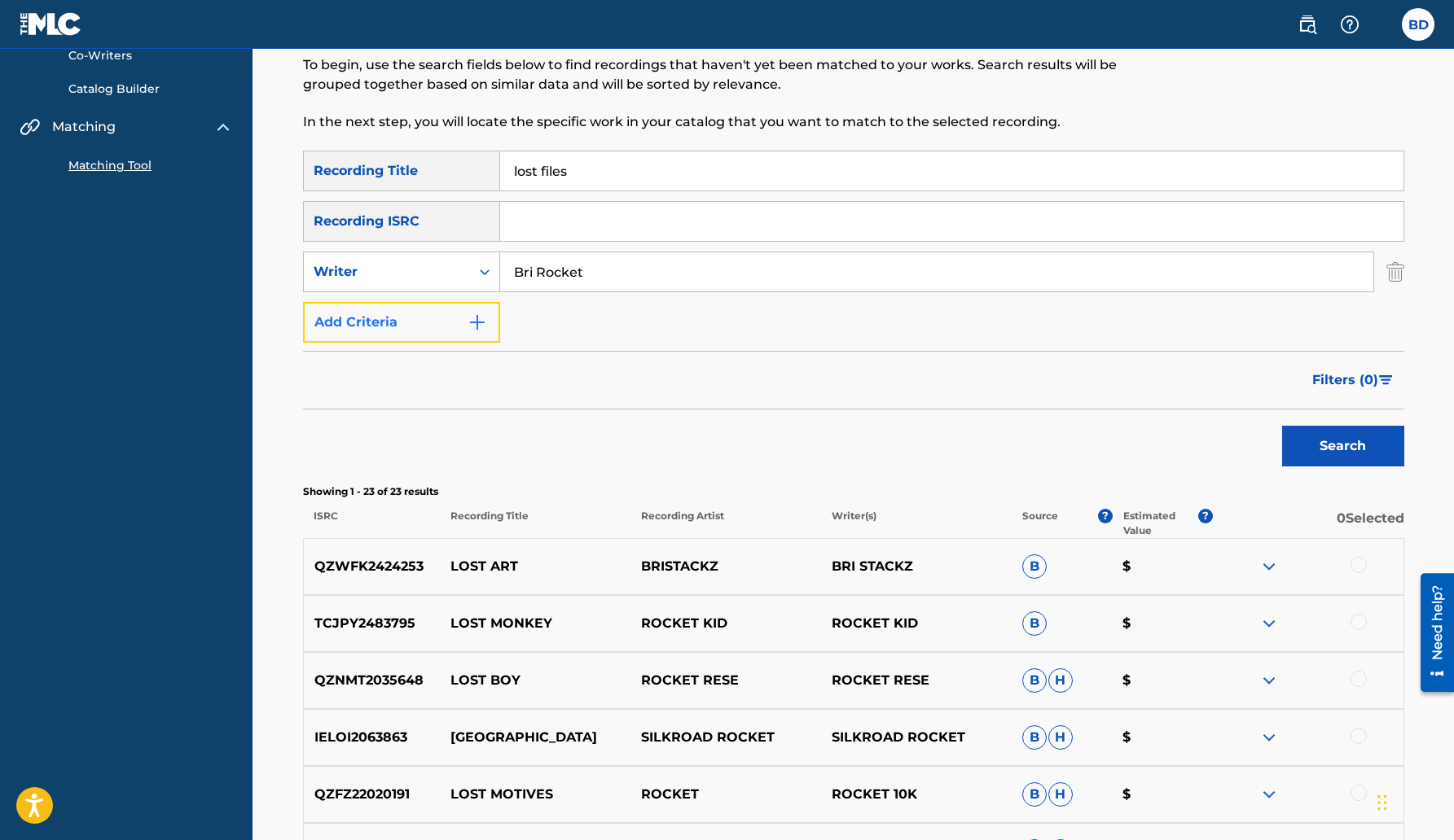
click at [481, 327] on img "Search Form" at bounding box center [477, 322] width 20 height 20
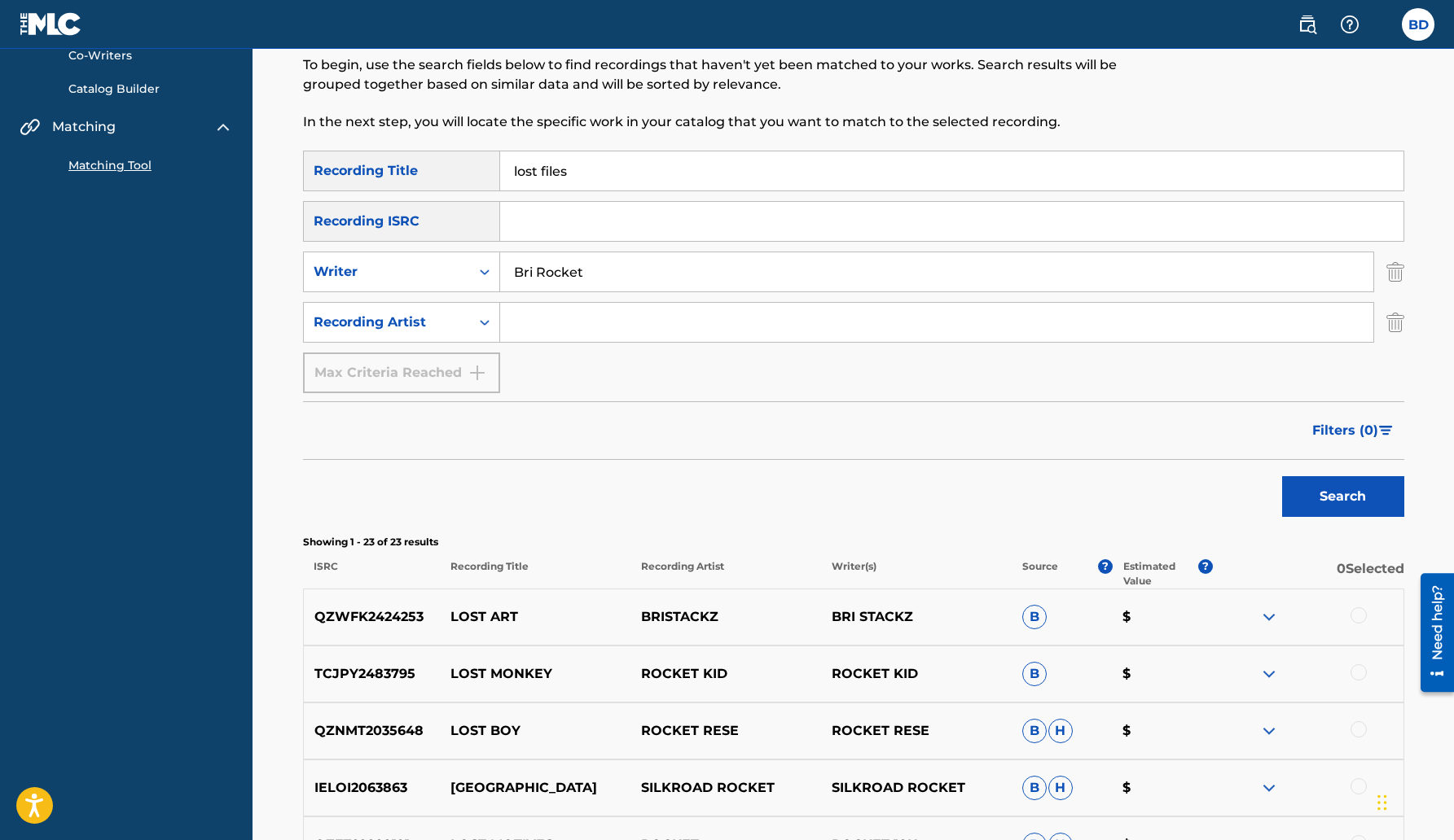
click at [465, 215] on div "Recording ISRC" at bounding box center [401, 221] width 197 height 40
click at [407, 220] on div "Recording ISRC" at bounding box center [401, 221] width 197 height 40
click at [392, 220] on div "Recording ISRC" at bounding box center [401, 221] width 197 height 40
click at [508, 140] on div "Matching Tool The Matching Tool enables you to suggest matches between sound re…" at bounding box center [727, 51] width 848 height 201
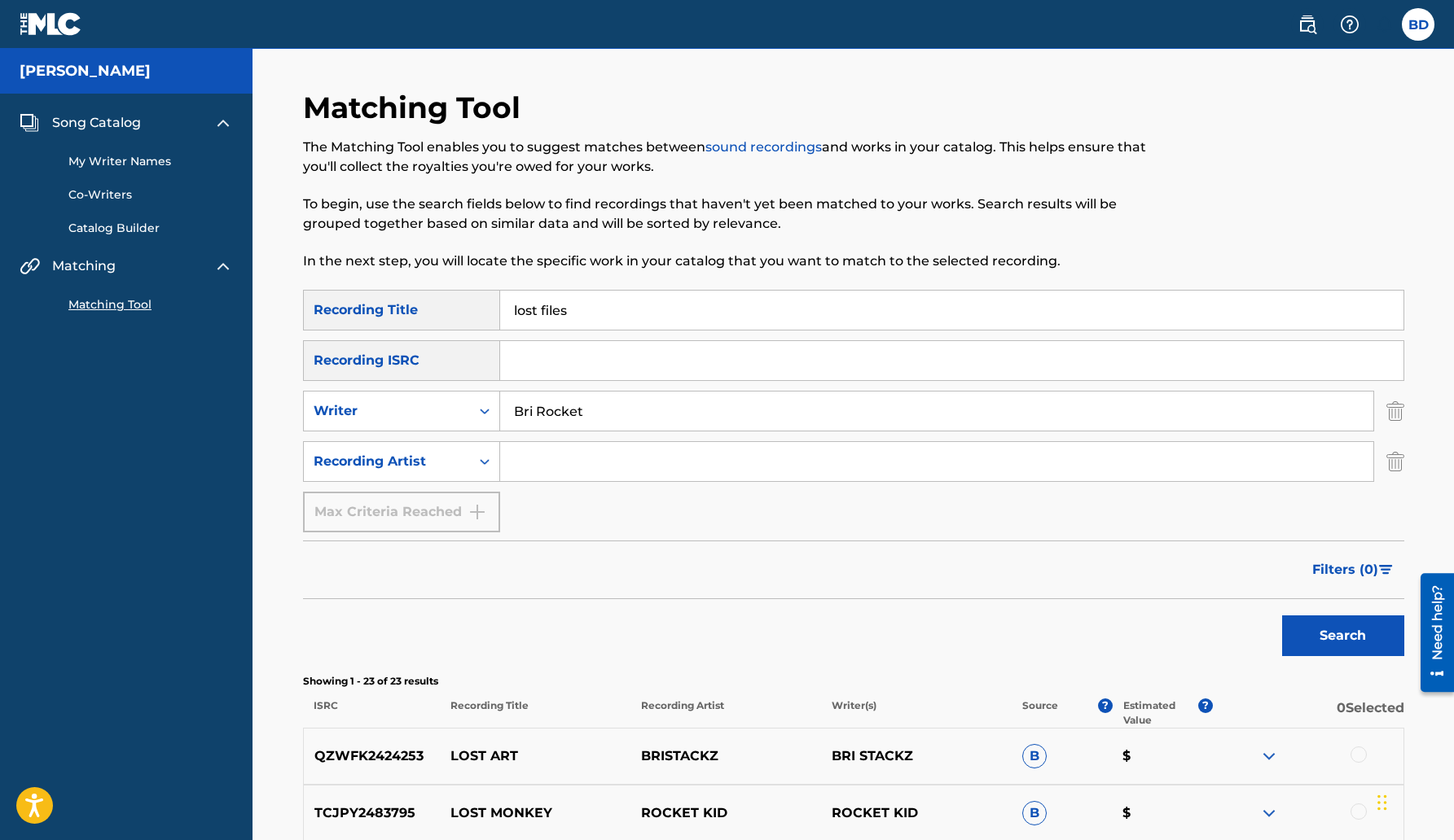
click at [131, 121] on span "Song Catalog" at bounding box center [96, 123] width 89 height 20
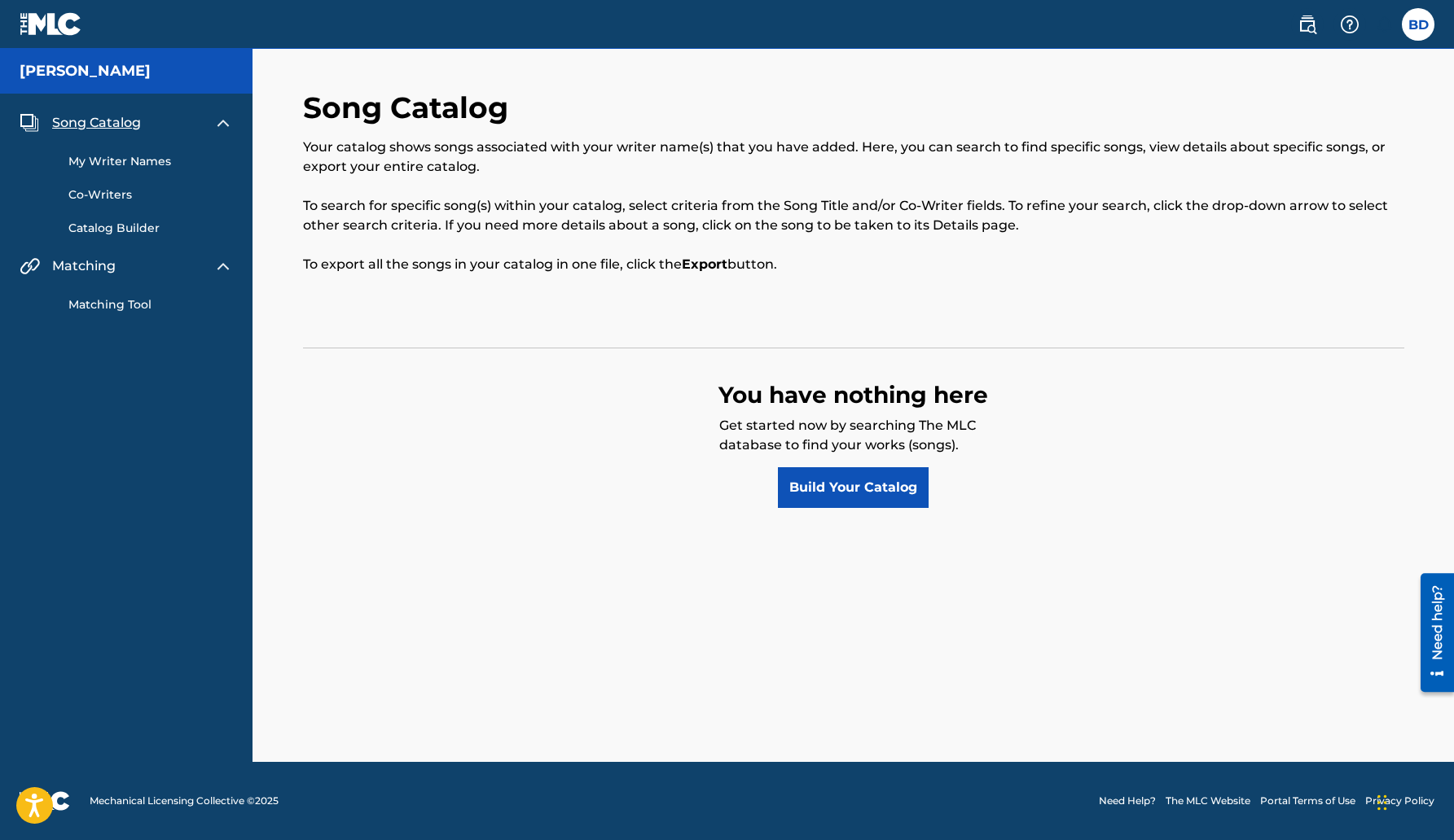
click at [101, 161] on link "My Writer Names" at bounding box center [151, 161] width 165 height 17
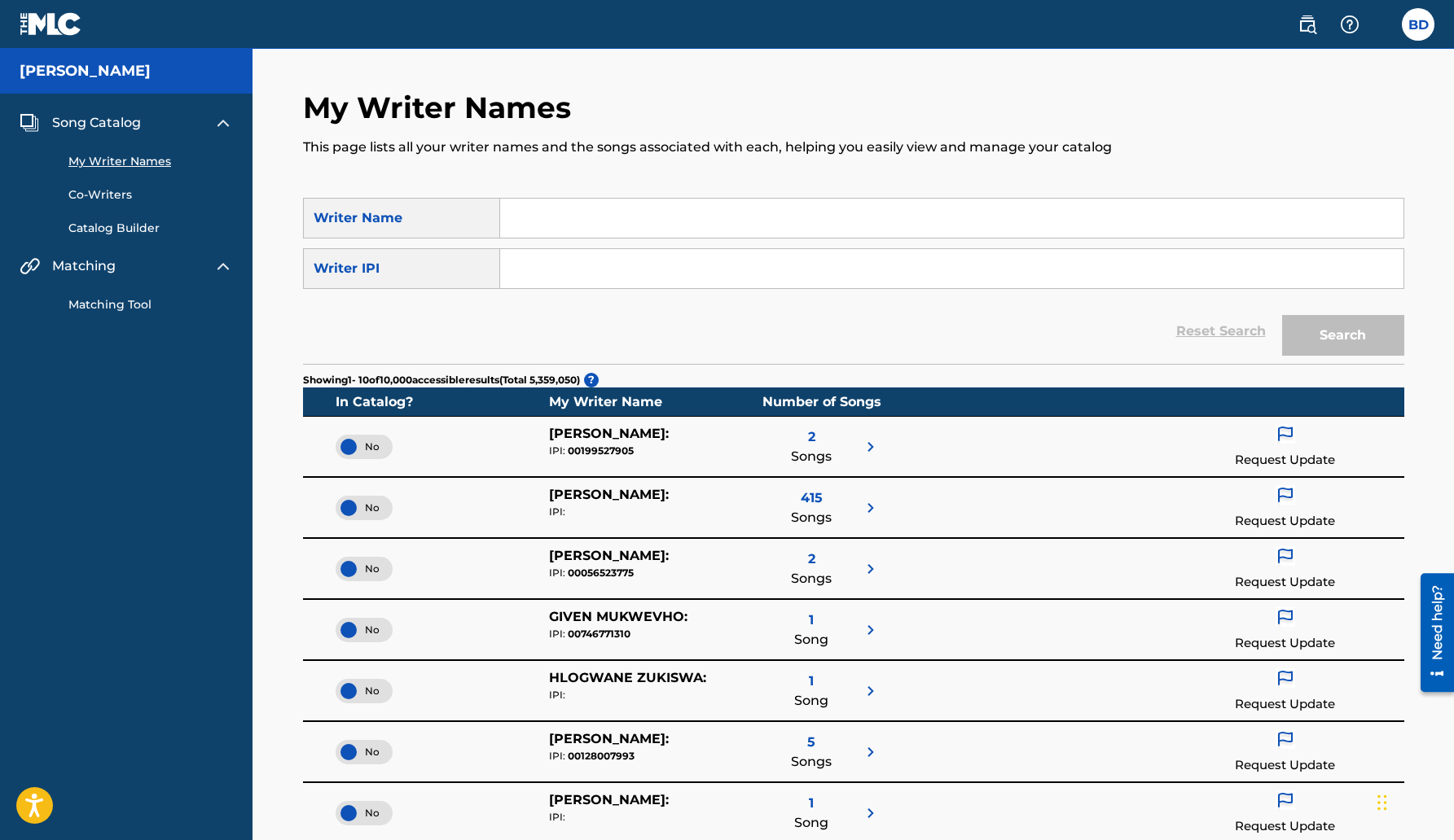
click at [84, 77] on h5 "[PERSON_NAME]" at bounding box center [85, 71] width 131 height 19
click at [101, 125] on span "Song Catalog" at bounding box center [96, 123] width 89 height 20
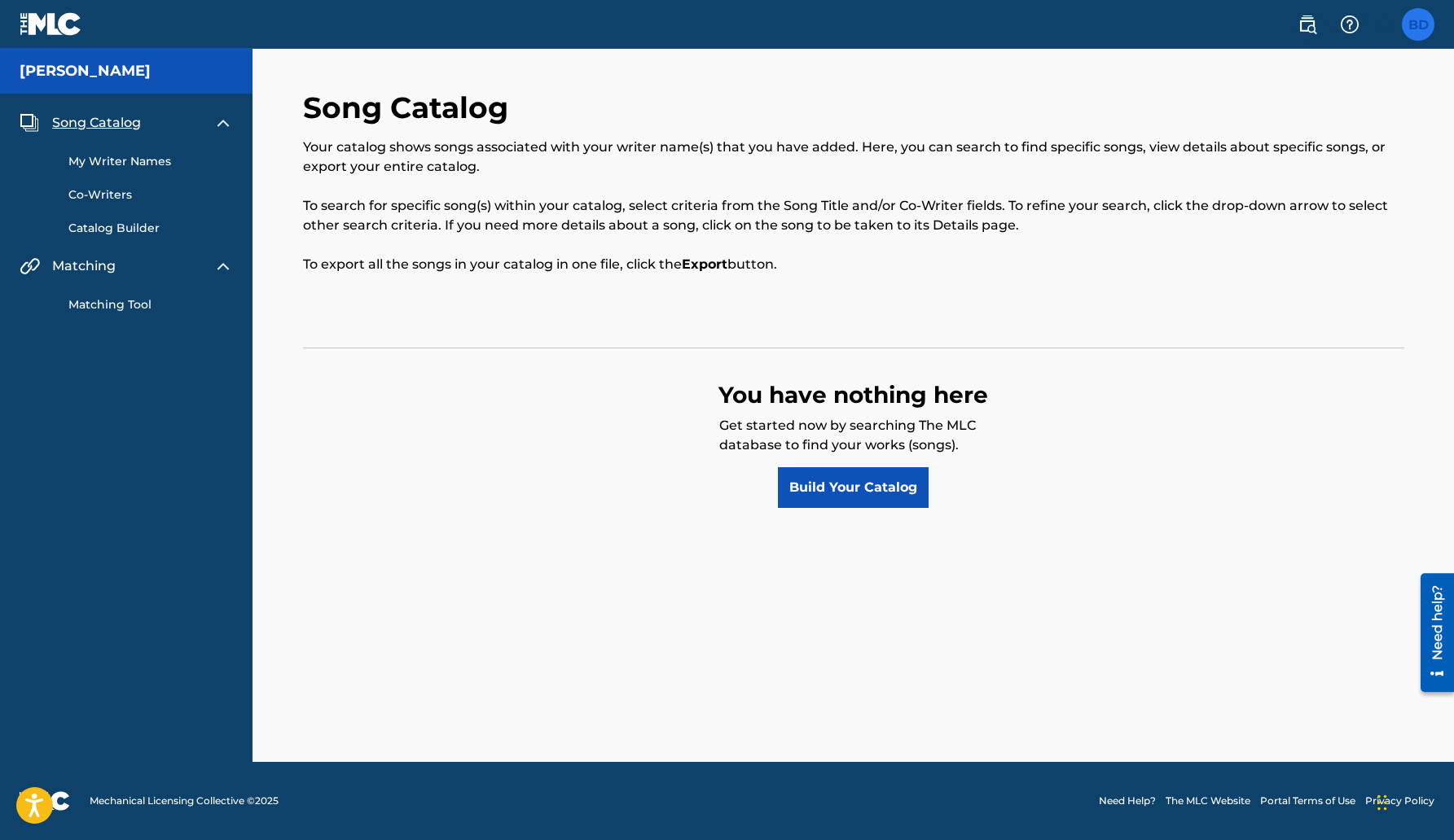
click at [1418, 30] on label at bounding box center [1418, 24] width 32 height 32
click at [1418, 24] on input "BD [PERSON_NAME] [EMAIL_ADDRESS][DOMAIN_NAME] Notification Preferences Profile …" at bounding box center [1418, 24] width 0 height 0
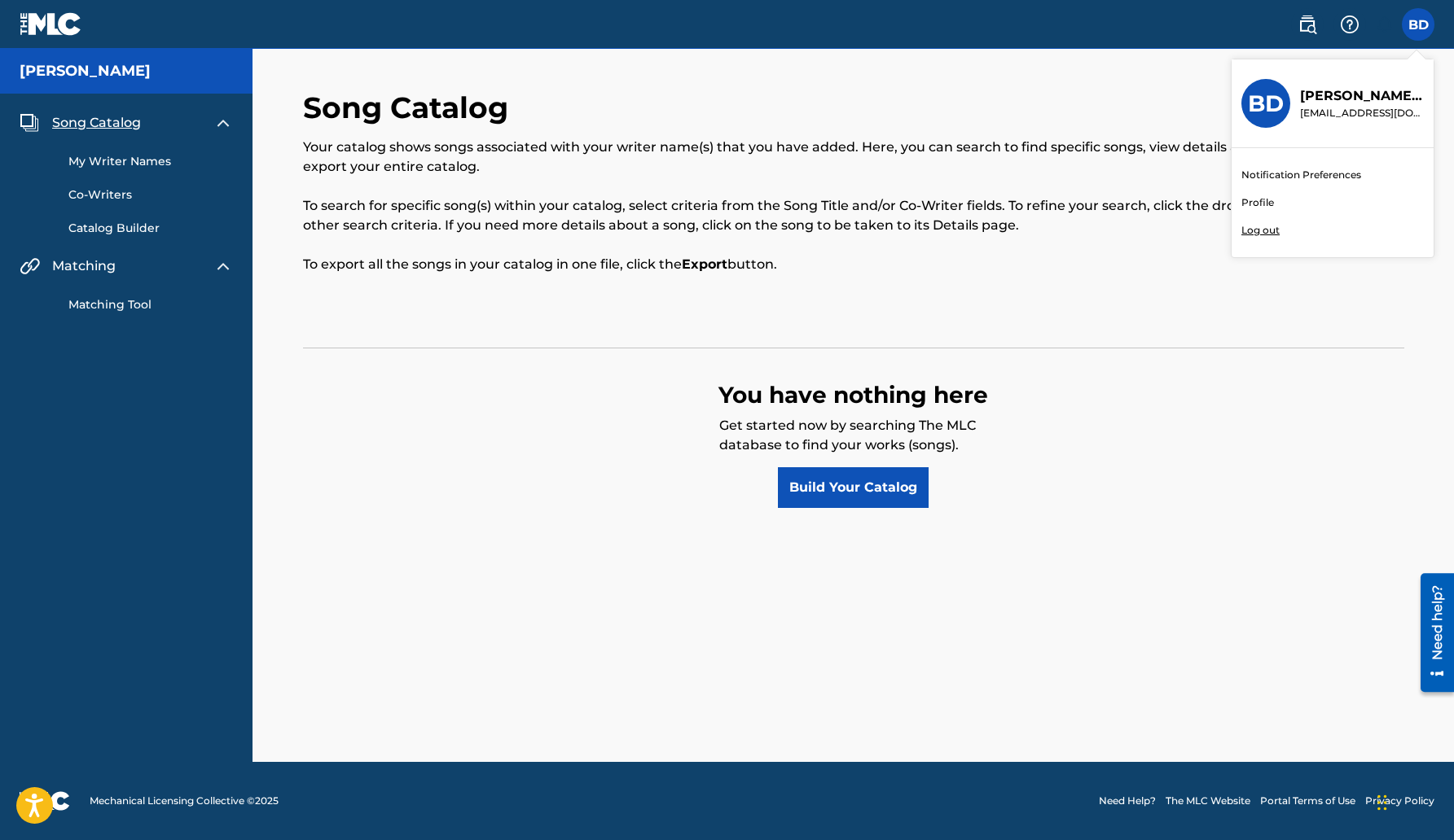
click at [1259, 204] on link "Profile" at bounding box center [1258, 202] width 32 height 14
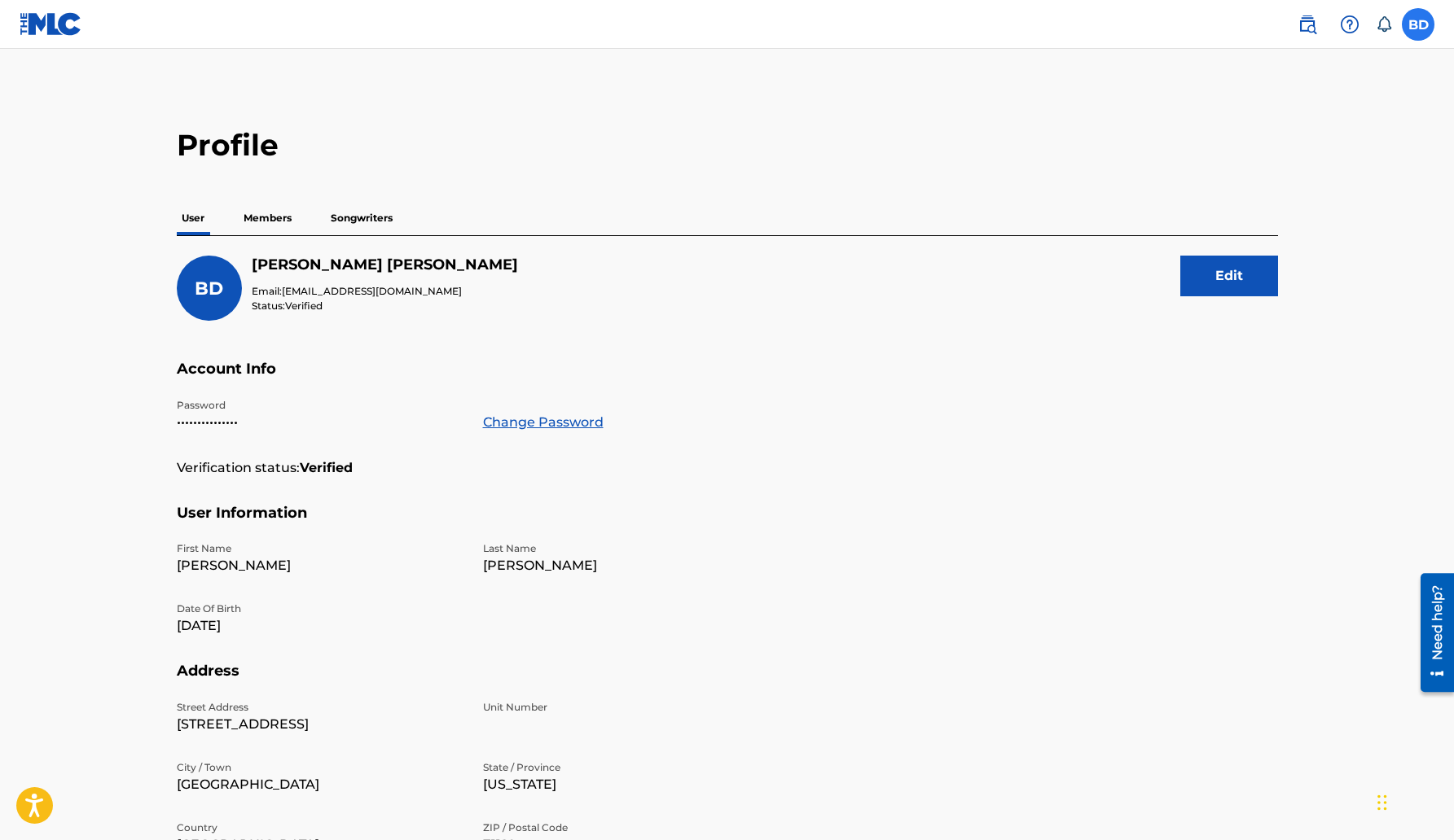
click at [1406, 26] on label at bounding box center [1418, 24] width 32 height 32
click at [1418, 24] on input "BD [PERSON_NAME] [EMAIL_ADDRESS][DOMAIN_NAME] Notification Preferences Profile …" at bounding box center [1418, 24] width 0 height 0
click at [1308, 110] on p "[EMAIL_ADDRESS][DOMAIN_NAME]" at bounding box center [1362, 113] width 124 height 14
click at [1418, 24] on input "BD [PERSON_NAME] [EMAIL_ADDRESS][DOMAIN_NAME] Notification Preferences Profile …" at bounding box center [1418, 24] width 0 height 0
click at [1286, 99] on div "BD" at bounding box center [1266, 103] width 49 height 49
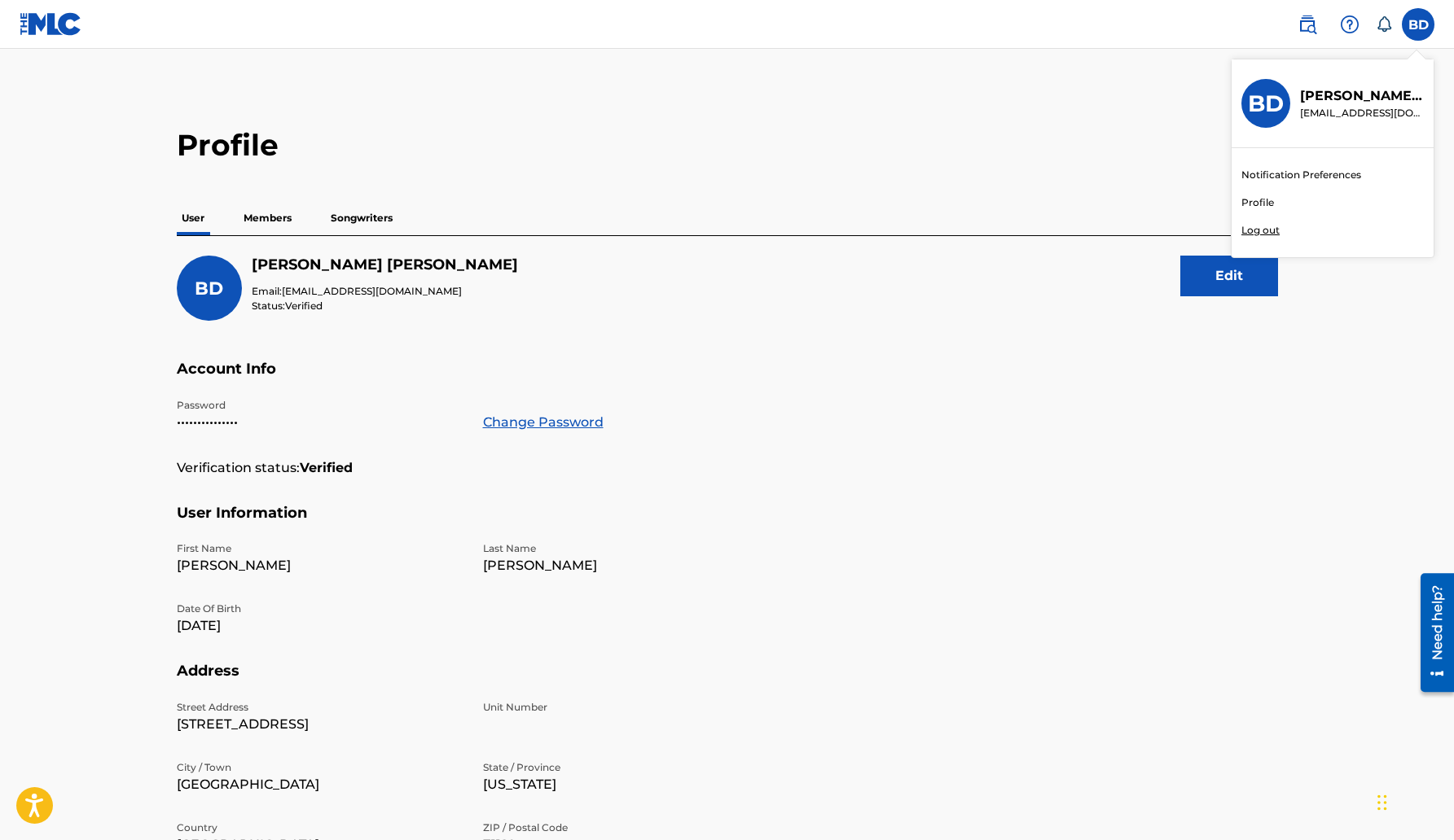
click at [1418, 24] on input "BD [PERSON_NAME] [EMAIL_ADDRESS][DOMAIN_NAME] Notification Preferences Profile …" at bounding box center [1418, 24] width 0 height 0
click at [1299, 175] on link "Notification Preferences" at bounding box center [1302, 175] width 120 height 14
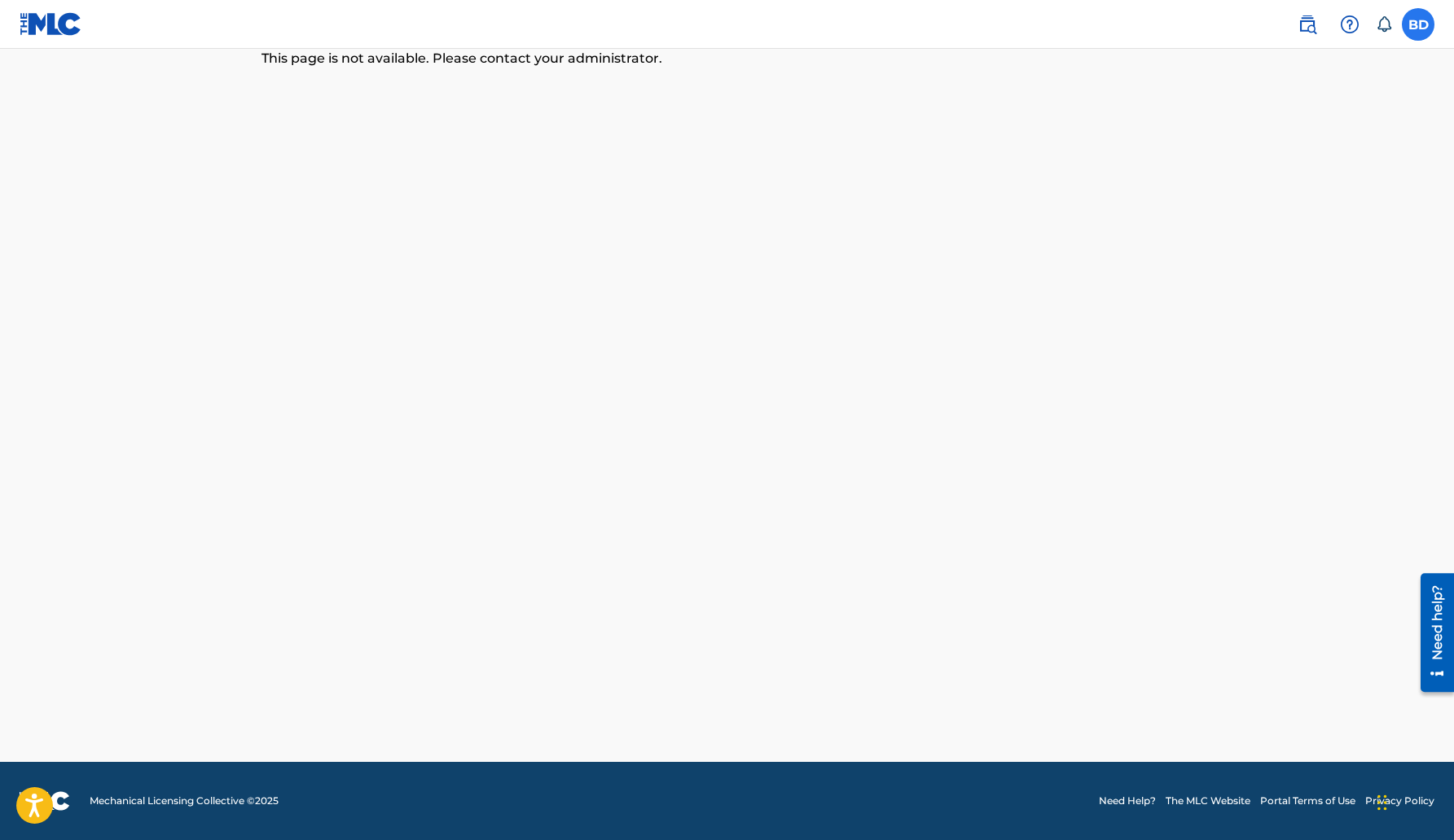
click at [1415, 34] on label at bounding box center [1418, 24] width 32 height 32
click at [1418, 24] on input "BD [PERSON_NAME] [EMAIL_ADDRESS][DOMAIN_NAME] Notification Preferences Profile …" at bounding box center [1418, 24] width 0 height 0
click at [1390, 103] on p "[PERSON_NAME]" at bounding box center [1362, 96] width 124 height 20
click at [1418, 24] on input "BD [PERSON_NAME] [EMAIL_ADDRESS][DOMAIN_NAME] Notification Preferences Profile …" at bounding box center [1418, 24] width 0 height 0
click at [1268, 199] on link "Profile" at bounding box center [1258, 202] width 32 height 14
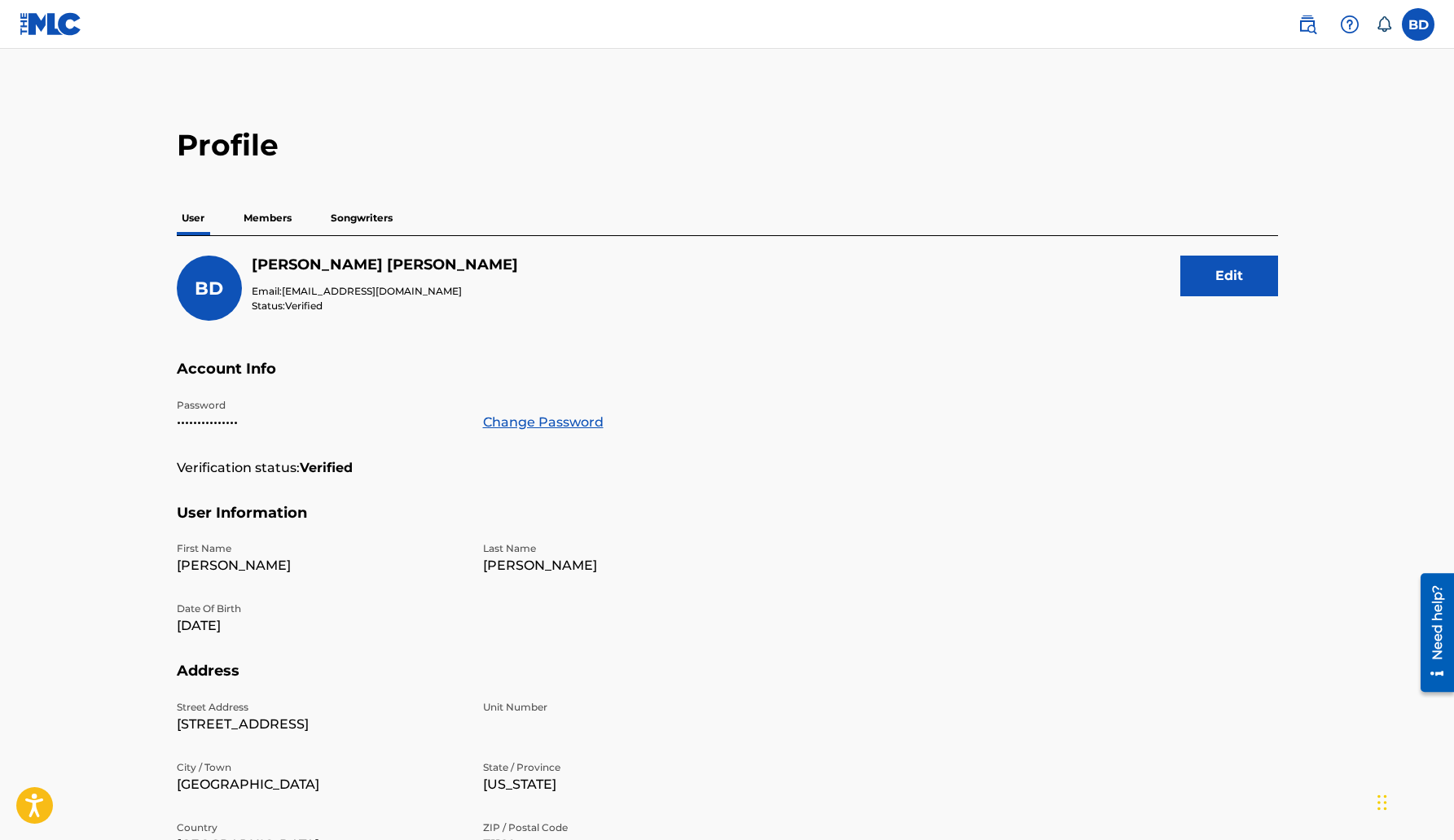
click at [258, 217] on p "Members" at bounding box center [267, 219] width 58 height 34
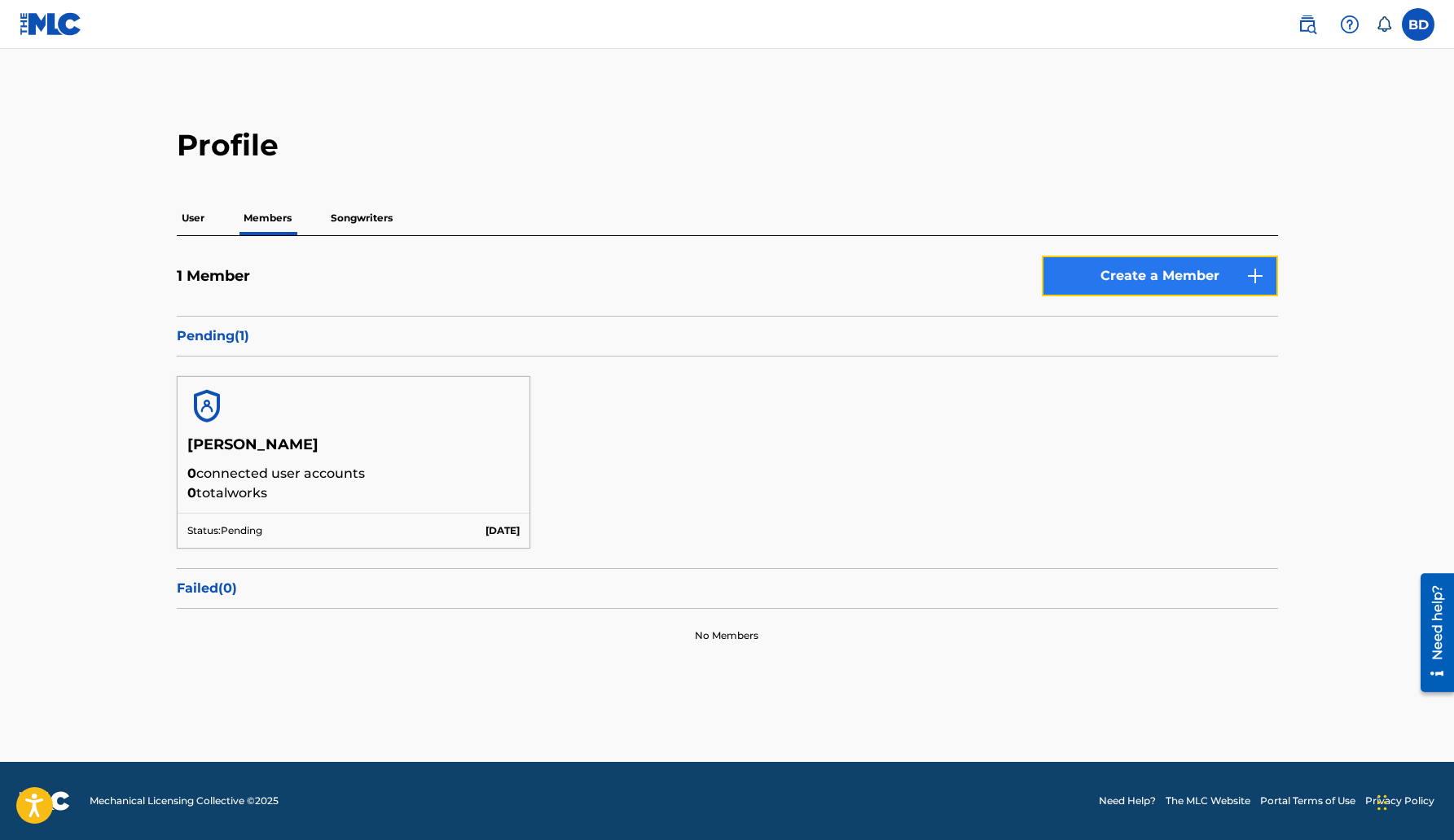
click at [1218, 276] on link "Create a Member" at bounding box center [1160, 276] width 237 height 40
click at [227, 282] on h5 "1 Member" at bounding box center [213, 276] width 73 height 19
click at [1042, 271] on link "Create a Member" at bounding box center [1160, 276] width 237 height 40
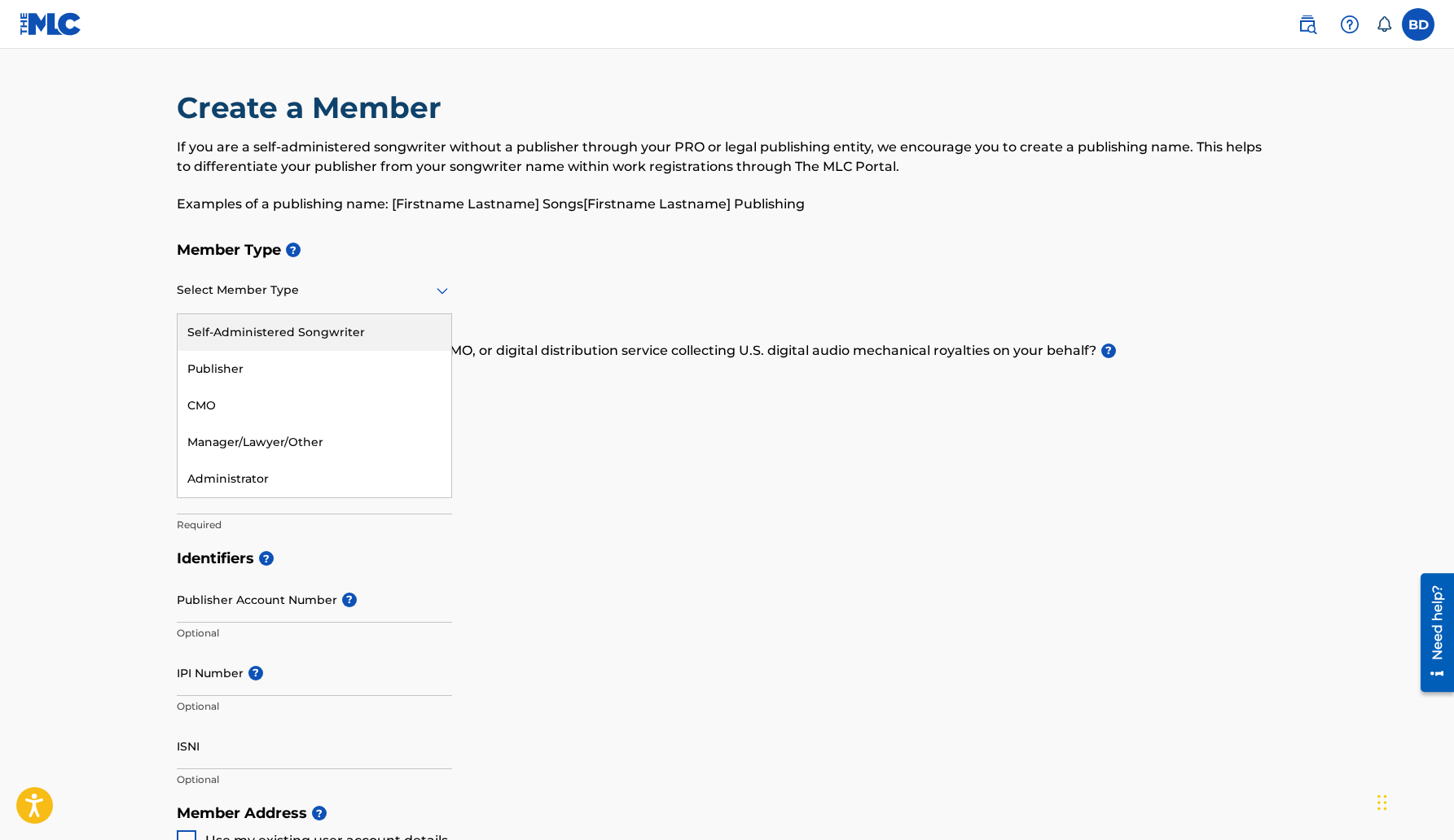
click at [304, 302] on div "Select Member Type" at bounding box center [314, 291] width 275 height 47
click at [237, 362] on div "Publisher" at bounding box center [314, 369] width 274 height 37
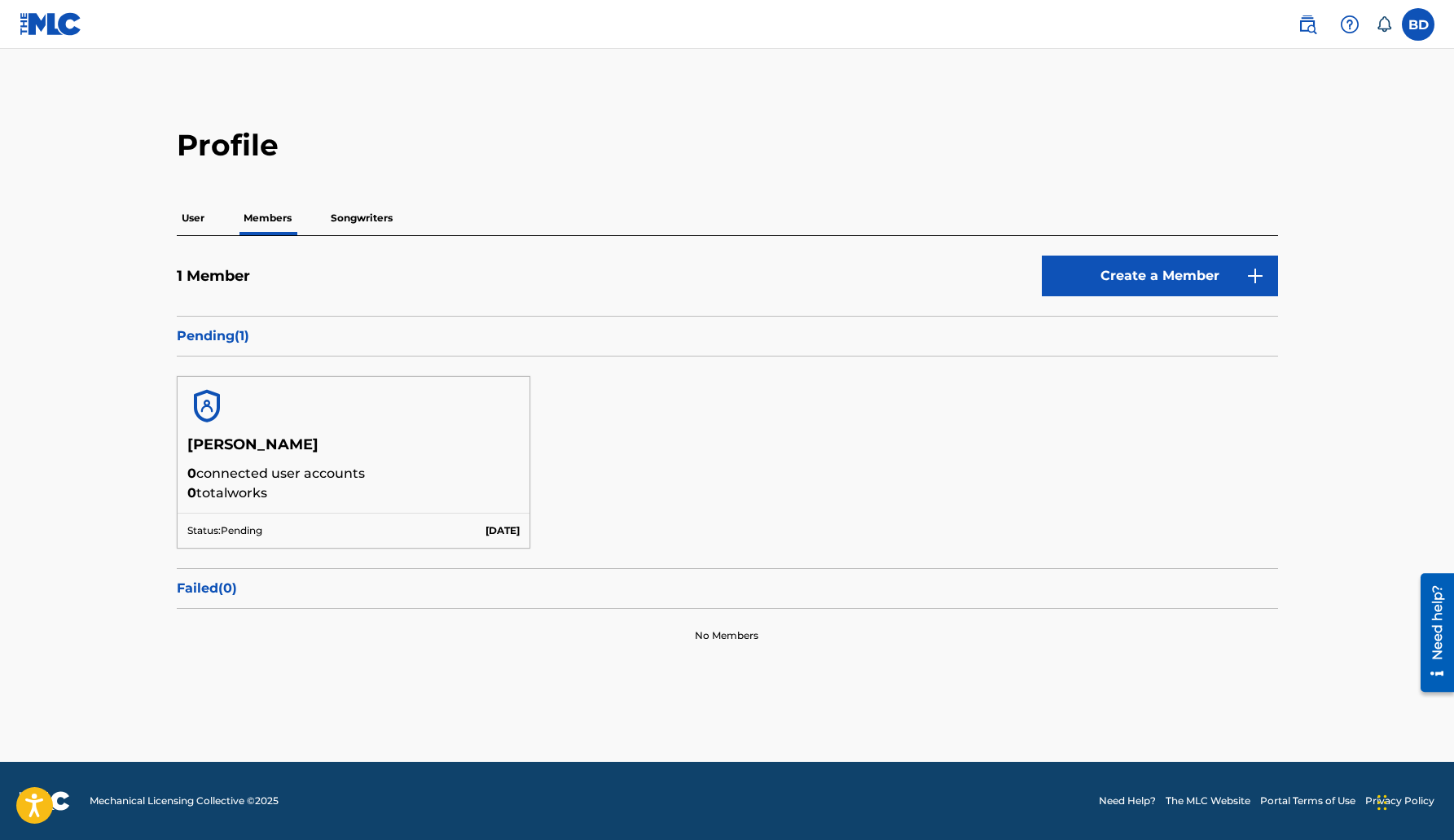
click at [202, 210] on p "User" at bounding box center [193, 219] width 32 height 34
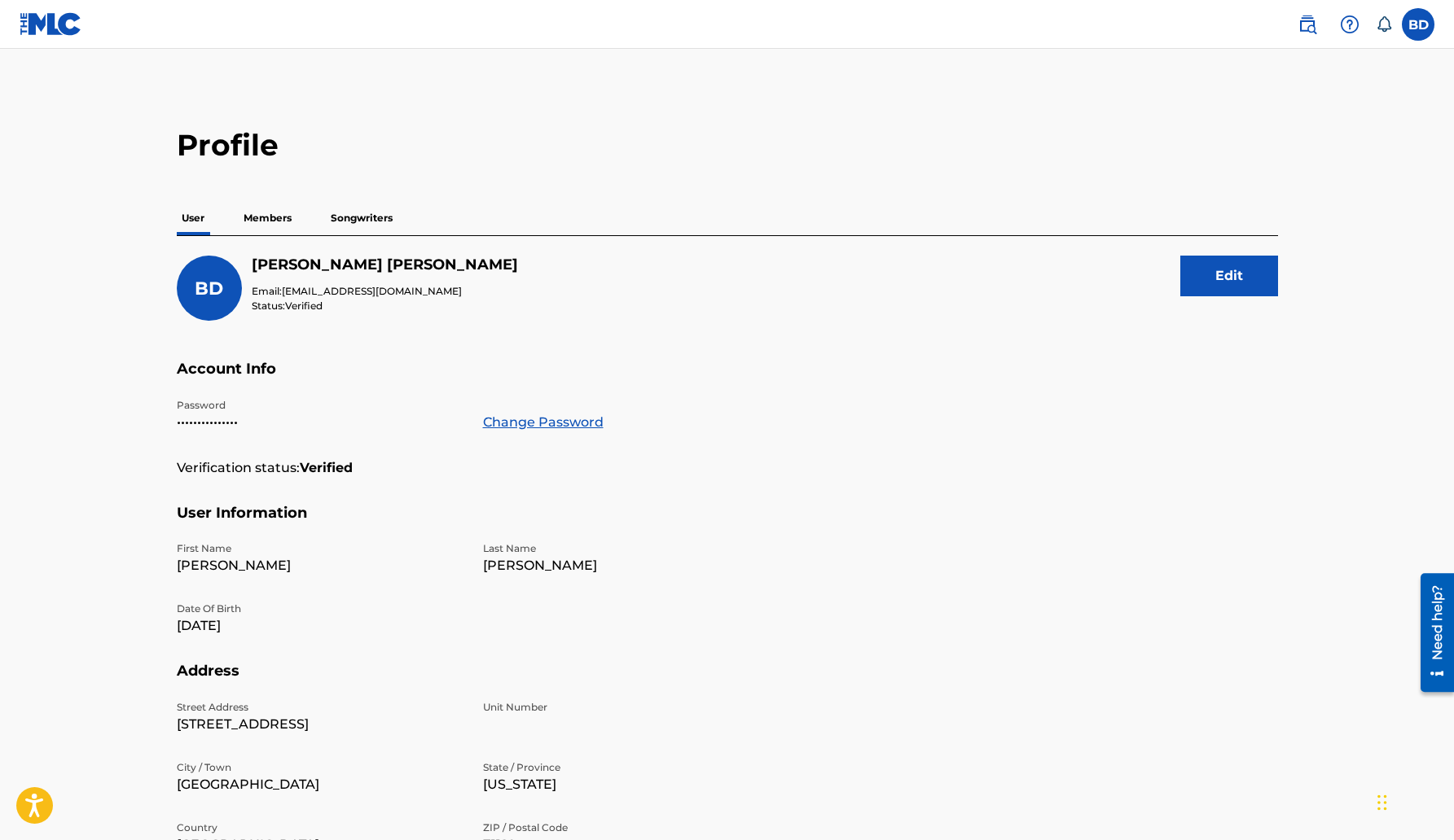
click at [261, 227] on p "Members" at bounding box center [267, 219] width 58 height 34
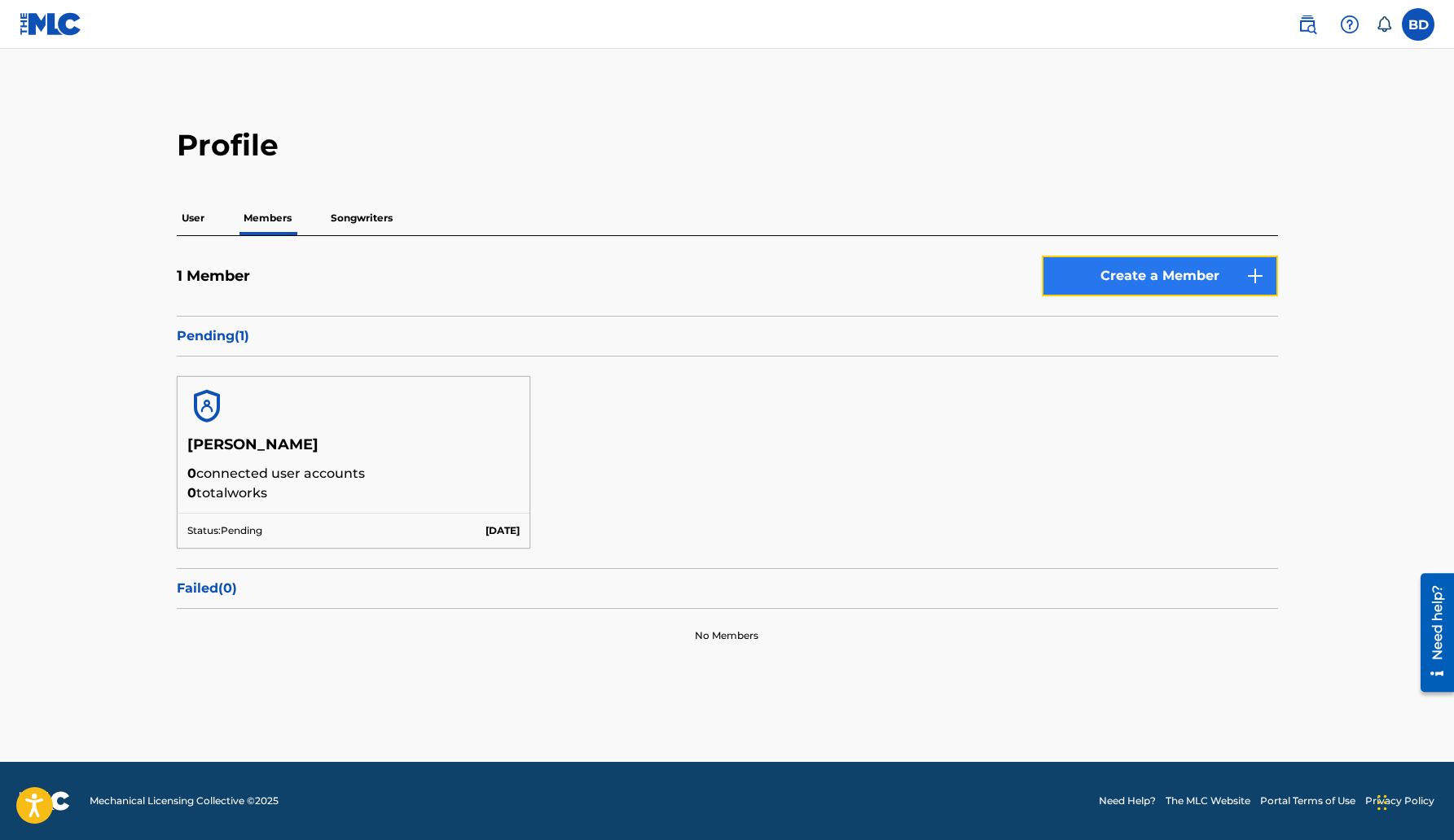
click at [1072, 279] on link "Create a Member" at bounding box center [1160, 276] width 237 height 40
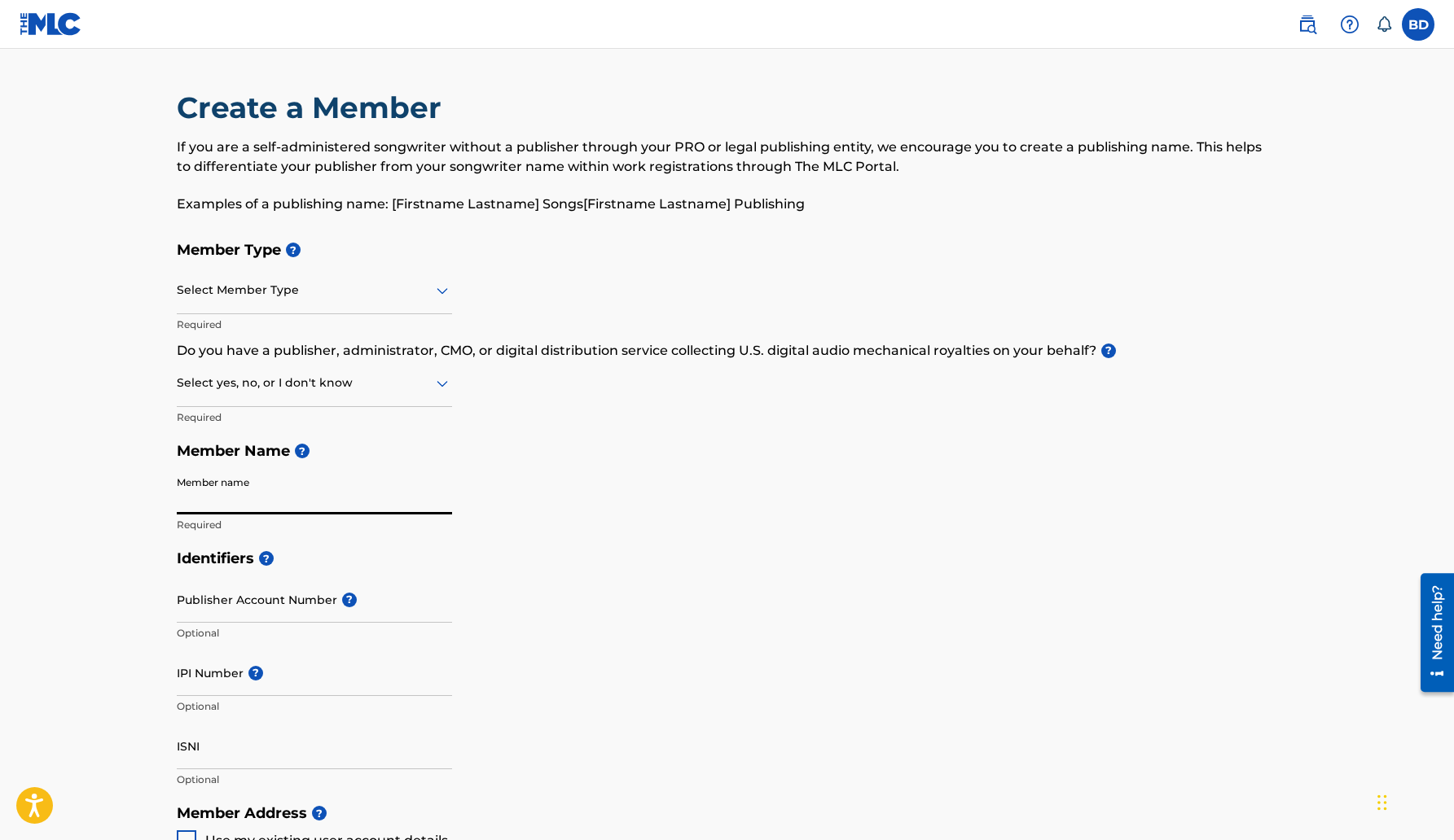
click at [251, 505] on input "Member name" at bounding box center [314, 492] width 275 height 47
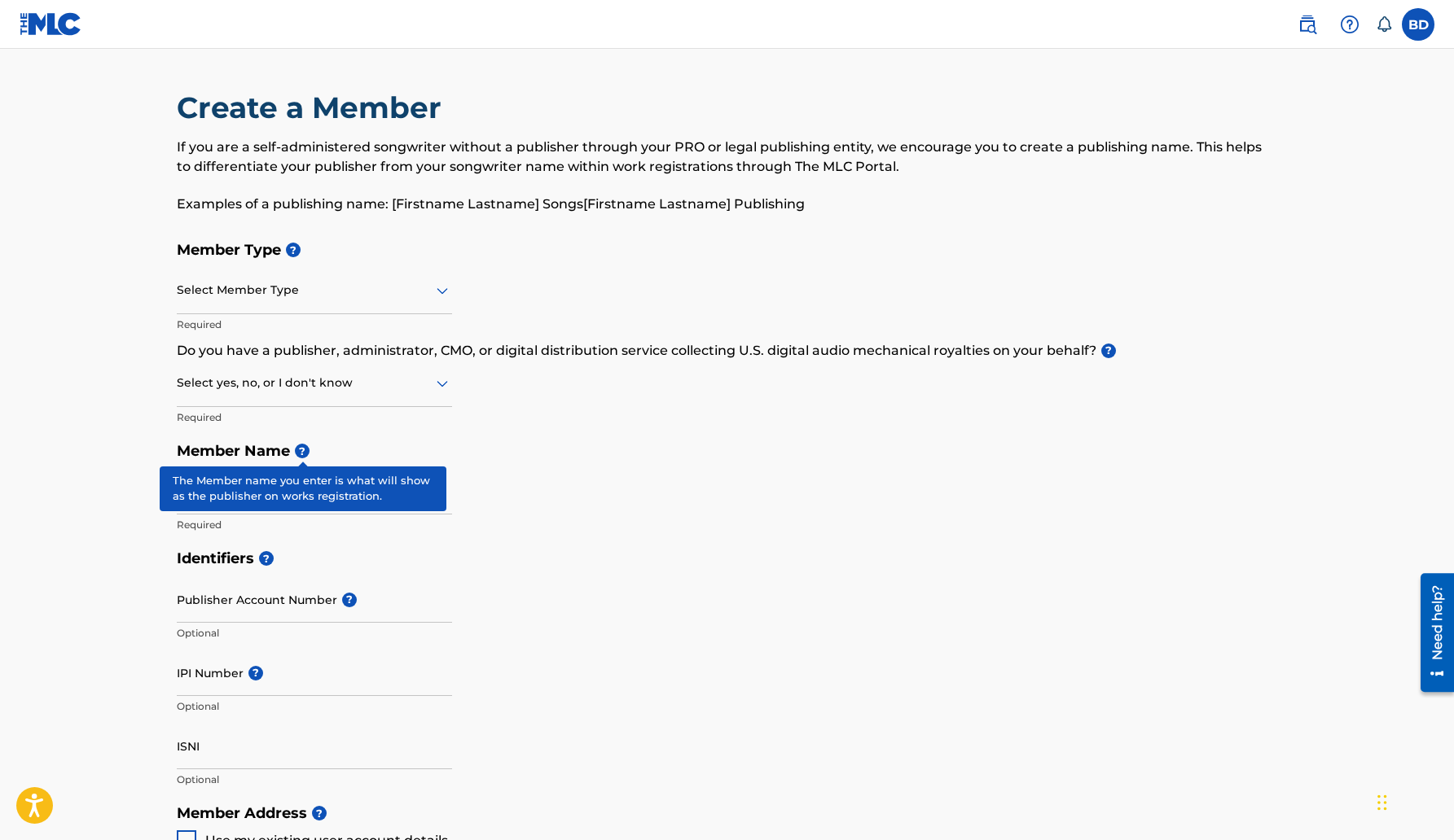
click at [299, 450] on span "?" at bounding box center [302, 451] width 14 height 14
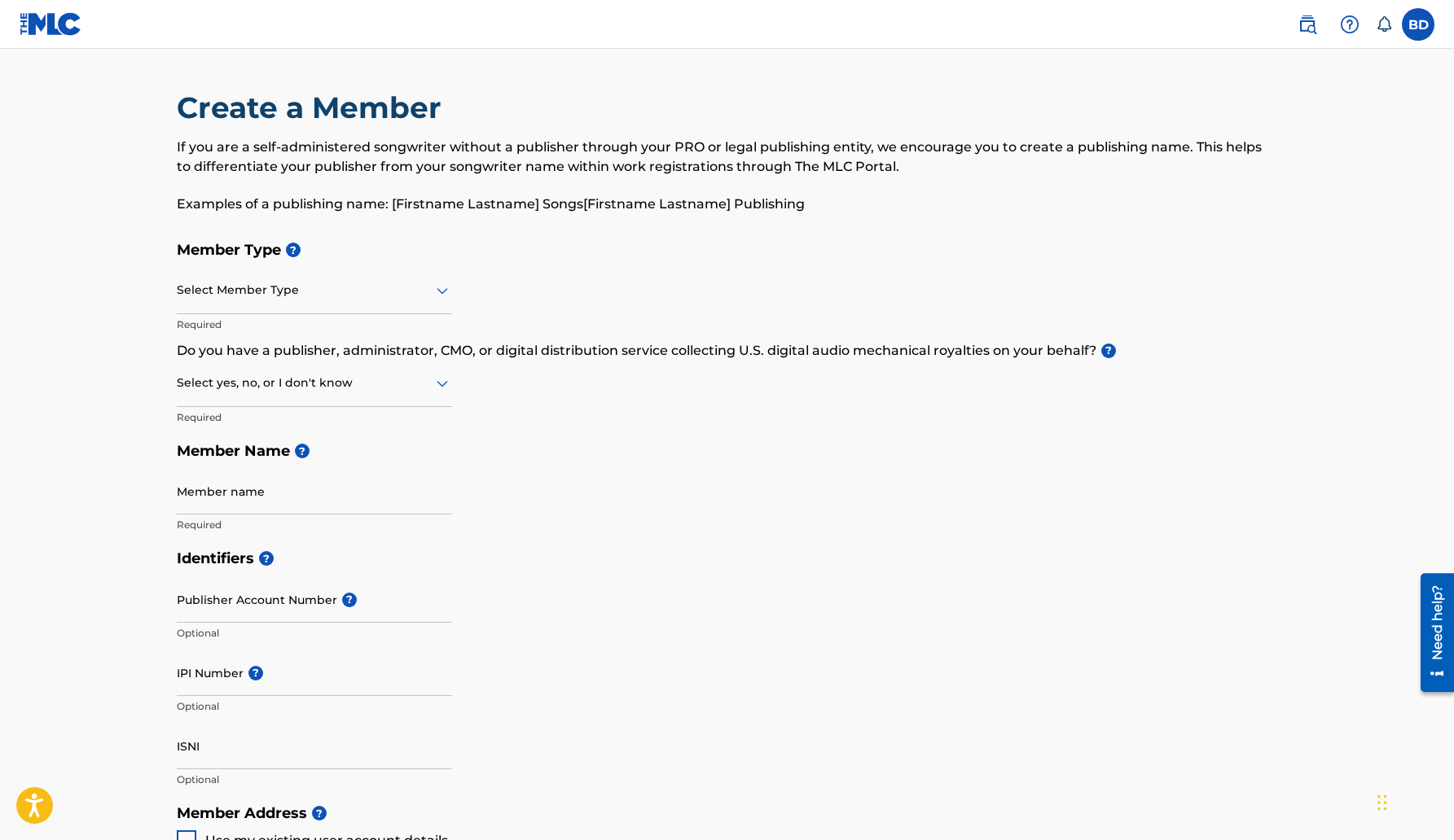
click at [426, 434] on h5 "Member Name ?" at bounding box center [727, 451] width 1102 height 35
click at [381, 296] on div at bounding box center [314, 290] width 275 height 21
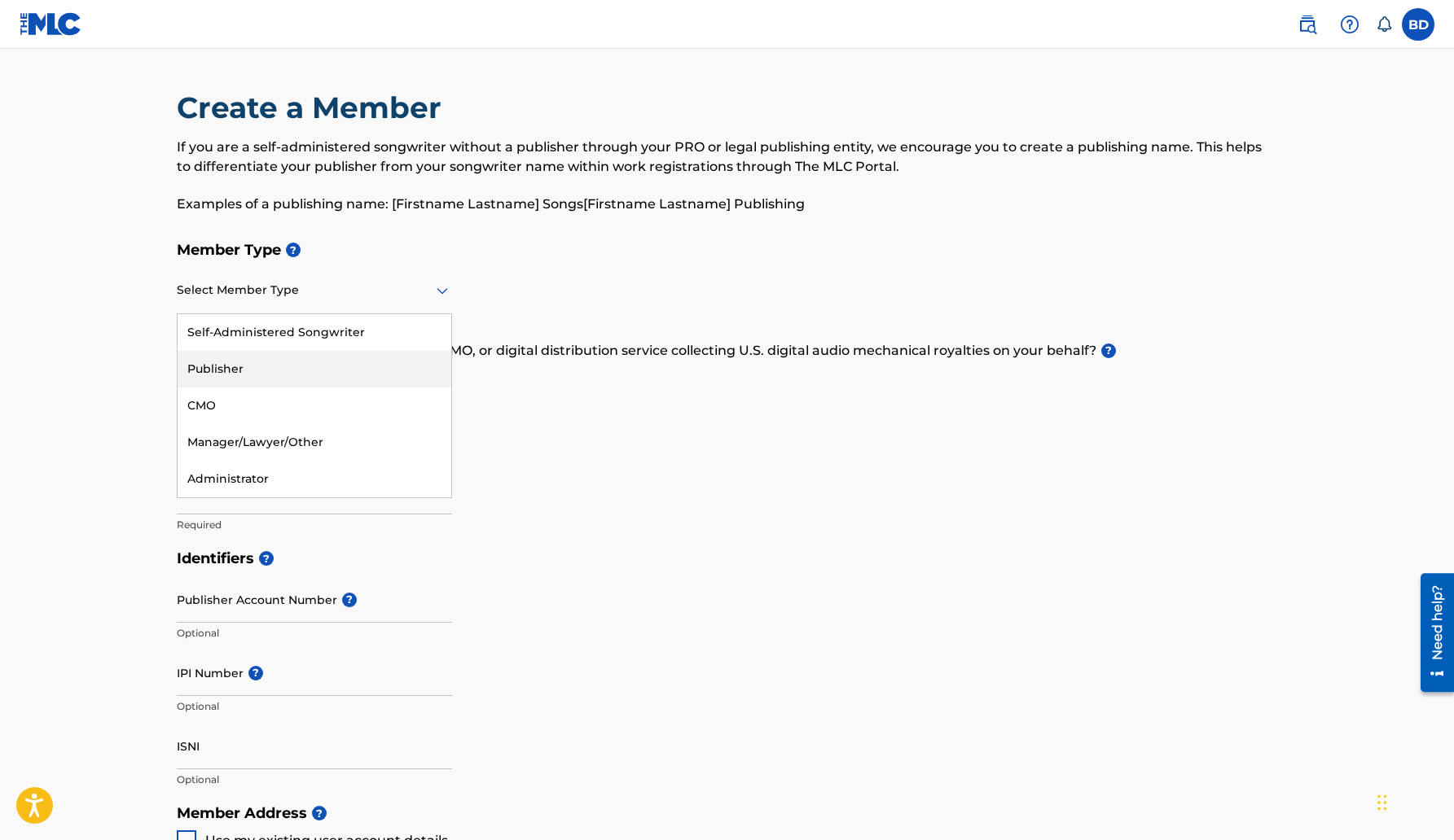
click at [262, 376] on div "Publisher" at bounding box center [314, 369] width 274 height 37
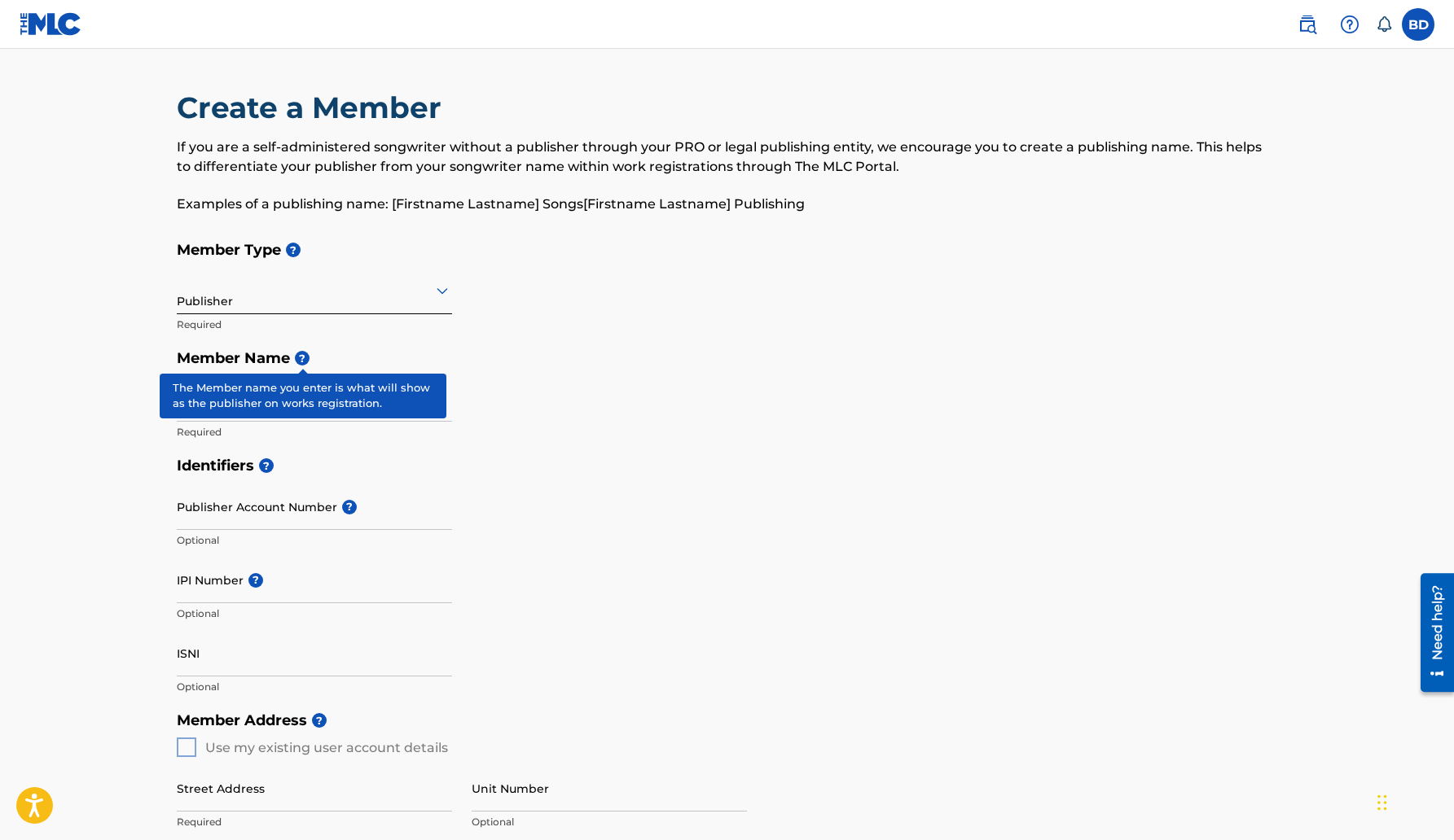
click at [301, 357] on span "?" at bounding box center [302, 358] width 14 height 14
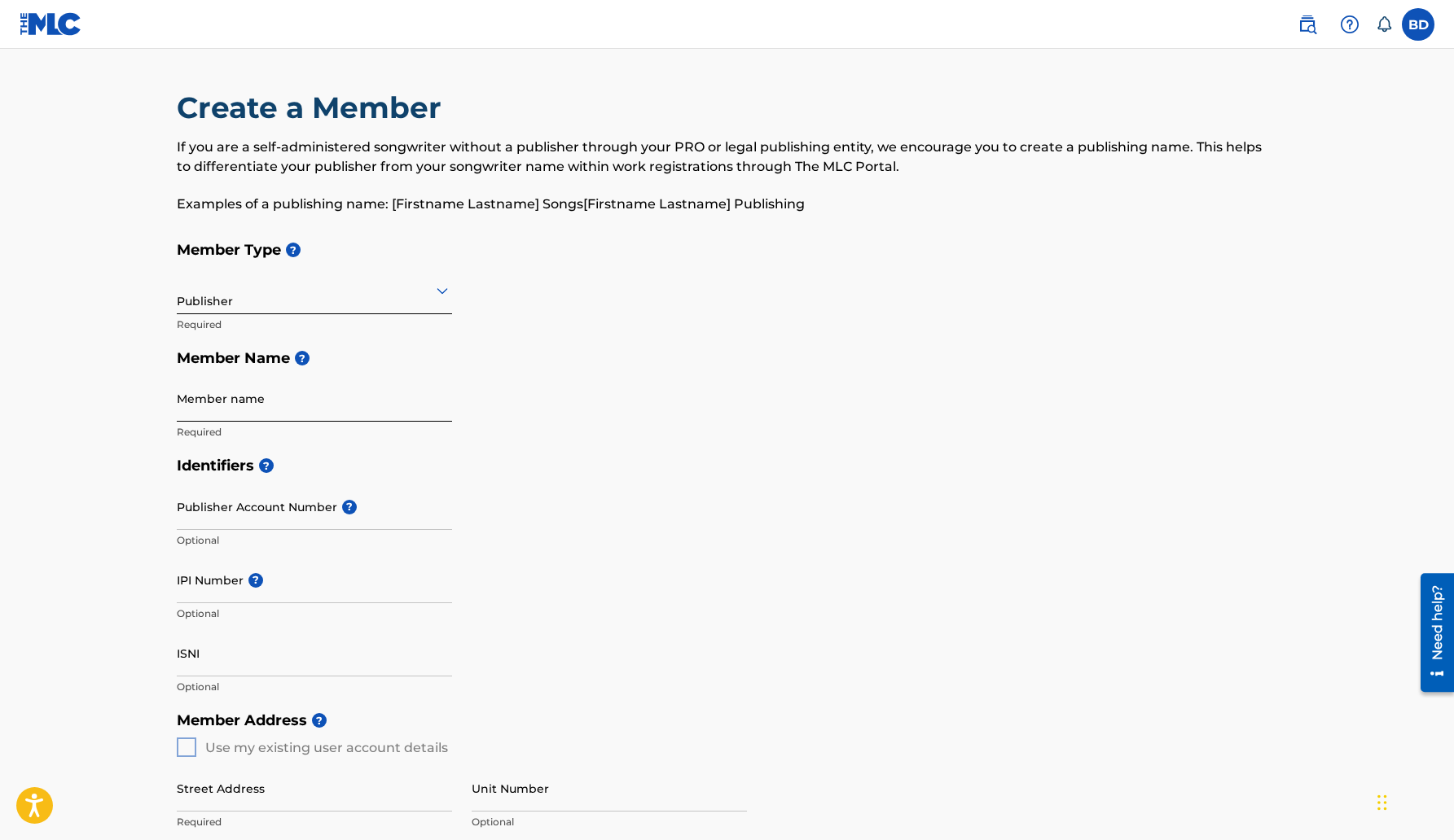
click at [437, 401] on input "Member name" at bounding box center [314, 399] width 275 height 47
type input "Bold Decisions Music Entertainment"
click at [304, 584] on input "IPI Number ?" at bounding box center [314, 580] width 275 height 47
type input "01311073606"
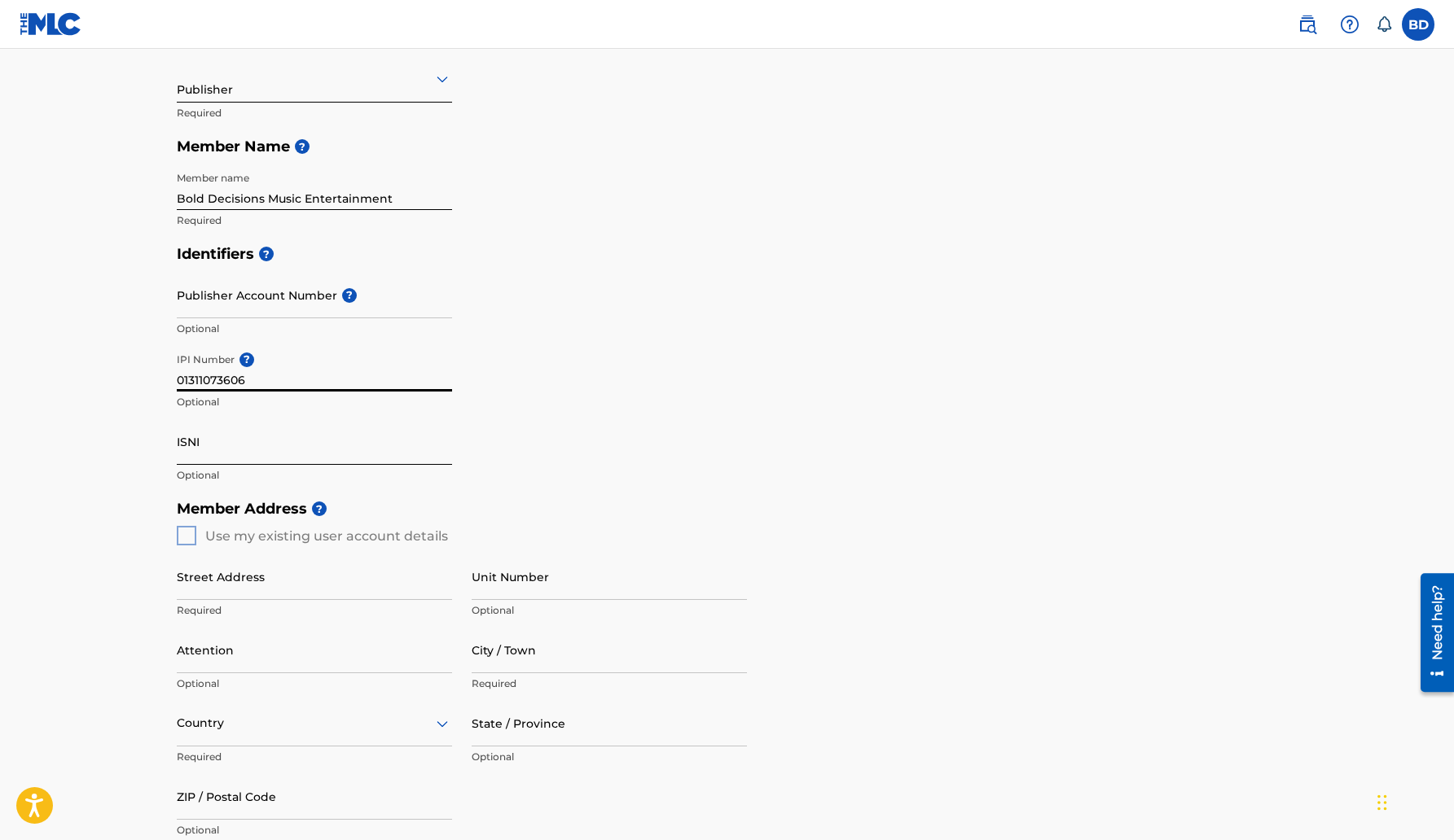
scroll to position [317, 0]
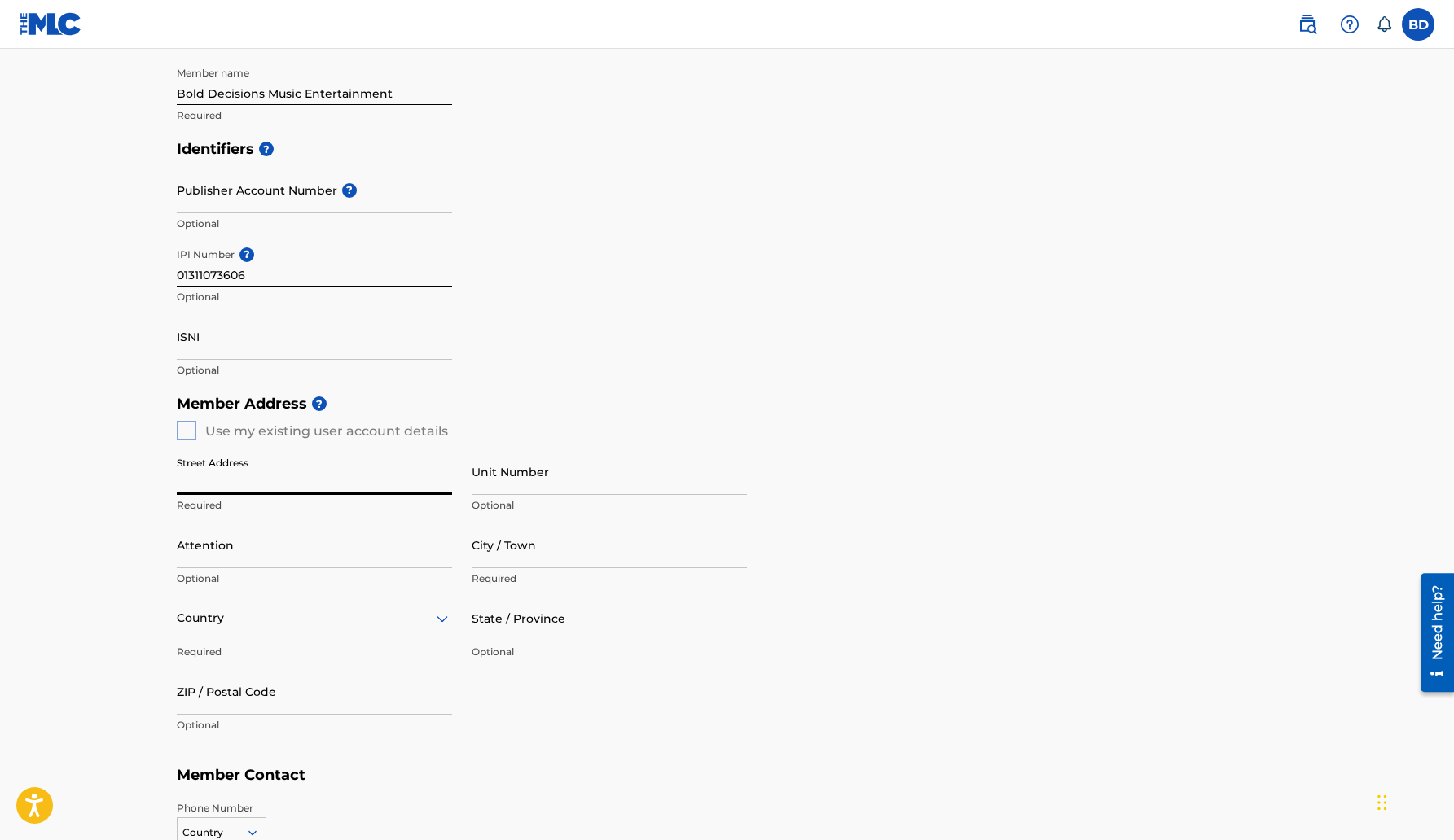
click at [303, 482] on input "Street Address" at bounding box center [314, 472] width 275 height 47
type input "[STREET_ADDRESS][PERSON_NAME]"
click at [538, 484] on input "Unit Number" at bounding box center [609, 472] width 275 height 47
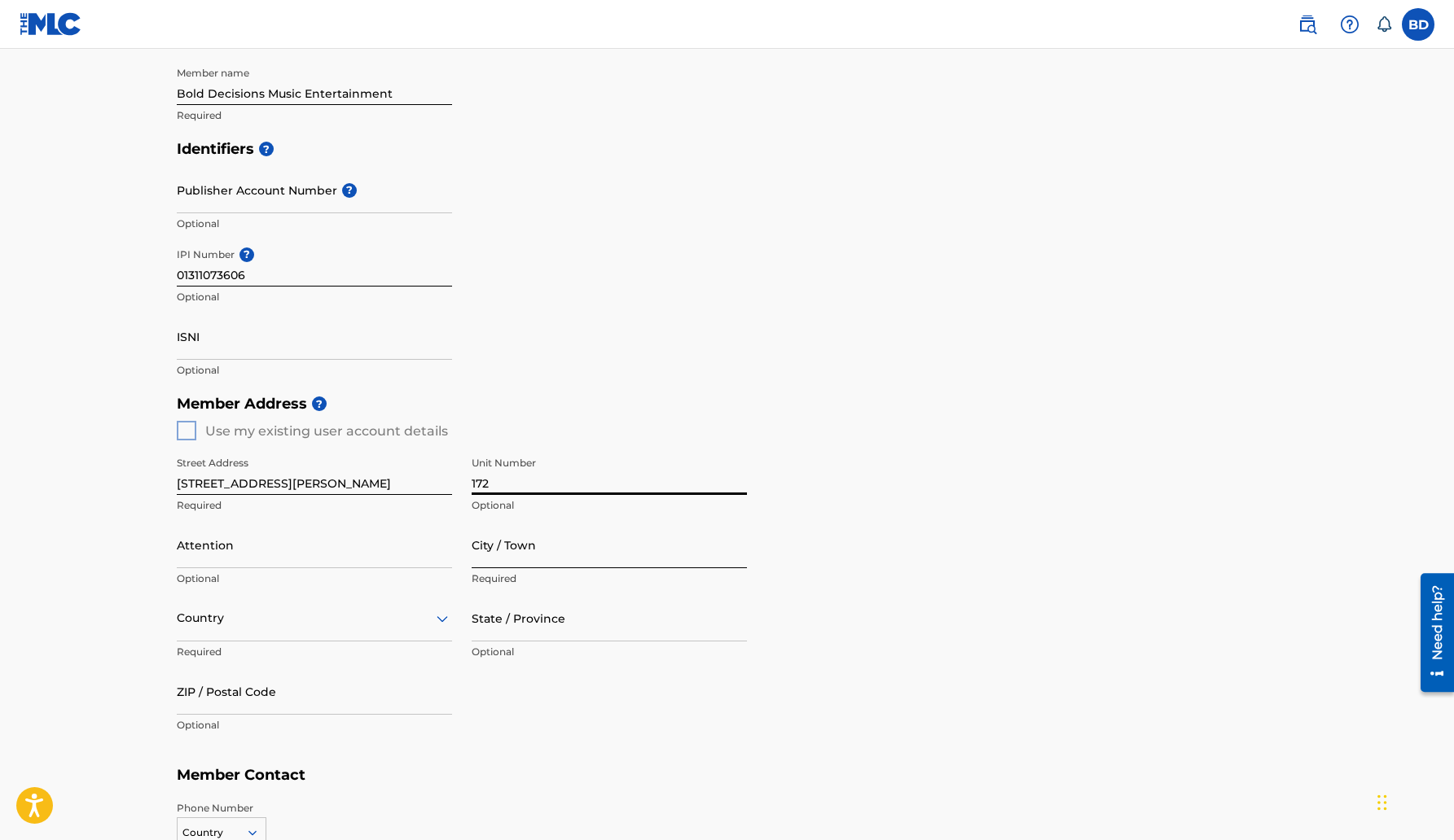
type input "172"
click at [569, 558] on input "City / Town" at bounding box center [609, 545] width 275 height 47
type input "[GEOGRAPHIC_DATA]"
click at [247, 564] on input "Attention" at bounding box center [314, 545] width 275 height 47
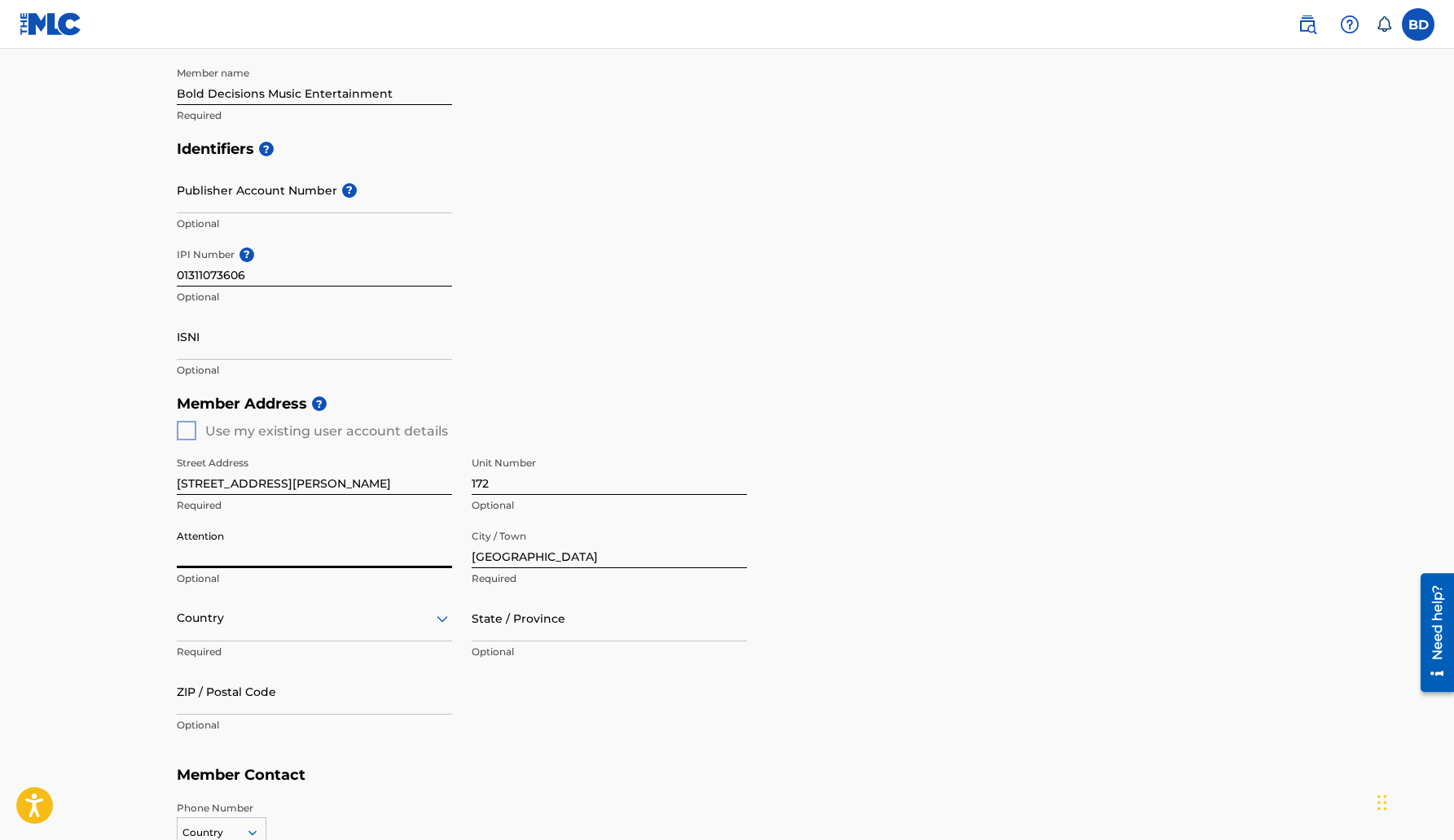
click at [222, 617] on div "Country" at bounding box center [314, 619] width 275 height 47
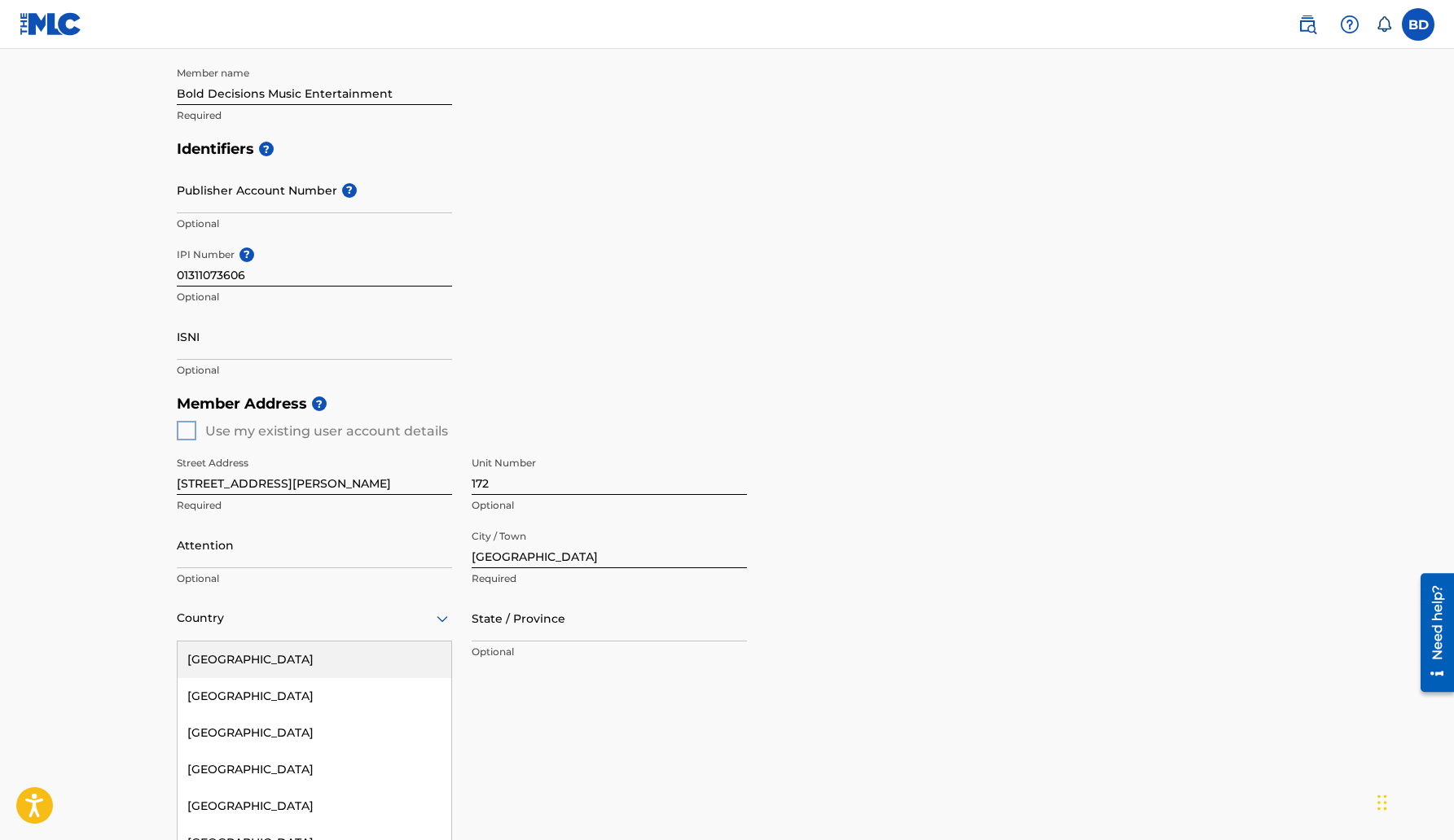
scroll to position [364, 0]
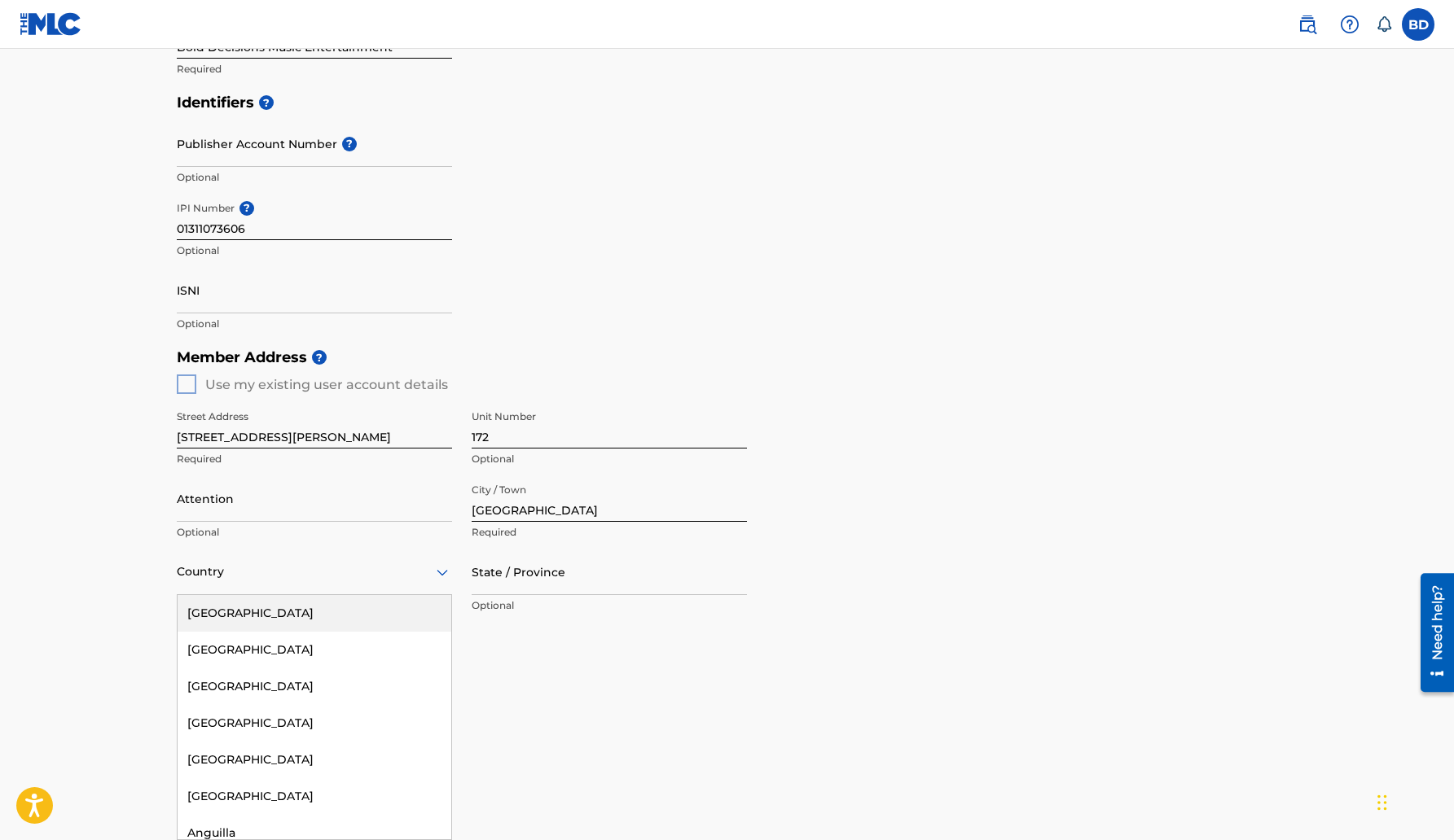
click at [222, 616] on div "[GEOGRAPHIC_DATA]" at bounding box center [314, 613] width 274 height 37
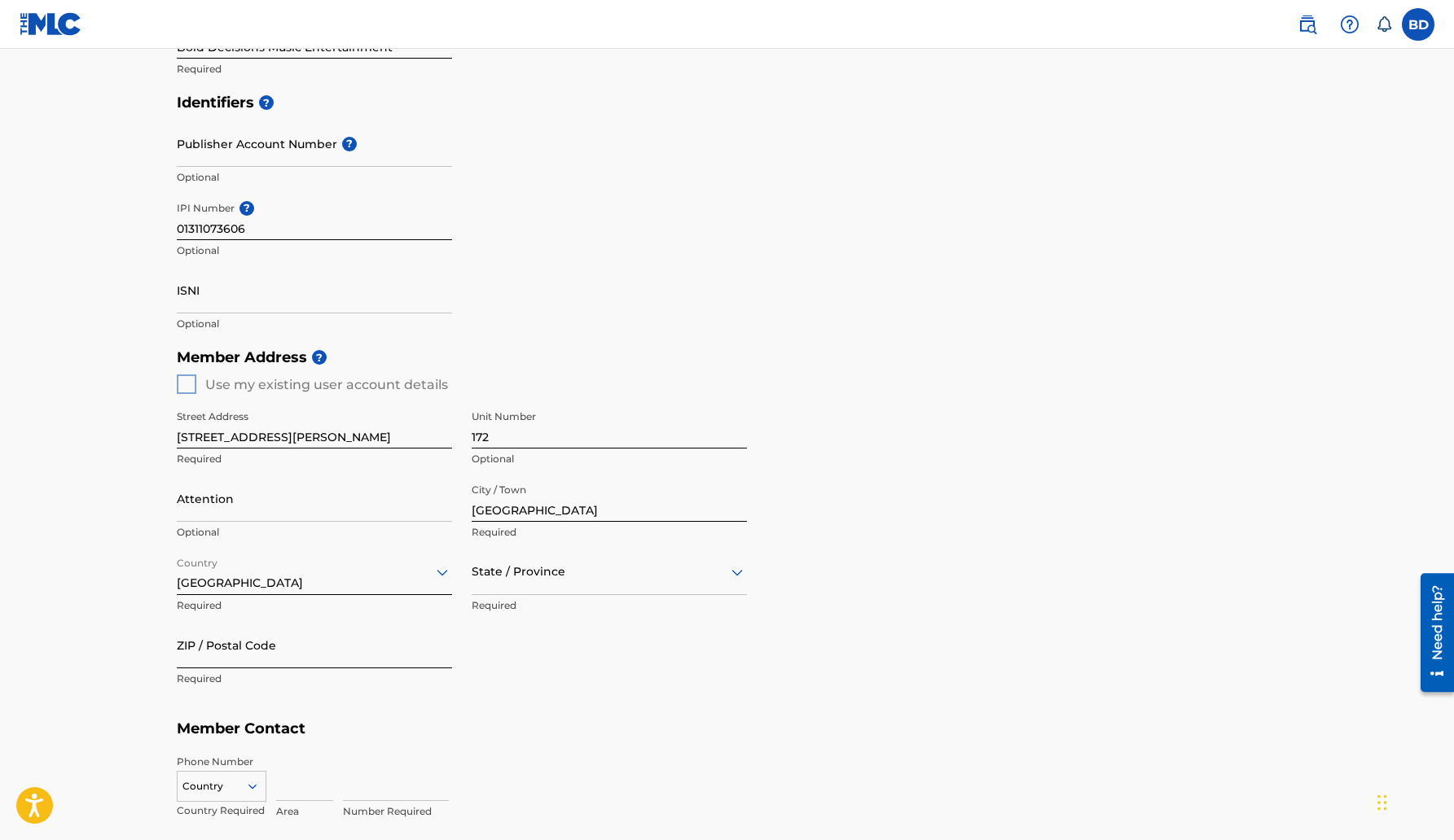
click at [230, 654] on input "ZIP / Postal Code" at bounding box center [314, 646] width 275 height 47
type input "71118"
click at [523, 661] on div "Street Address [STREET_ADDRESS][PERSON_NAME] Required Unit Number 172 Optional …" at bounding box center [461, 549] width 571 height 310
click at [562, 586] on div "State / Province" at bounding box center [609, 572] width 275 height 47
type input "l"
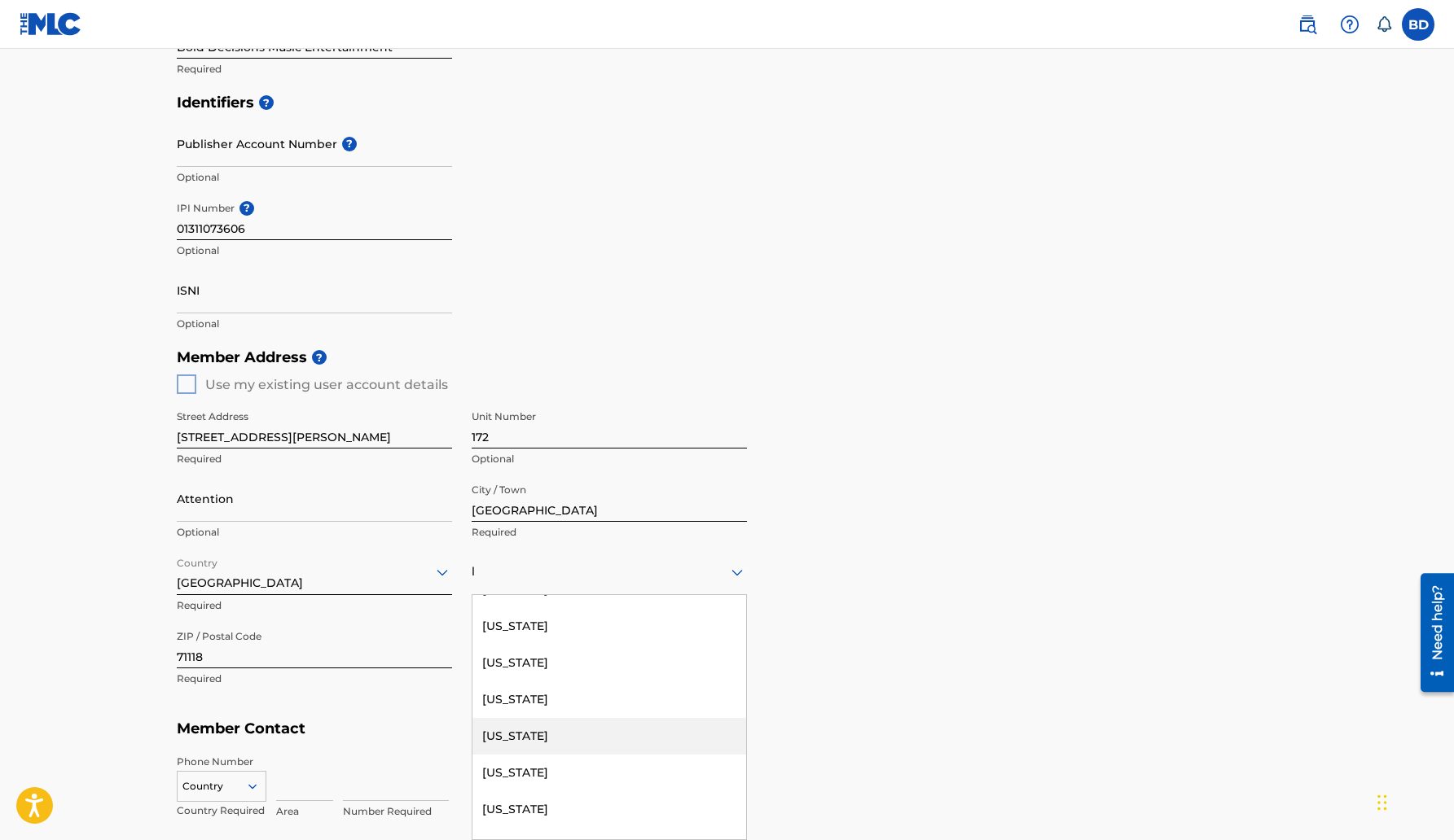
scroll to position [112, 0]
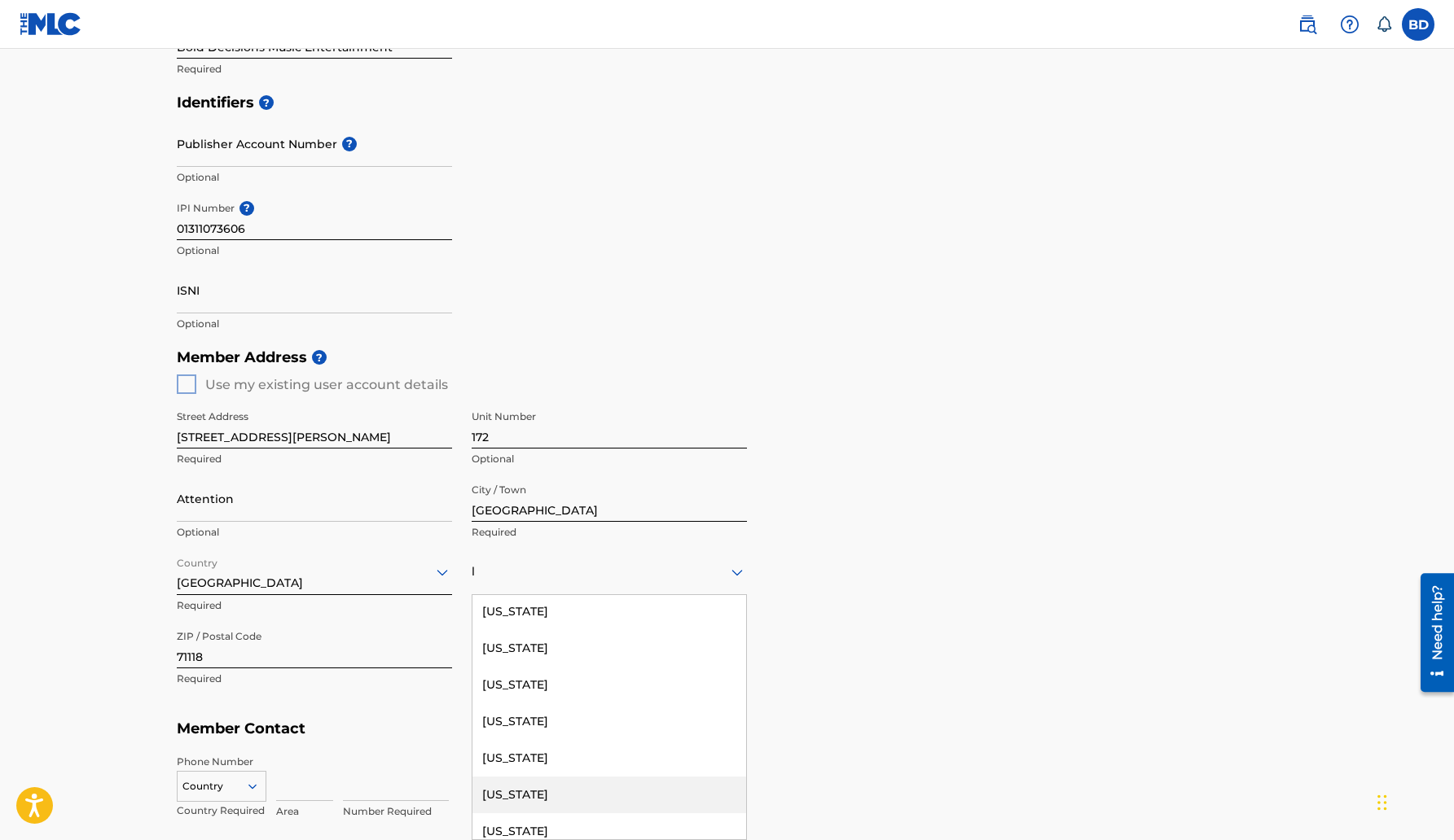
click at [525, 801] on div "[US_STATE]" at bounding box center [609, 795] width 274 height 37
click at [611, 706] on div "Member Address ? Use my existing user account details Street Address [STREET_AD…" at bounding box center [727, 527] width 1102 height 373
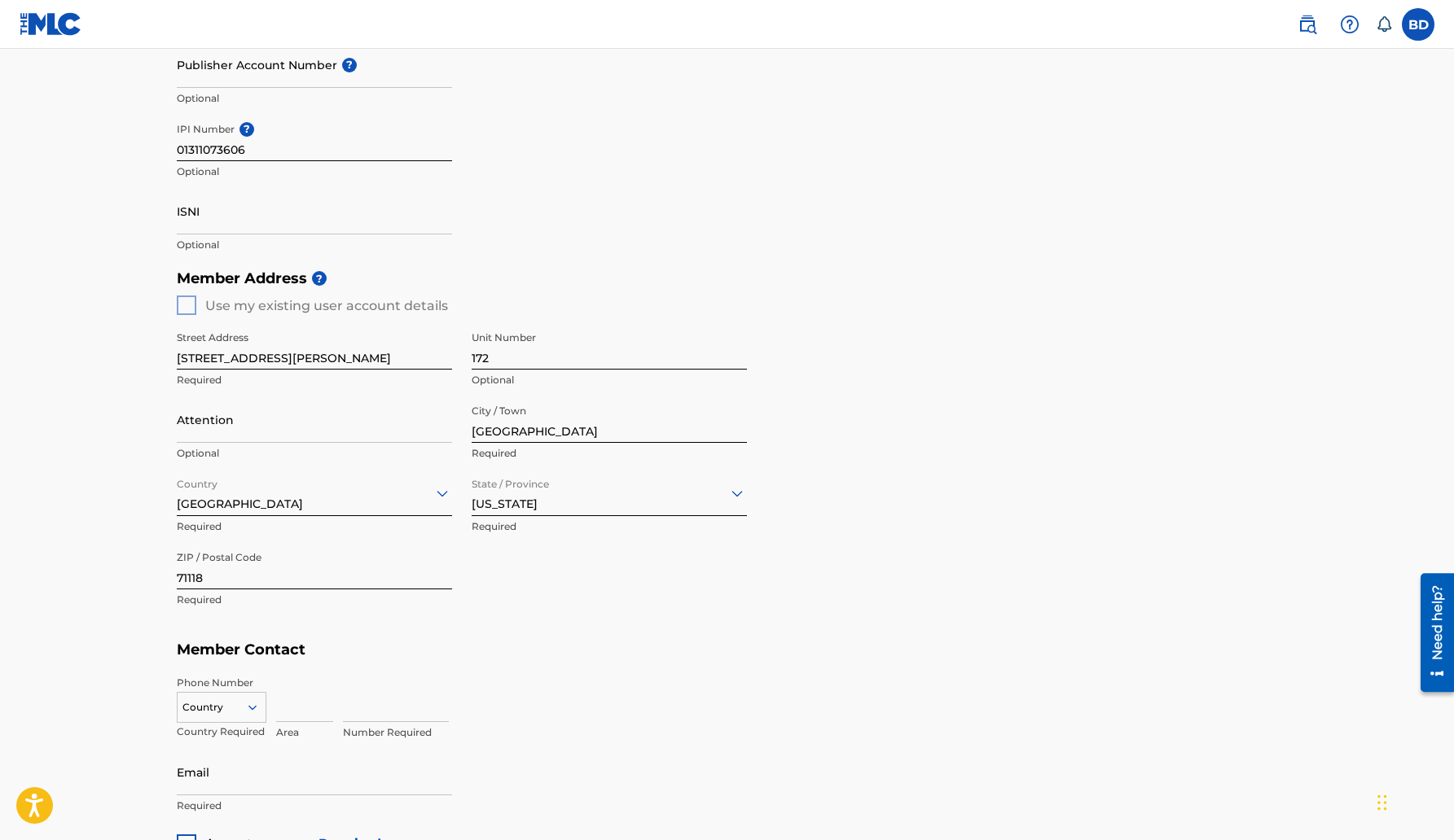
scroll to position [656, 0]
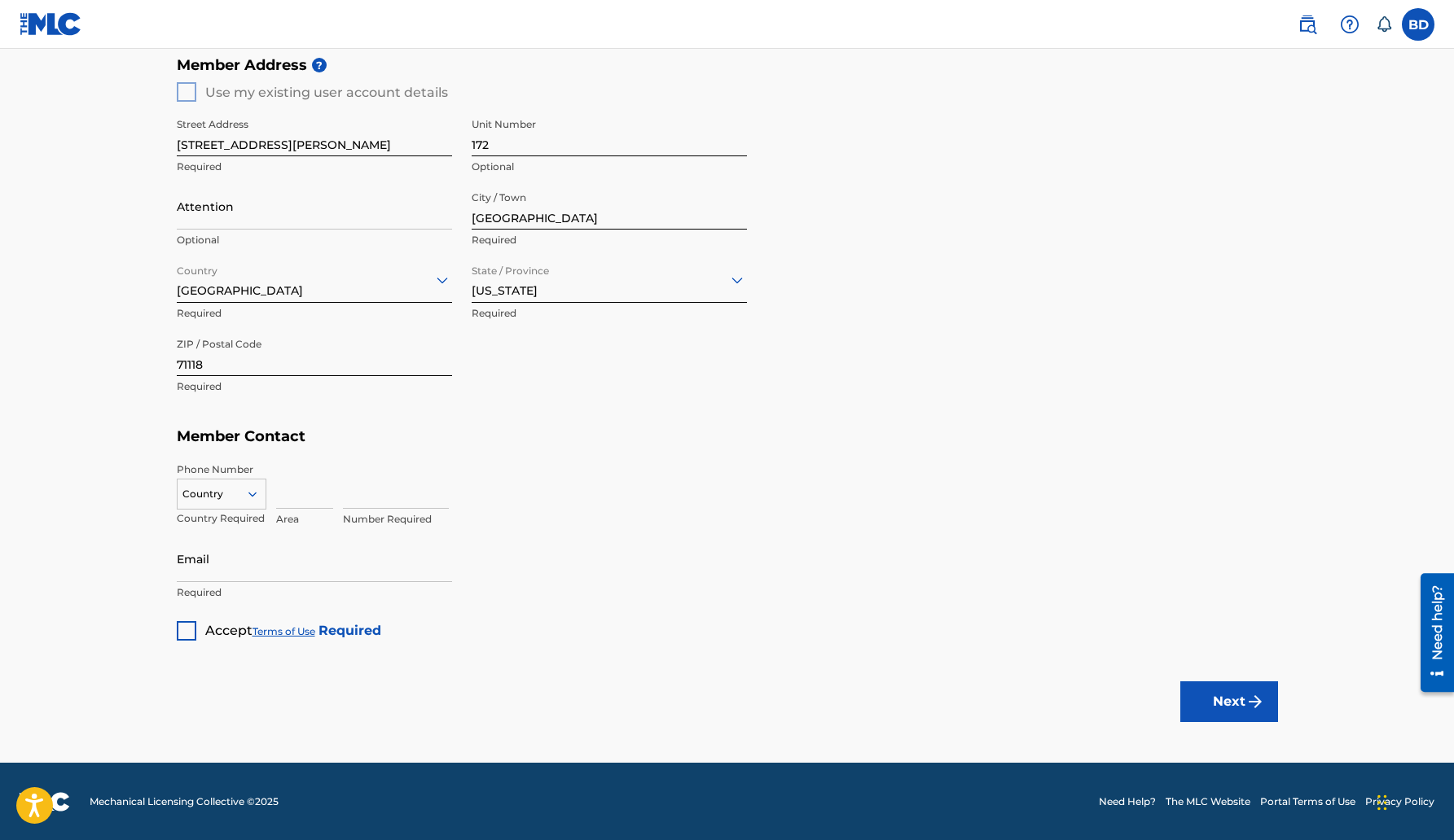
click at [248, 490] on icon at bounding box center [253, 494] width 14 height 14
click at [217, 512] on div "US, [GEOGRAPHIC_DATA] +1" at bounding box center [221, 535] width 88 height 64
click at [299, 488] on input at bounding box center [305, 486] width 57 height 47
click at [426, 550] on input "Email" at bounding box center [314, 559] width 275 height 47
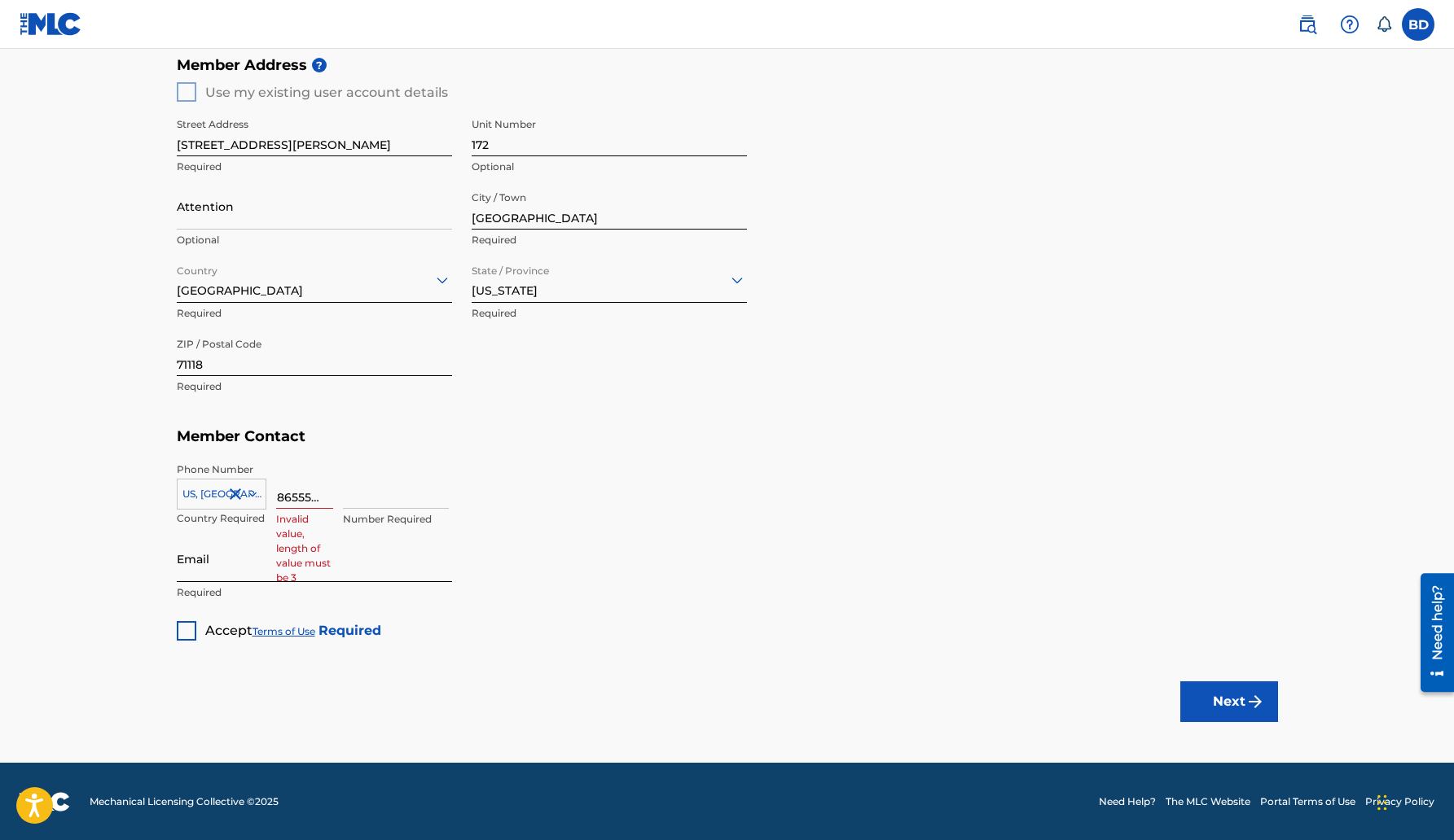
scroll to position [0, 0]
click at [565, 537] on div "Member Type ? Publisher Required Member Name ? Member name Bold Decisions Music…" at bounding box center [727, 109] width 1102 height 1064
click at [377, 489] on input at bounding box center [396, 486] width 106 height 47
drag, startPoint x: 328, startPoint y: 493, endPoint x: 294, endPoint y: 498, distance: 34.4
click at [294, 498] on input "3186555060" at bounding box center [305, 486] width 57 height 47
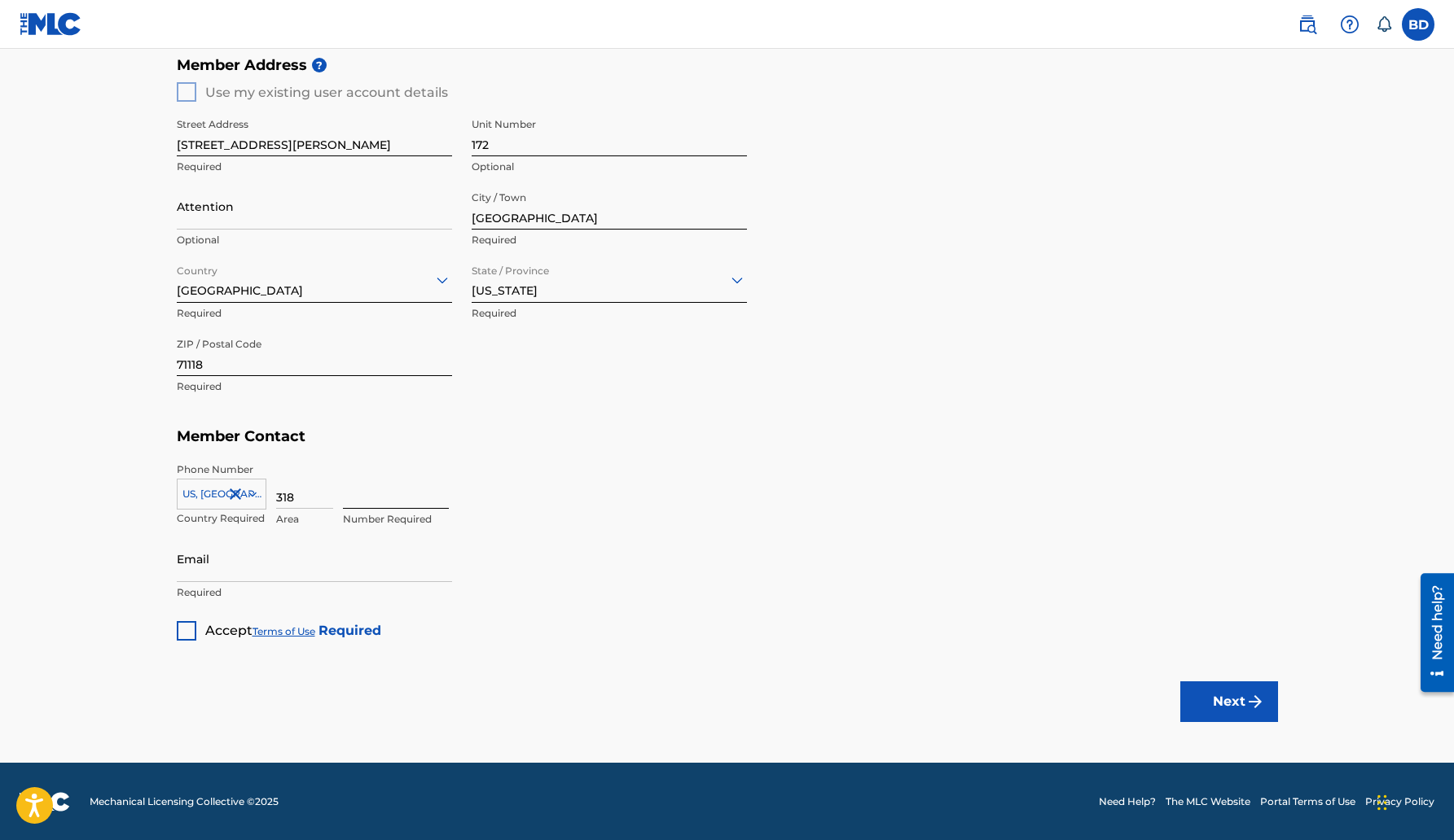
type input "318"
click at [383, 501] on input at bounding box center [396, 486] width 106 height 47
type input "6555060"
click at [550, 502] on div "6555060 Number Required" at bounding box center [811, 500] width 935 height 73
click at [216, 562] on input "Email" at bounding box center [314, 559] width 275 height 47
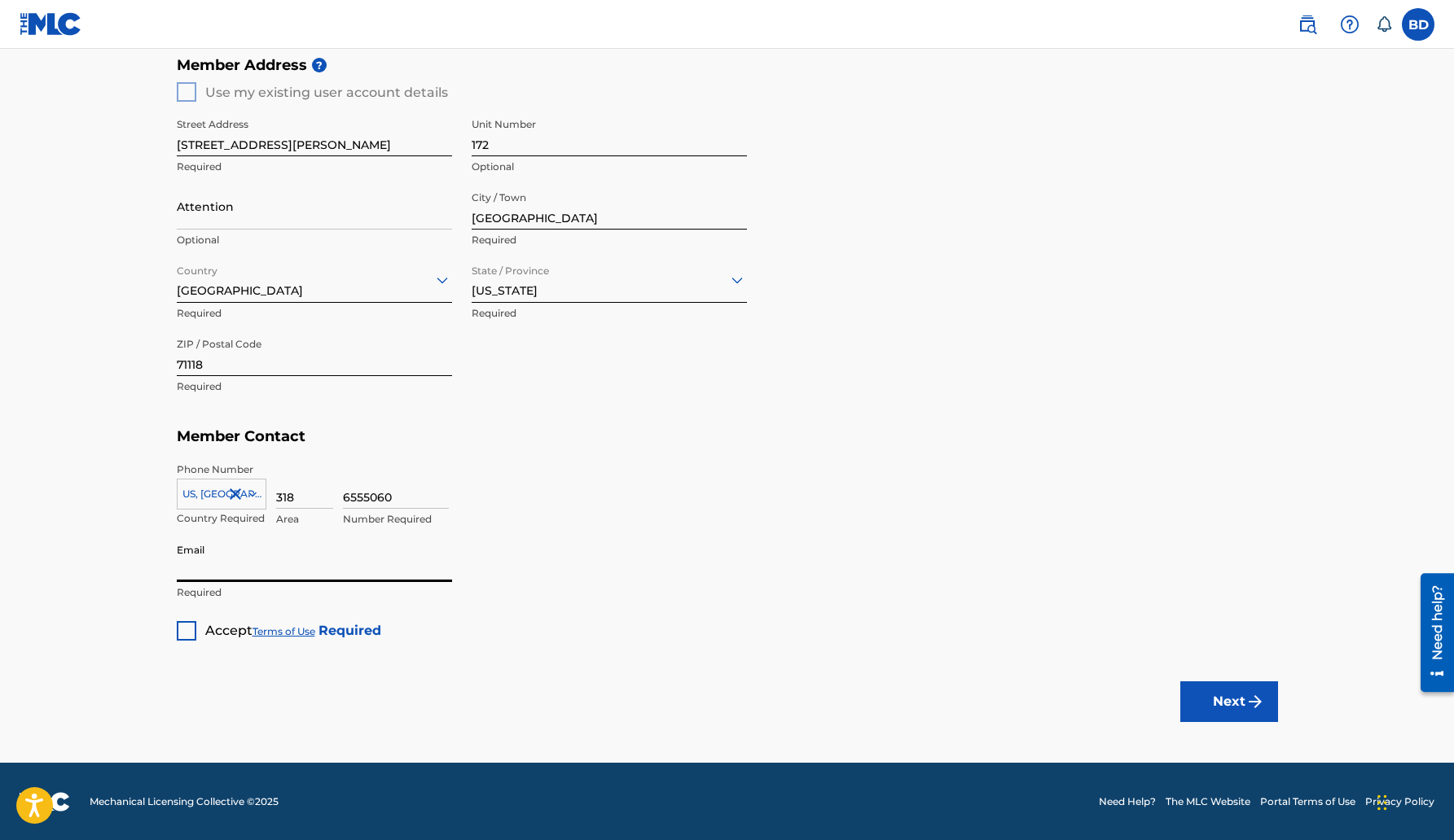
type input "[EMAIL_ADDRESS][DOMAIN_NAME]"
type input "[PERSON_NAME]"
type input "[GEOGRAPHIC_DATA]"
type input "[US_STATE]"
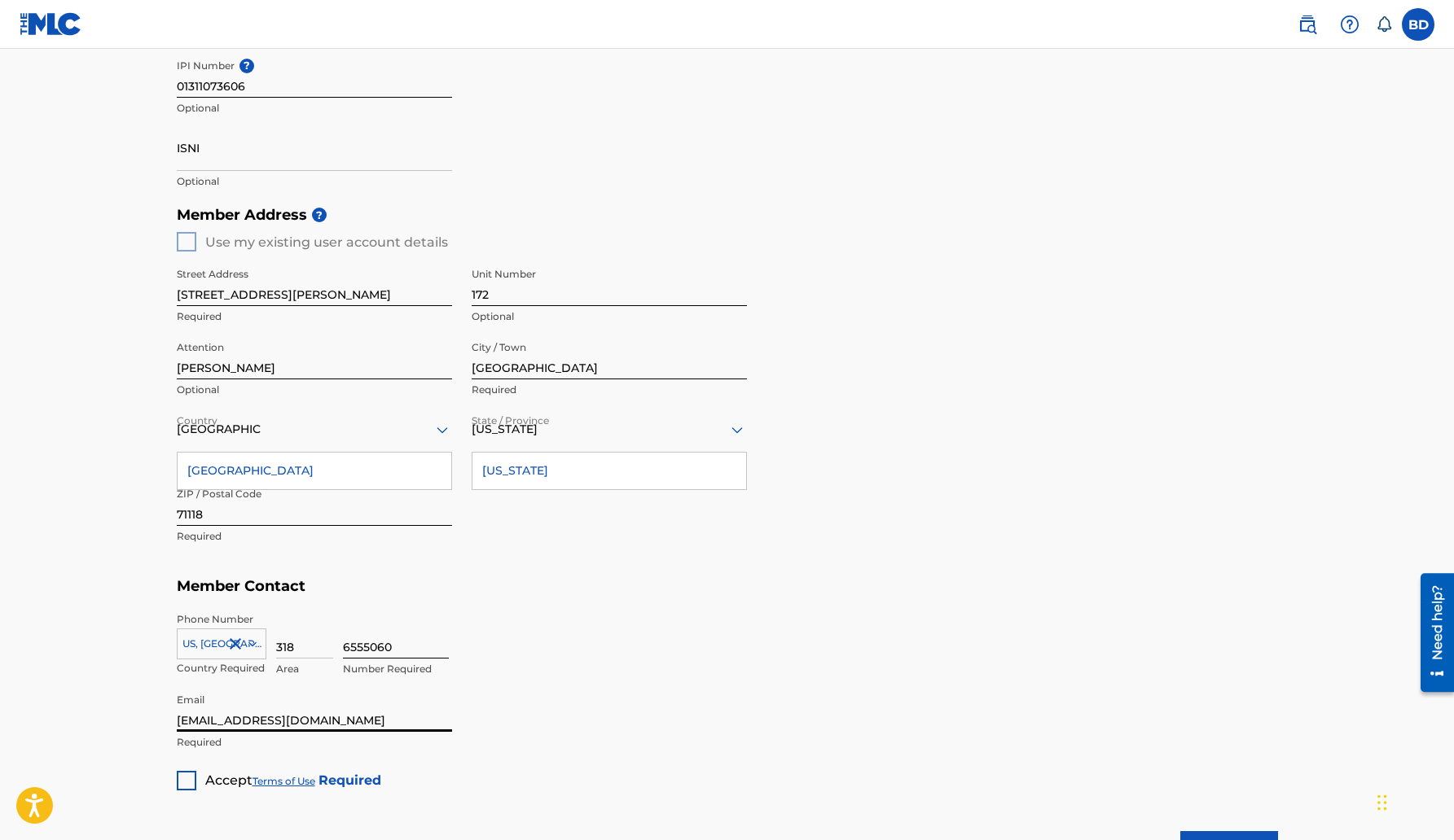
scroll to position [551, 0]
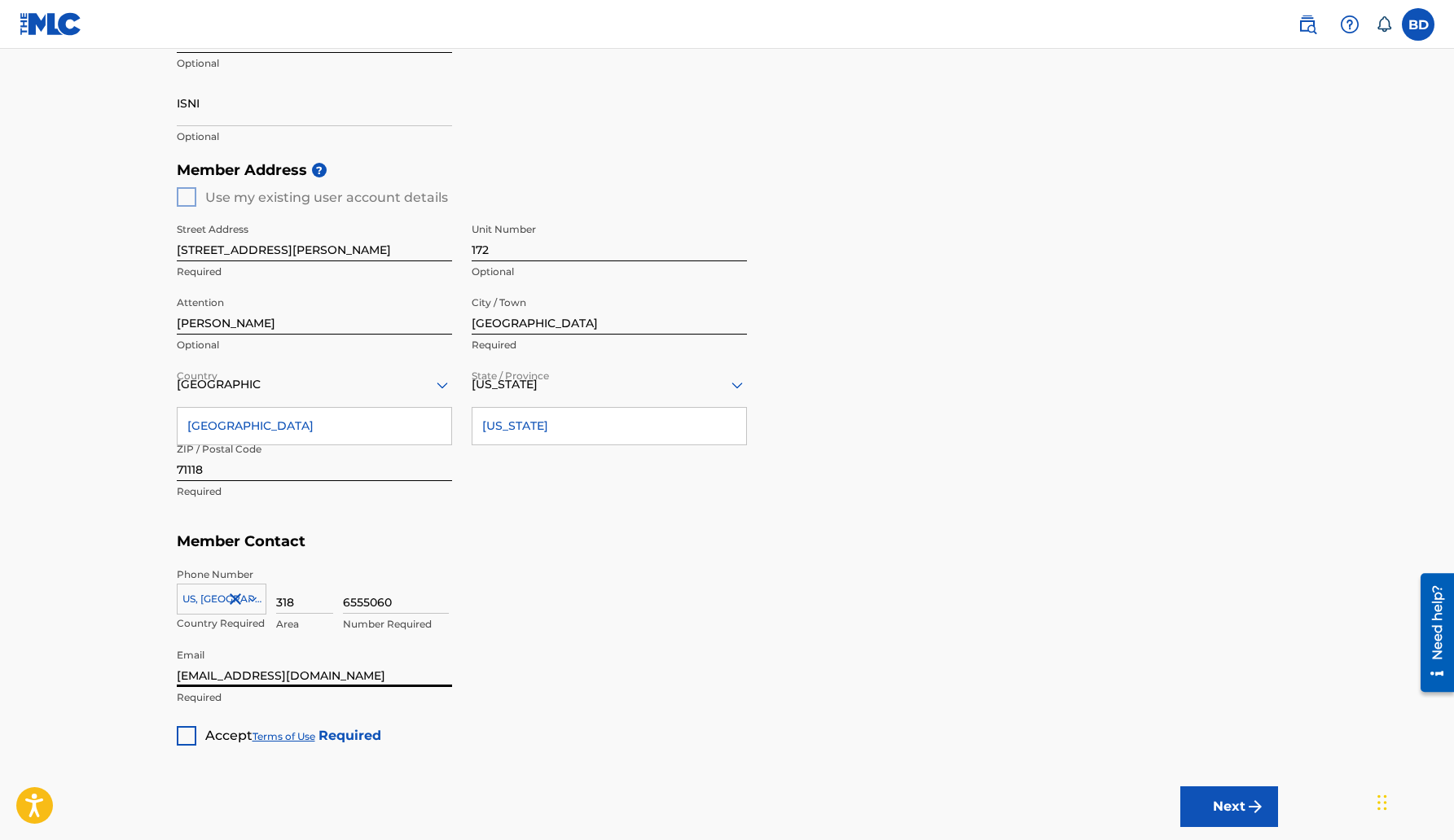
click at [314, 422] on div "[GEOGRAPHIC_DATA]" at bounding box center [314, 426] width 274 height 37
click at [602, 482] on div "Street Address [STREET_ADDRESS][PERSON_NAME] Required Unit Number 172 Optional …" at bounding box center [461, 362] width 571 height 310
click at [185, 739] on div at bounding box center [186, 736] width 20 height 20
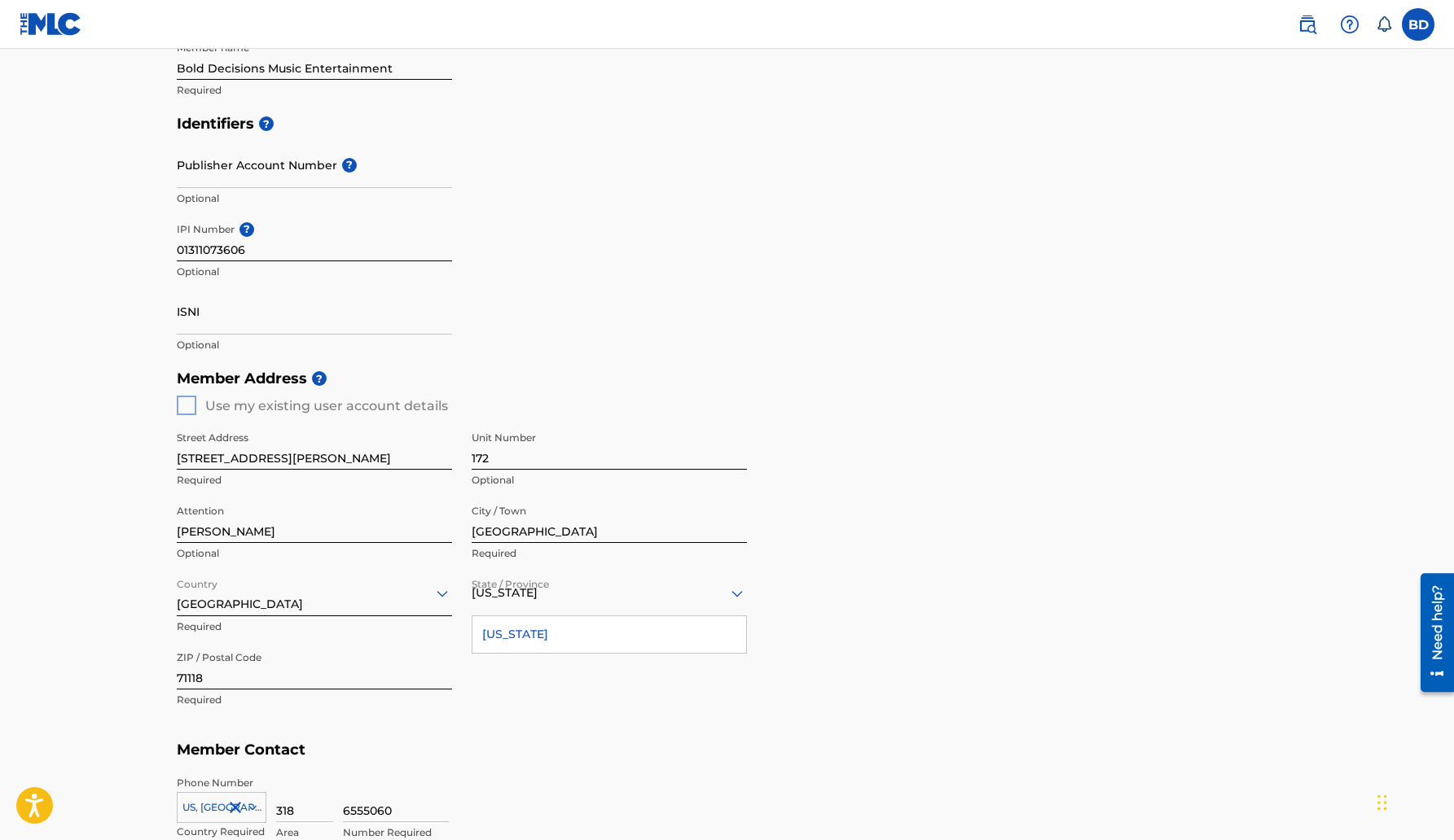
scroll to position [656, 0]
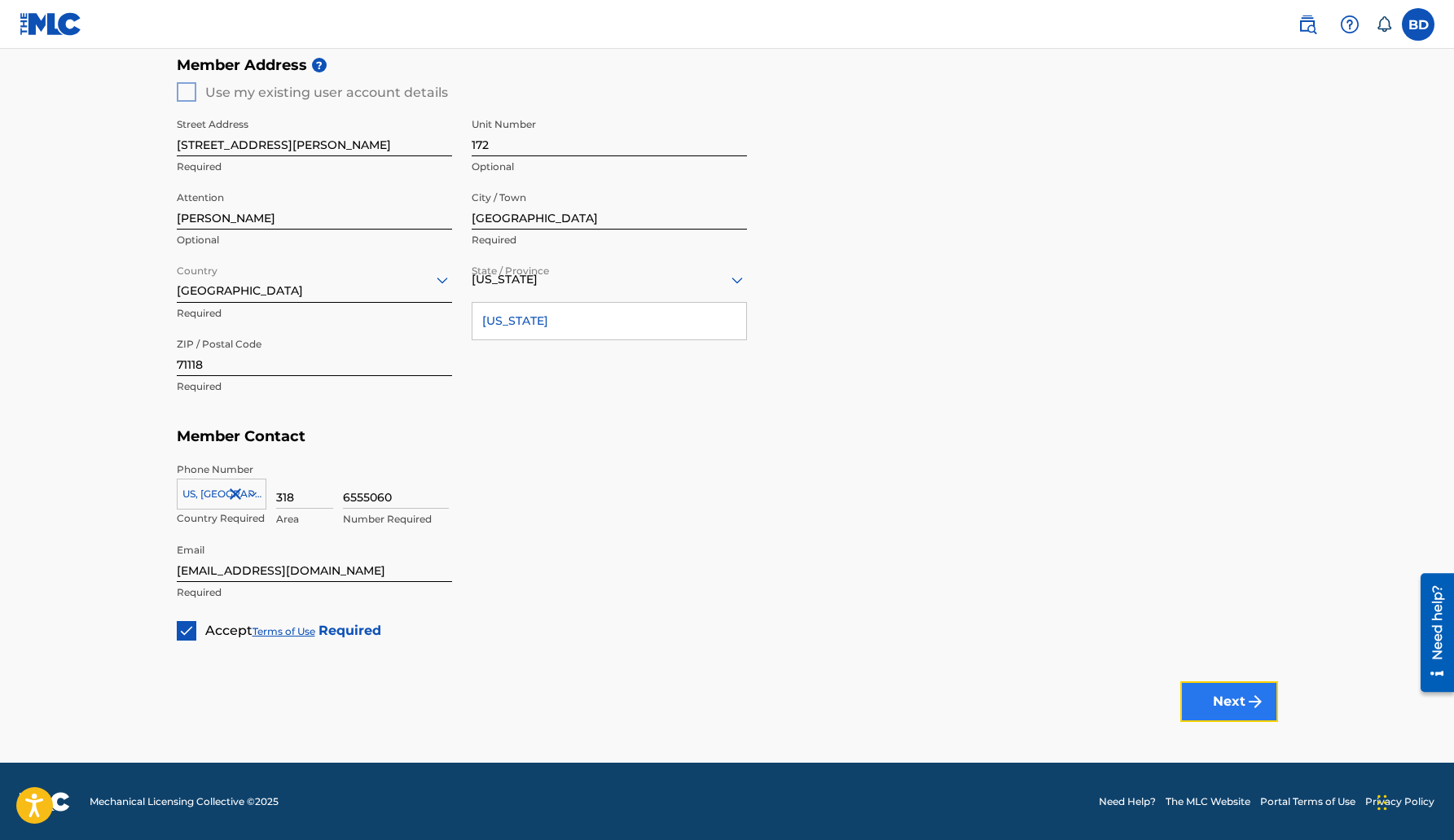
click at [1213, 705] on button "Next" at bounding box center [1229, 701] width 98 height 40
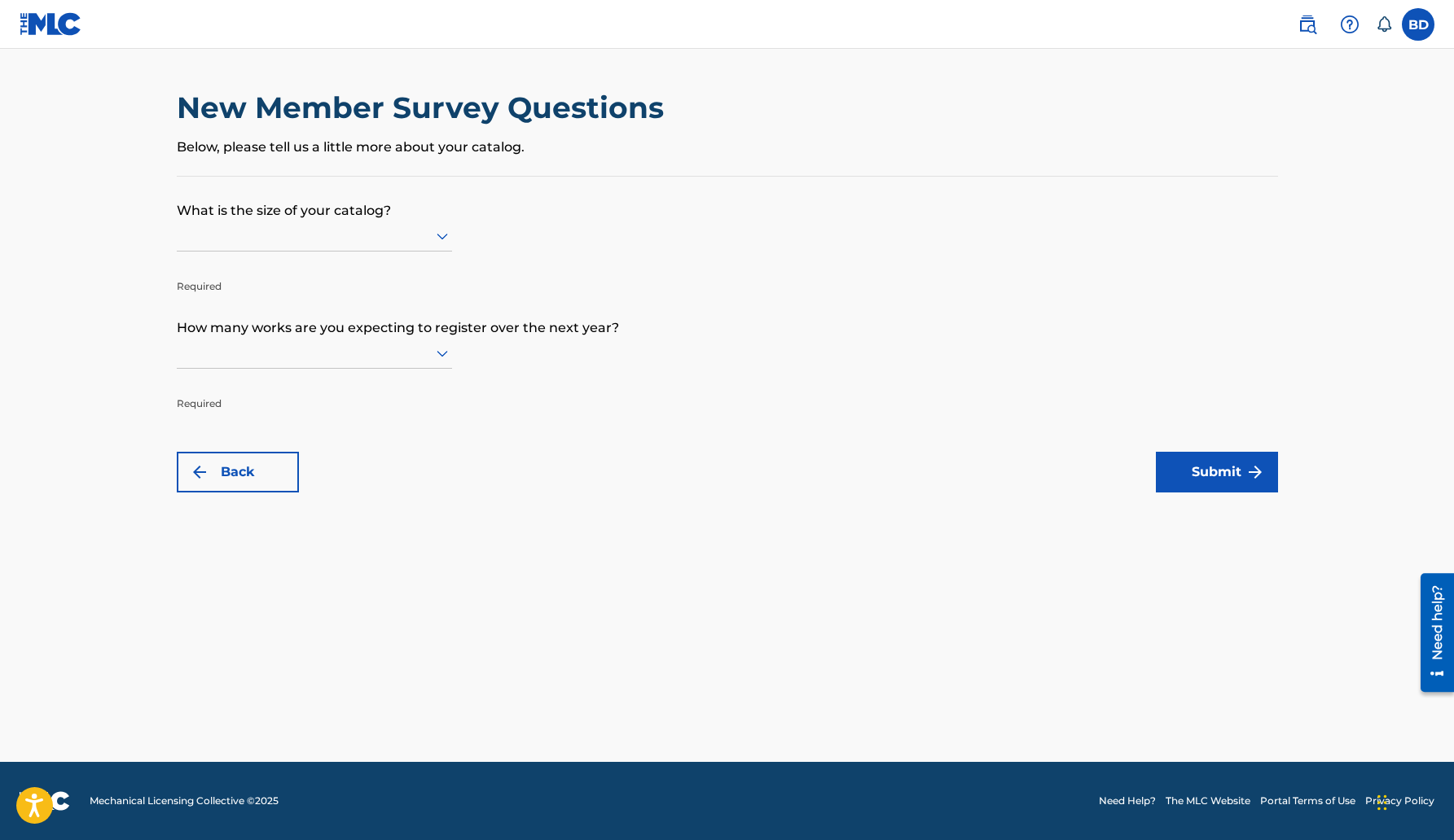
click at [441, 234] on icon at bounding box center [443, 236] width 20 height 20
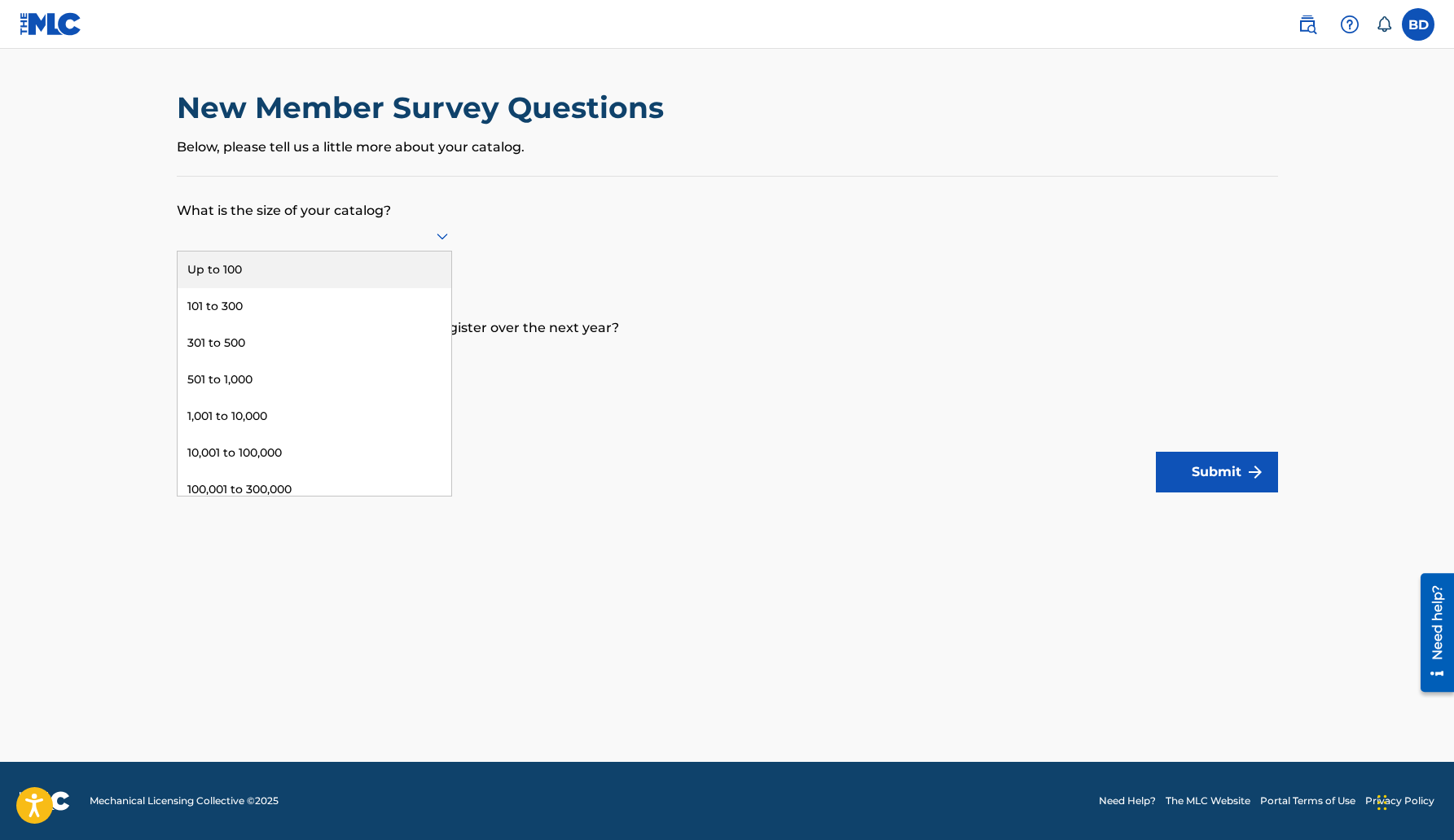
click at [307, 264] on div "Up to 100" at bounding box center [314, 270] width 274 height 37
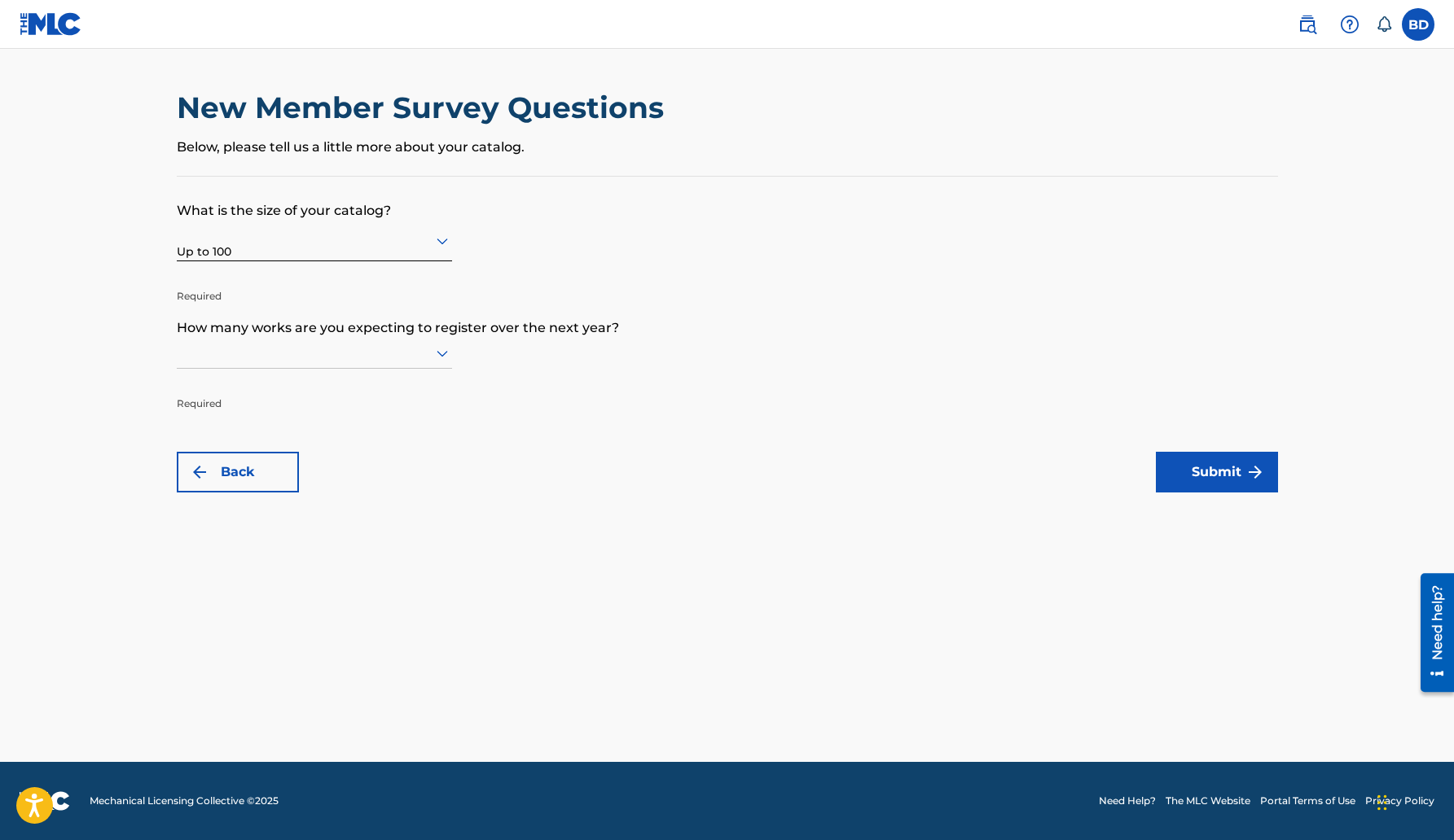
click at [434, 357] on icon at bounding box center [443, 354] width 20 height 20
click at [276, 385] on div "Up to 100" at bounding box center [314, 387] width 274 height 37
click at [1233, 485] on button "Submit" at bounding box center [1217, 472] width 122 height 40
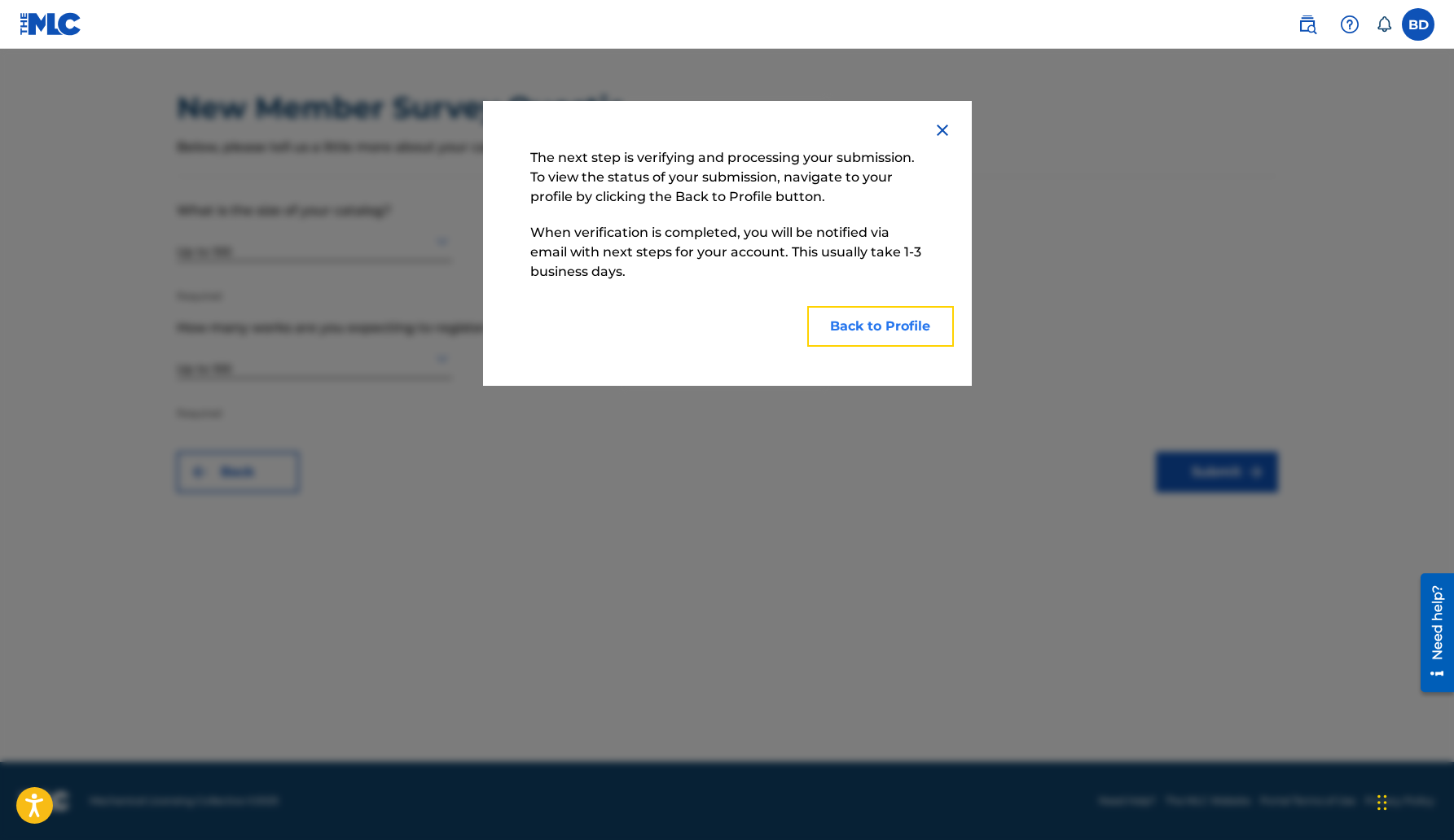
click at [907, 330] on button "Back to Profile" at bounding box center [881, 326] width 147 height 40
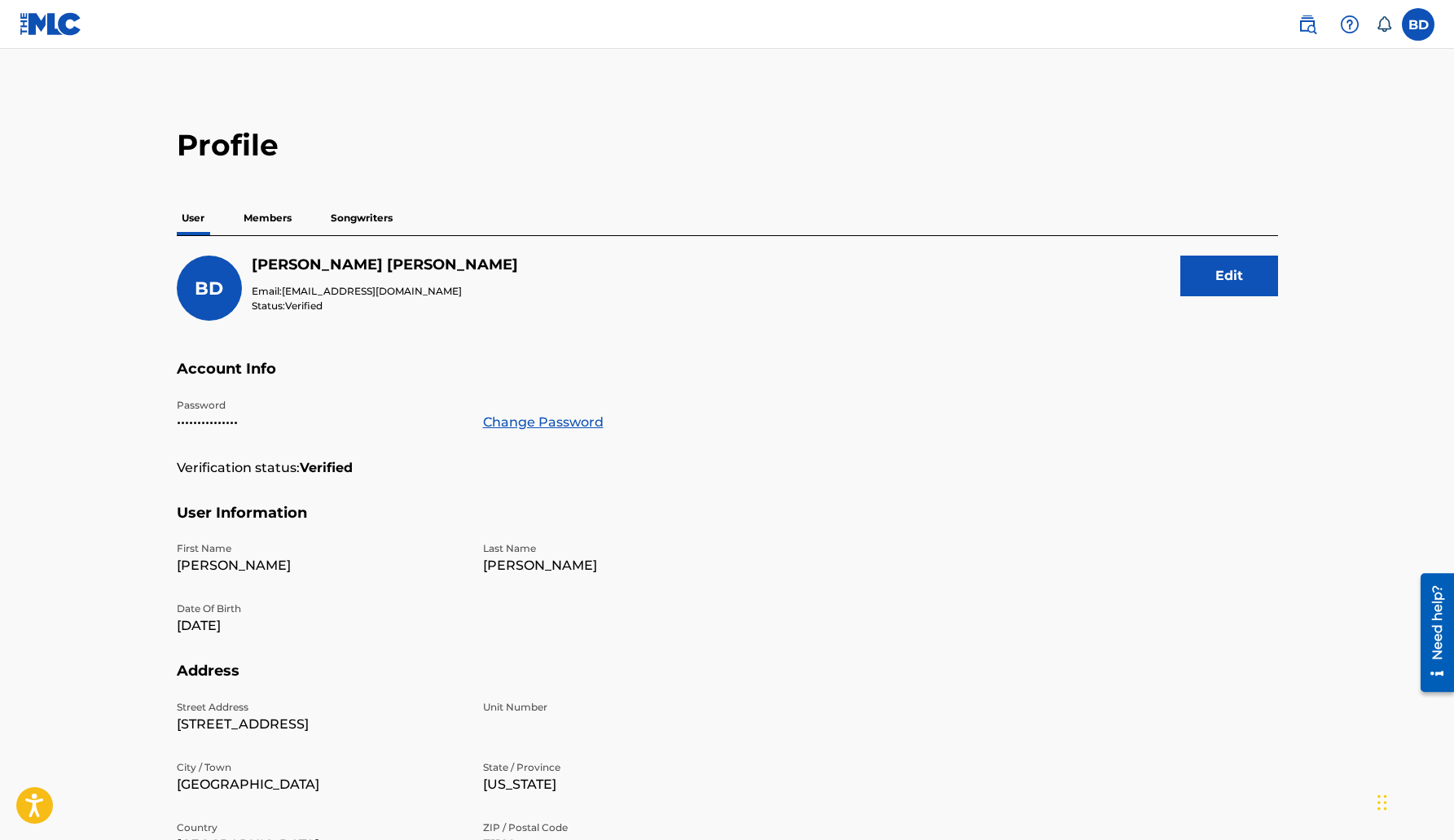
click at [283, 212] on p "Members" at bounding box center [267, 219] width 58 height 34
